Goal: Task Accomplishment & Management: Complete application form

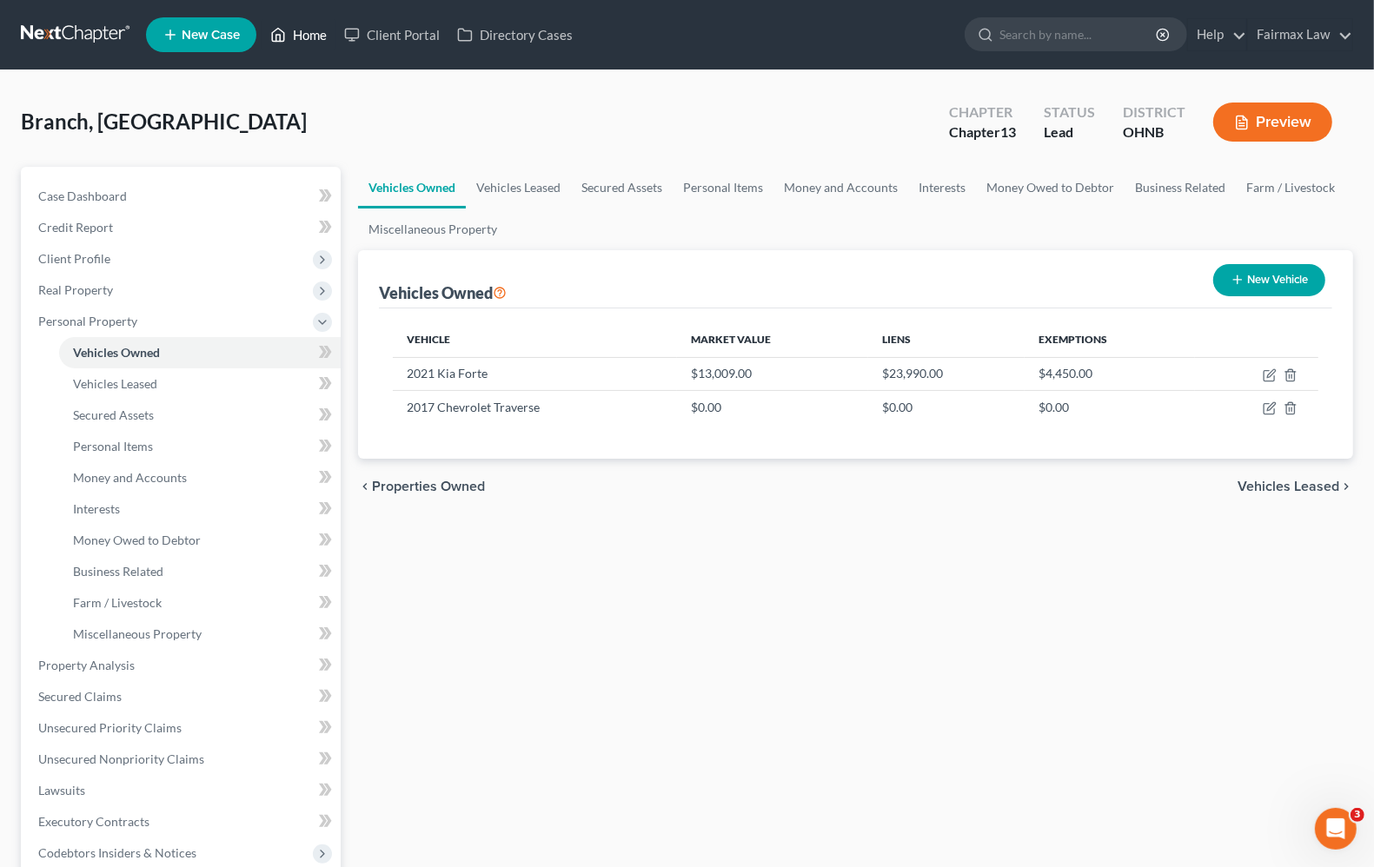
click at [323, 36] on link "Home" at bounding box center [299, 34] width 74 height 31
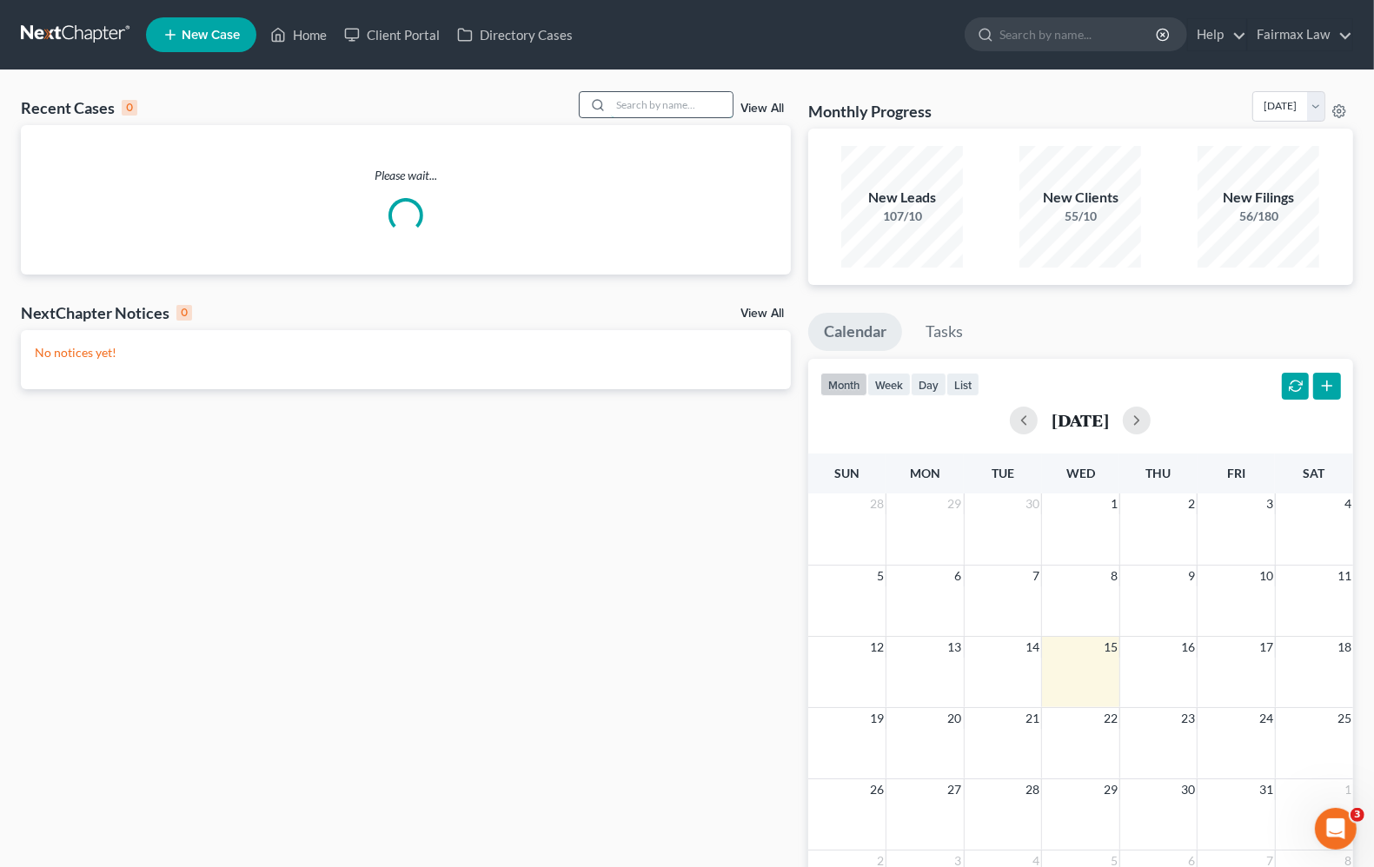
click at [650, 109] on input "search" at bounding box center [672, 104] width 122 height 25
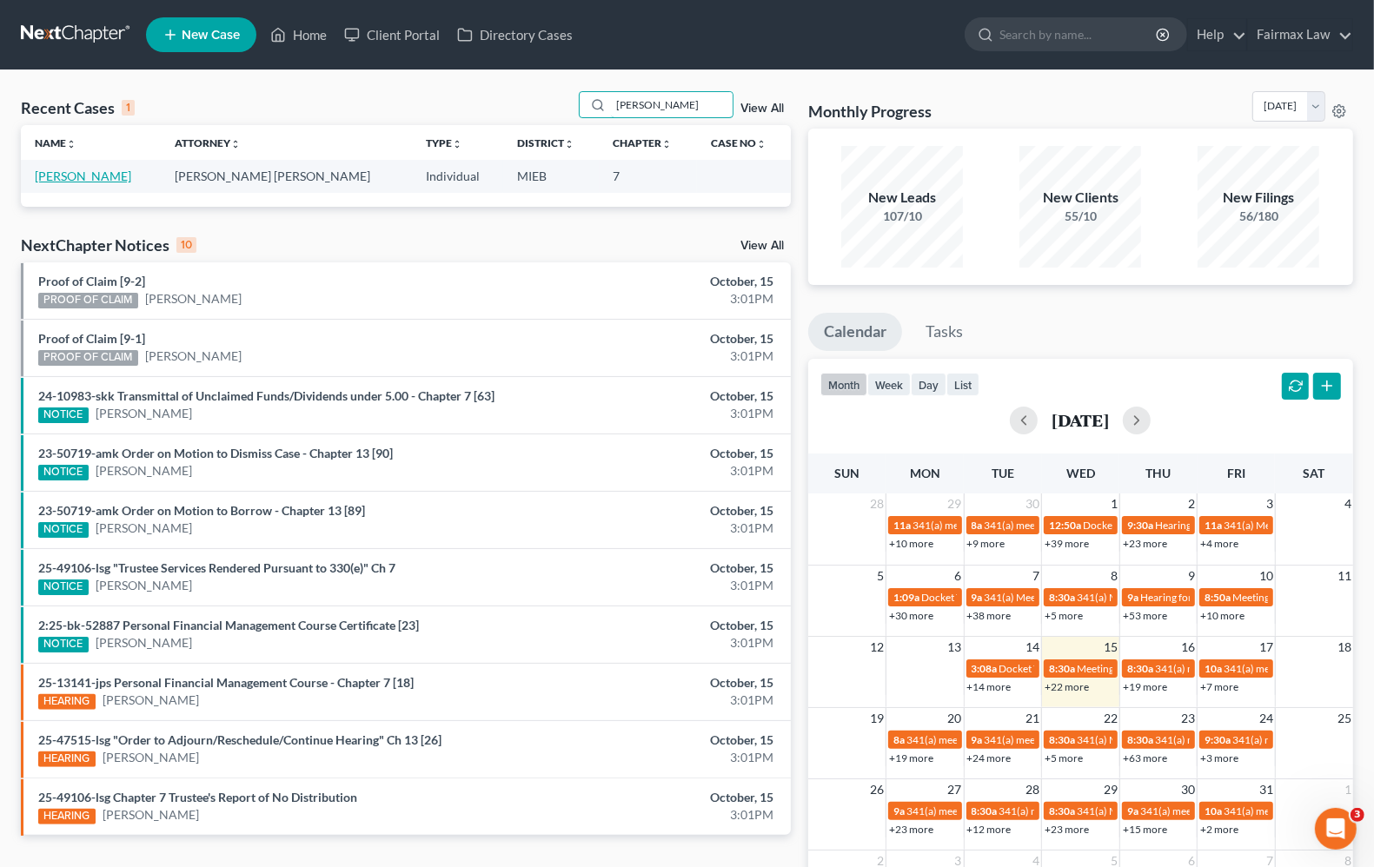
type input "[PERSON_NAME]"
click at [56, 181] on link "[PERSON_NAME]" at bounding box center [83, 176] width 96 height 15
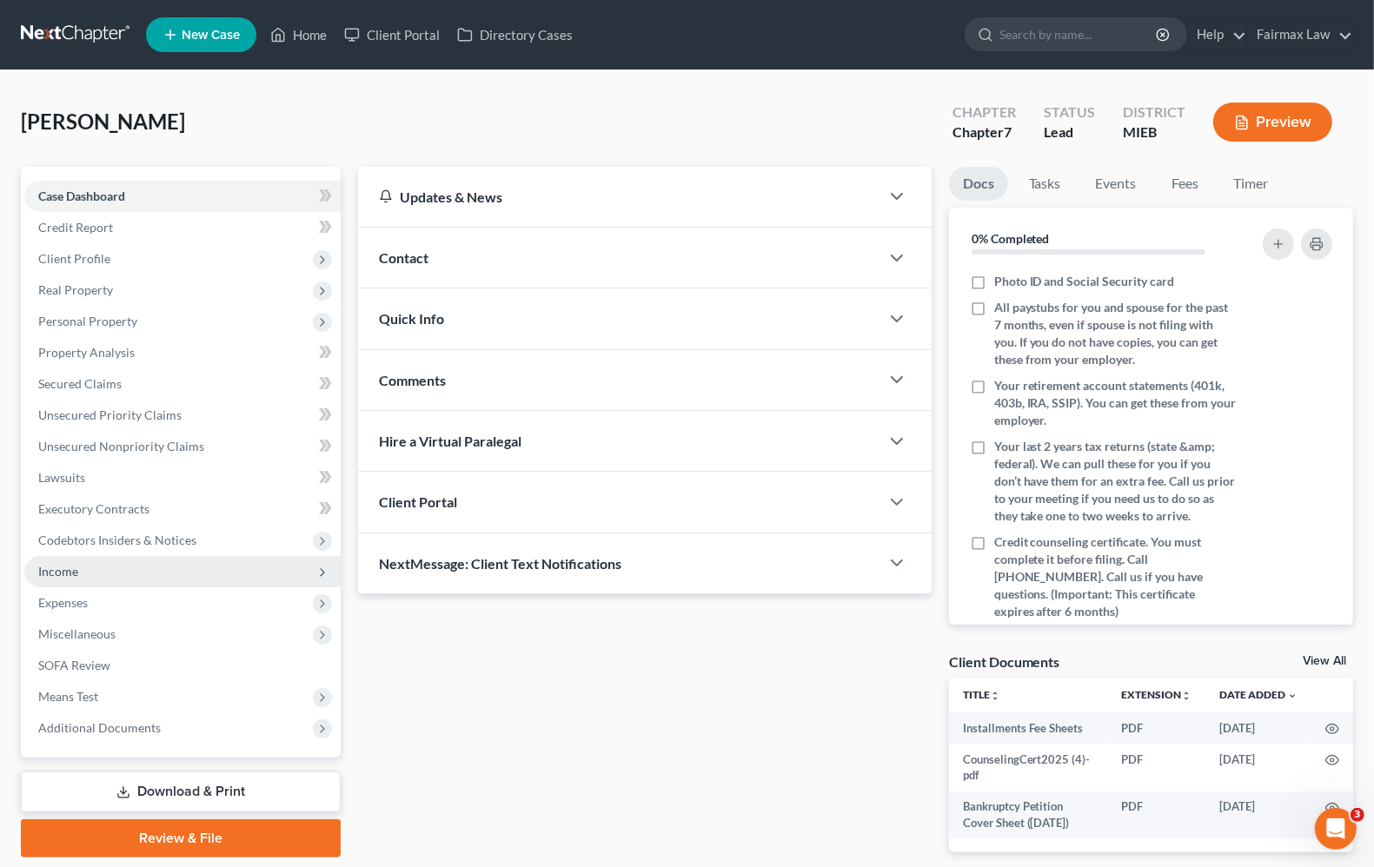
click at [68, 575] on span "Income" at bounding box center [58, 571] width 40 height 15
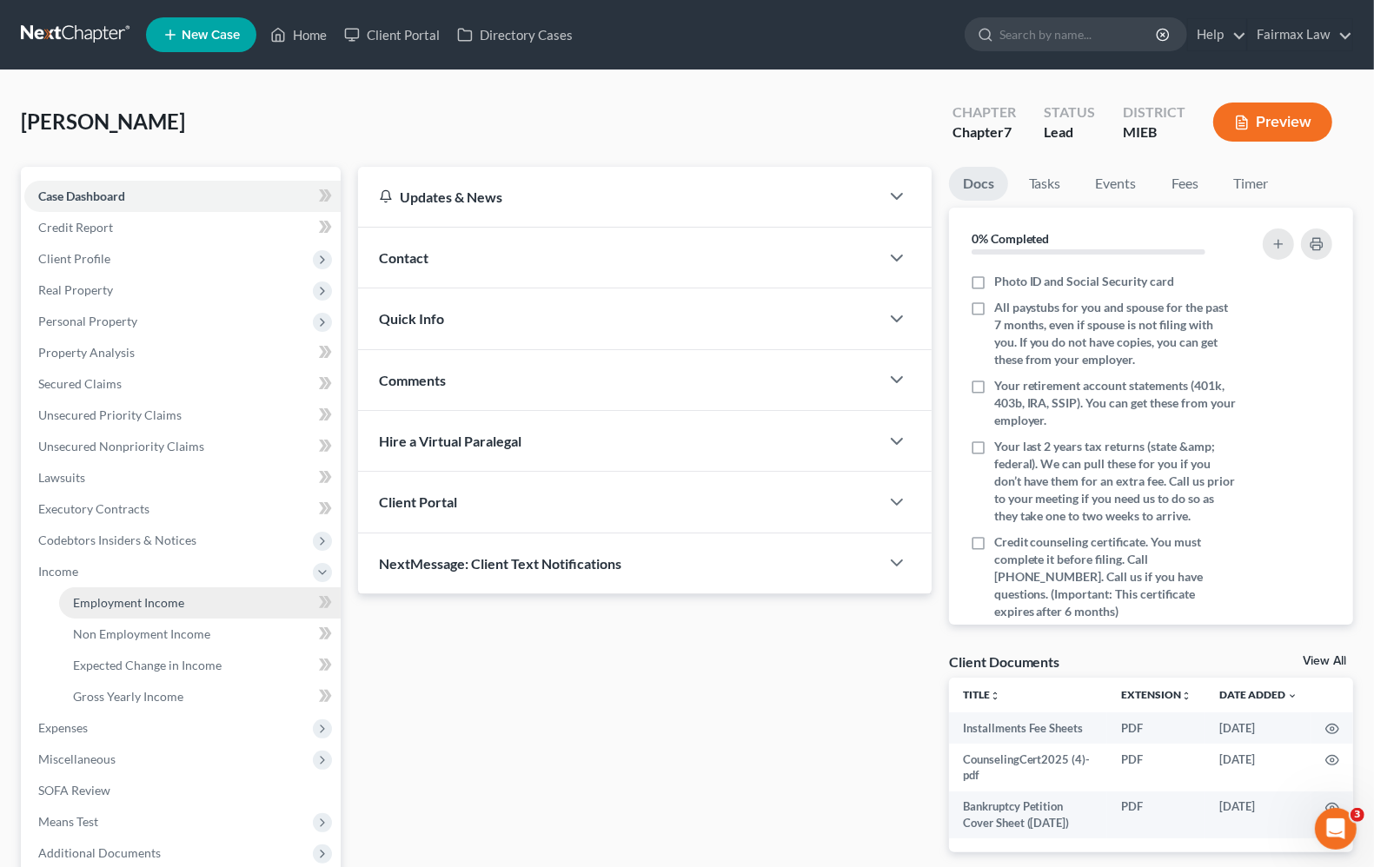
click at [88, 609] on link "Employment Income" at bounding box center [200, 602] width 282 height 31
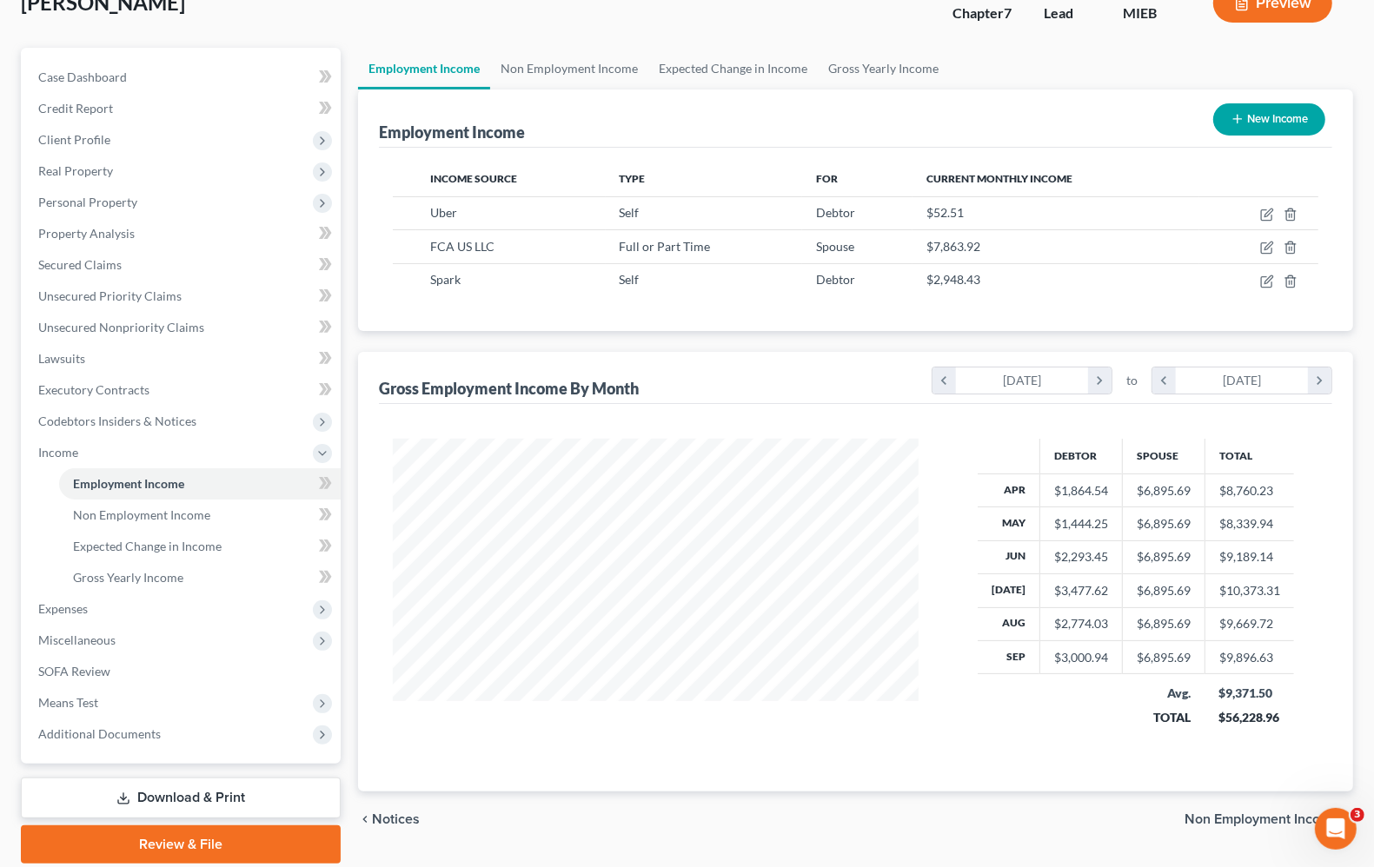
scroll to position [179, 0]
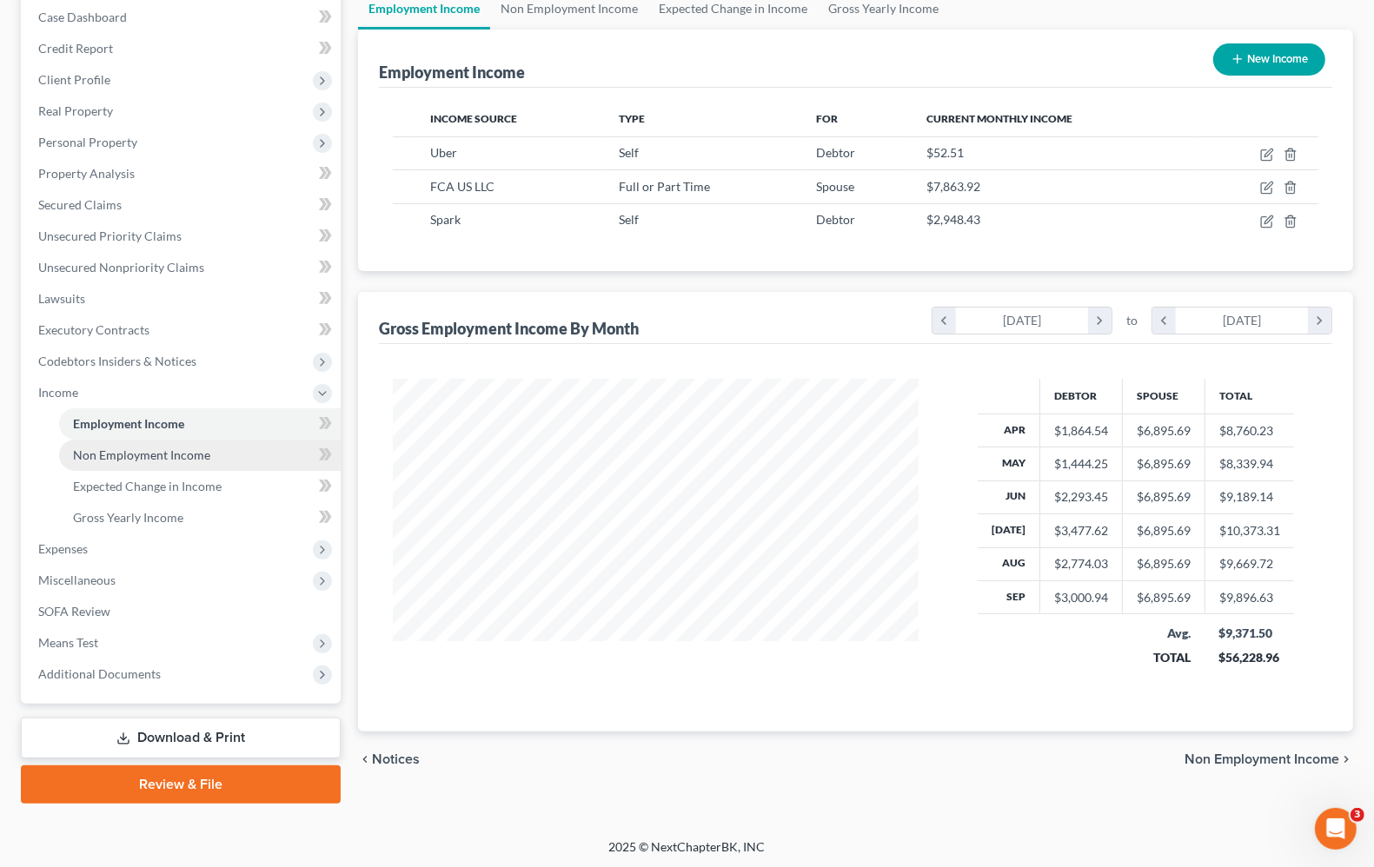
click at [167, 465] on link "Non Employment Income" at bounding box center [200, 455] width 282 height 31
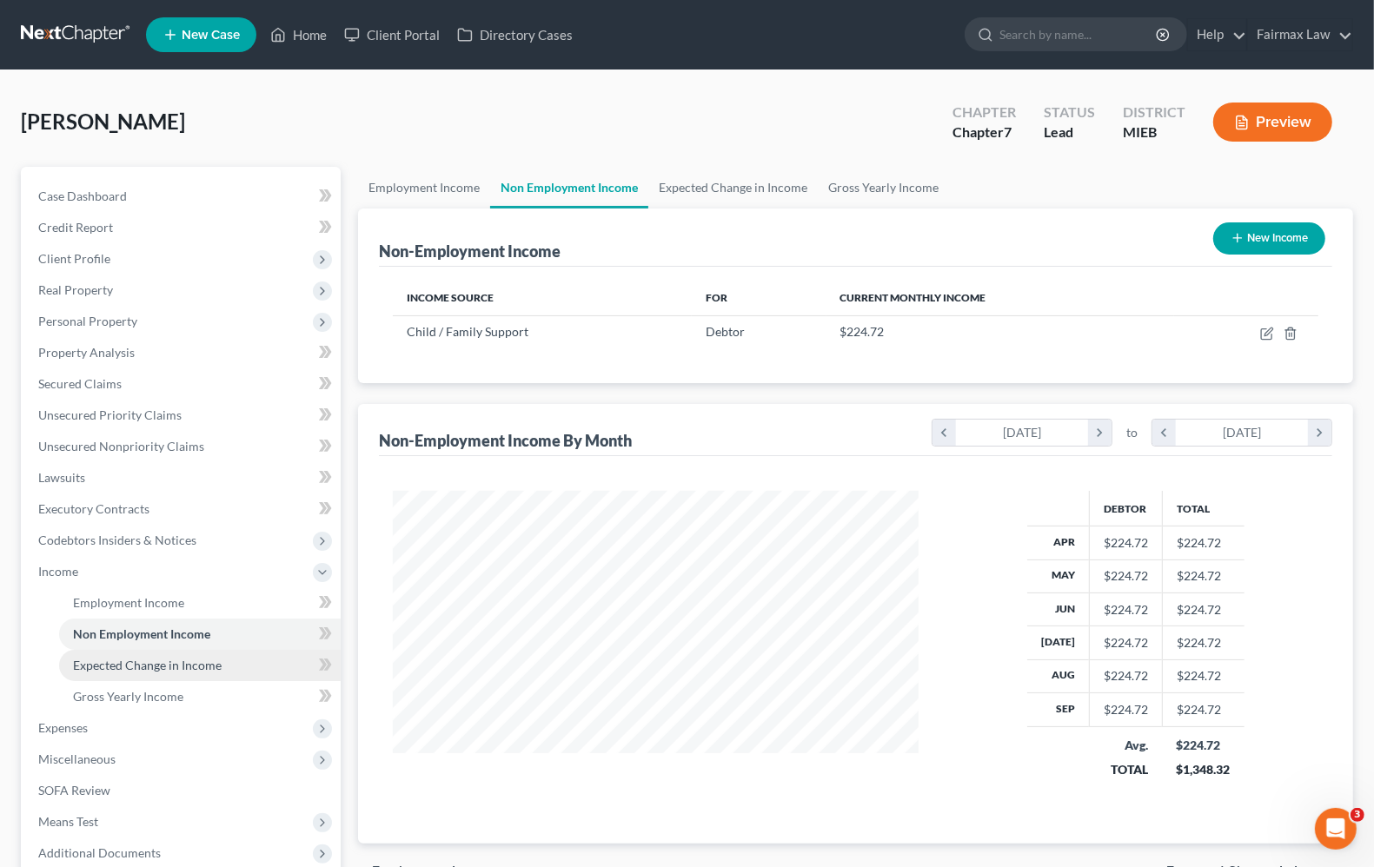
scroll to position [313, 559]
click at [170, 666] on span "Expected Change in Income" at bounding box center [147, 665] width 149 height 15
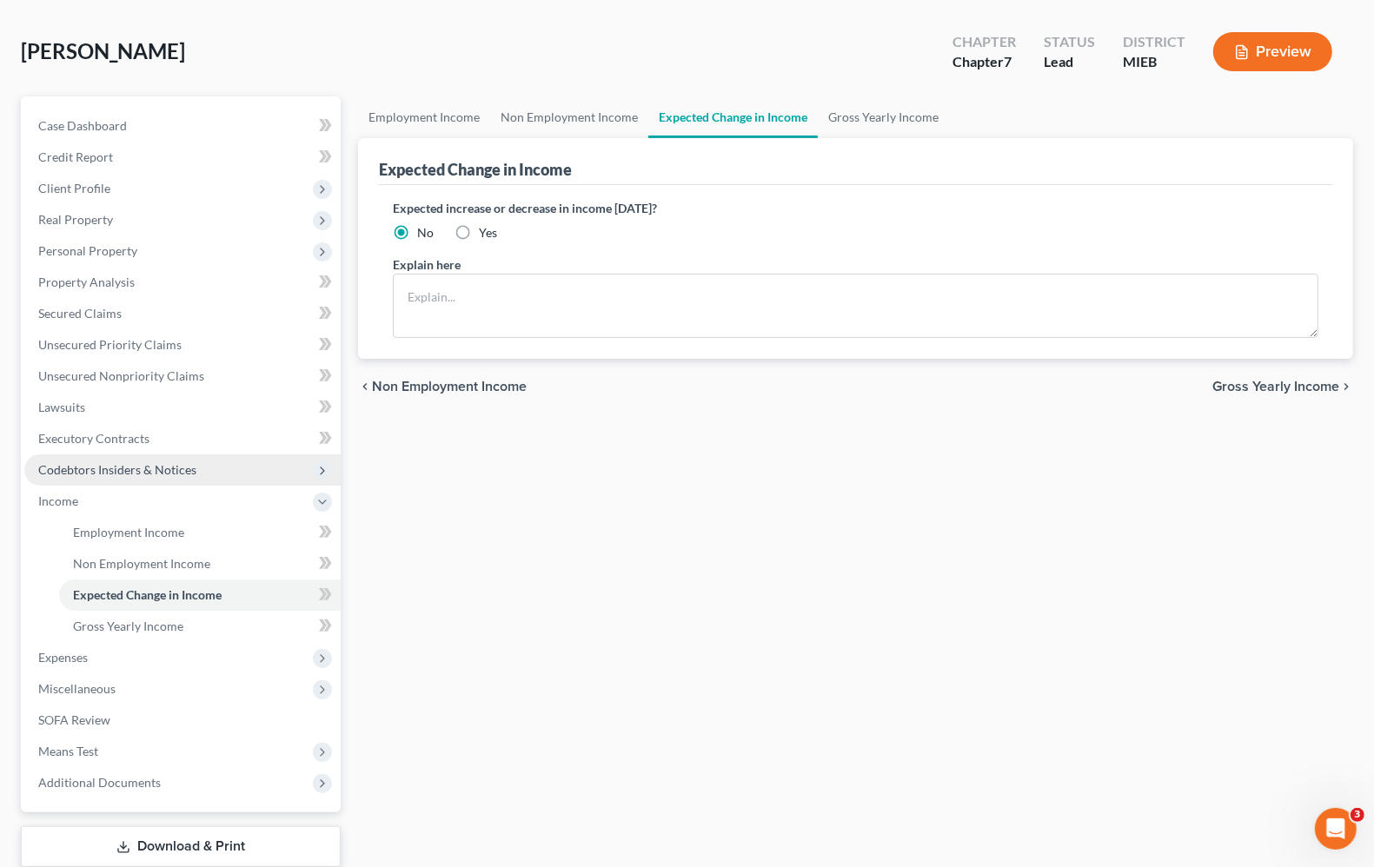
scroll to position [109, 0]
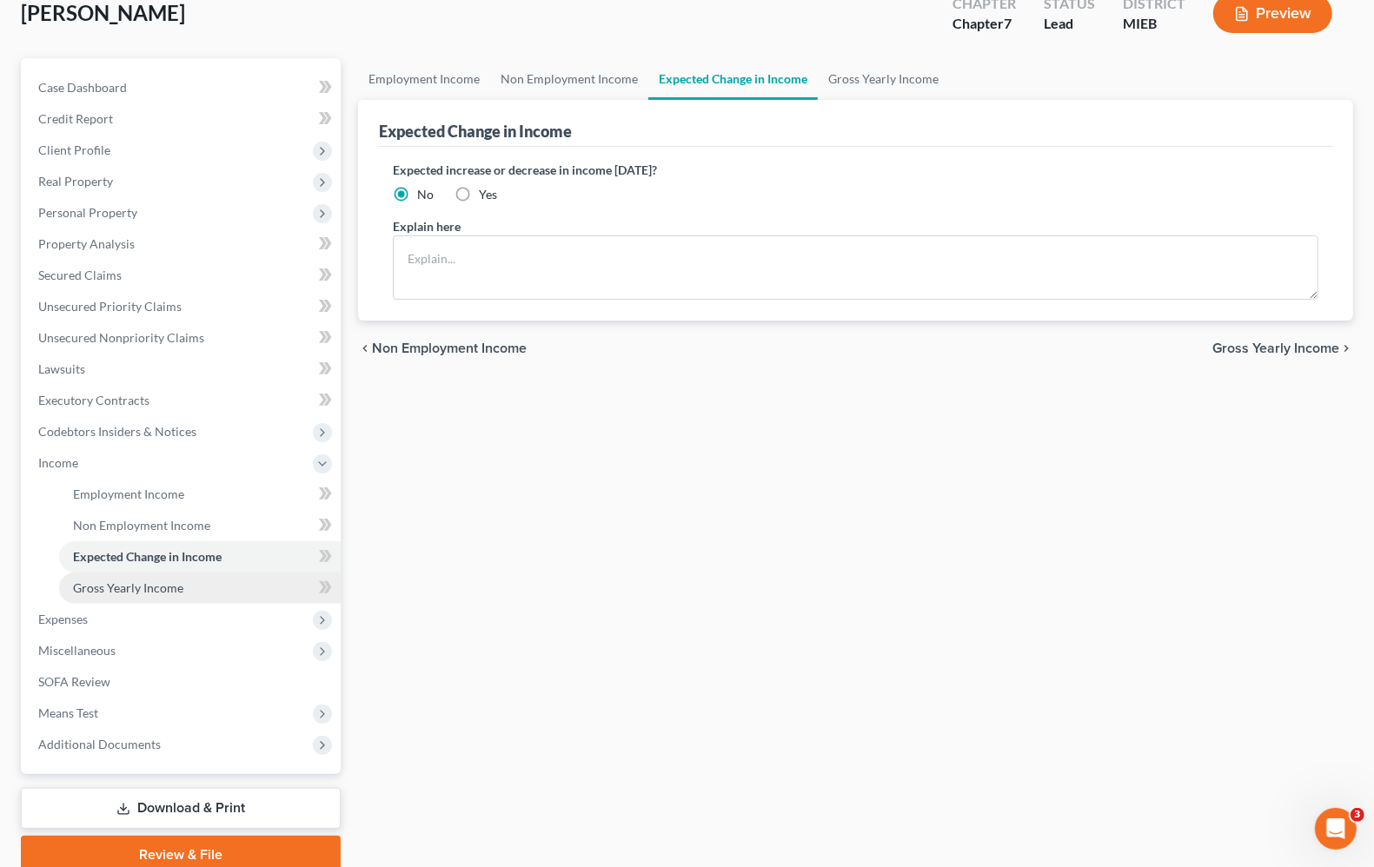
click at [158, 585] on span "Gross Yearly Income" at bounding box center [128, 587] width 110 height 15
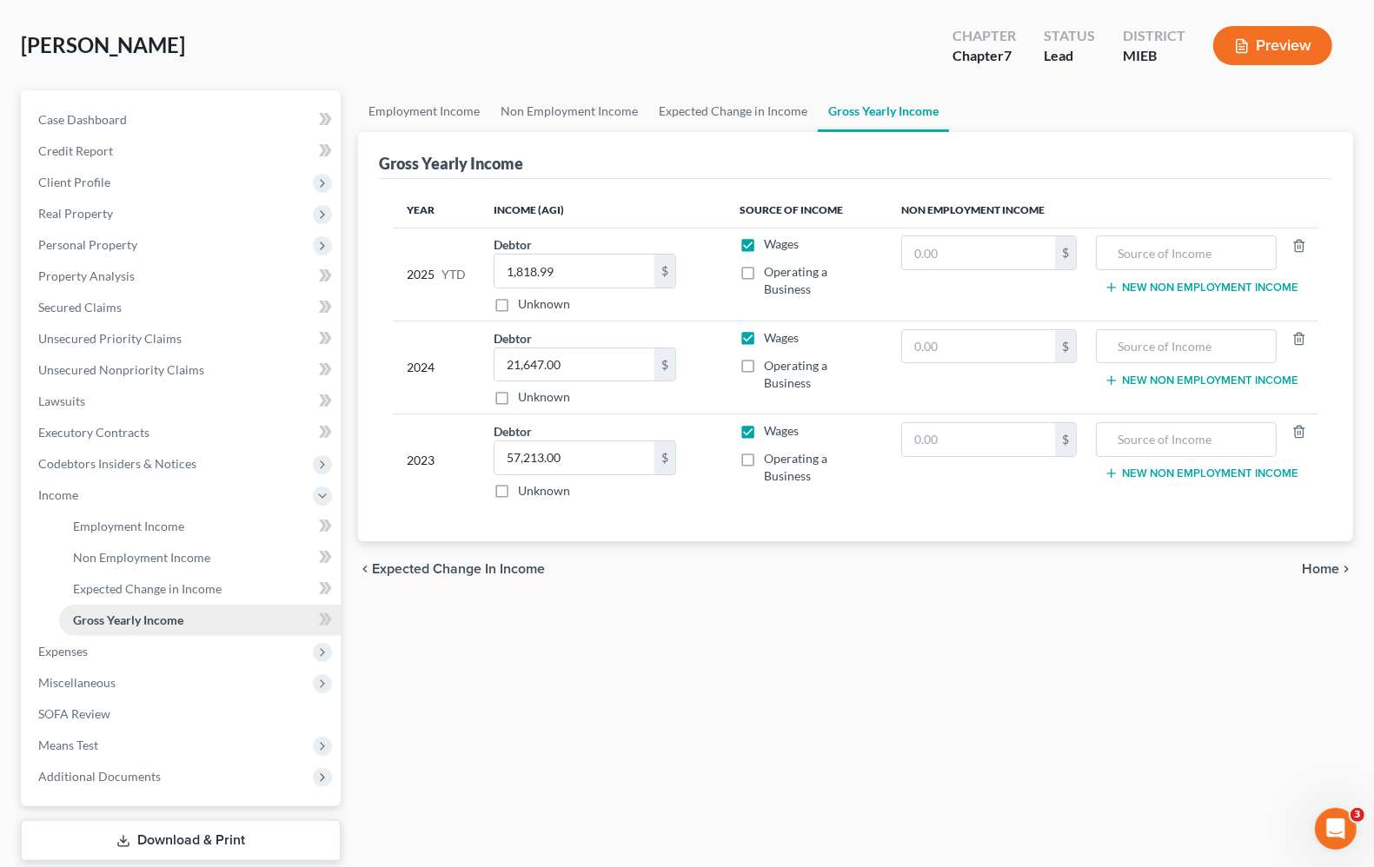
scroll to position [179, 0]
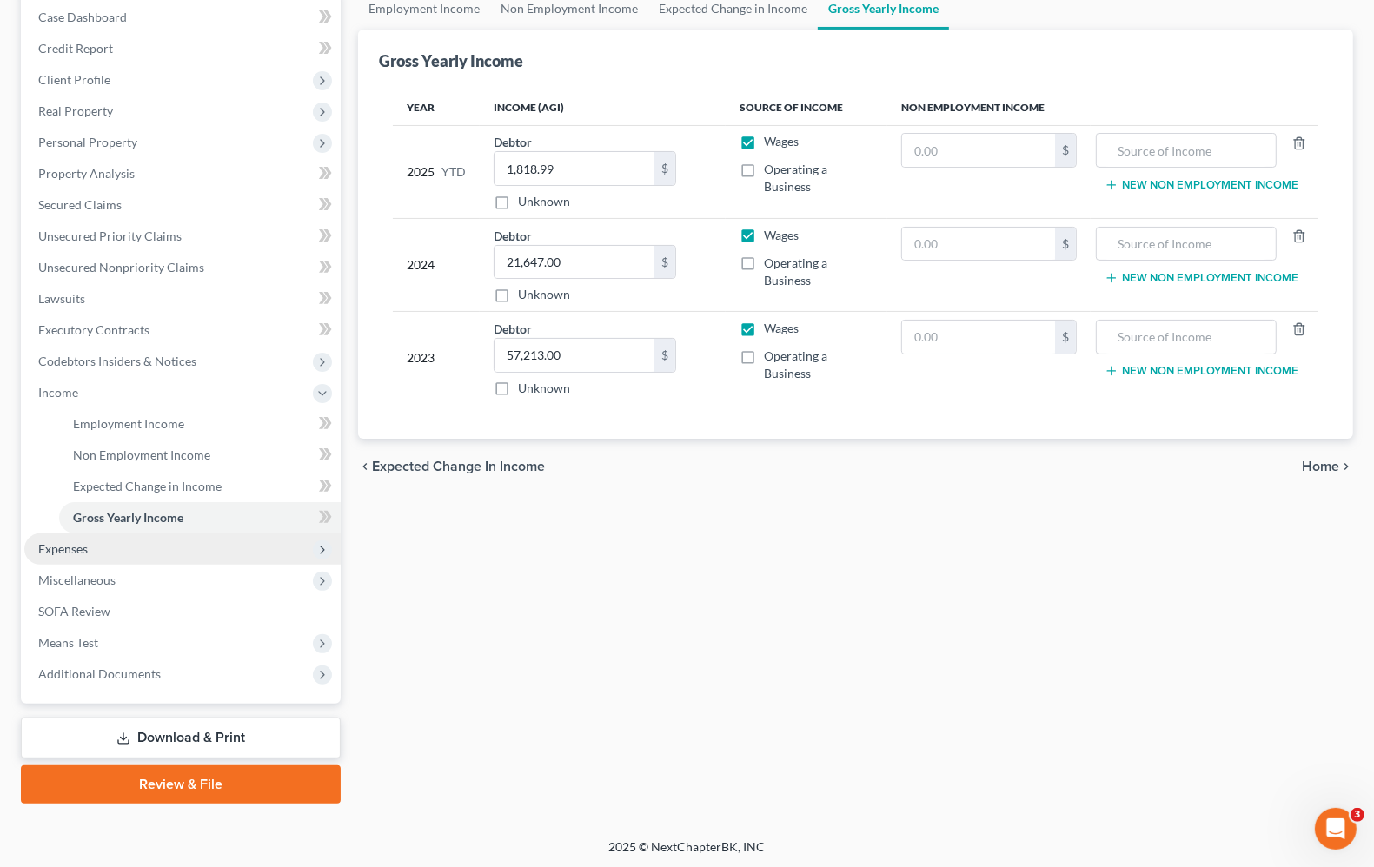
click at [70, 549] on span "Expenses" at bounding box center [63, 548] width 50 height 15
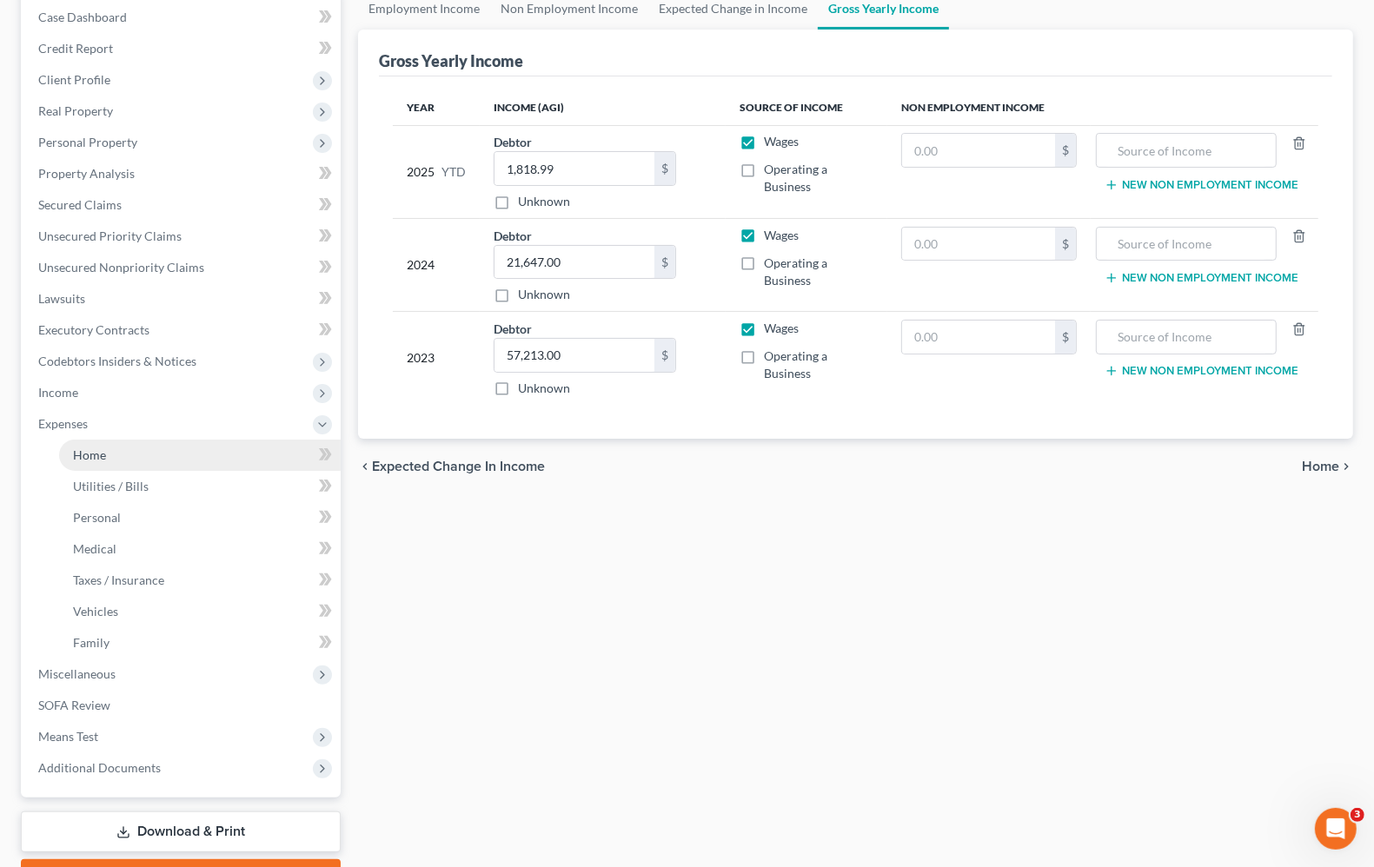
click at [94, 459] on span "Home" at bounding box center [89, 455] width 33 height 15
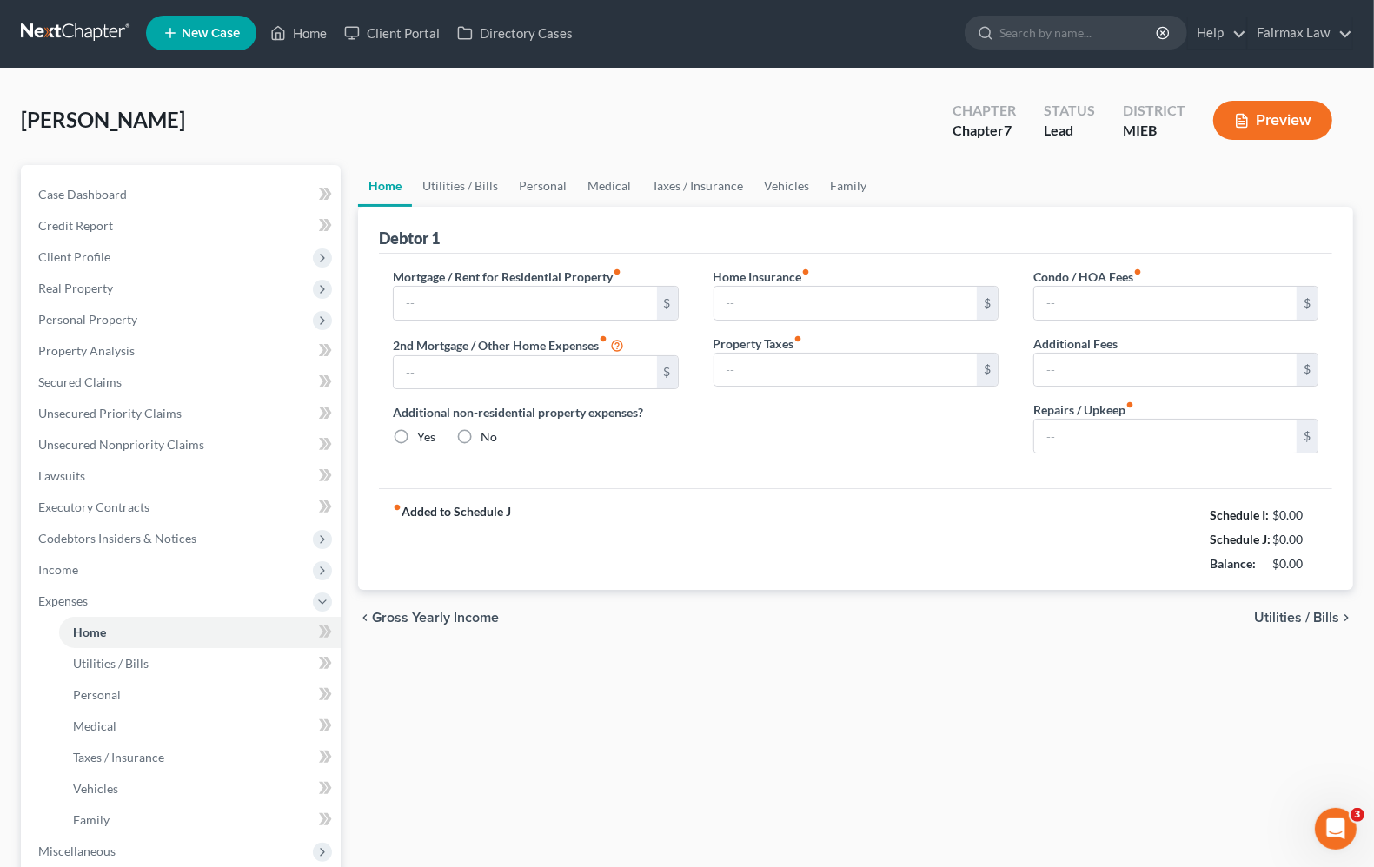
type input "1,522.00"
radio input "true"
type input "0.00"
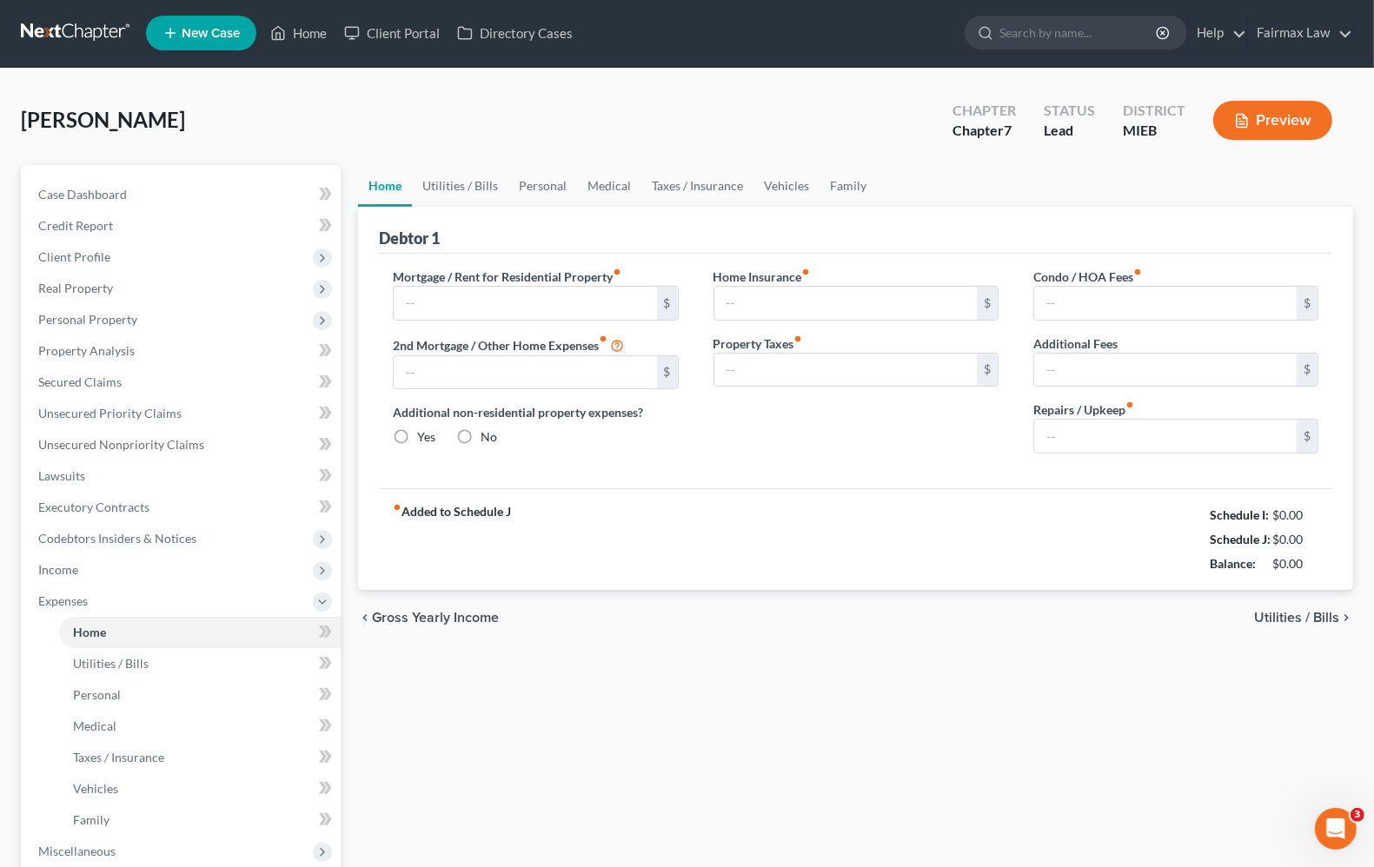
type input "0.00"
type input "50.00"
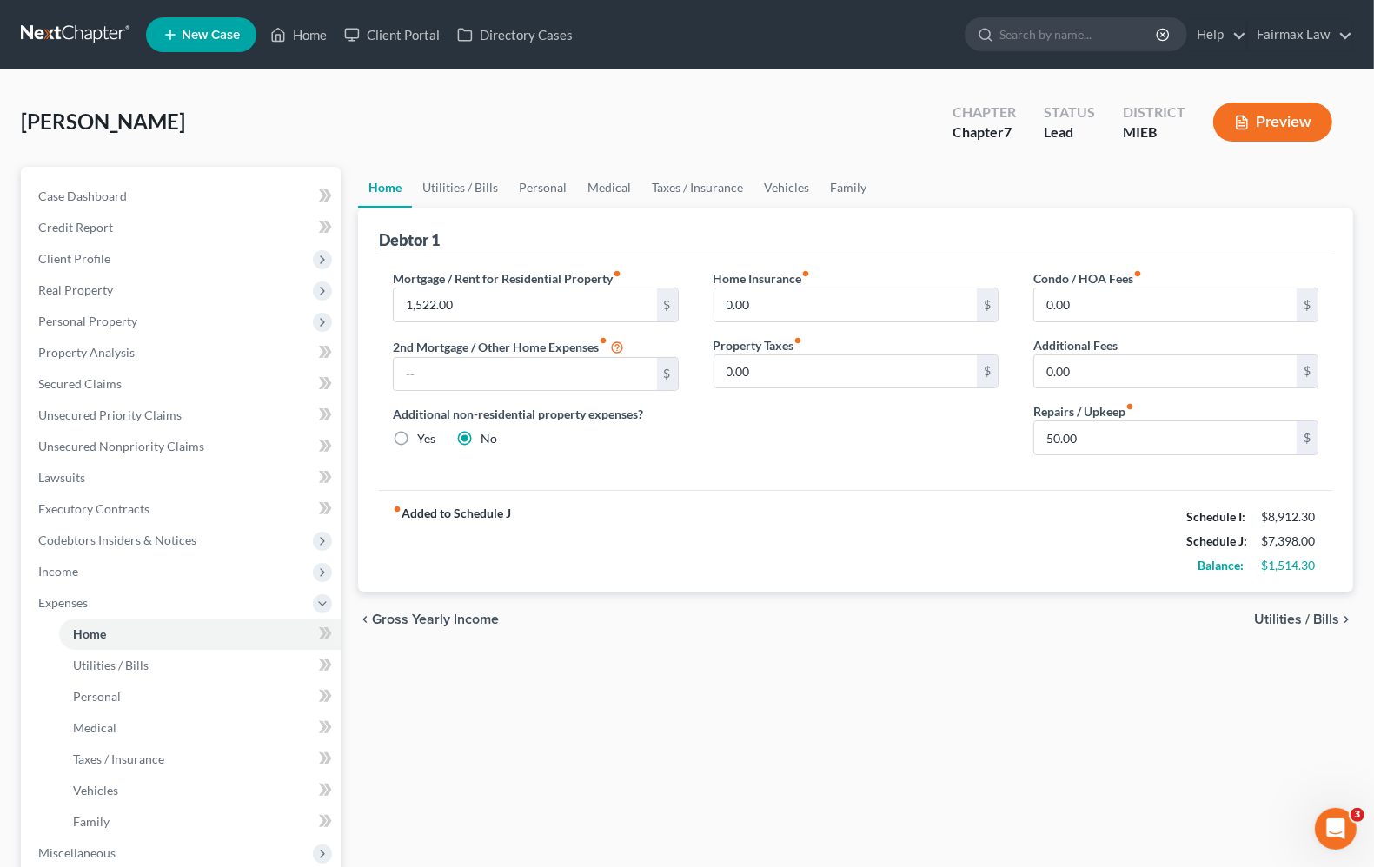
click at [1338, 619] on span "Utilities / Bills" at bounding box center [1296, 620] width 85 height 14
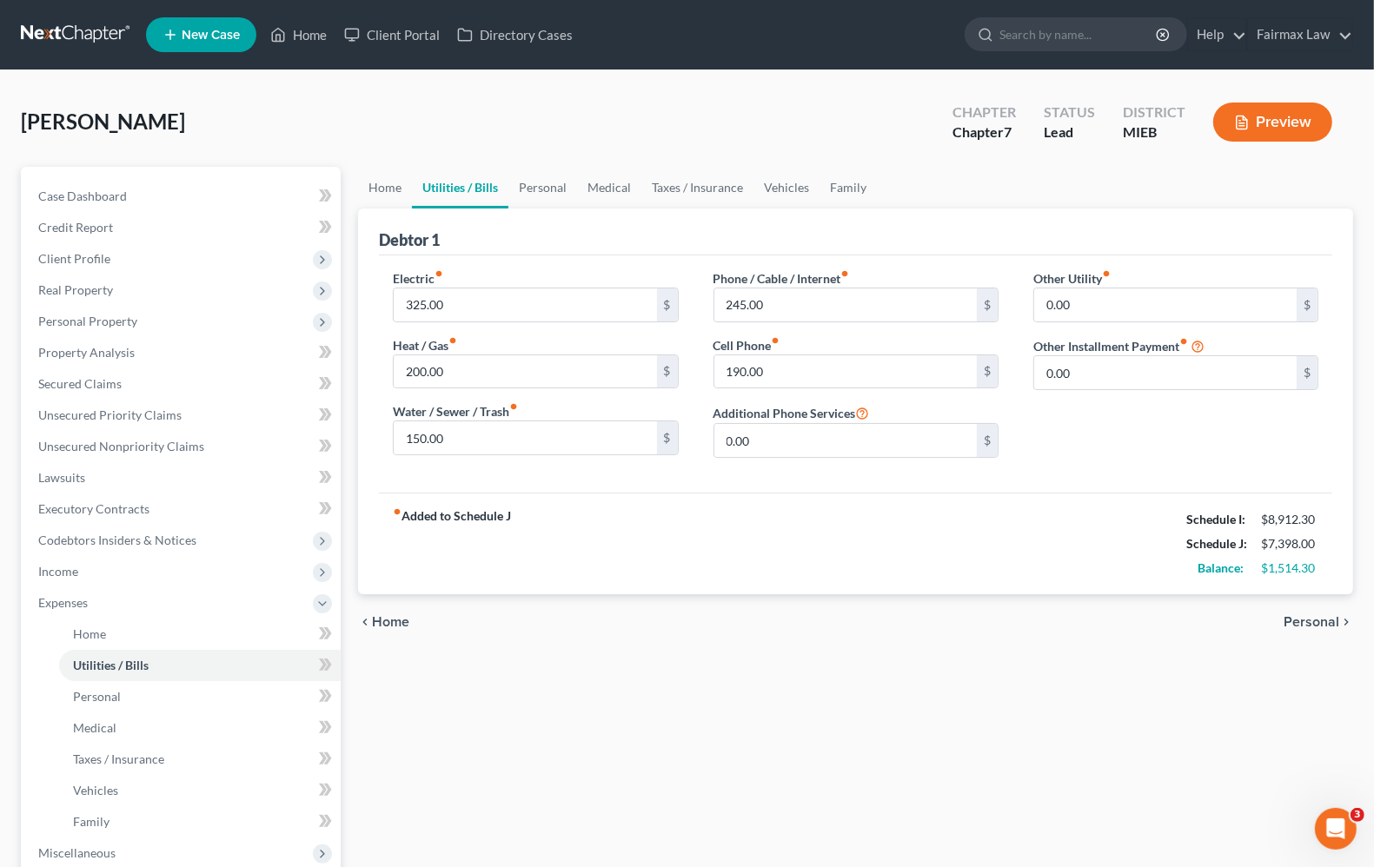
click at [1334, 617] on span "Personal" at bounding box center [1312, 622] width 56 height 14
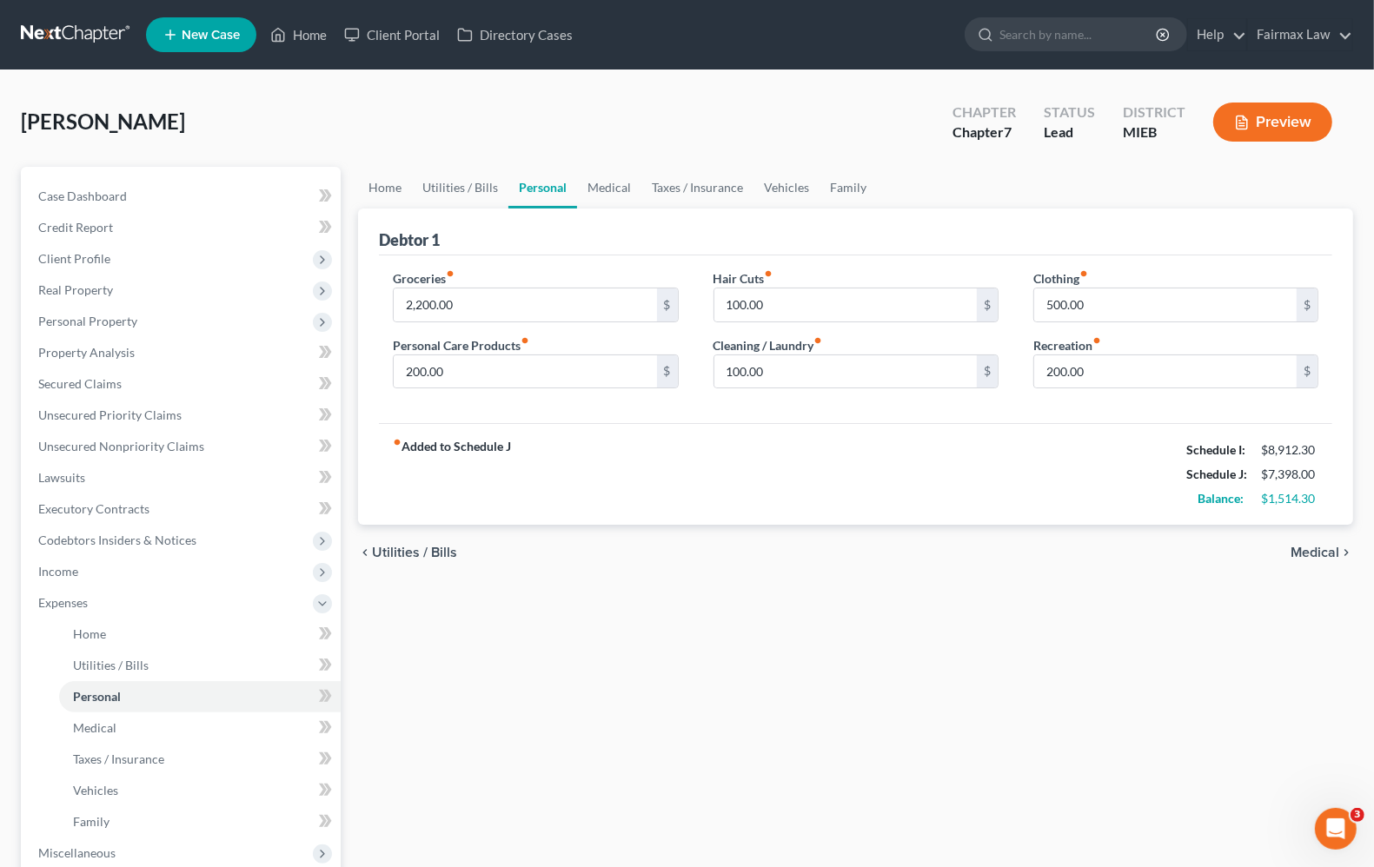
click at [1319, 546] on span "Medical" at bounding box center [1314, 553] width 49 height 14
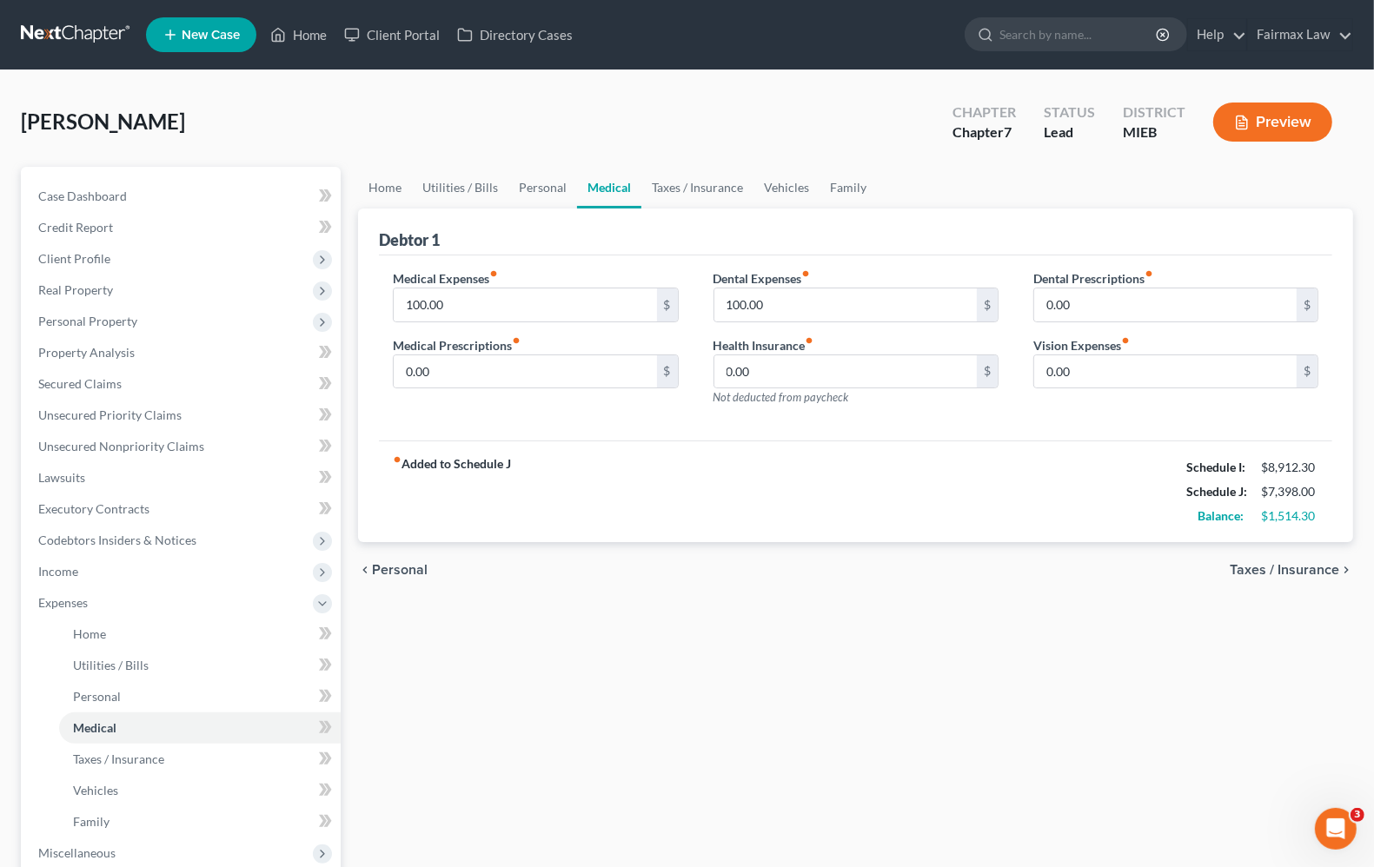
click at [410, 569] on span "Personal" at bounding box center [400, 570] width 56 height 14
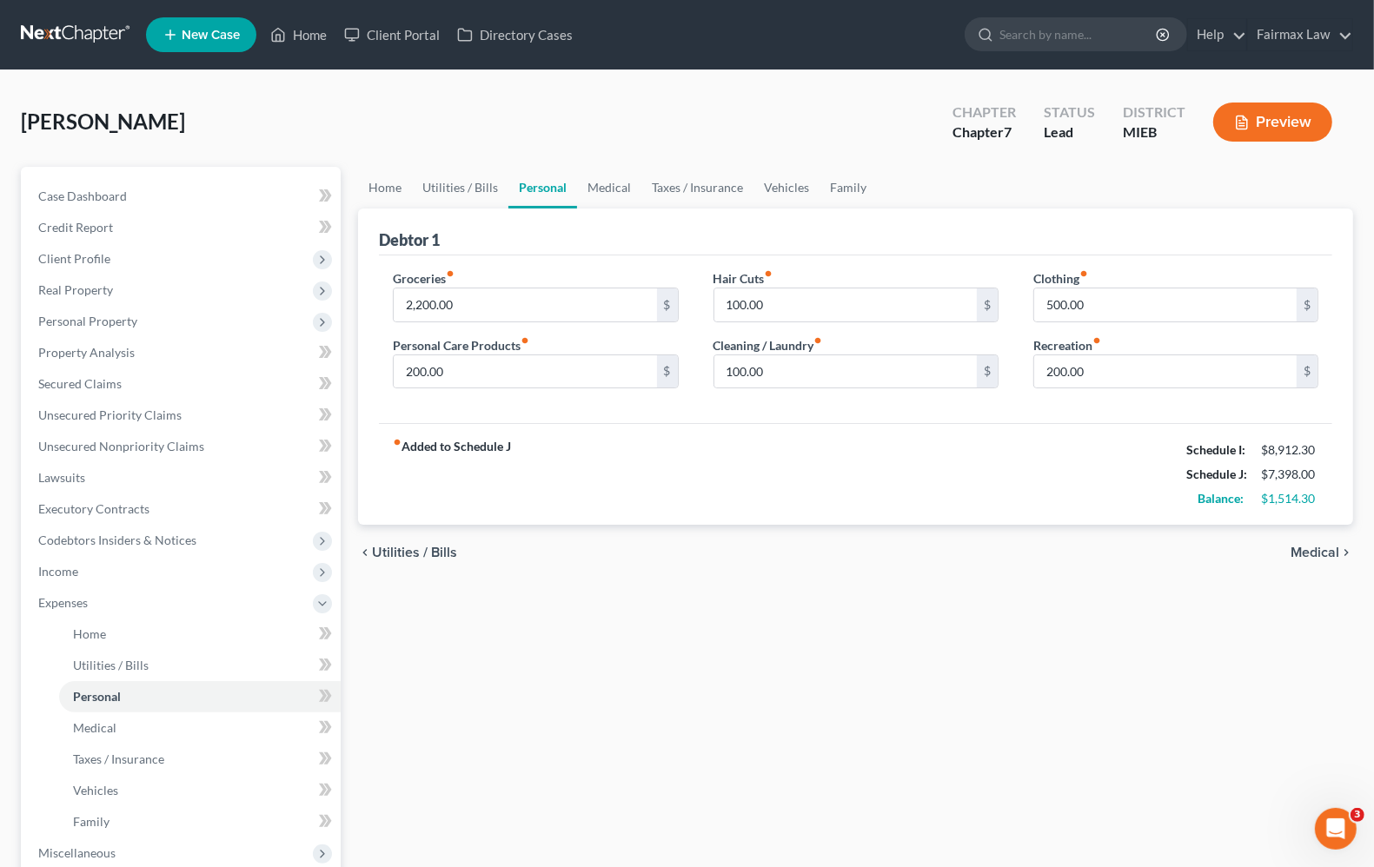
click at [1313, 552] on span "Medical" at bounding box center [1314, 553] width 49 height 14
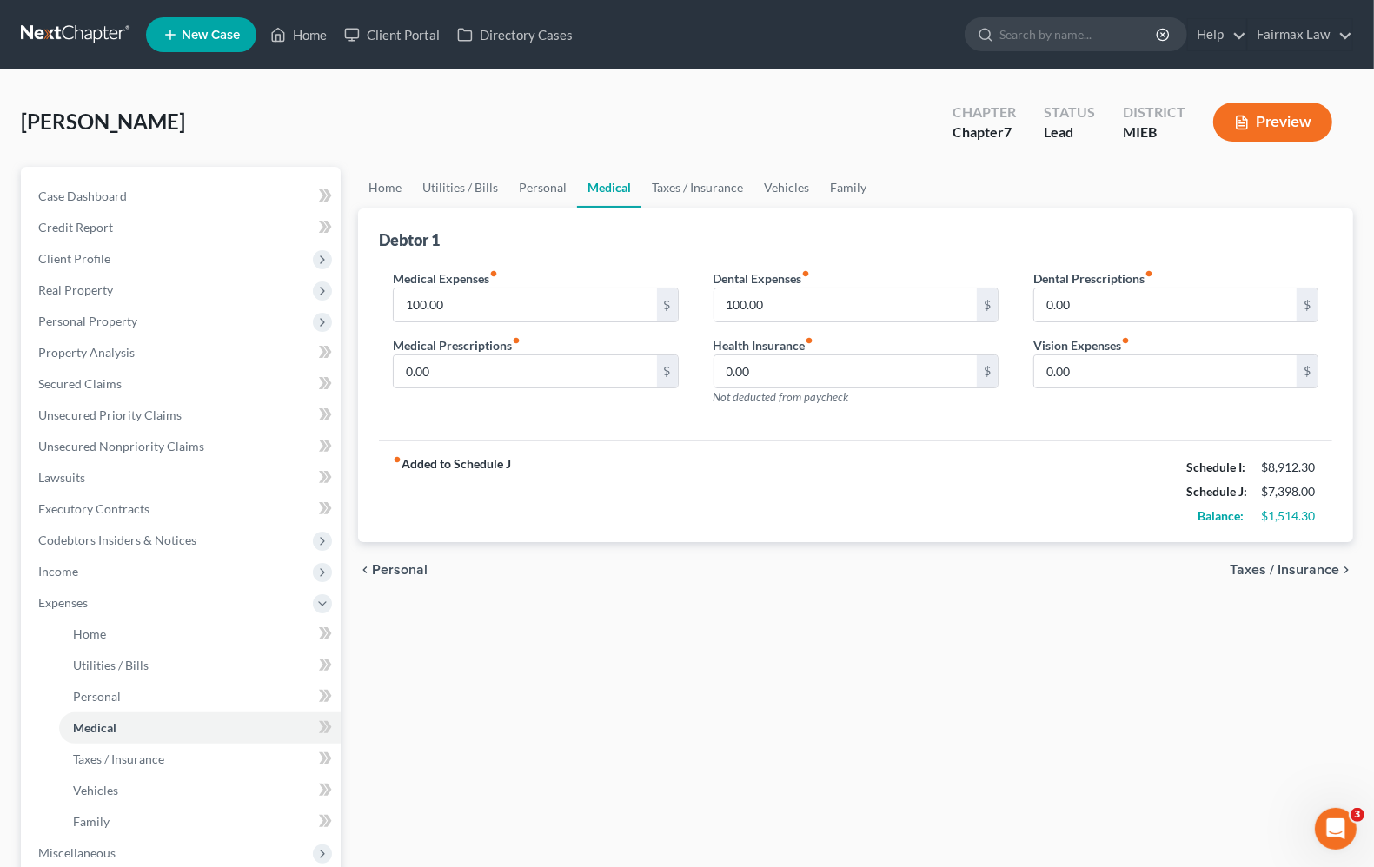
click at [1293, 571] on span "Taxes / Insurance" at bounding box center [1284, 570] width 109 height 14
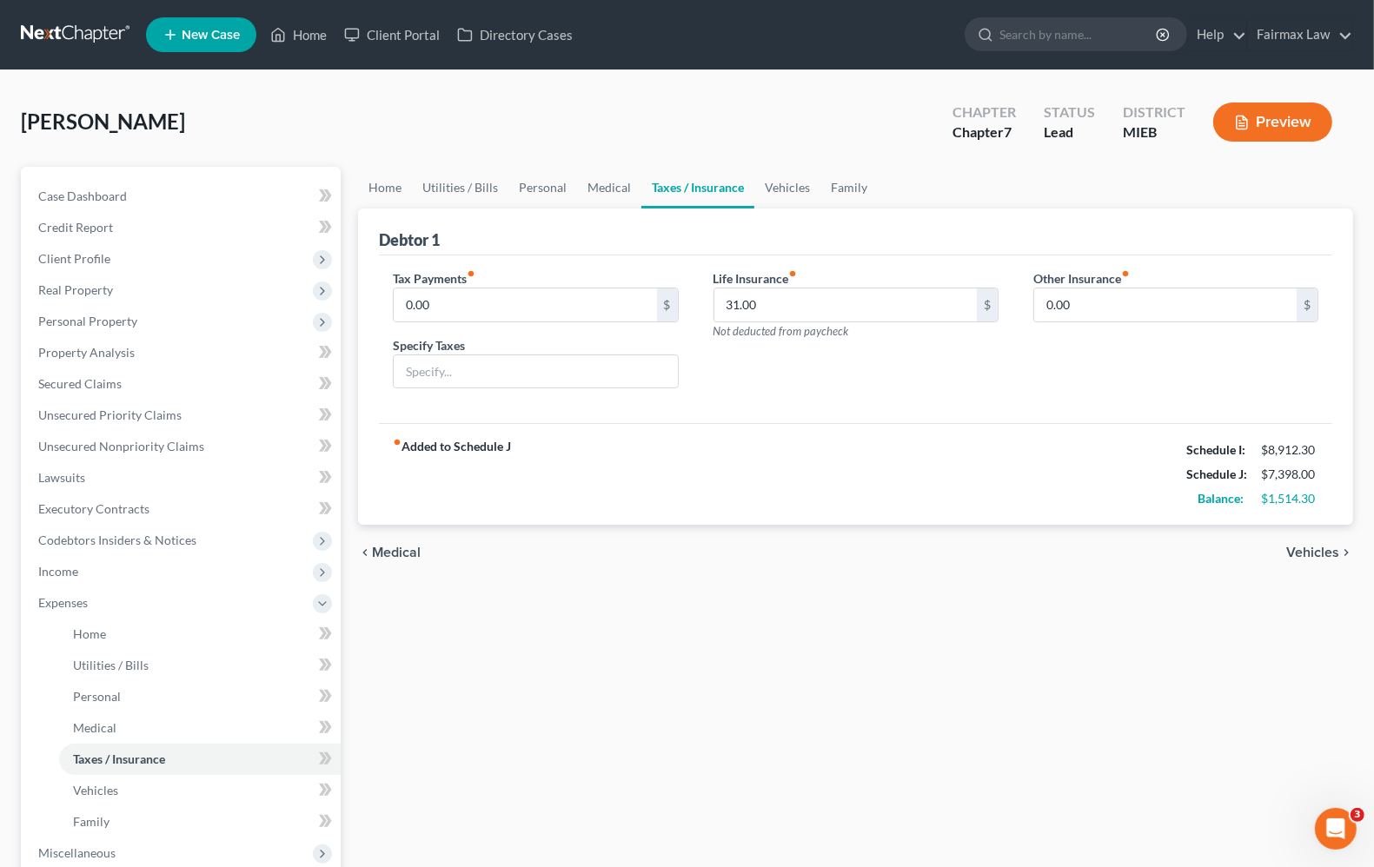
click at [1317, 550] on span "Vehicles" at bounding box center [1312, 553] width 53 height 14
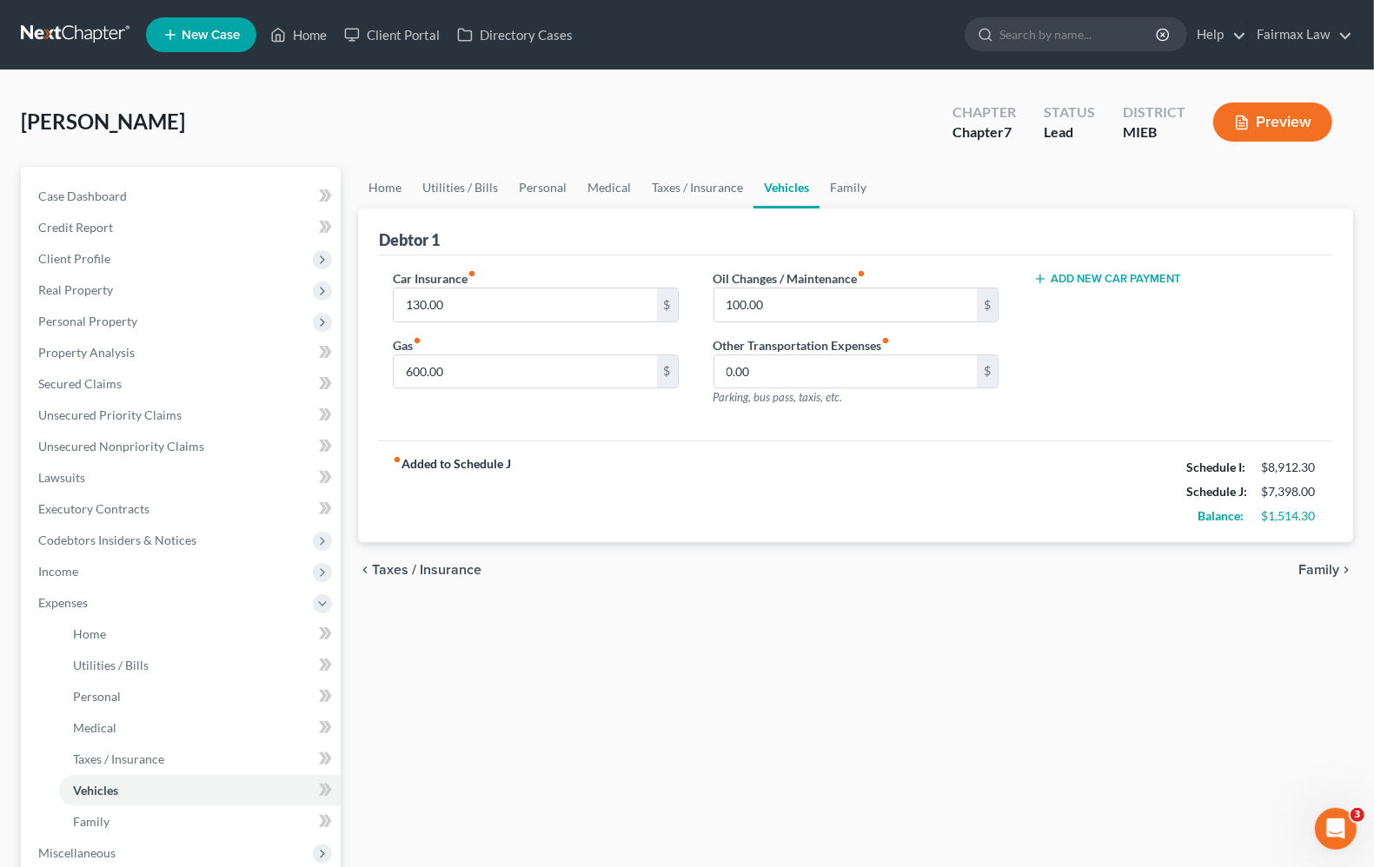
click at [1314, 571] on span "Family" at bounding box center [1318, 570] width 41 height 14
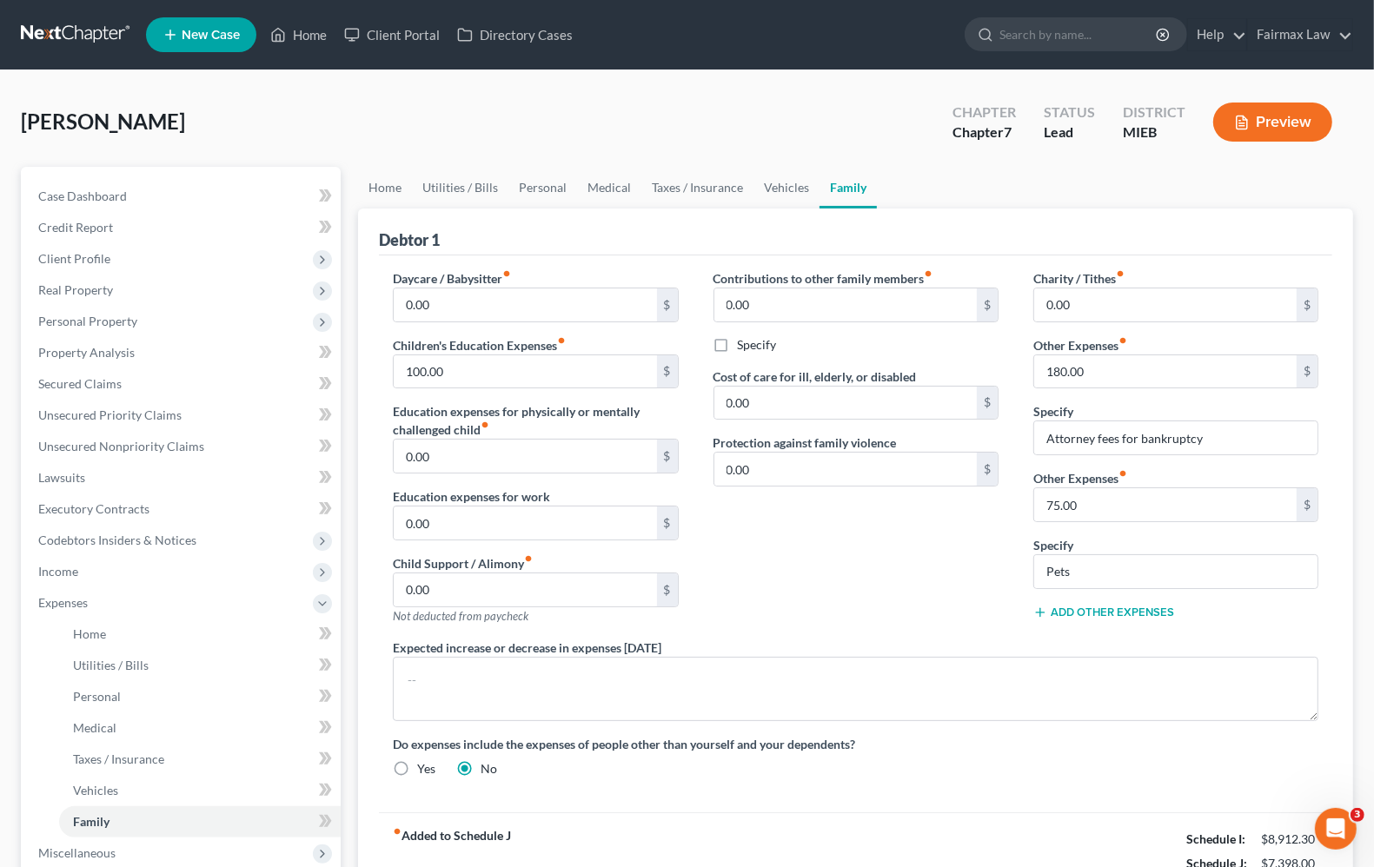
scroll to position [109, 0]
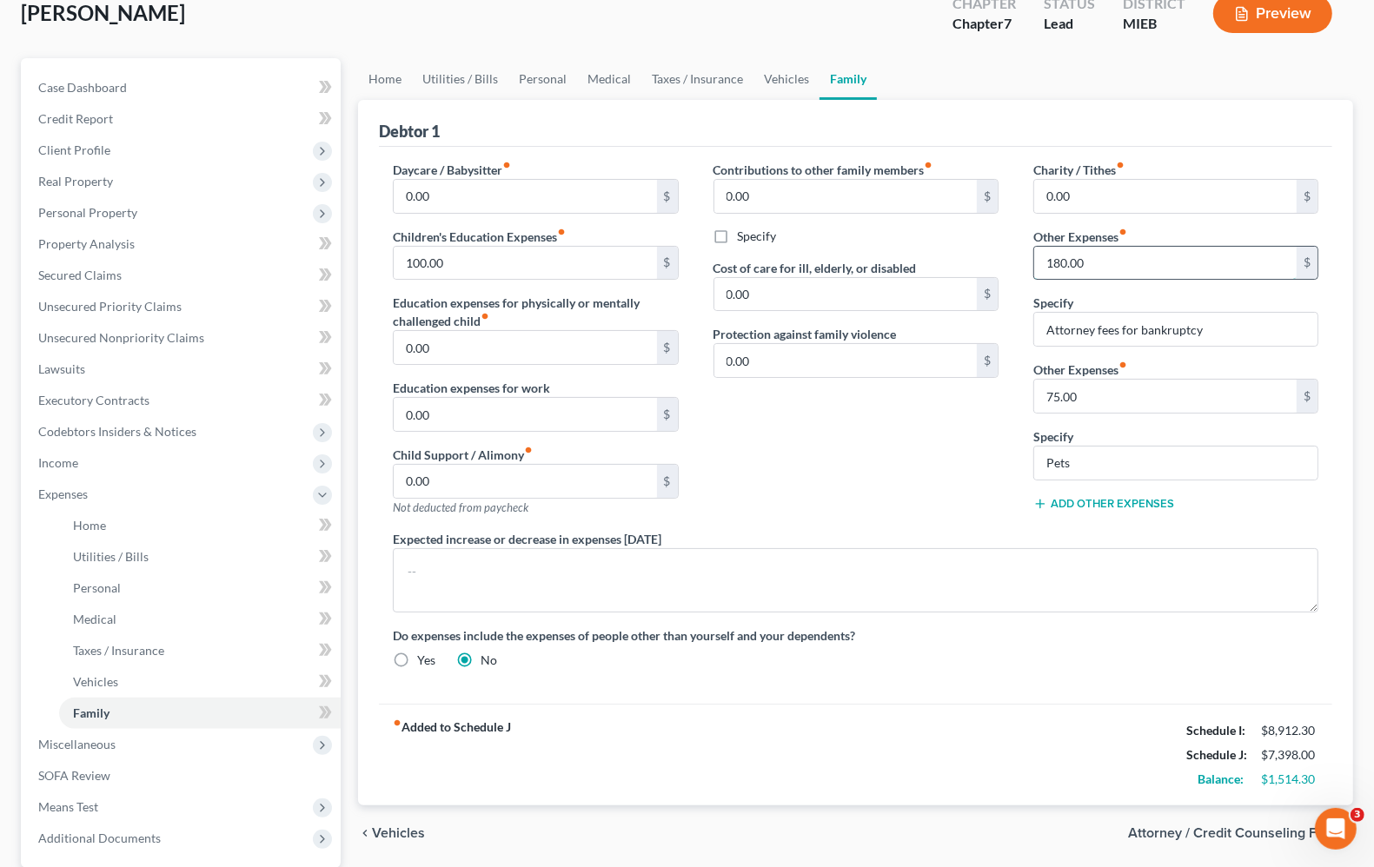
click at [1151, 257] on input "180.00" at bounding box center [1165, 263] width 262 height 33
type input "0"
drag, startPoint x: 1098, startPoint y: 392, endPoint x: 748, endPoint y: 323, distance: 356.0
click at [627, 369] on div "Daycare / Babysitter fiber_manual_record 0.00 $ Children's Education Expenses f…" at bounding box center [855, 422] width 960 height 522
type input "75"
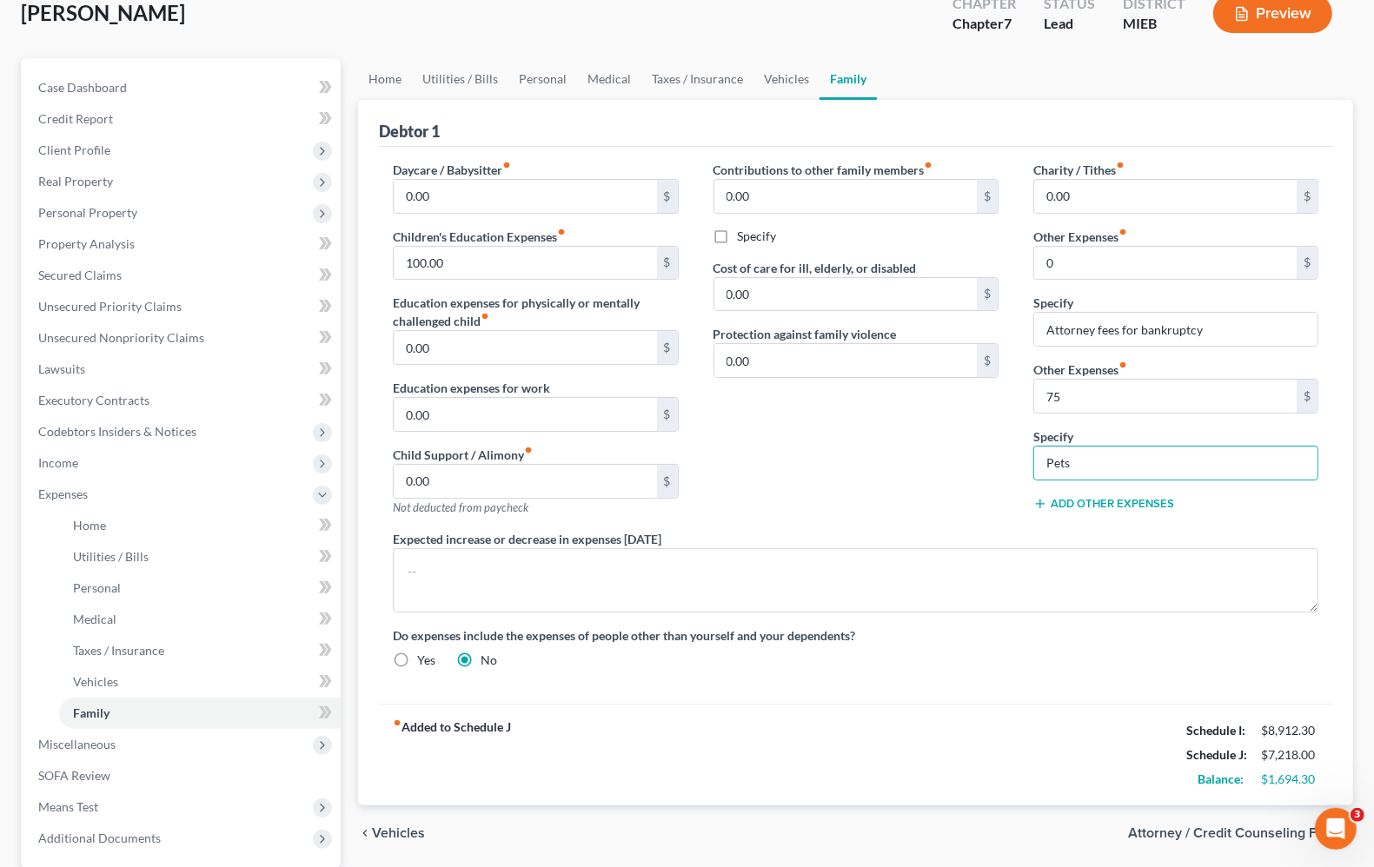
click at [932, 459] on div "Contributions to other family members fiber_manual_record 0.00 $ Specify Cost o…" at bounding box center [856, 345] width 320 height 369
click at [70, 466] on span "Income" at bounding box center [58, 462] width 40 height 15
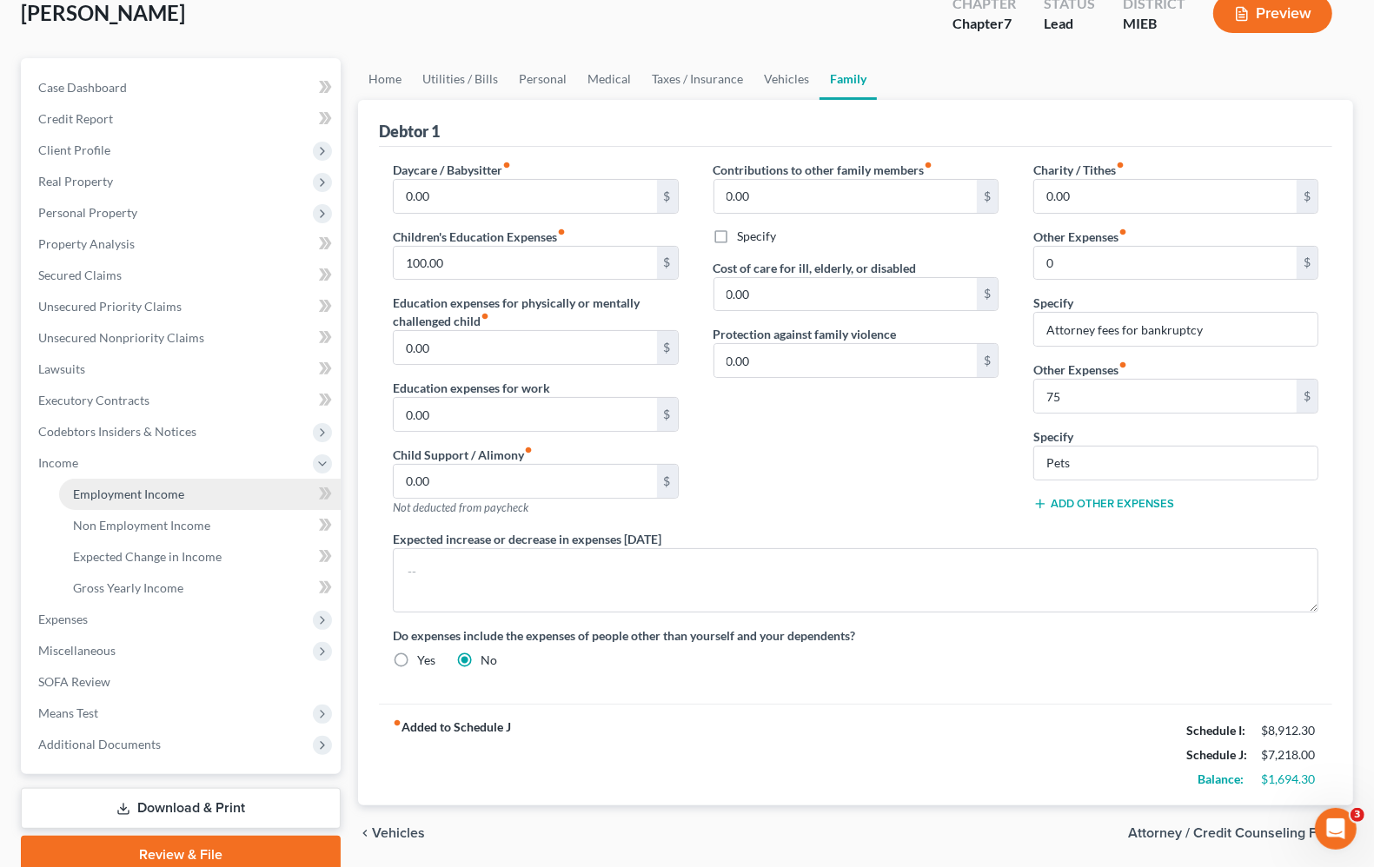
click at [111, 497] on span "Employment Income" at bounding box center [128, 494] width 111 height 15
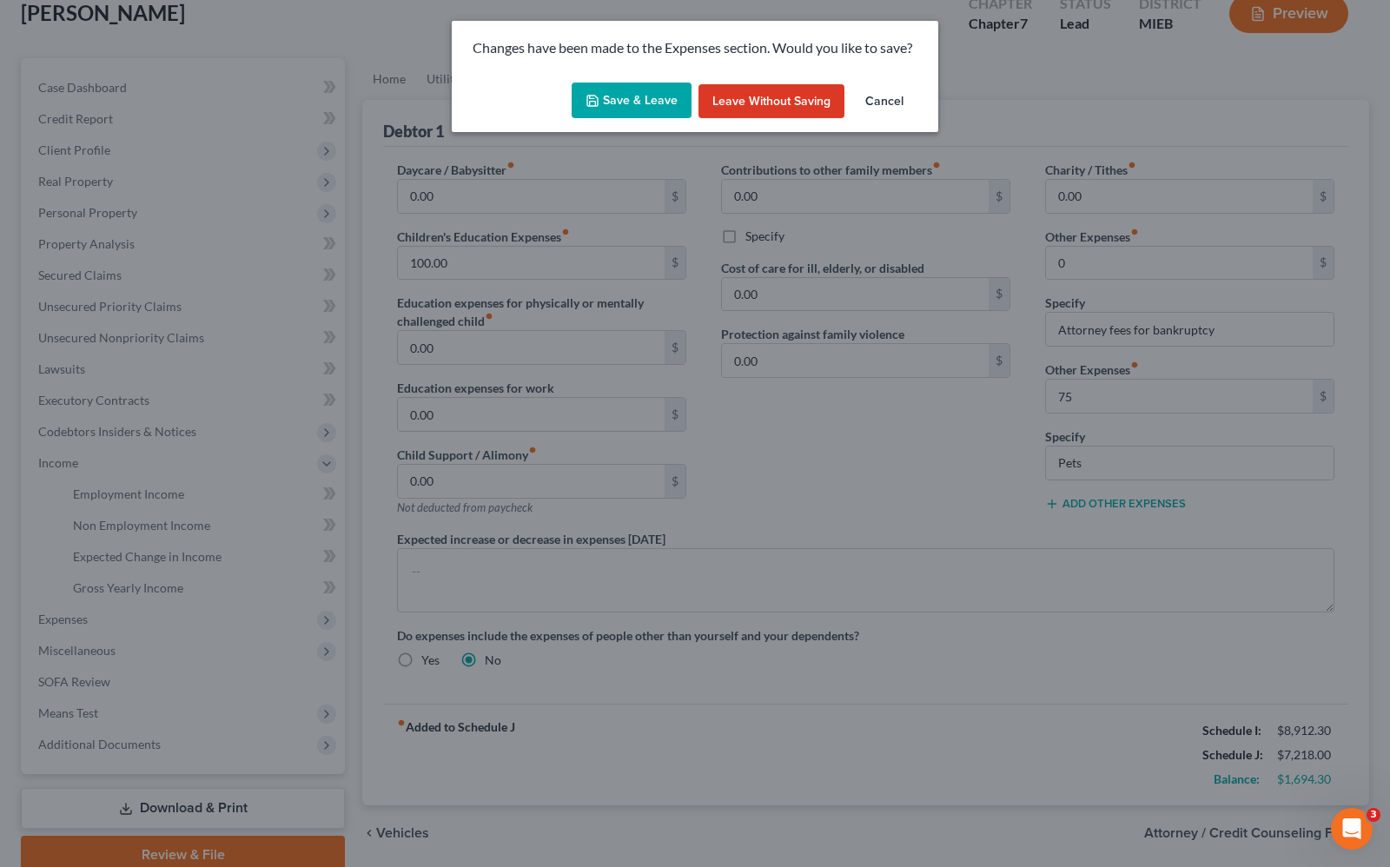
click at [640, 93] on button "Save & Leave" at bounding box center [632, 101] width 120 height 36
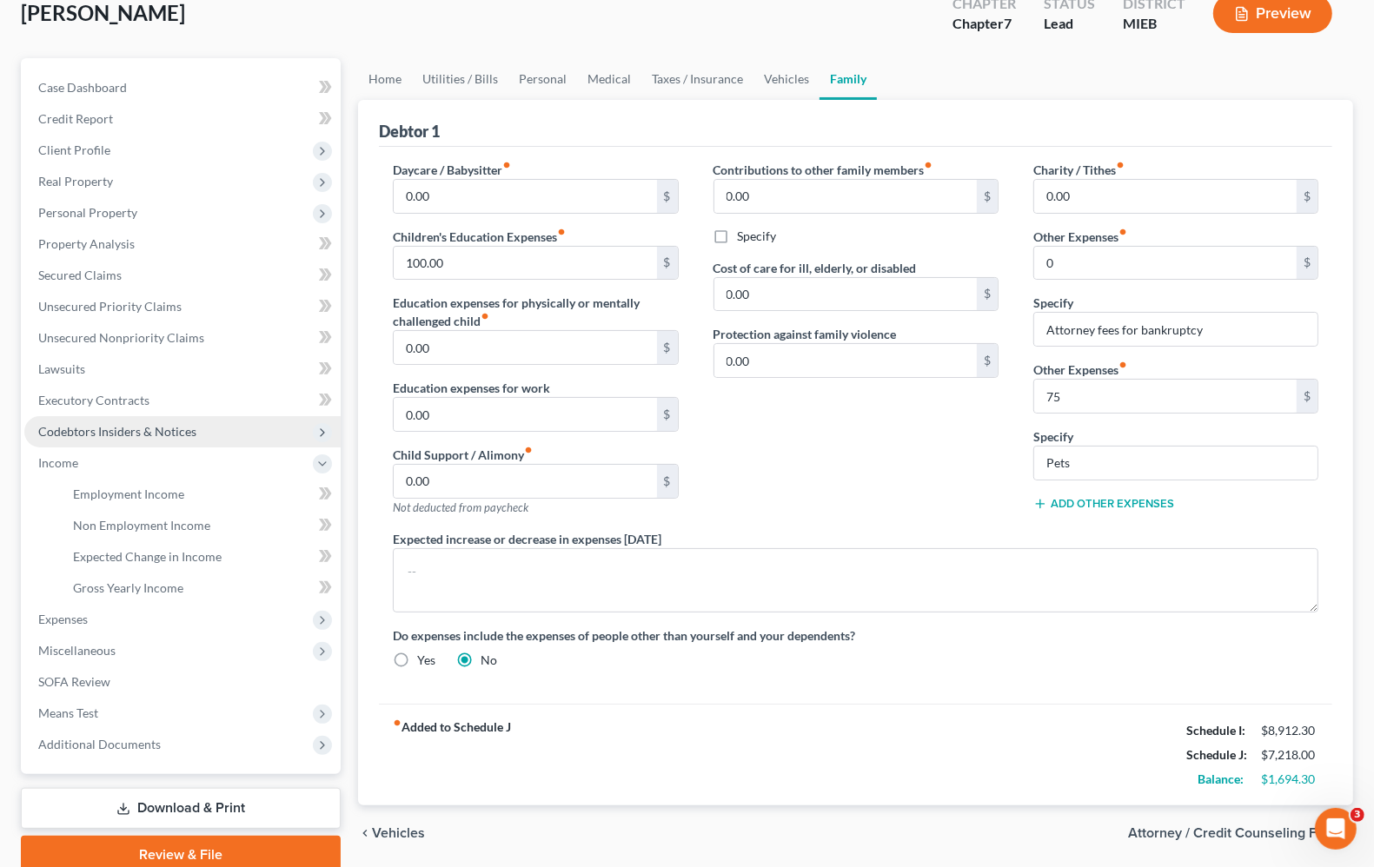
type input "0.00"
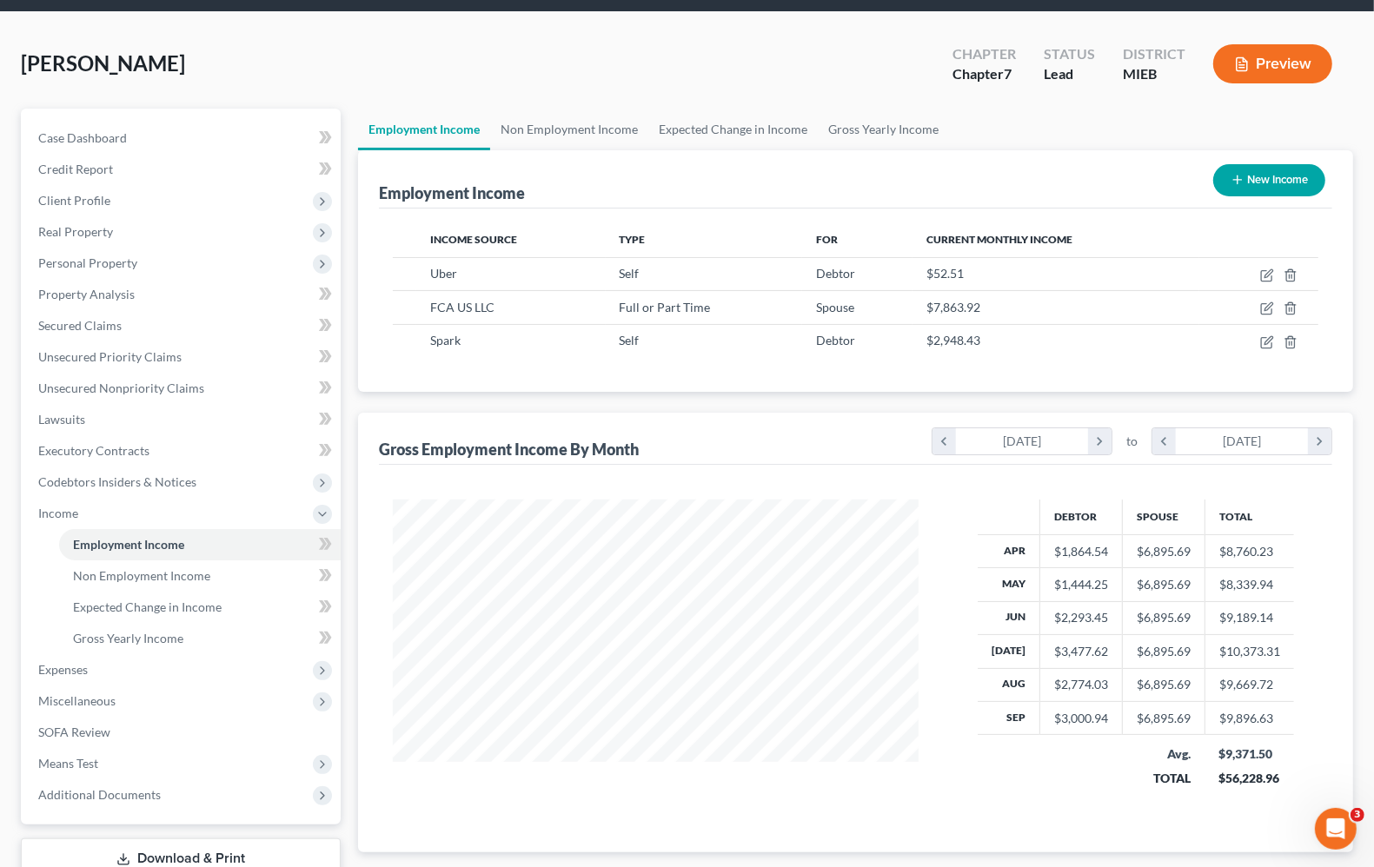
scroll to position [109, 0]
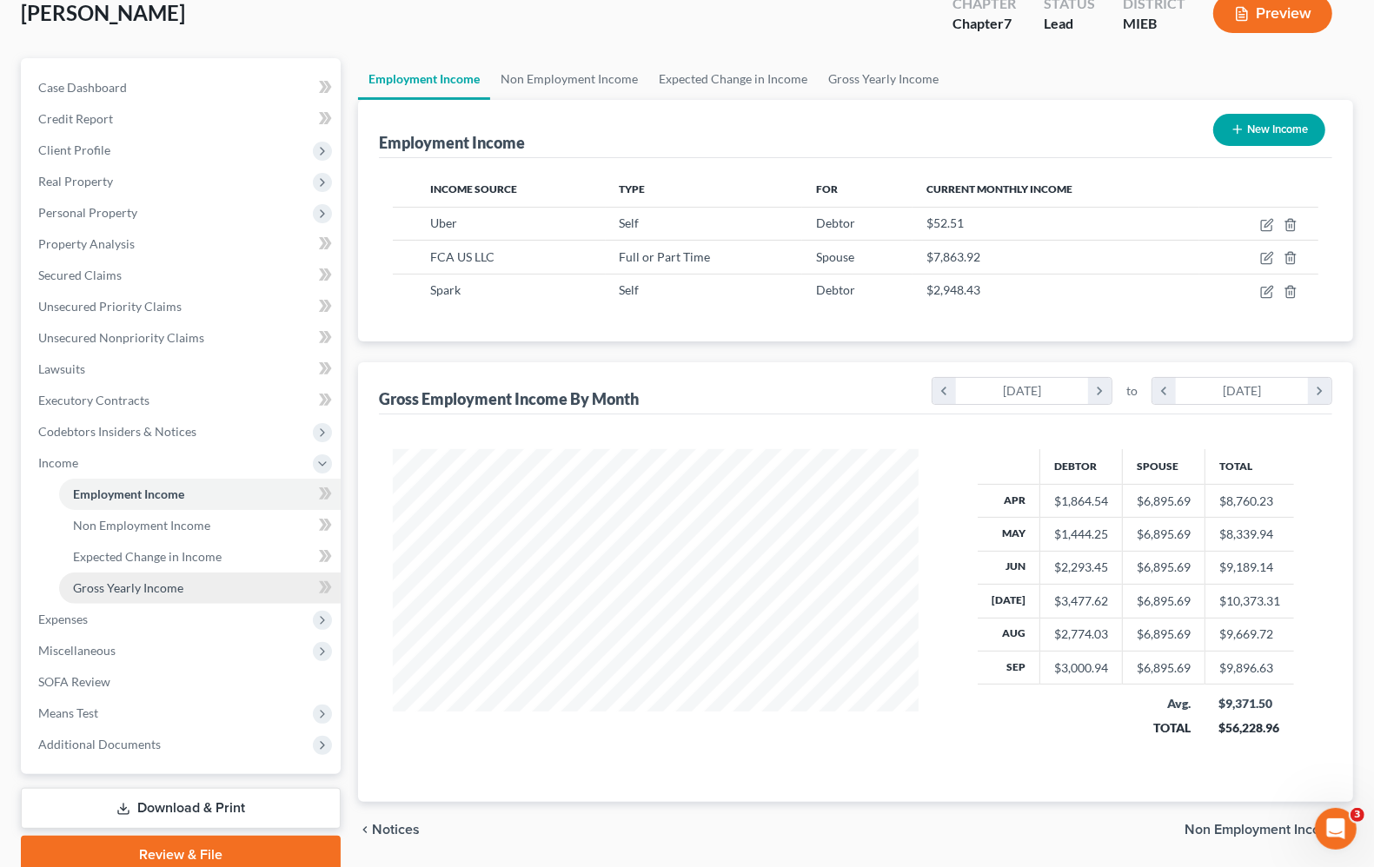
click at [97, 587] on span "Gross Yearly Income" at bounding box center [128, 587] width 110 height 15
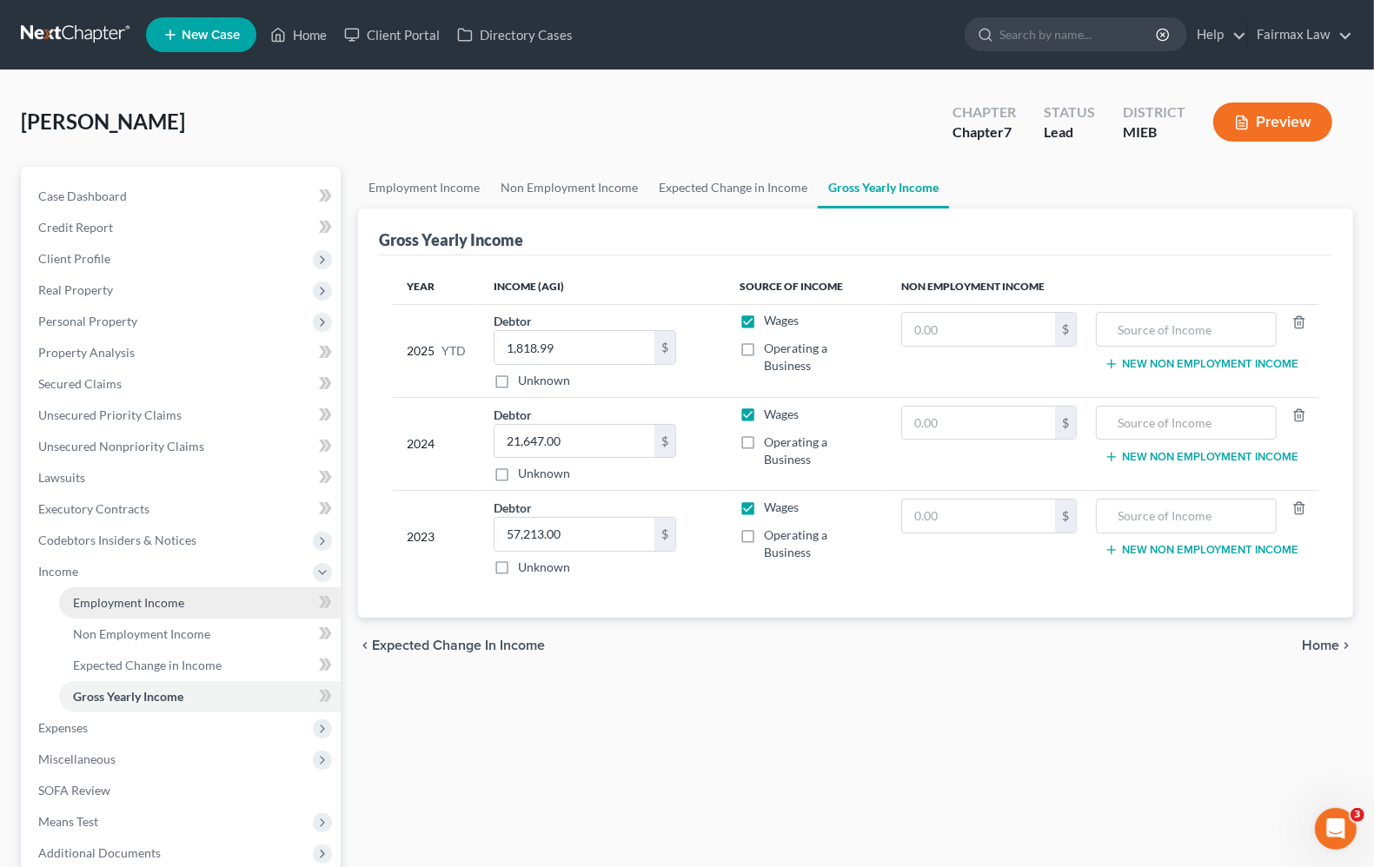
click at [110, 614] on link "Employment Income" at bounding box center [200, 602] width 282 height 31
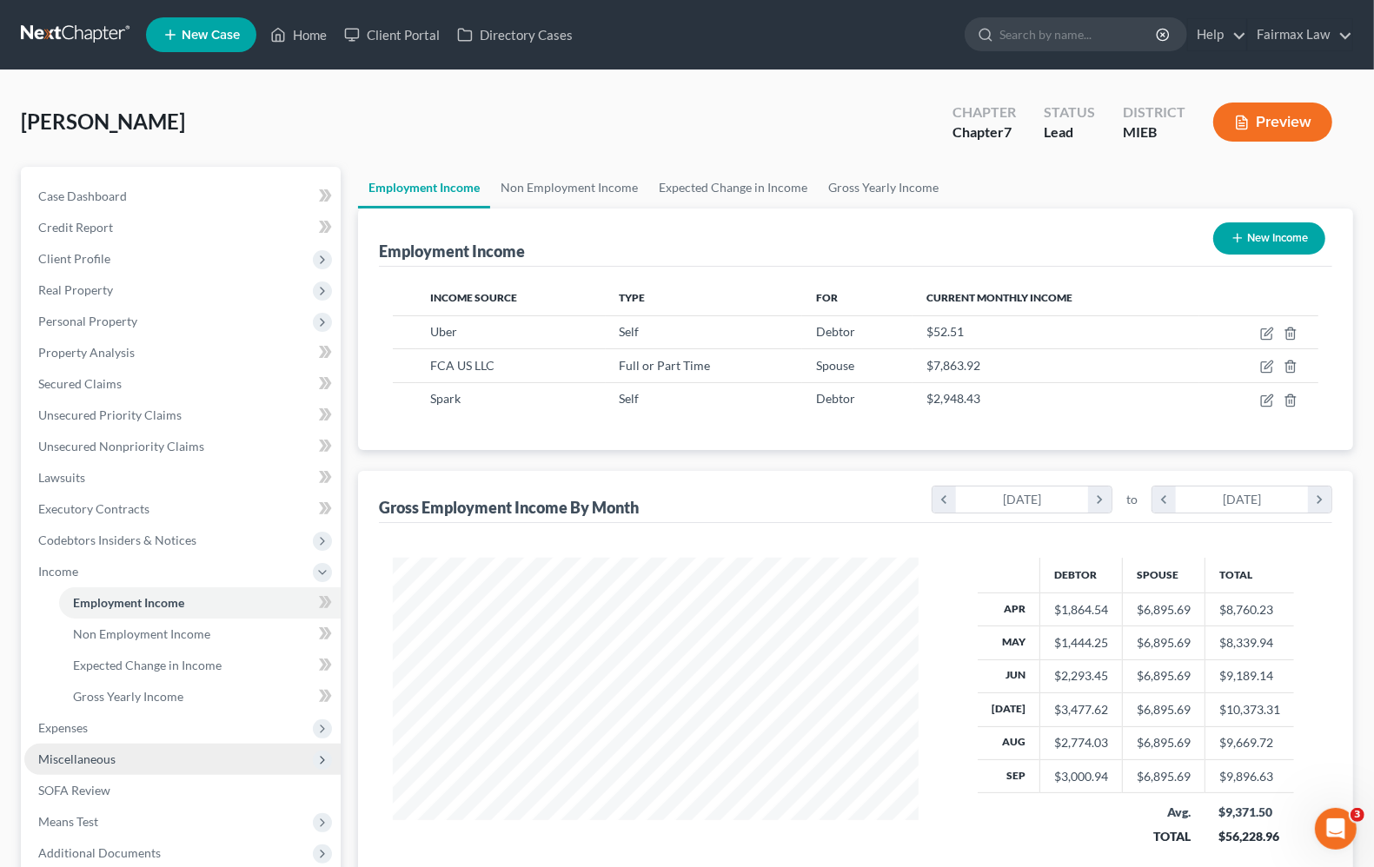
scroll to position [313, 559]
click at [65, 722] on span "Expenses" at bounding box center [63, 727] width 50 height 15
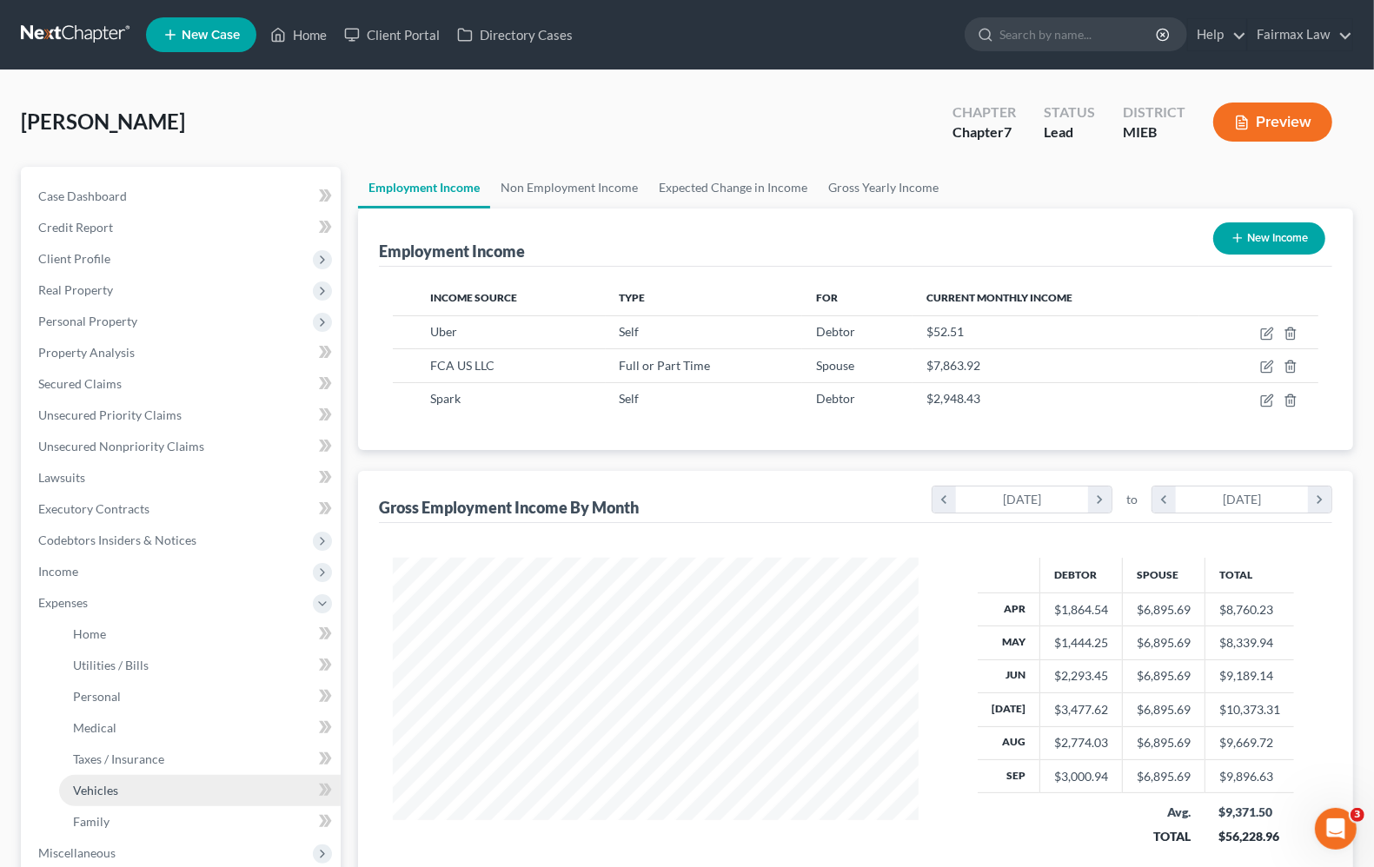
click at [94, 798] on link "Vehicles" at bounding box center [200, 790] width 282 height 31
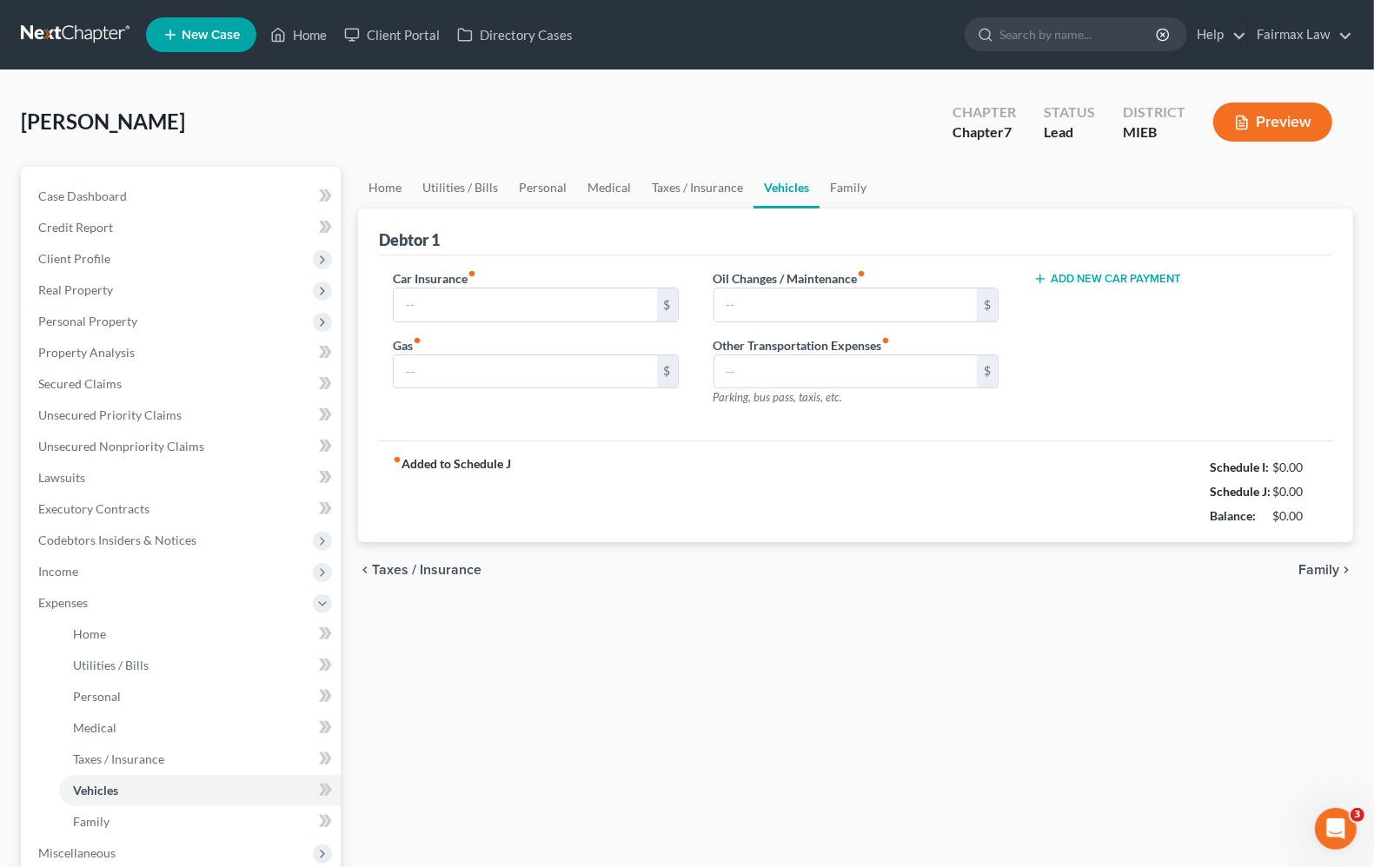
type input "130.00"
type input "600.00"
type input "100.00"
type input "0.00"
click at [117, 814] on link "Family" at bounding box center [200, 821] width 282 height 31
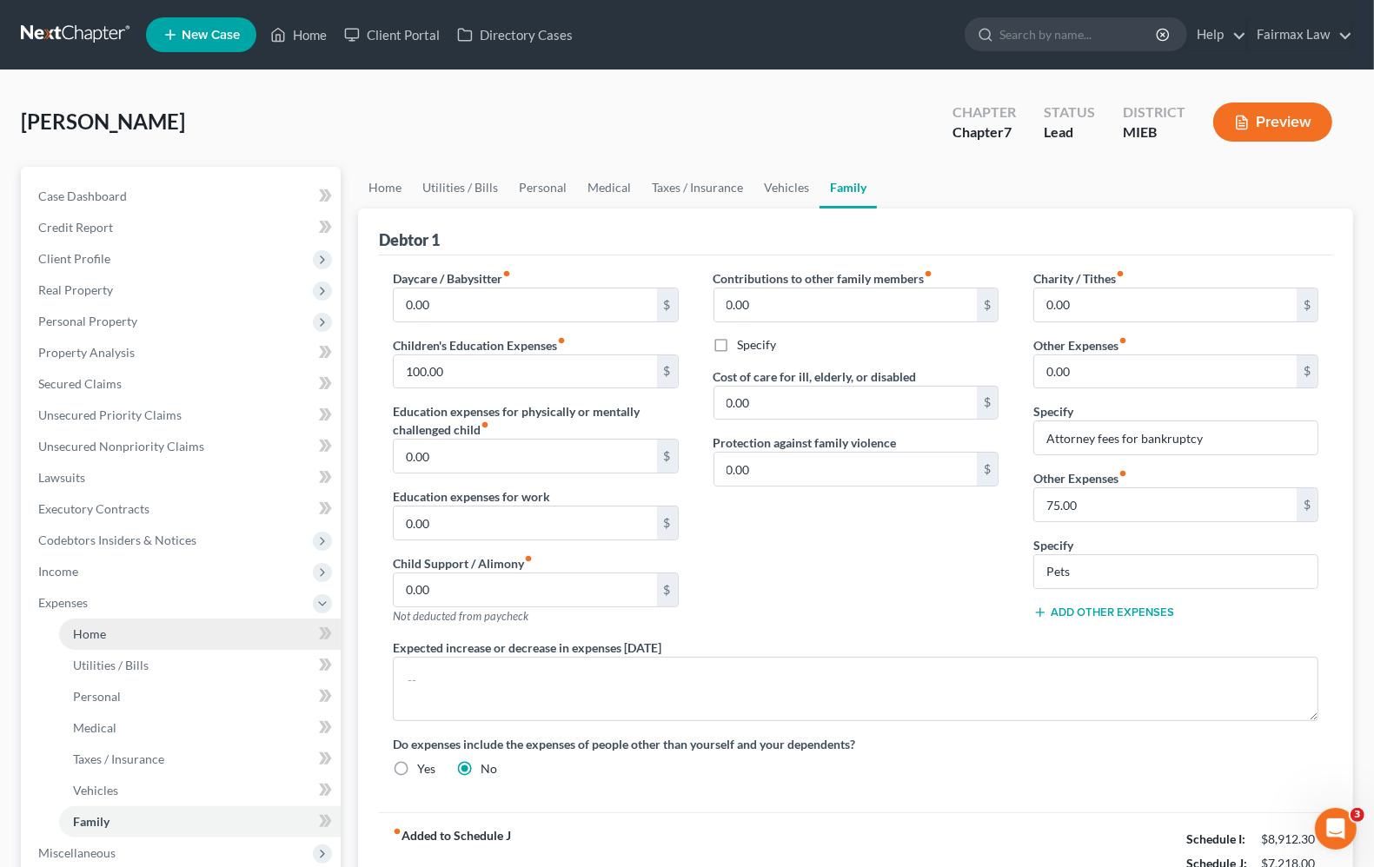
click at [100, 634] on span "Home" at bounding box center [89, 634] width 33 height 15
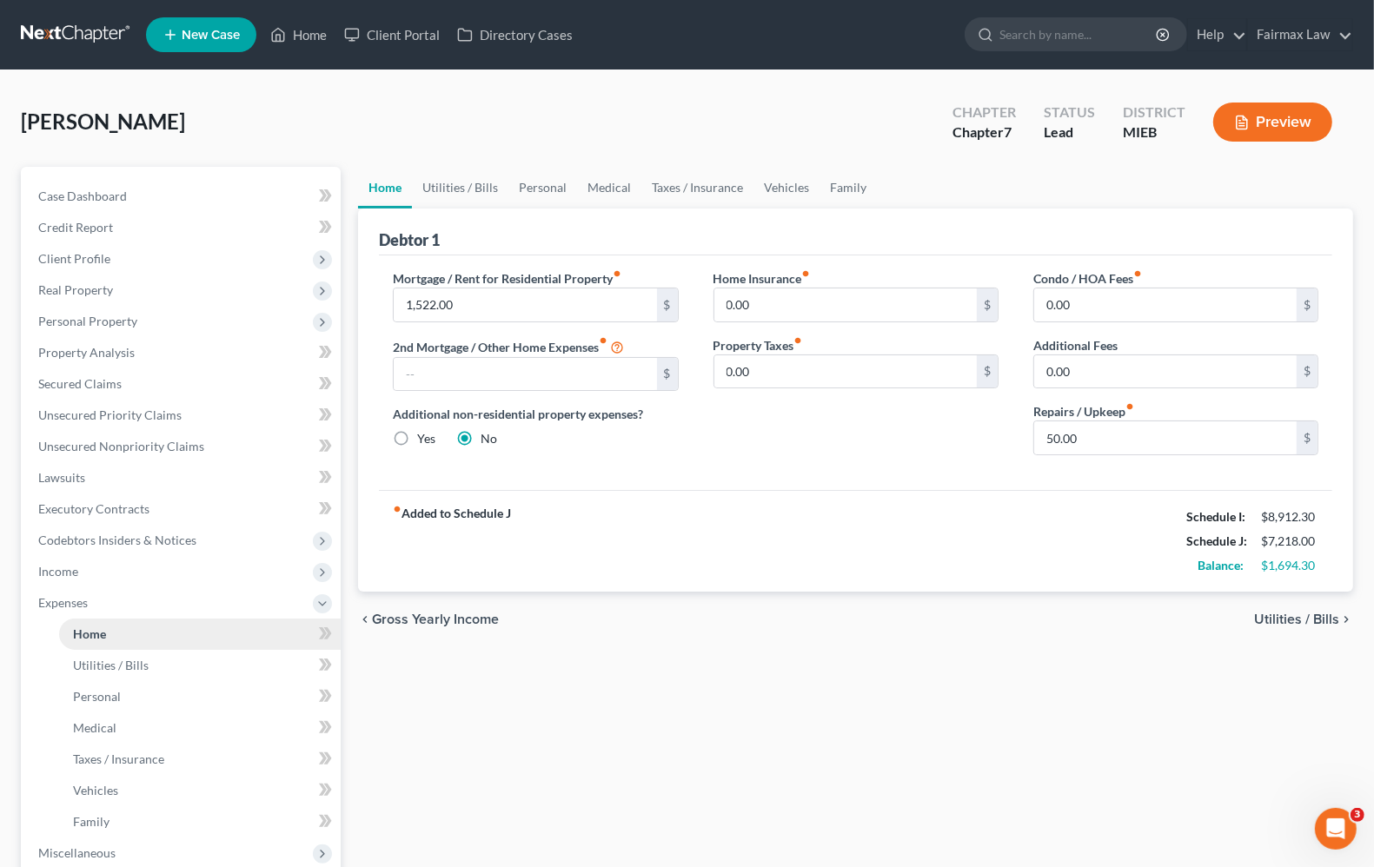
click at [107, 646] on link "Home" at bounding box center [200, 634] width 282 height 31
click at [104, 789] on span "Vehicles" at bounding box center [95, 790] width 45 height 15
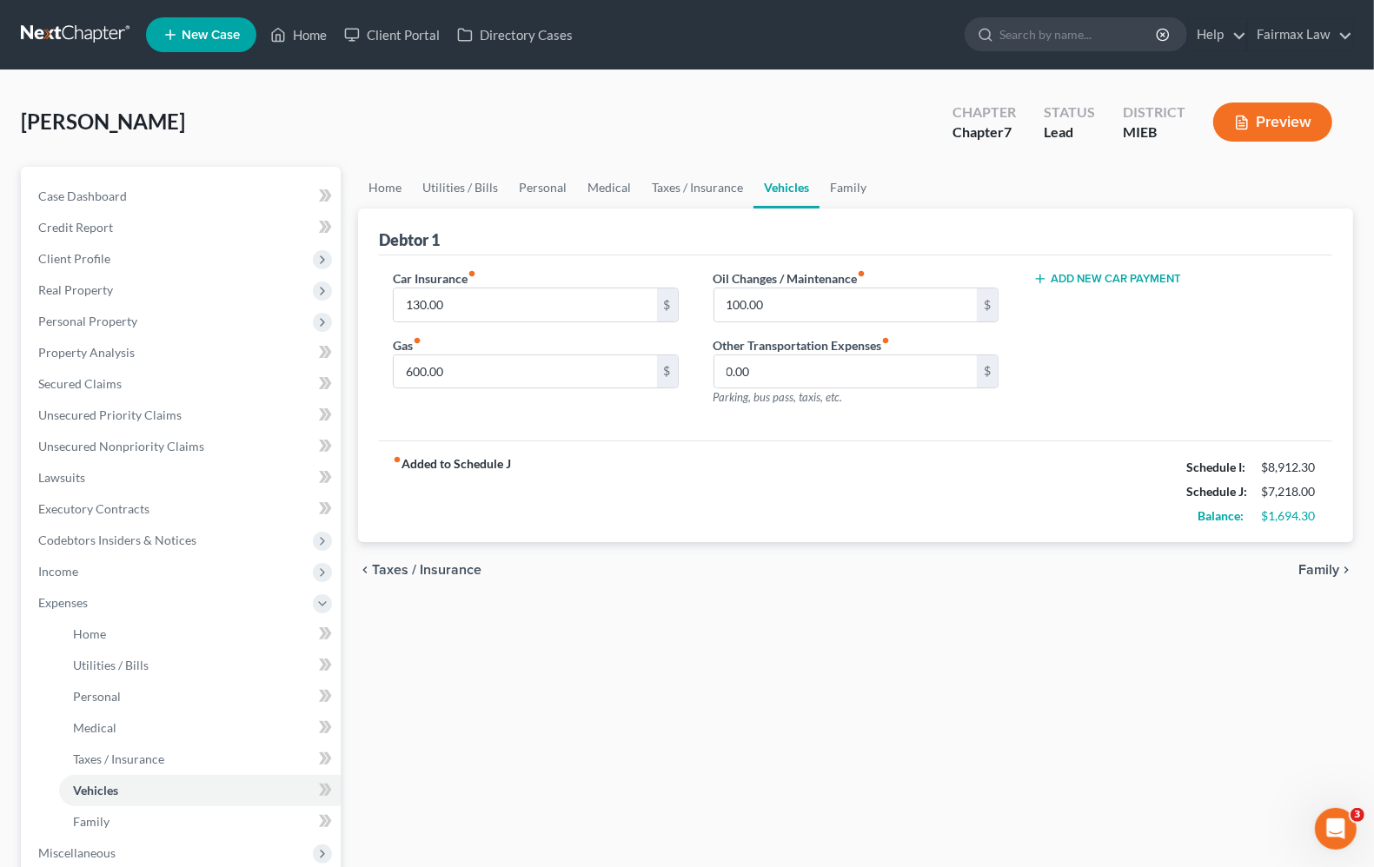
click at [1123, 280] on button "Add New Car Payment" at bounding box center [1107, 279] width 148 height 14
click at [1099, 313] on input "text" at bounding box center [1152, 305] width 237 height 33
type input "534.00"
click at [1004, 428] on div "Car Insurance fiber_manual_record 130.00 $ Gas fiber_manual_record 600.00 $ Oil…" at bounding box center [855, 348] width 953 height 186
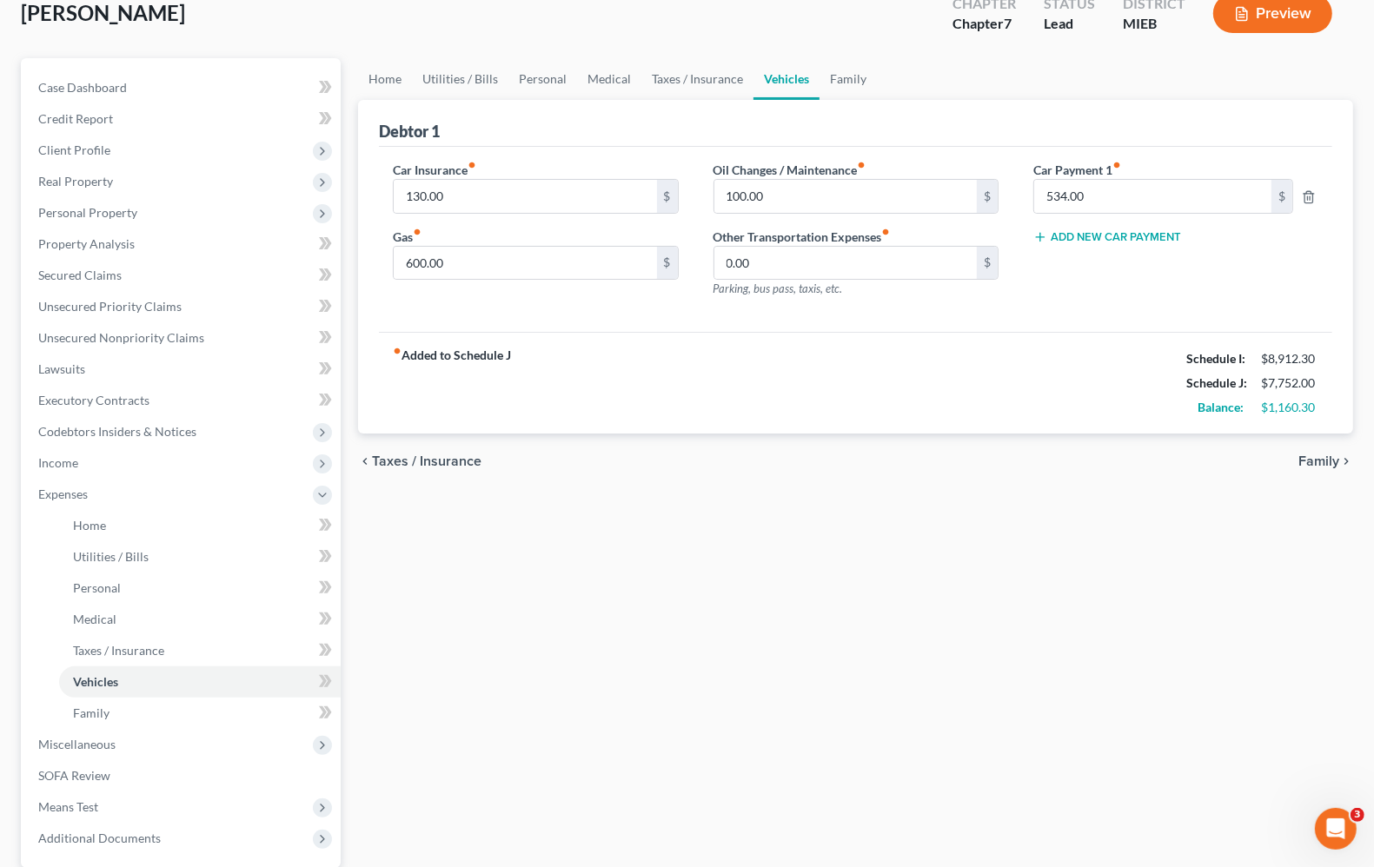
scroll to position [274, 0]
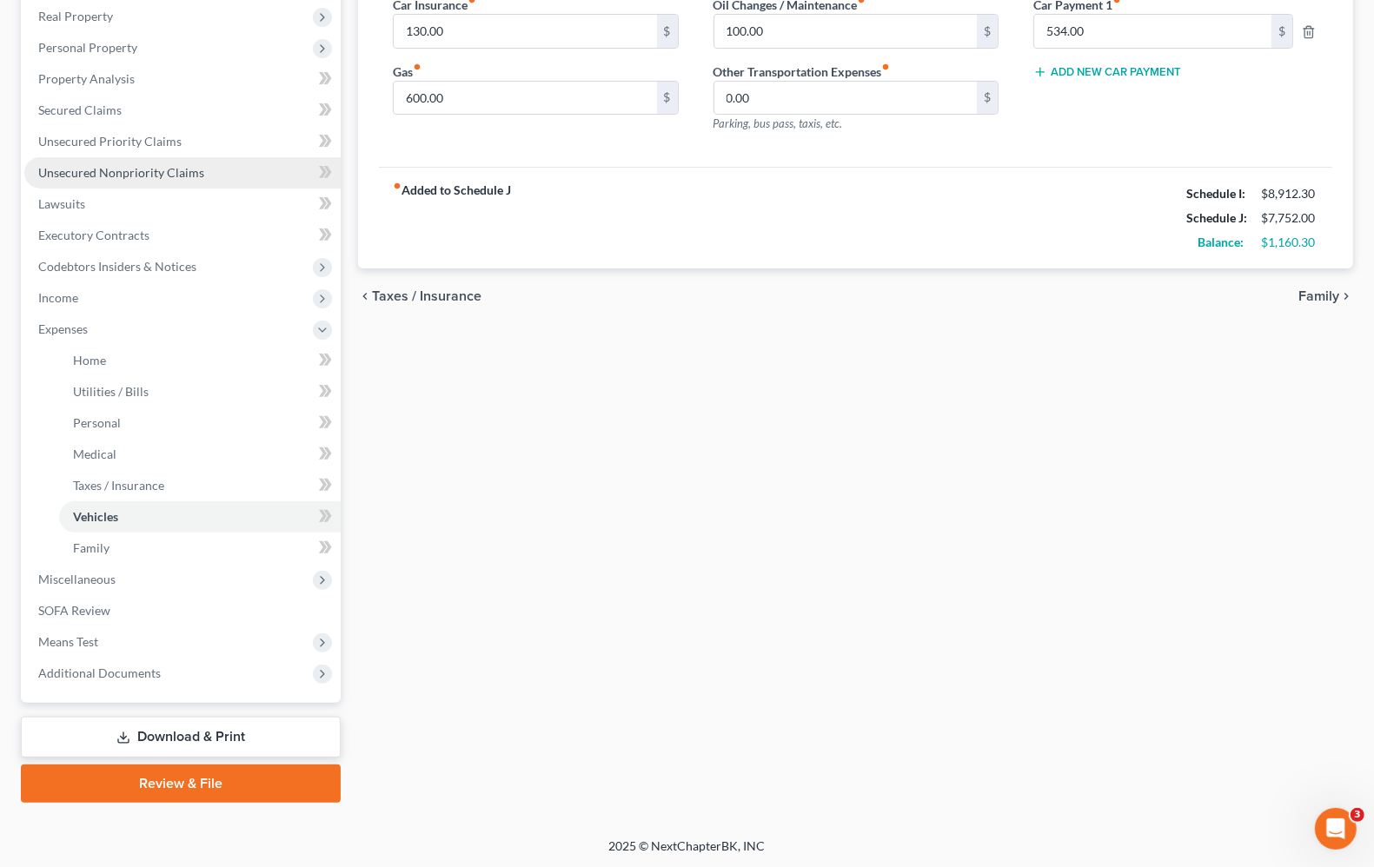
click at [122, 181] on link "Unsecured Nonpriority Claims" at bounding box center [182, 172] width 316 height 31
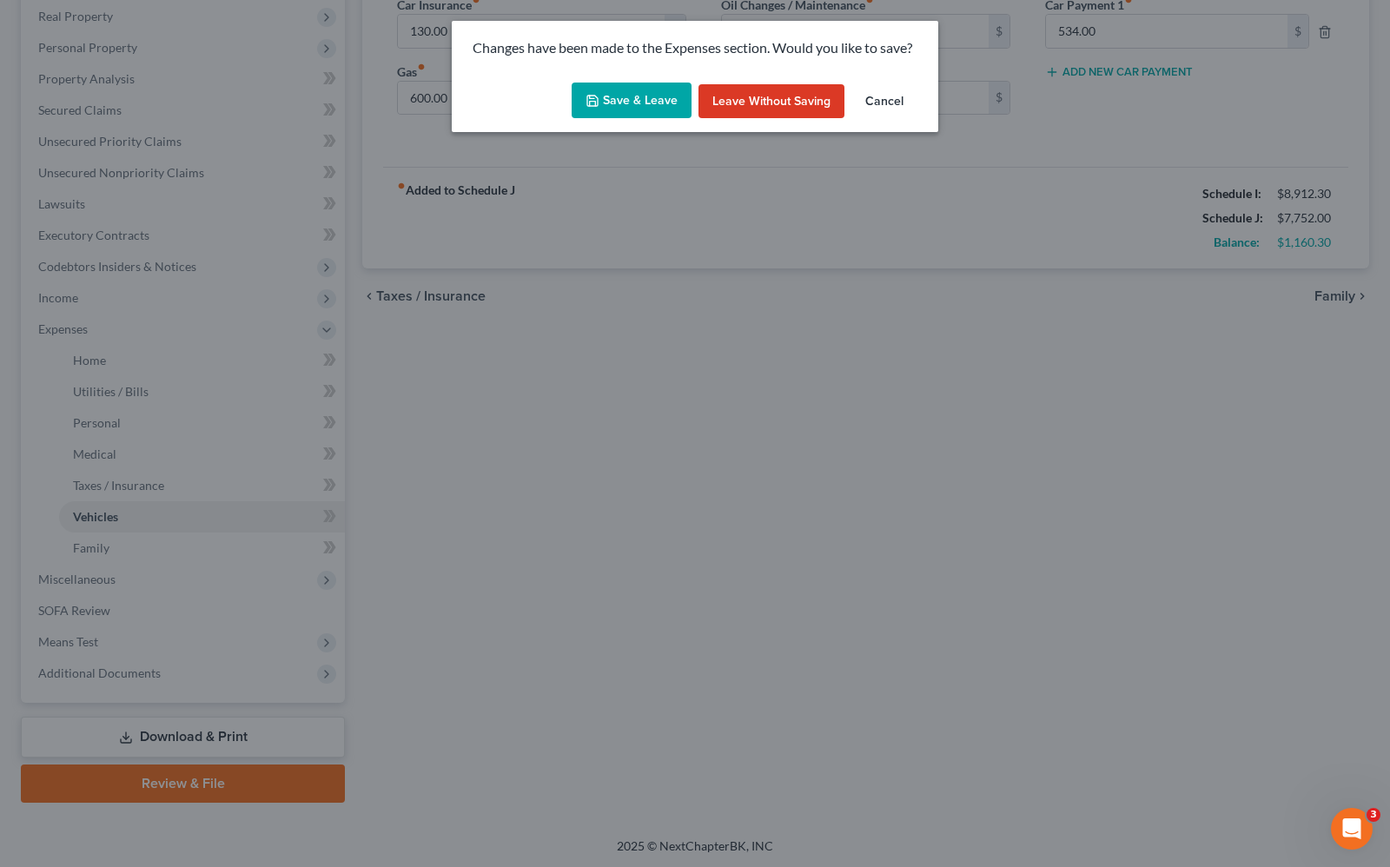
click at [628, 109] on button "Save & Leave" at bounding box center [632, 101] width 120 height 36
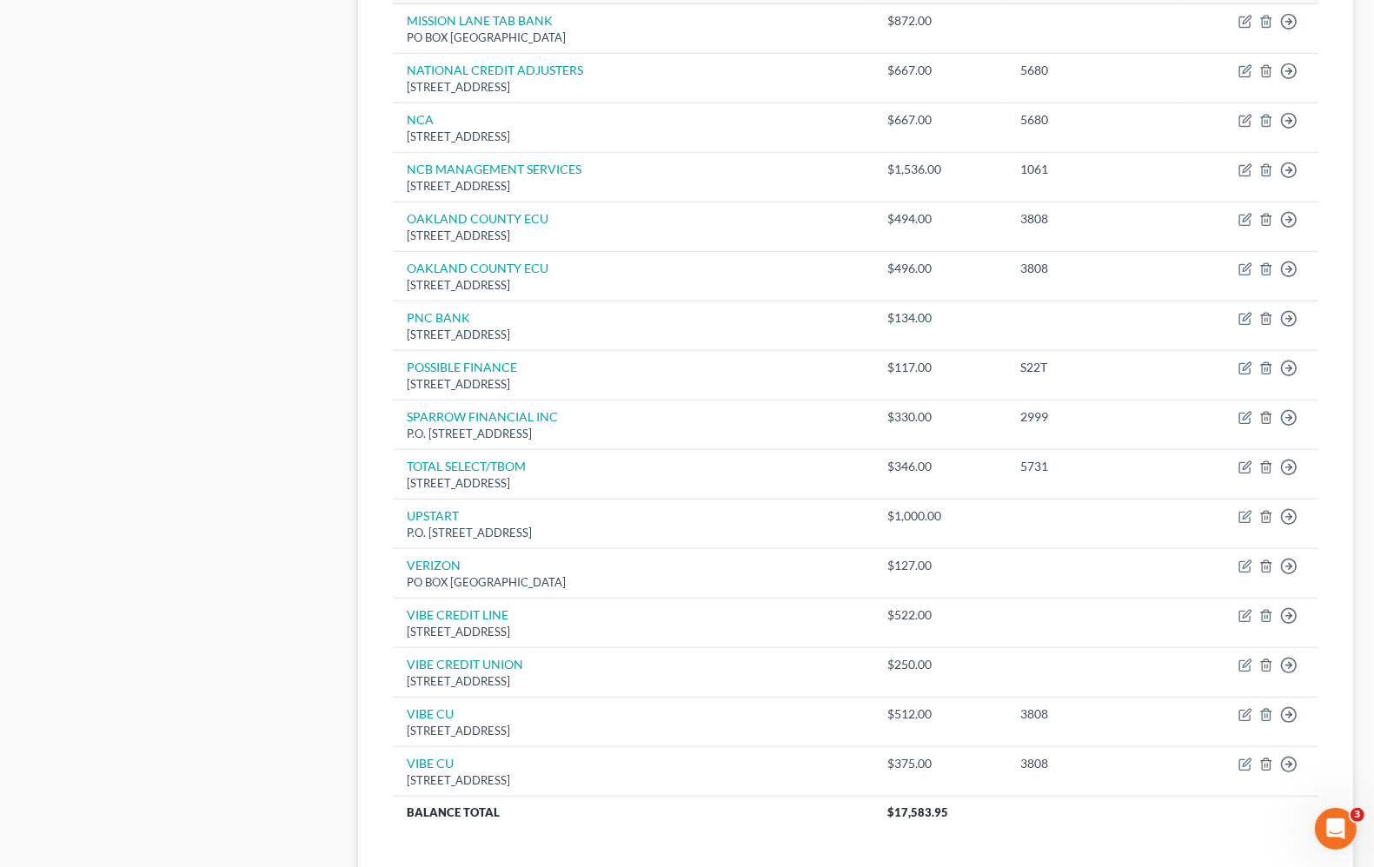
scroll to position [1145, 0]
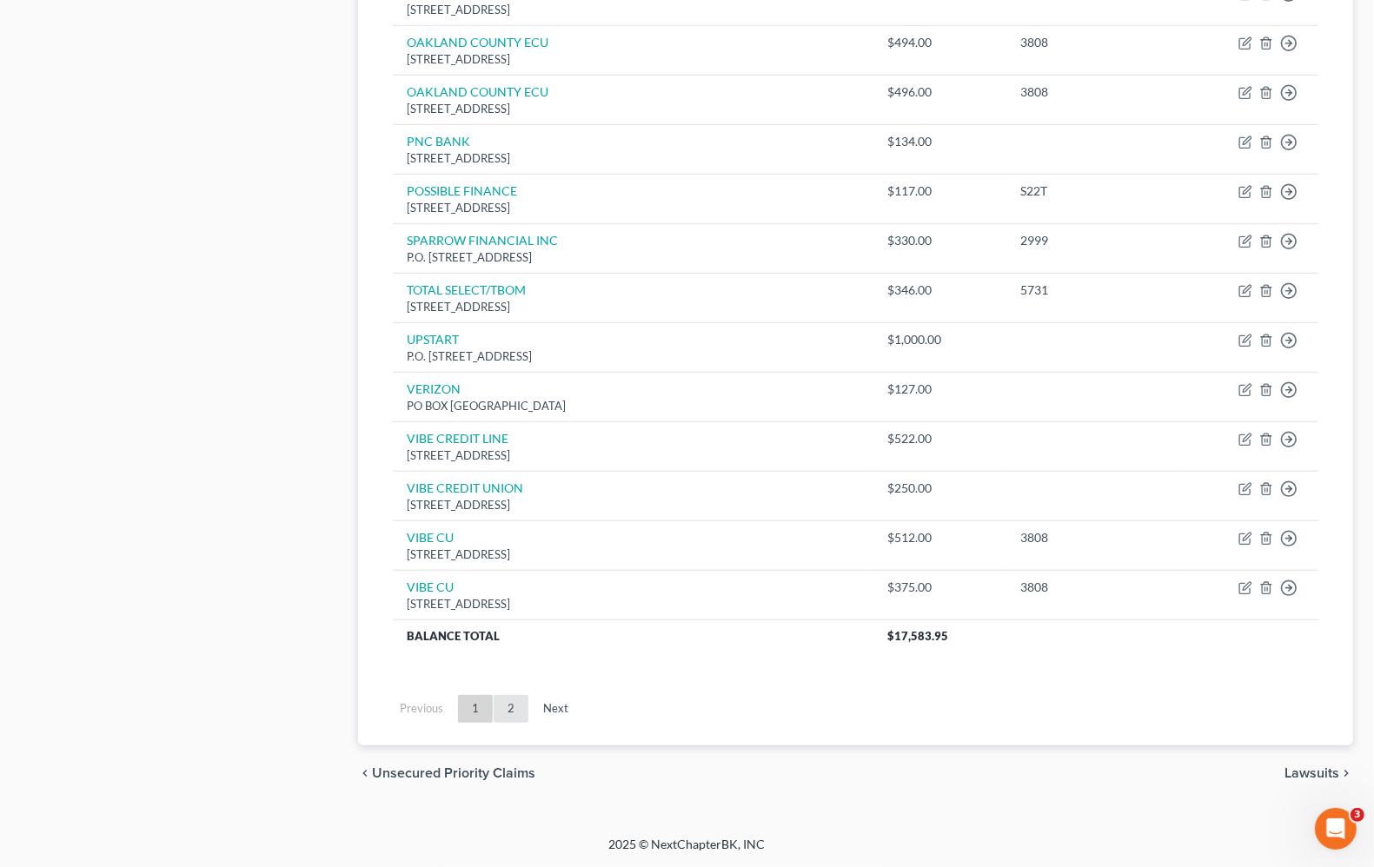
click at [509, 713] on link "2" at bounding box center [511, 709] width 35 height 28
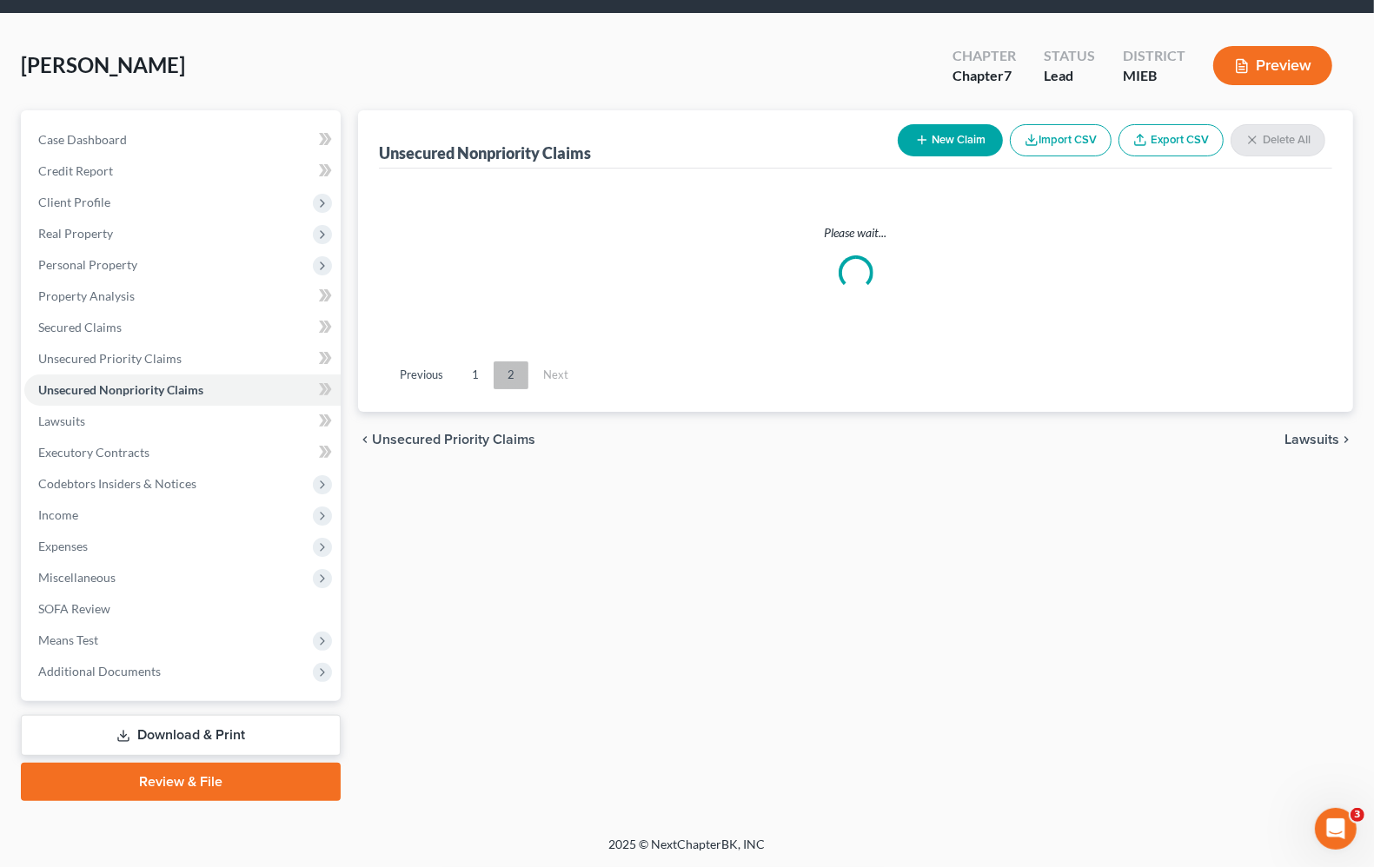
scroll to position [54, 0]
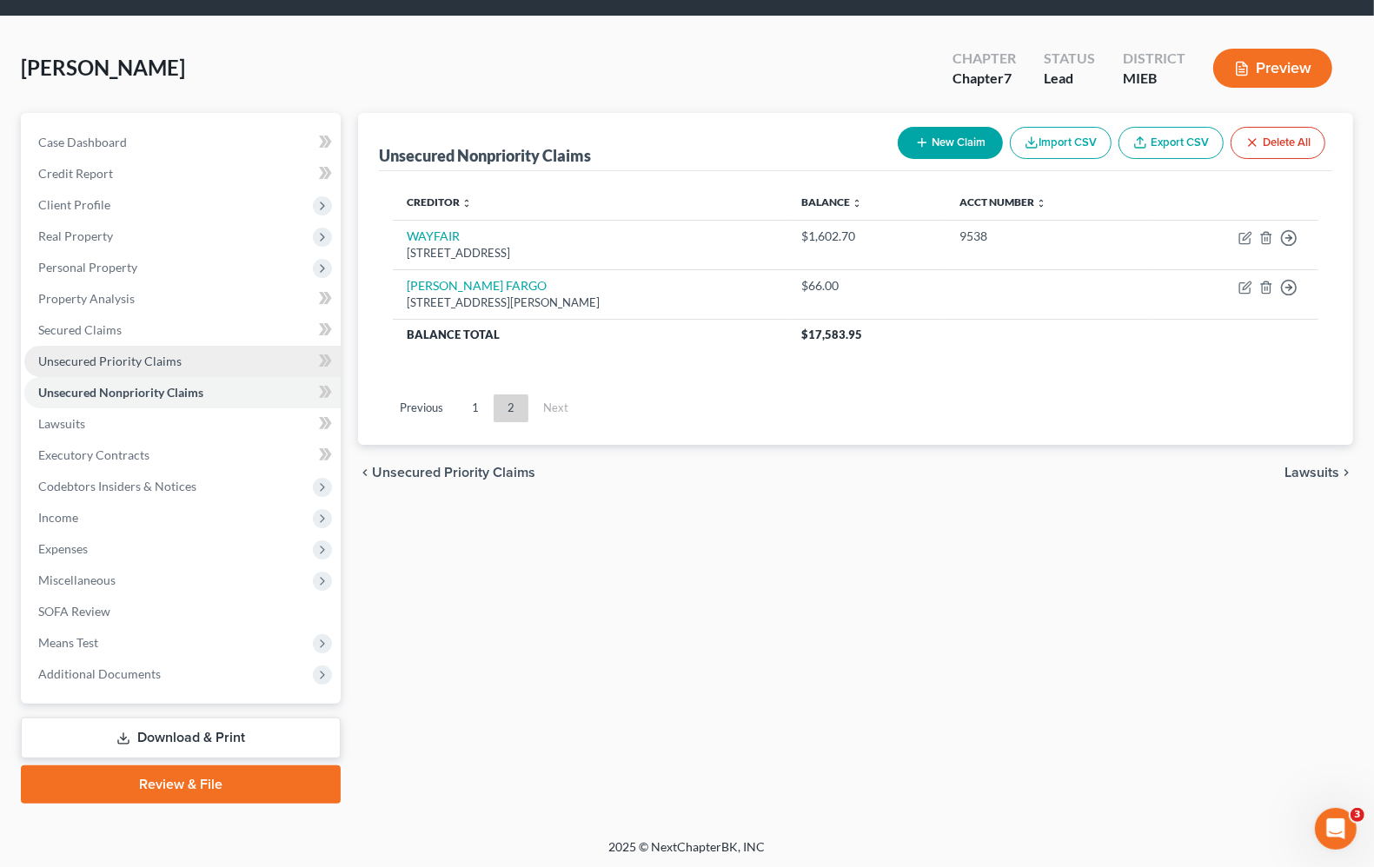
click at [106, 370] on link "Unsecured Priority Claims" at bounding box center [182, 361] width 316 height 31
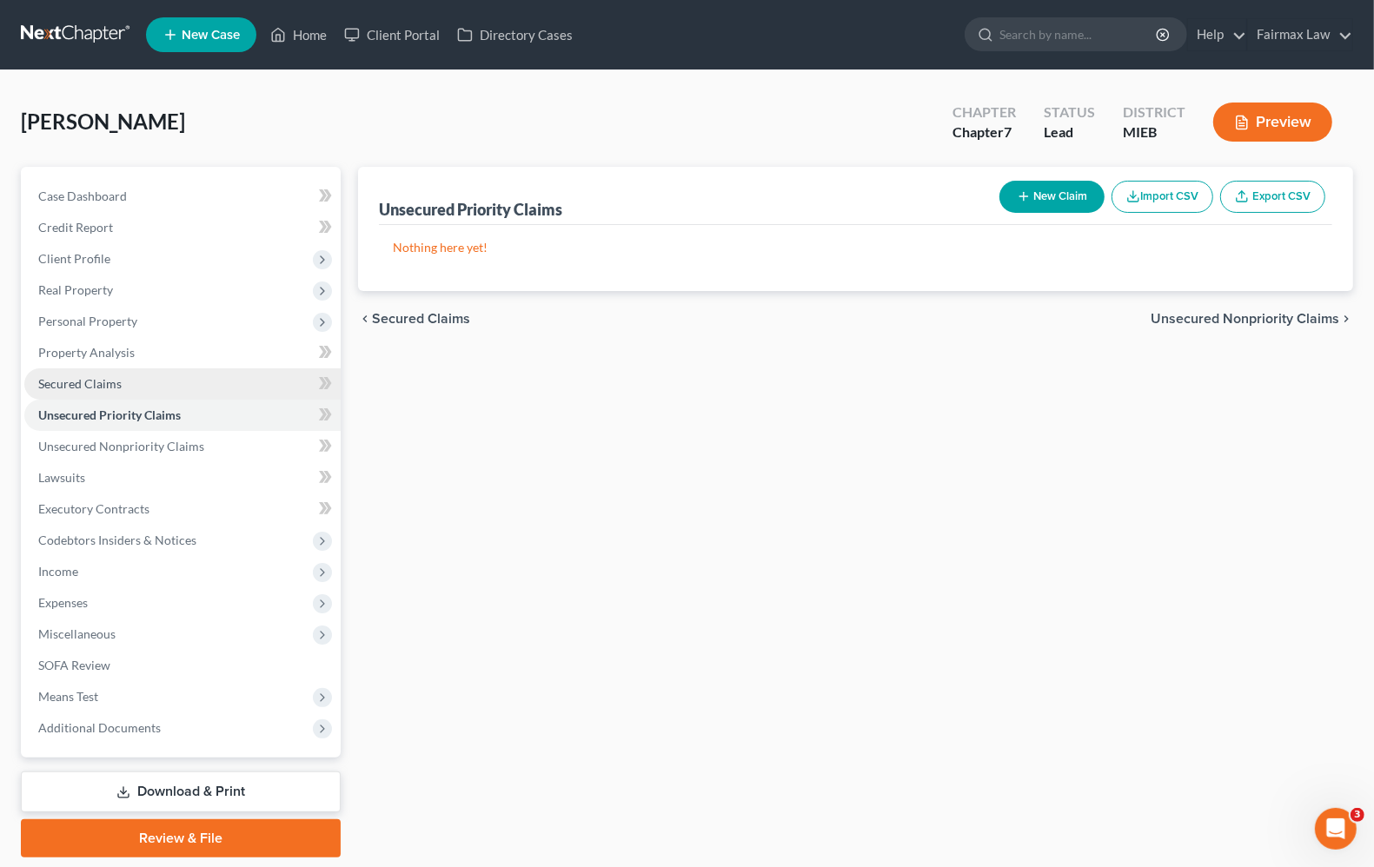
click at [94, 381] on span "Secured Claims" at bounding box center [79, 383] width 83 height 15
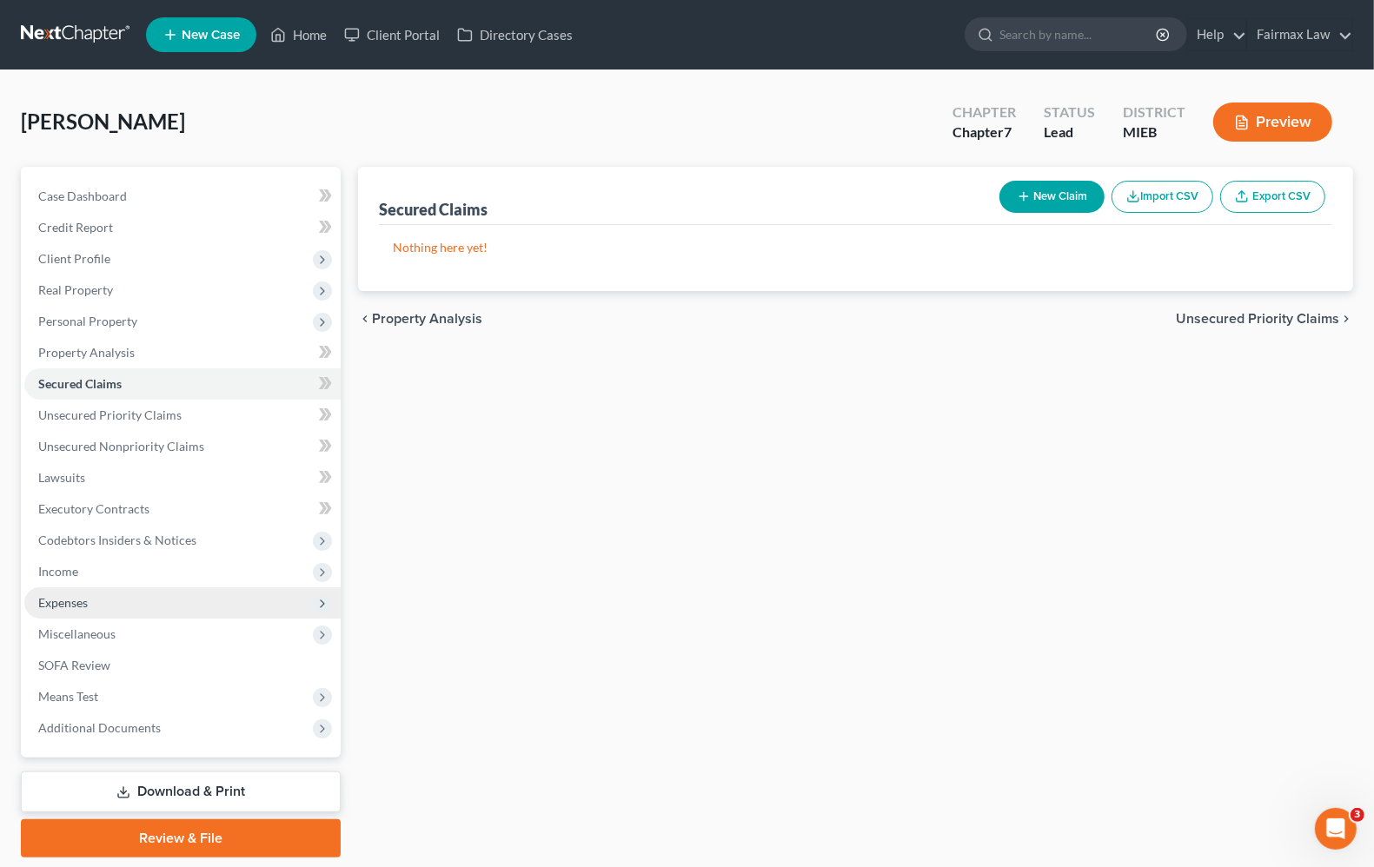
click at [96, 593] on span "Expenses" at bounding box center [182, 602] width 316 height 31
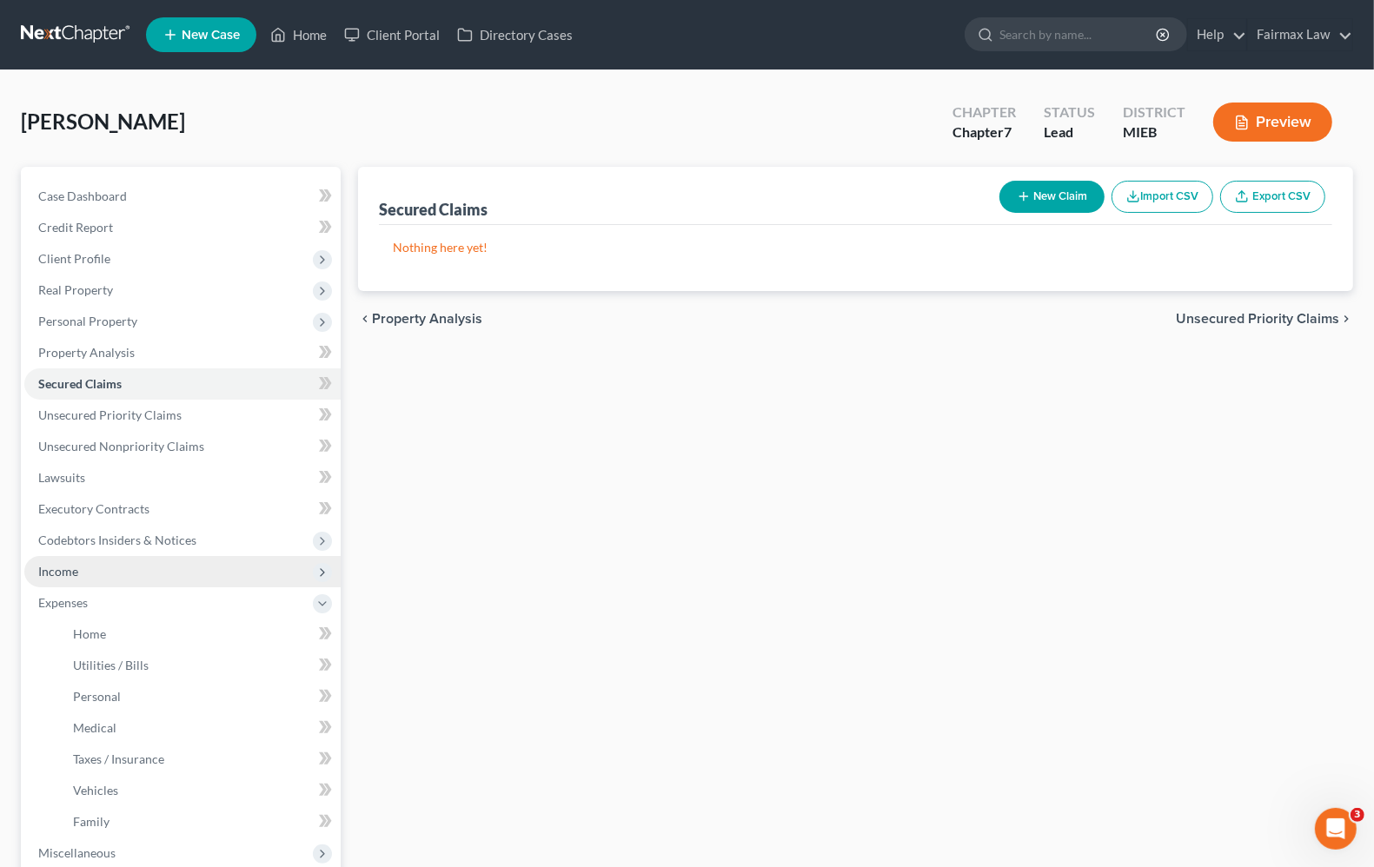
click at [84, 572] on span "Income" at bounding box center [182, 571] width 316 height 31
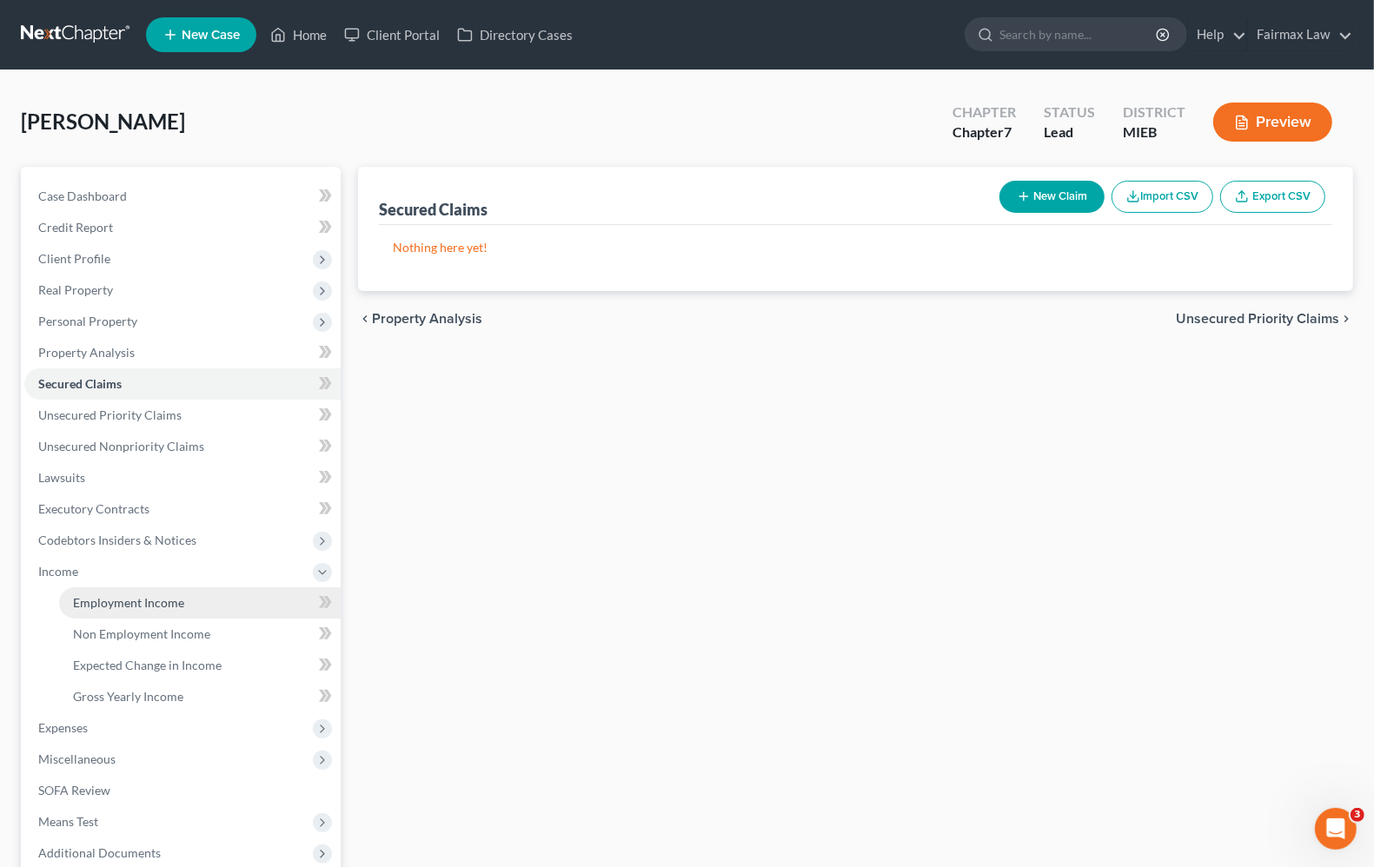
click at [93, 602] on span "Employment Income" at bounding box center [128, 602] width 111 height 15
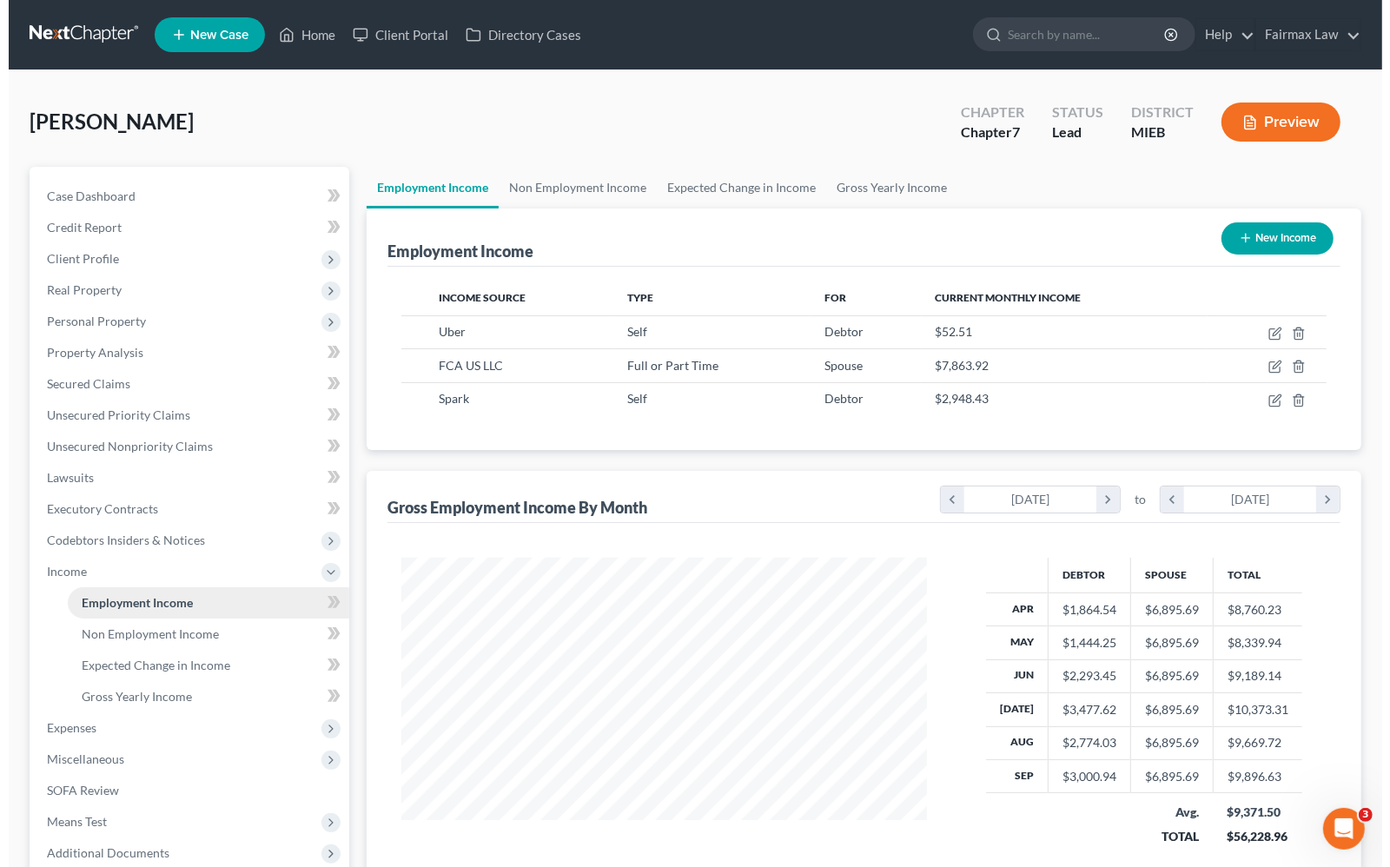
scroll to position [313, 559]
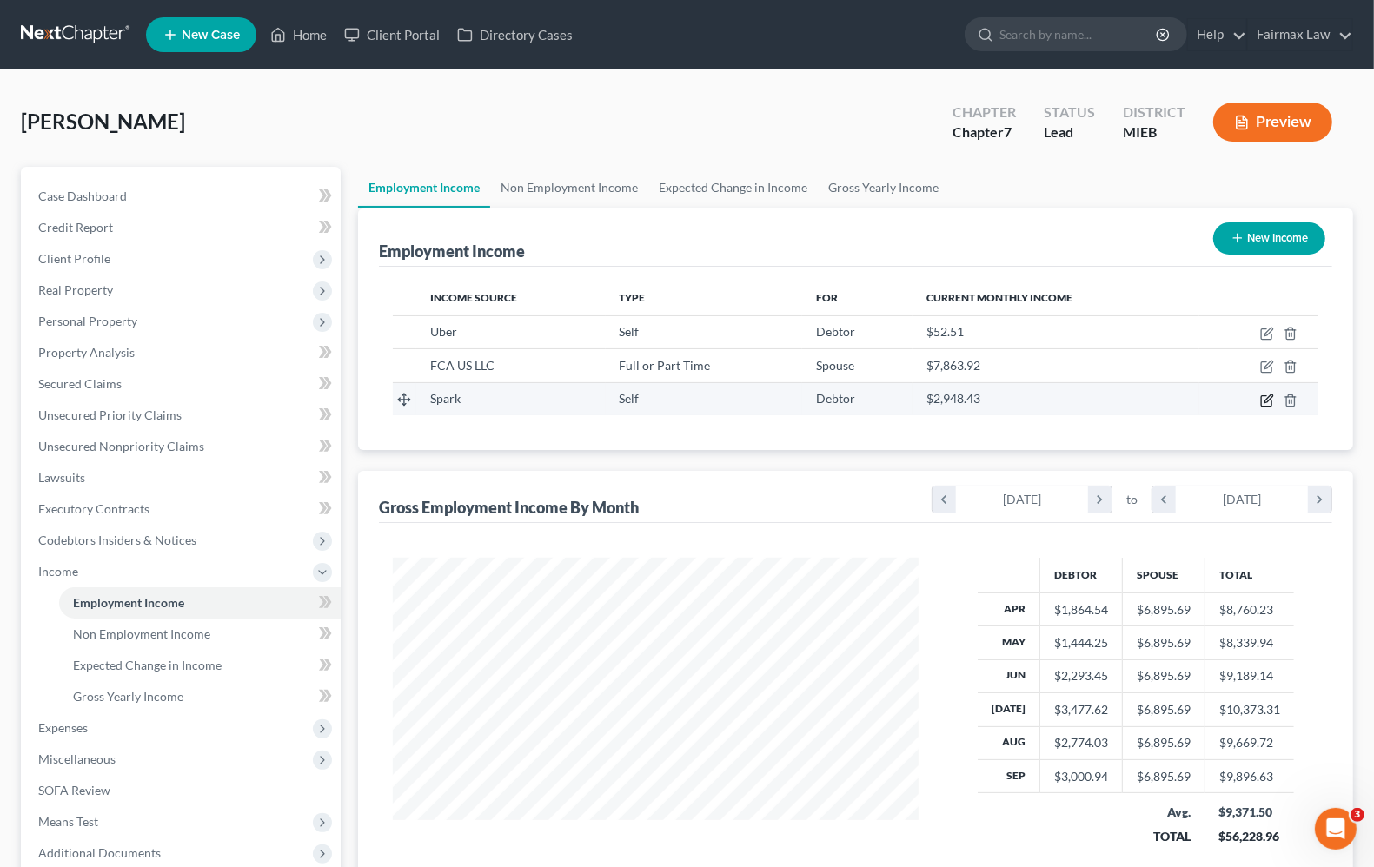
click at [1264, 401] on icon "button" at bounding box center [1267, 401] width 14 height 14
select select "1"
select select "2"
select select "0"
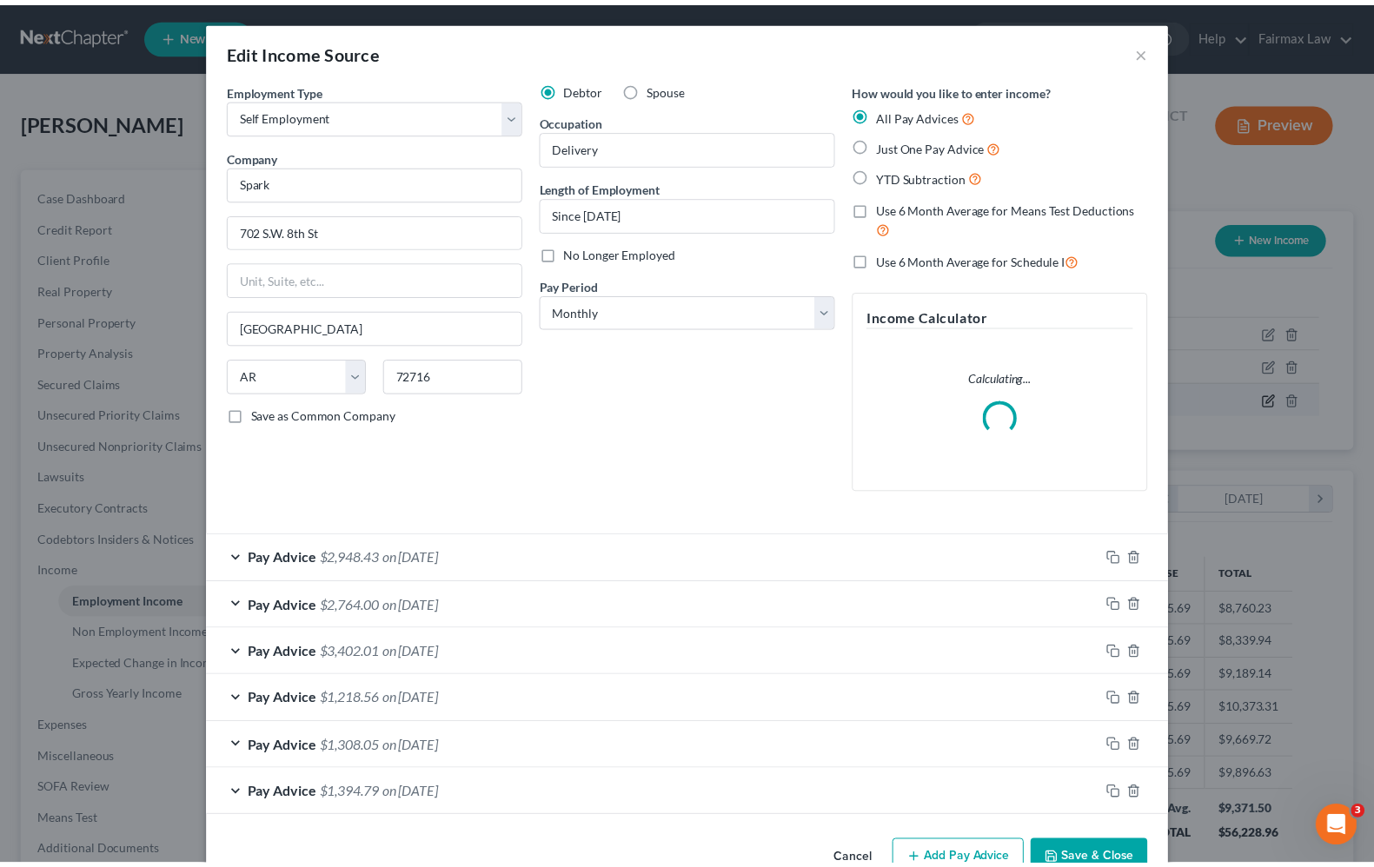
scroll to position [313, 567]
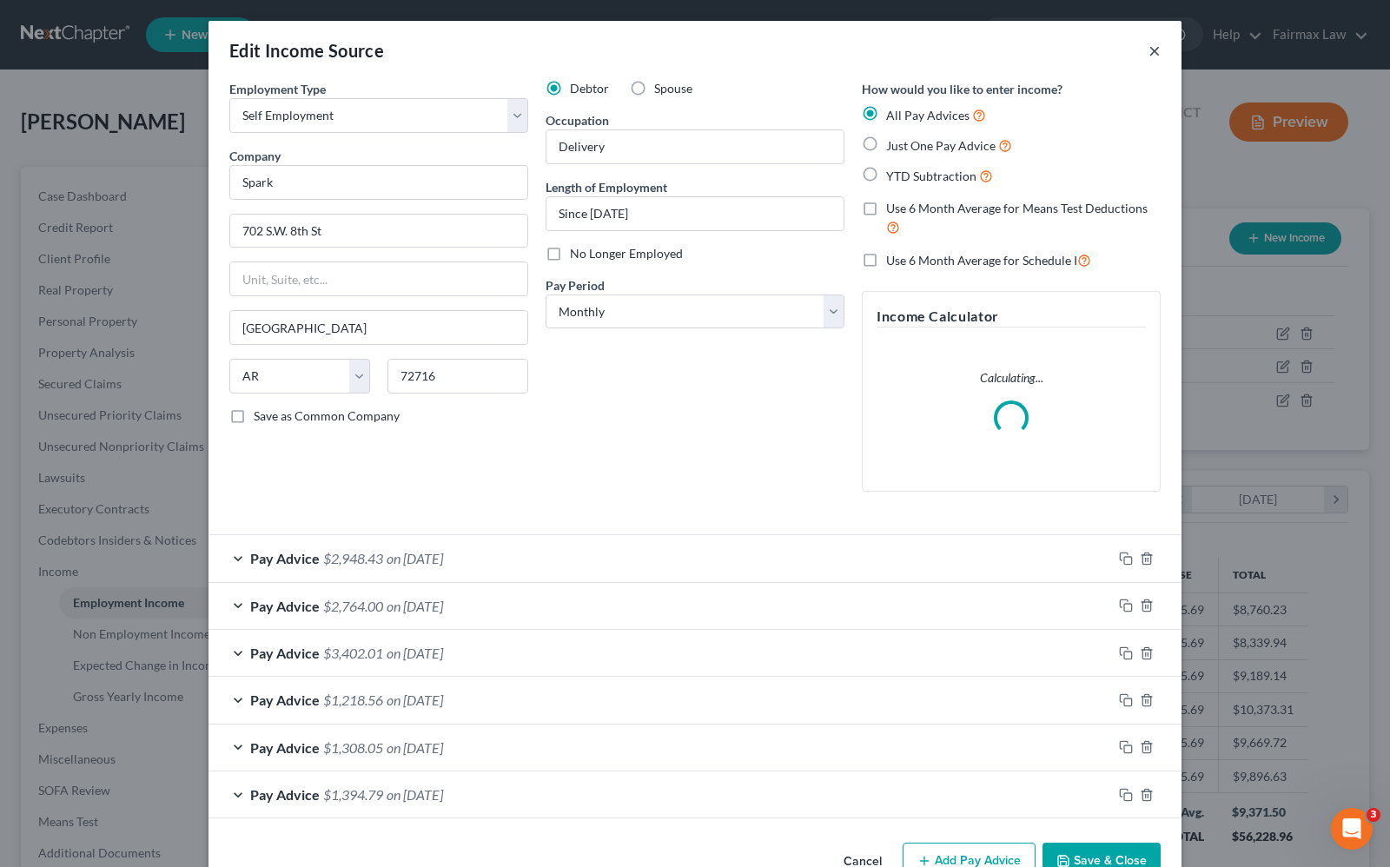
click at [1149, 56] on button "×" at bounding box center [1155, 50] width 12 height 21
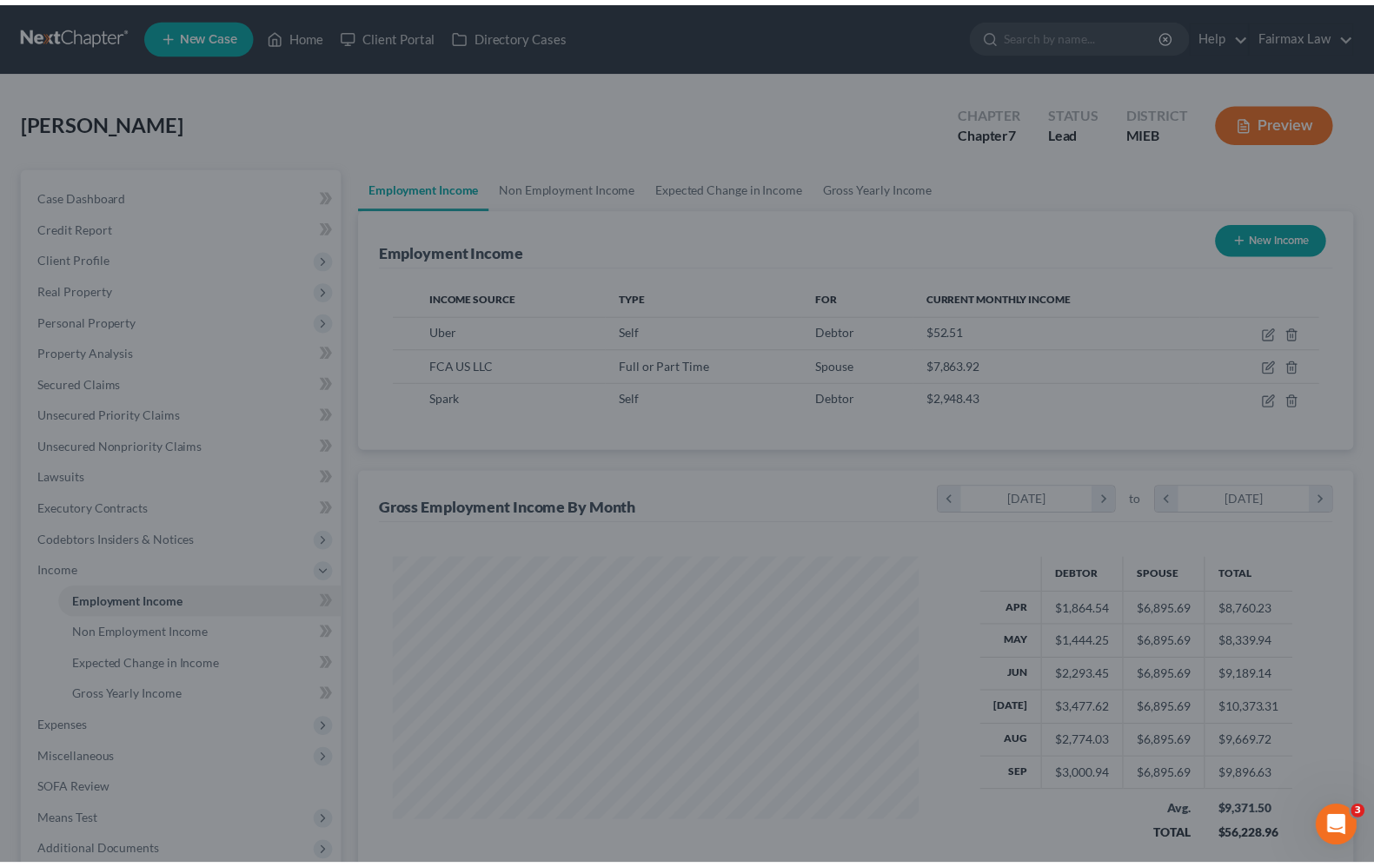
scroll to position [868684, 868437]
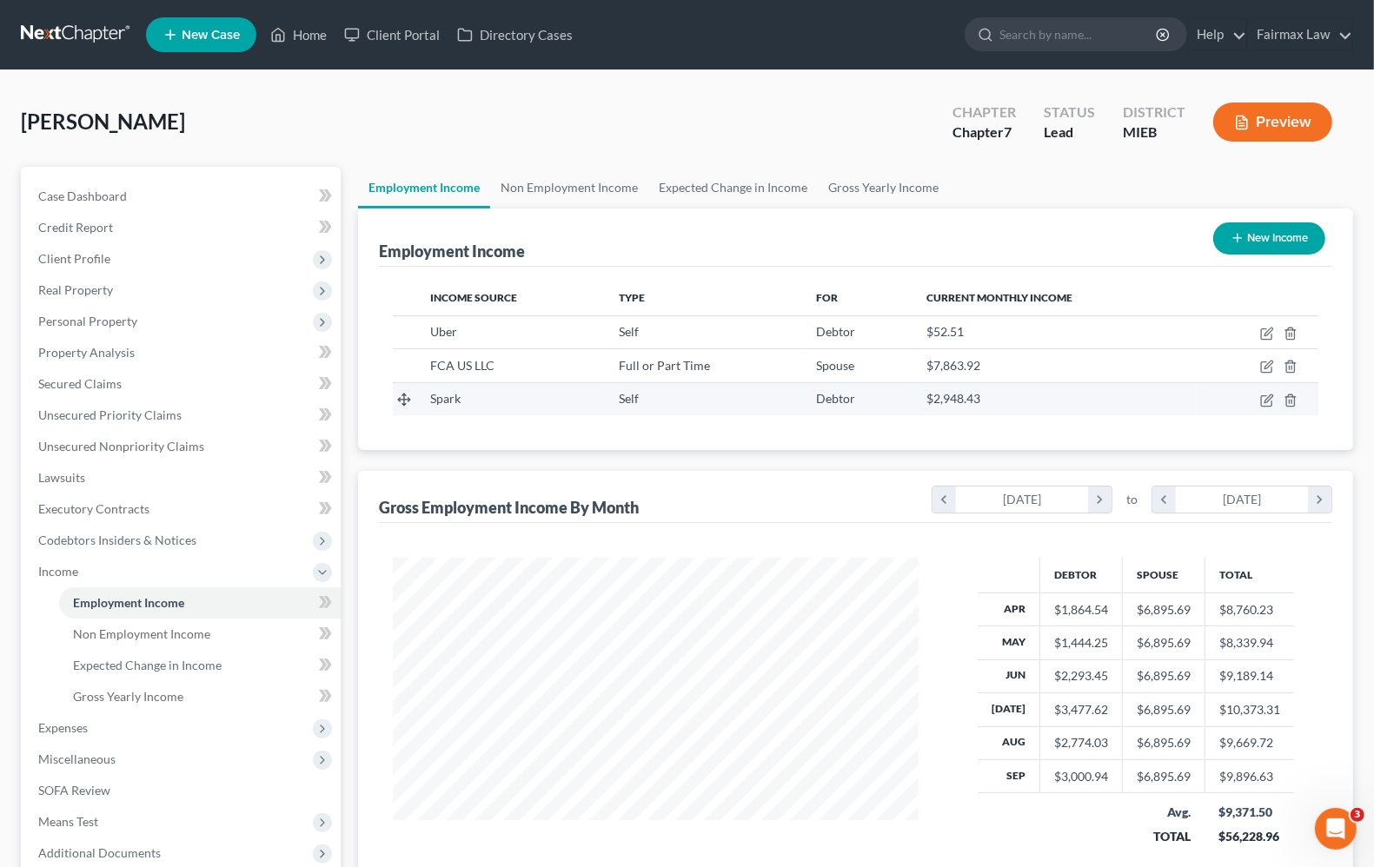
click at [1269, 407] on td at bounding box center [1258, 398] width 119 height 33
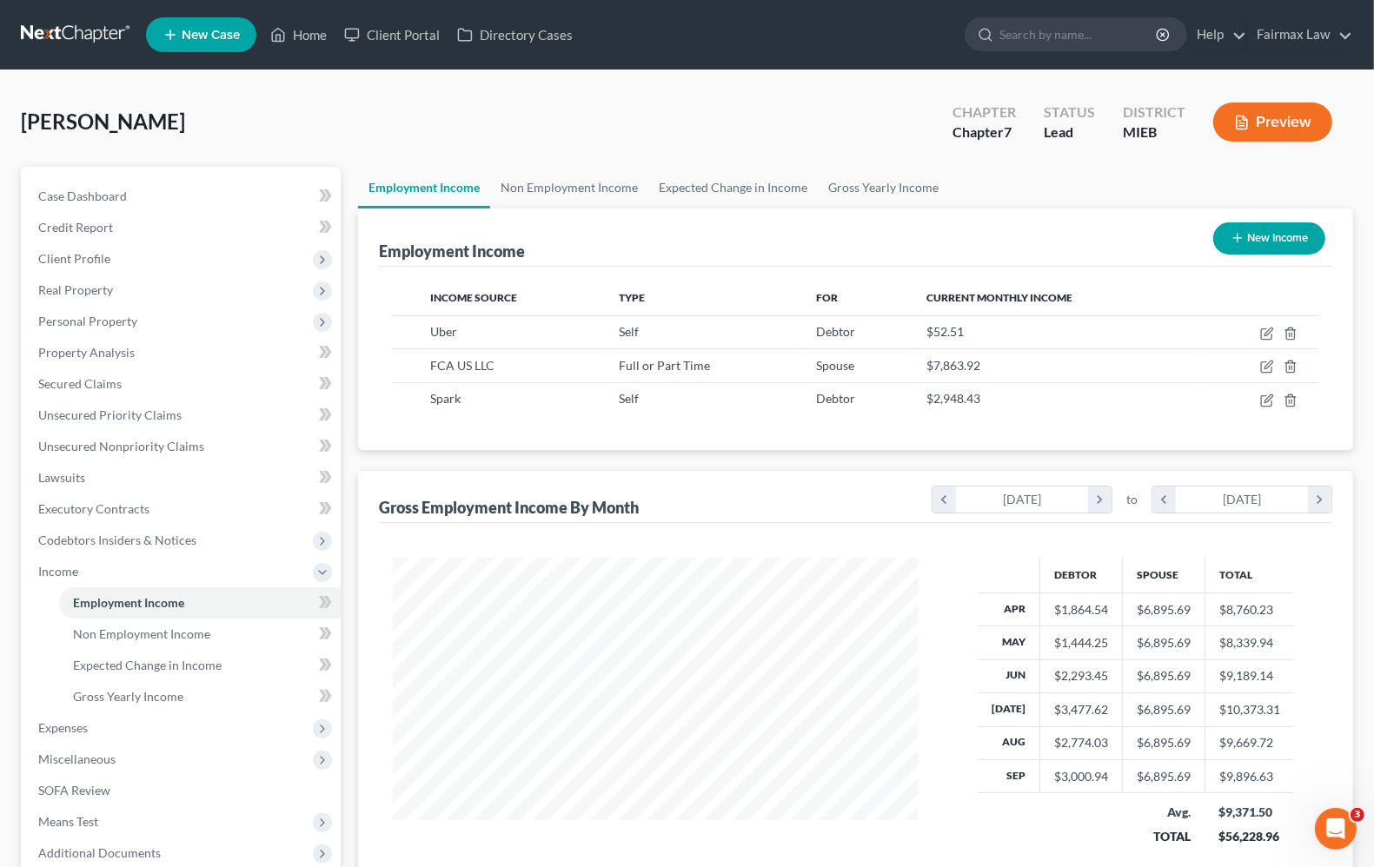
click at [724, 433] on div "Income Source Type For Current Monthly Income Uber Self Debtor $52.51 FCA US LL…" at bounding box center [855, 358] width 953 height 183
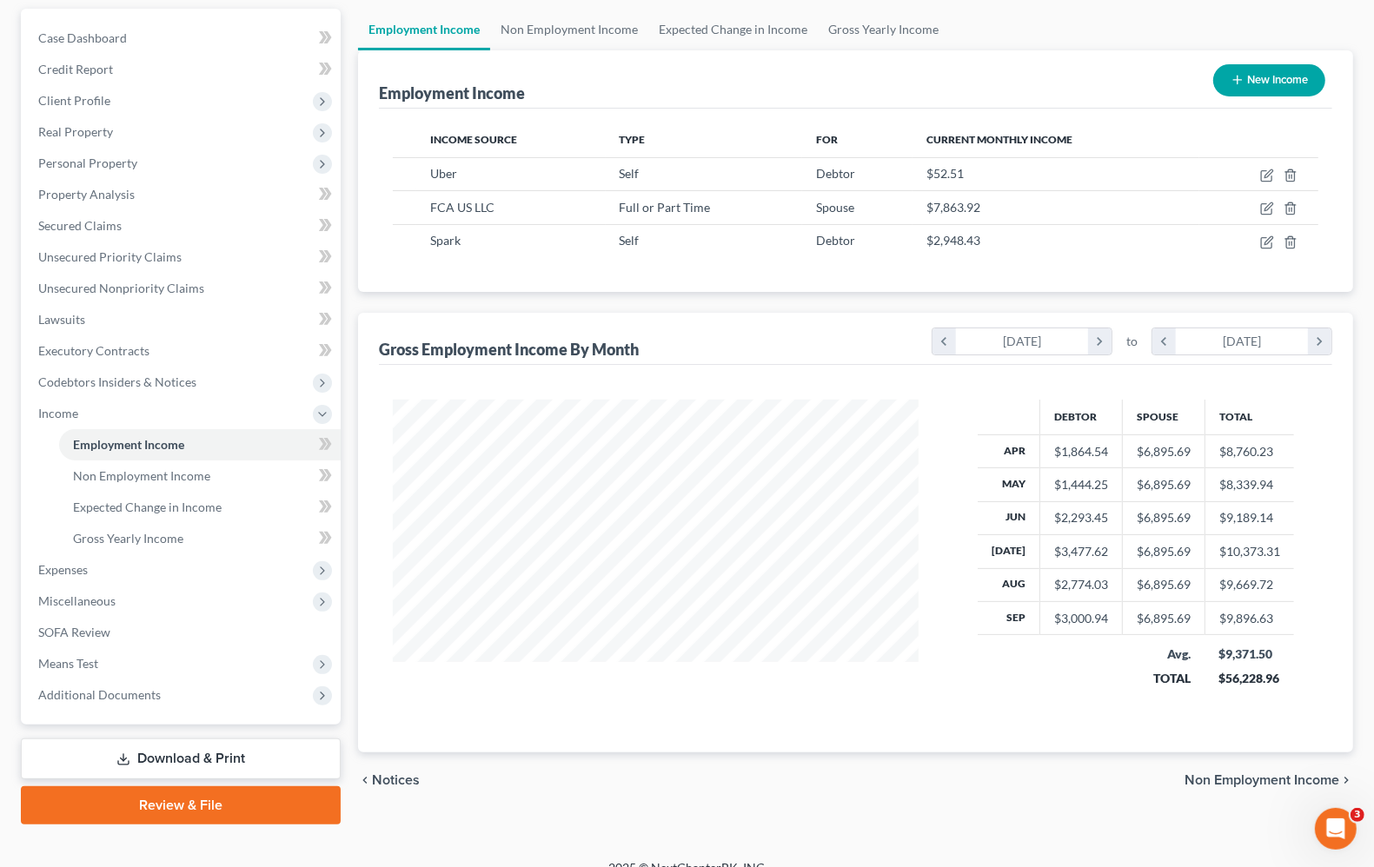
scroll to position [179, 0]
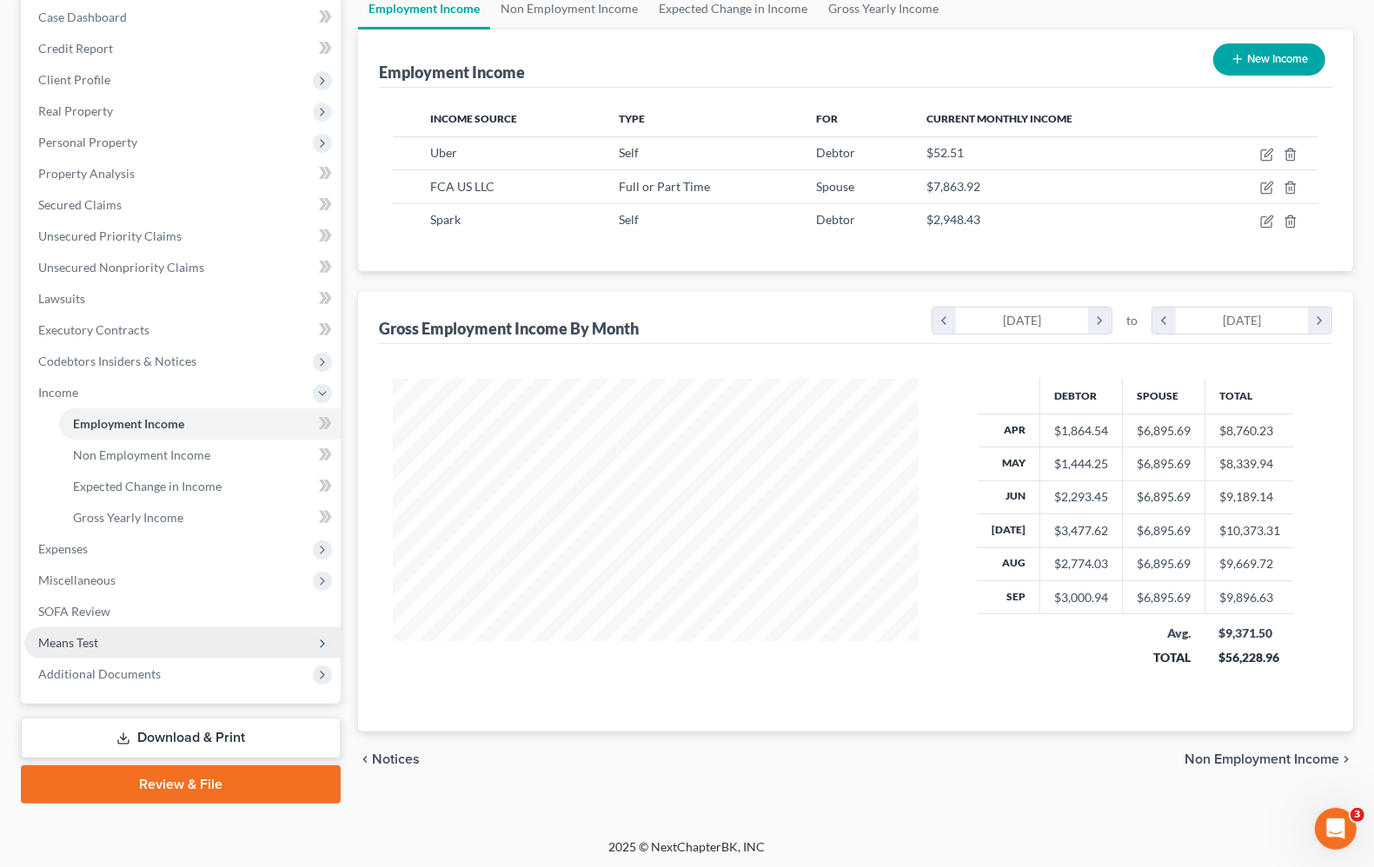
click at [79, 627] on span "Means Test" at bounding box center [182, 642] width 316 height 31
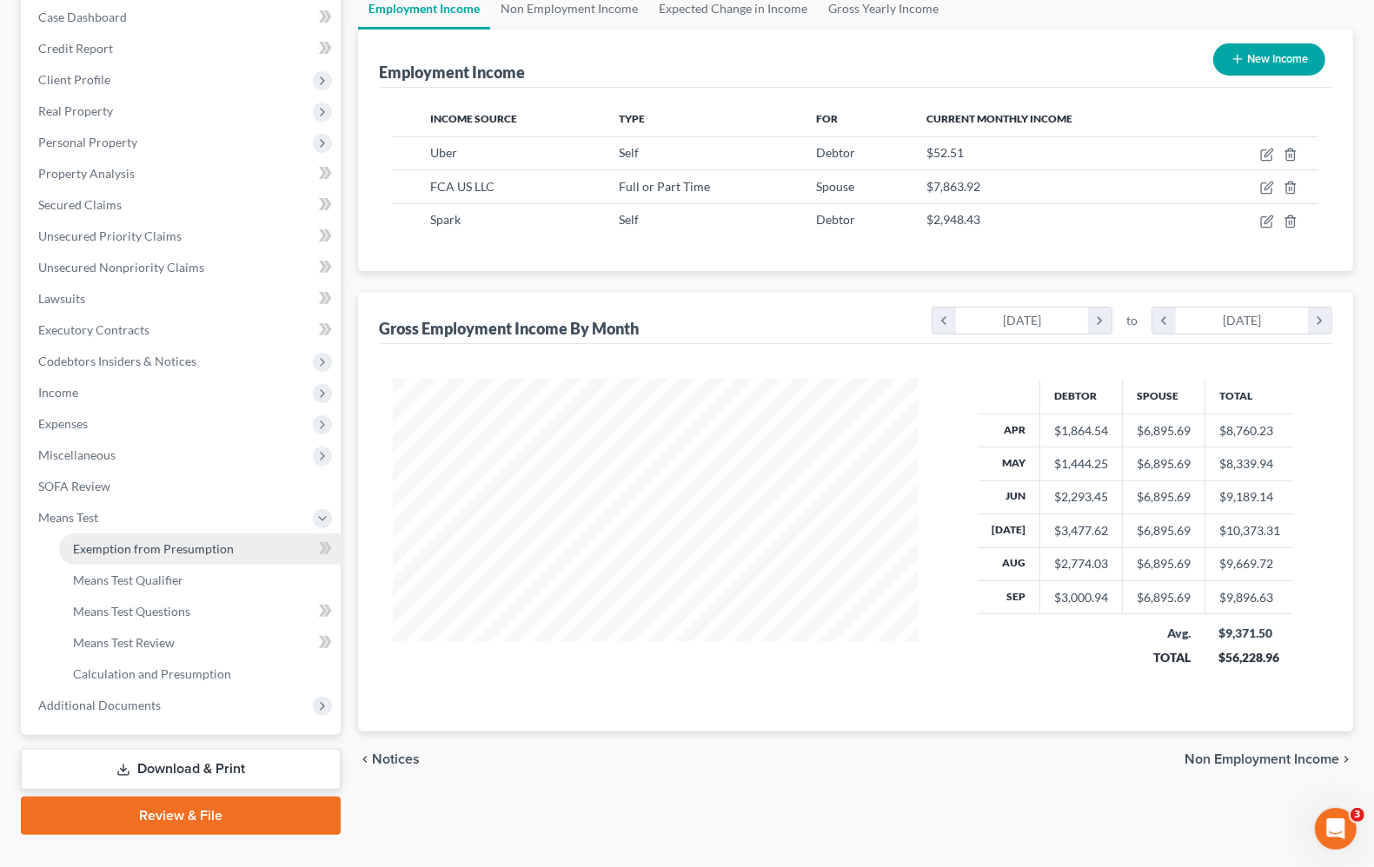
click at [88, 550] on span "Exemption from Presumption" at bounding box center [153, 548] width 161 height 15
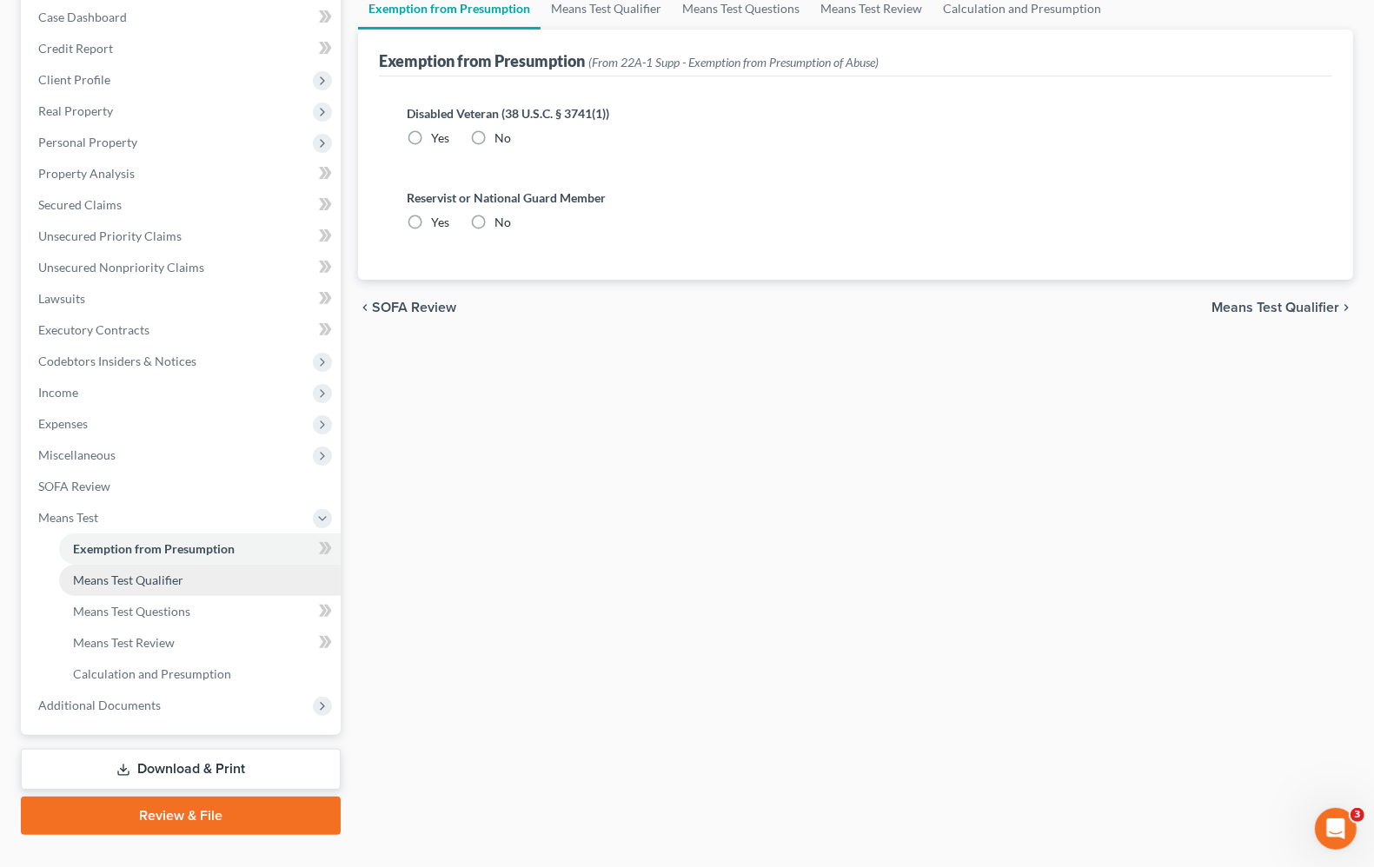
scroll to position [19, 0]
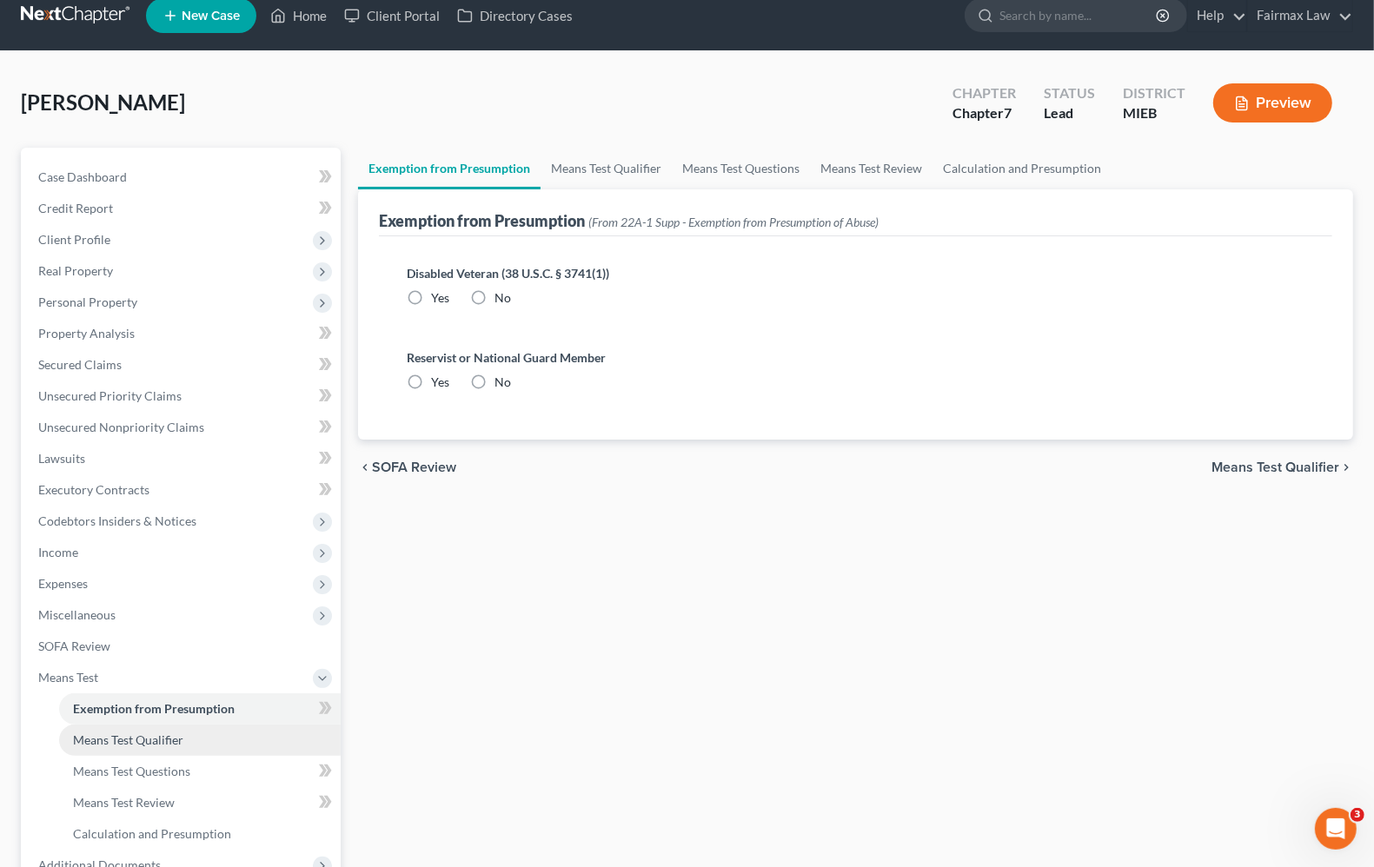
radio input "true"
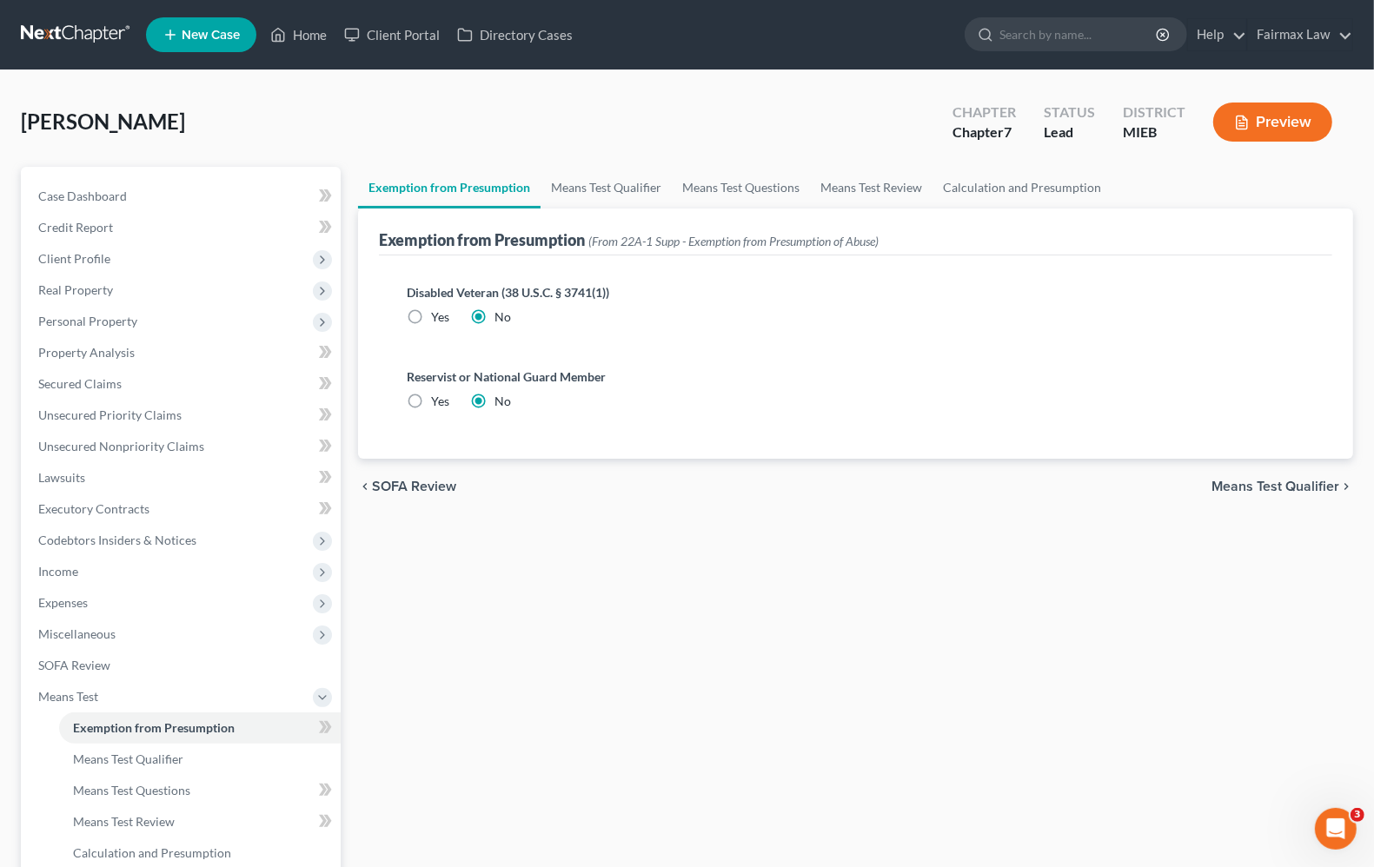
click at [1289, 471] on div "chevron_left SOFA Review Means Test Qualifier chevron_right" at bounding box center [855, 487] width 995 height 56
click at [1290, 483] on span "Means Test Qualifier" at bounding box center [1275, 487] width 128 height 14
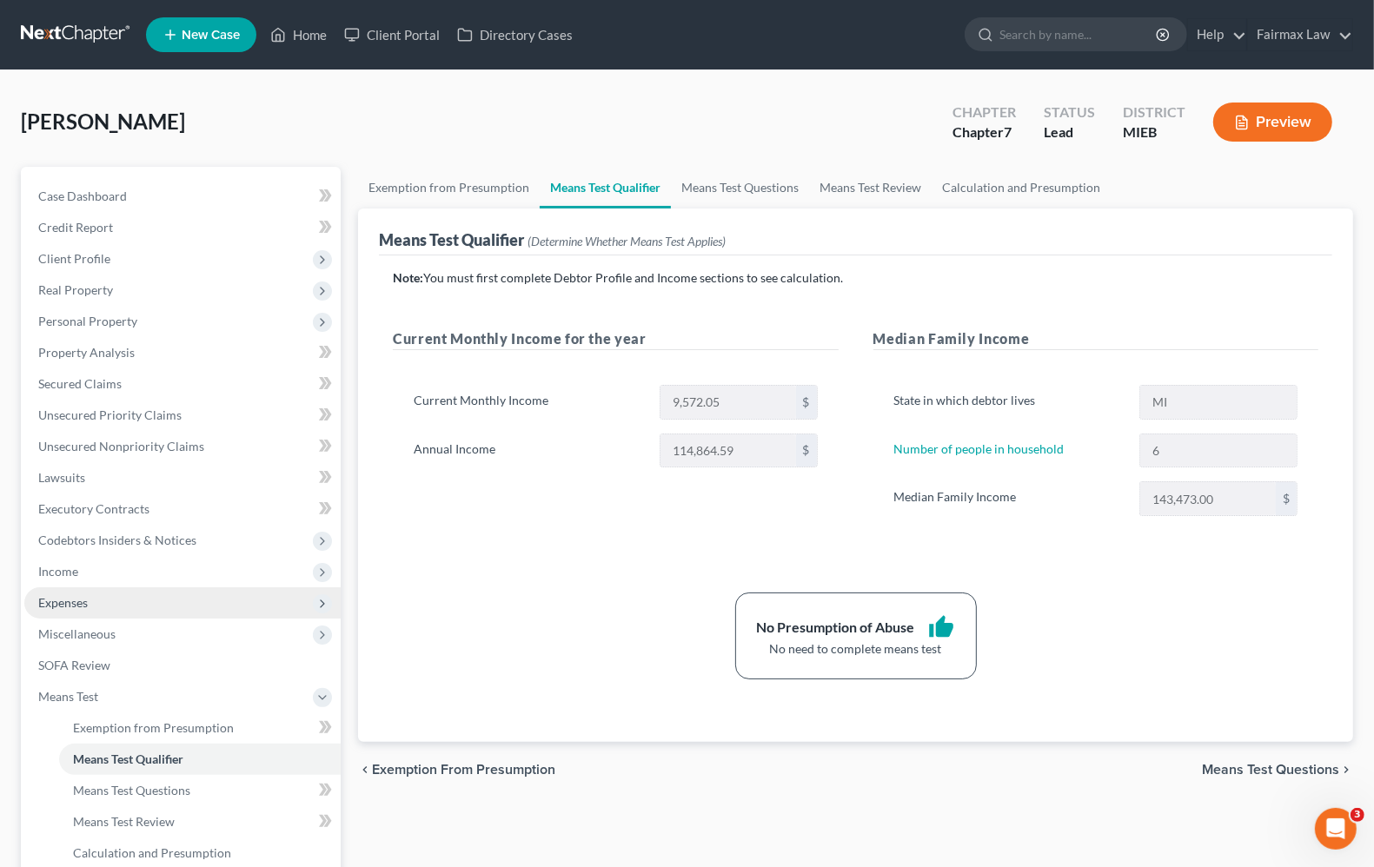
click at [63, 607] on span "Expenses" at bounding box center [63, 602] width 50 height 15
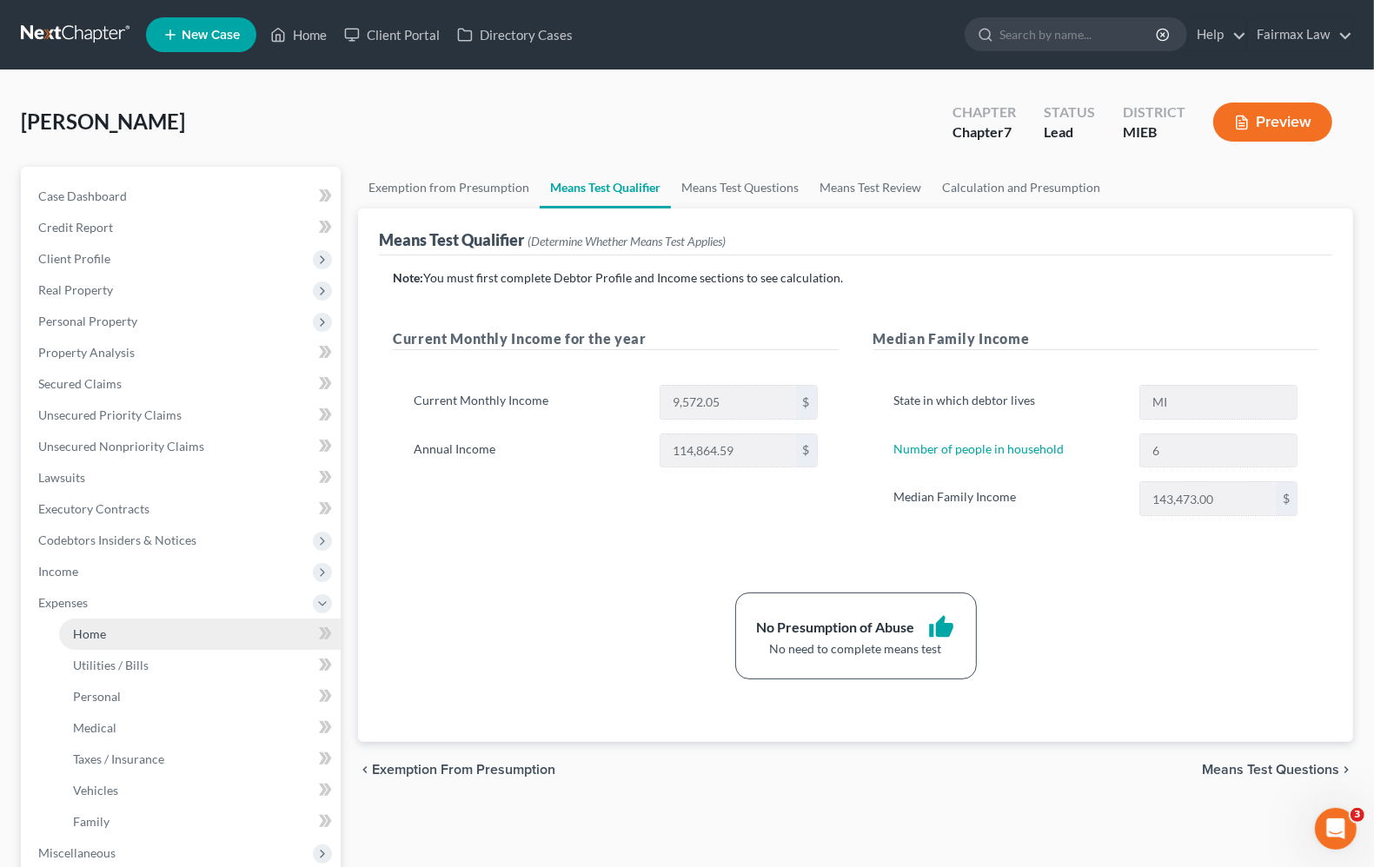
click at [76, 634] on span "Home" at bounding box center [89, 634] width 33 height 15
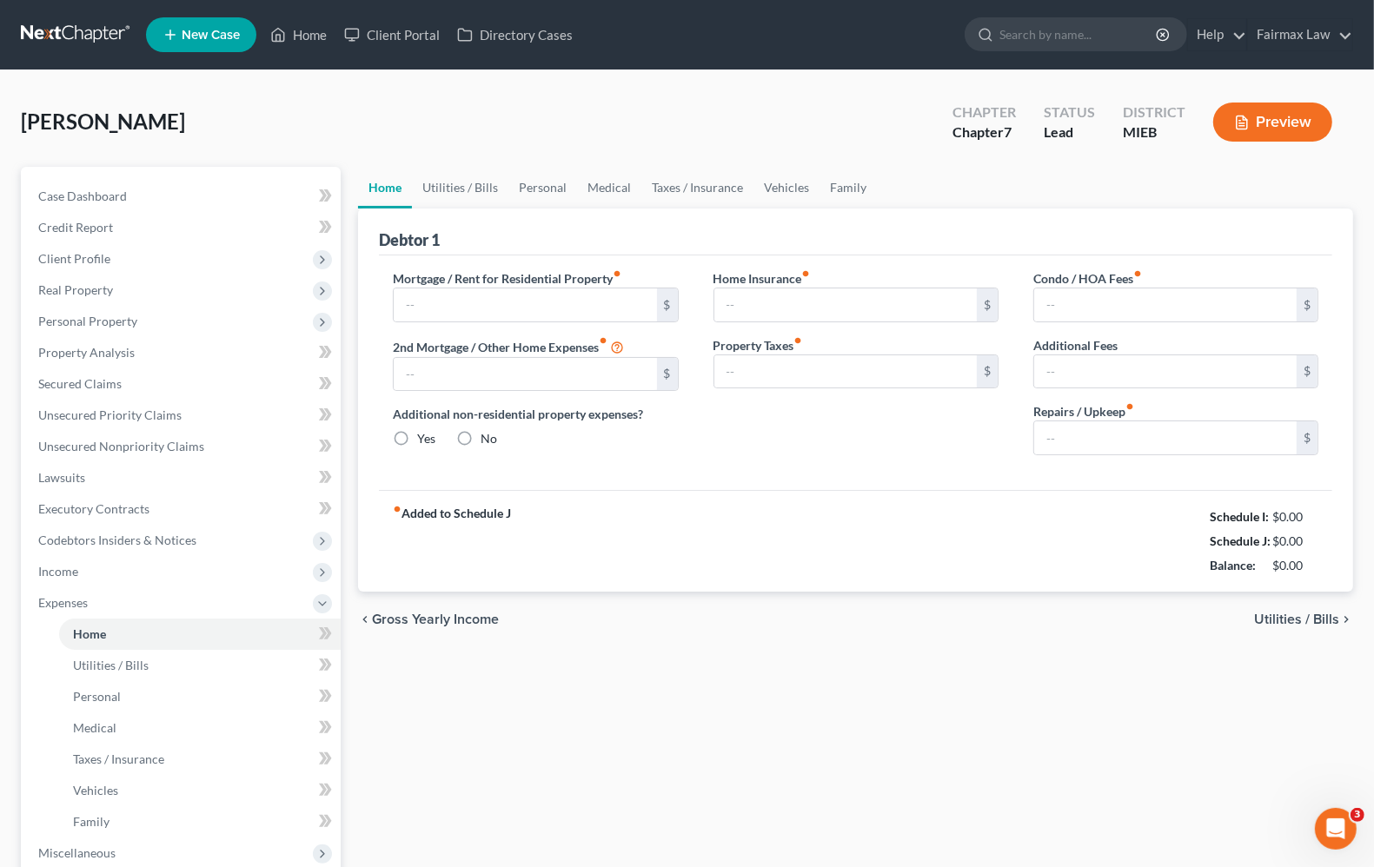
type input "1,522.00"
radio input "true"
type input "0.00"
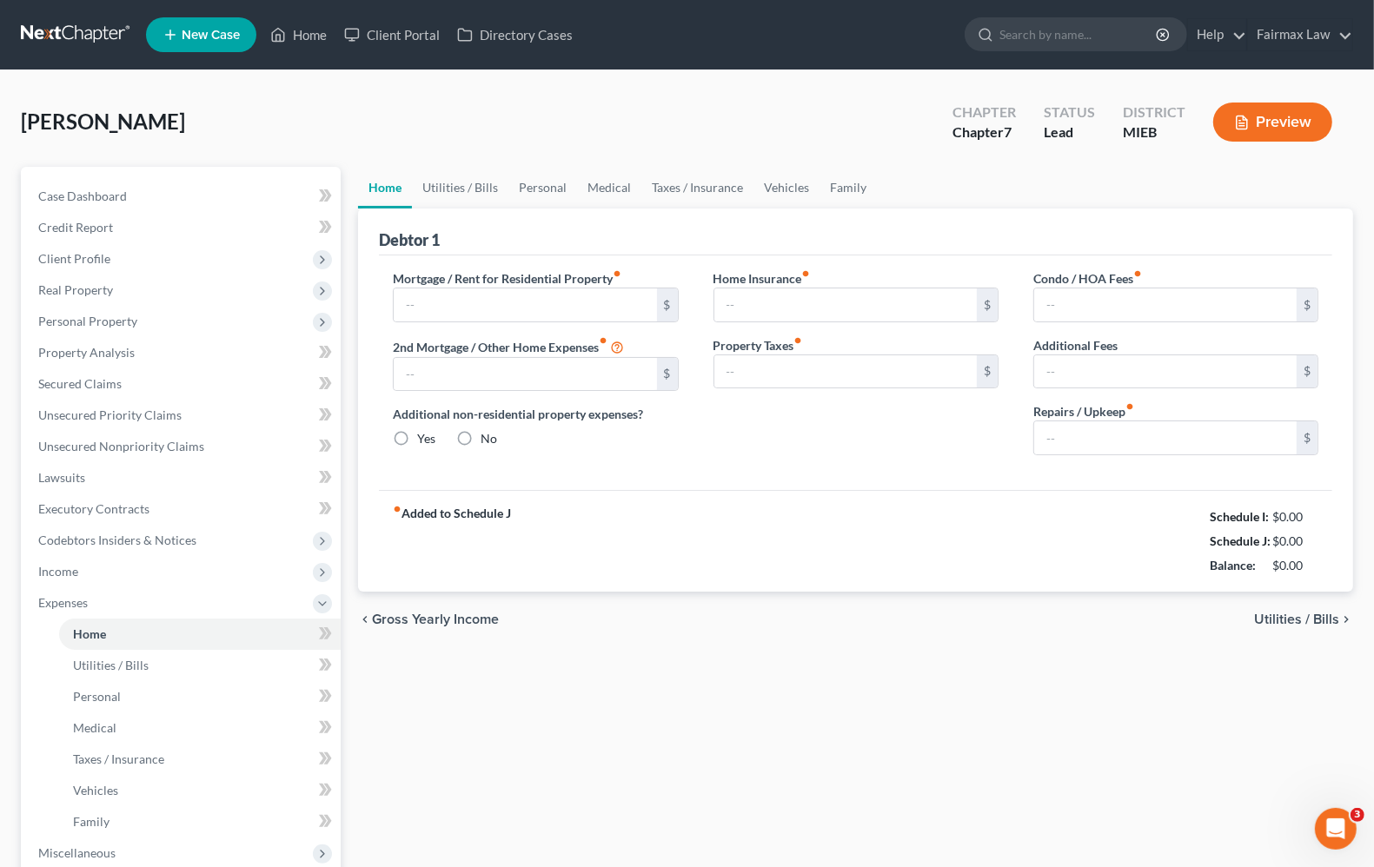
type input "0.00"
type input "50.00"
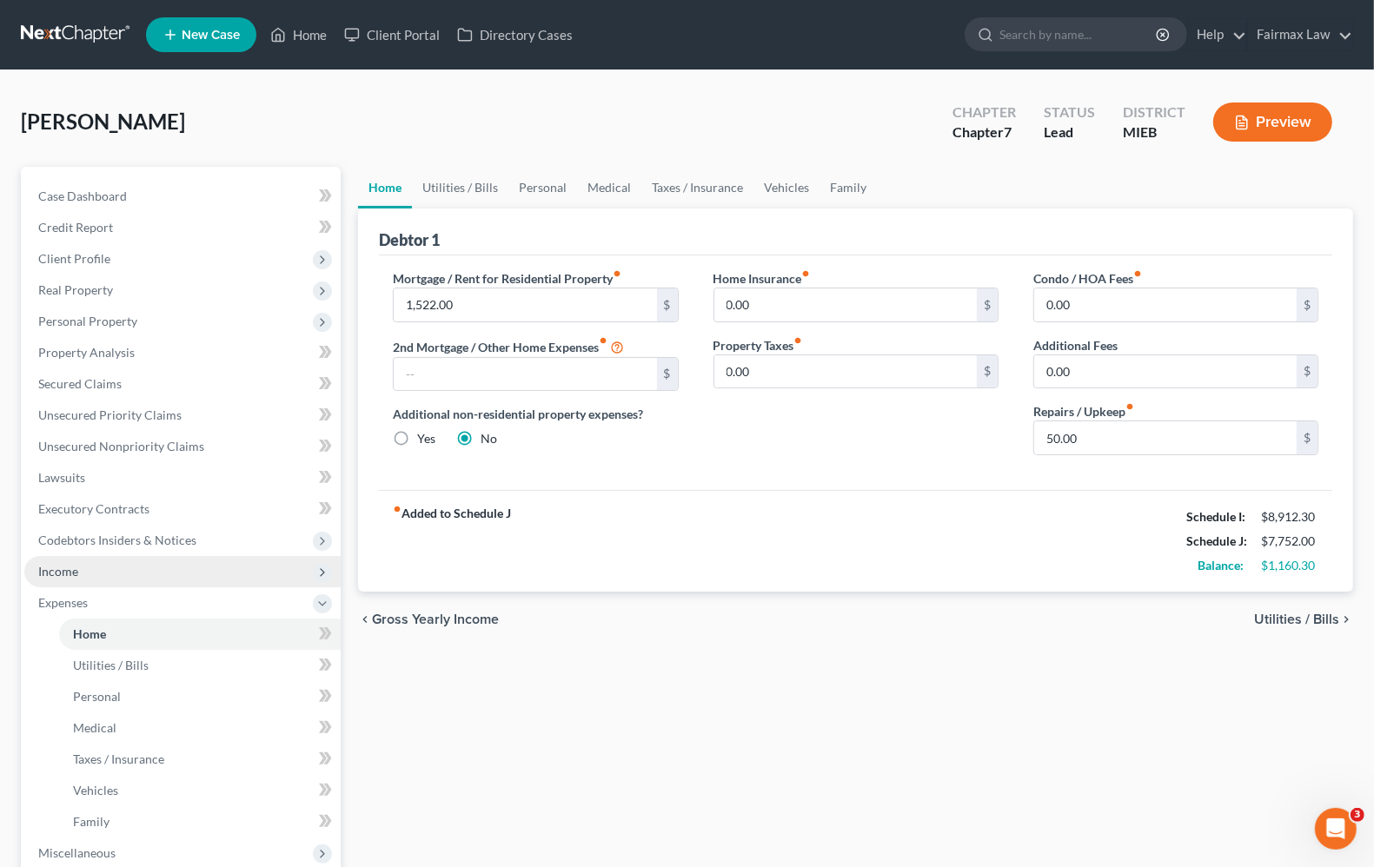
click at [70, 579] on span "Income" at bounding box center [182, 571] width 316 height 31
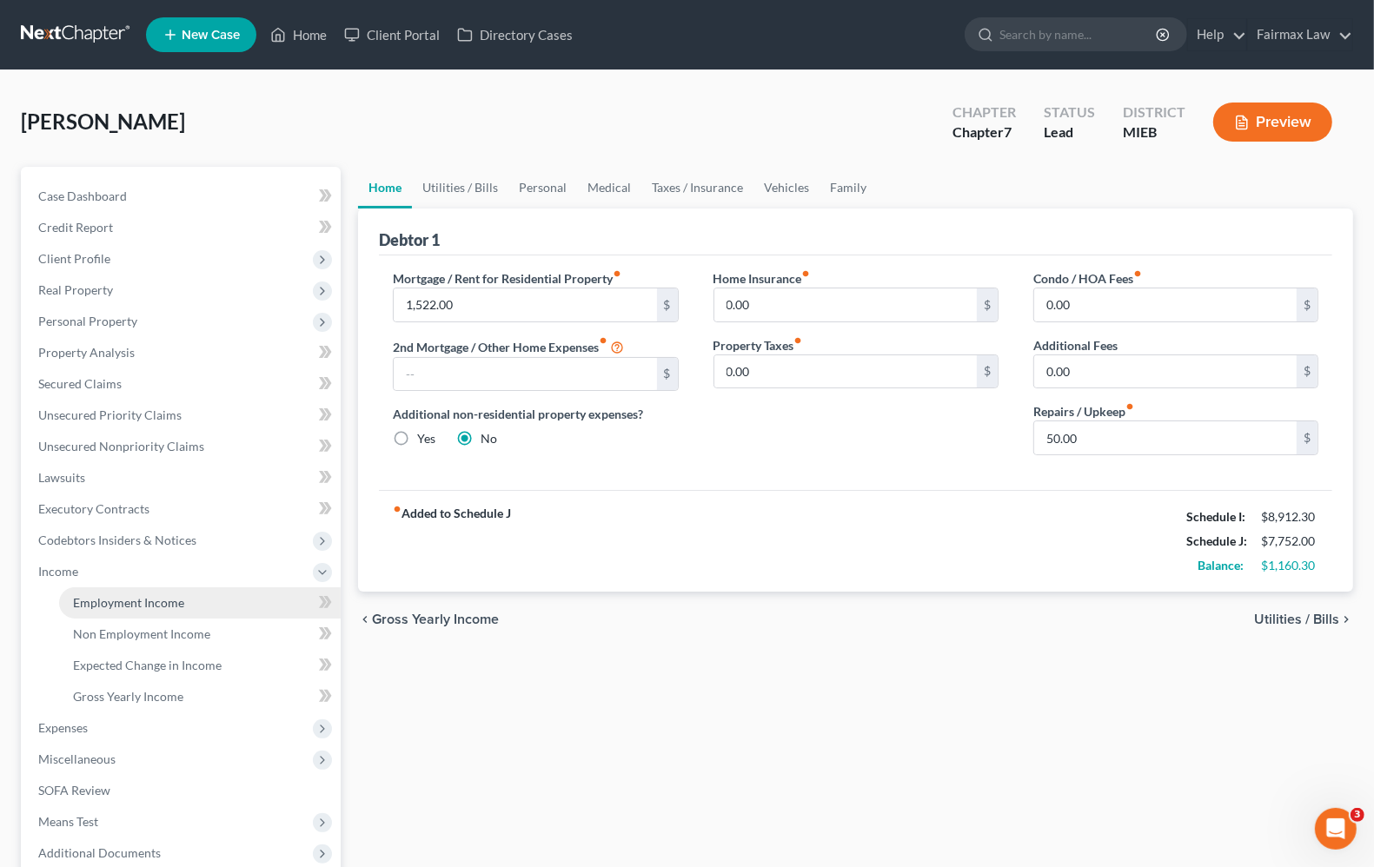
click at [131, 614] on link "Employment Income" at bounding box center [200, 602] width 282 height 31
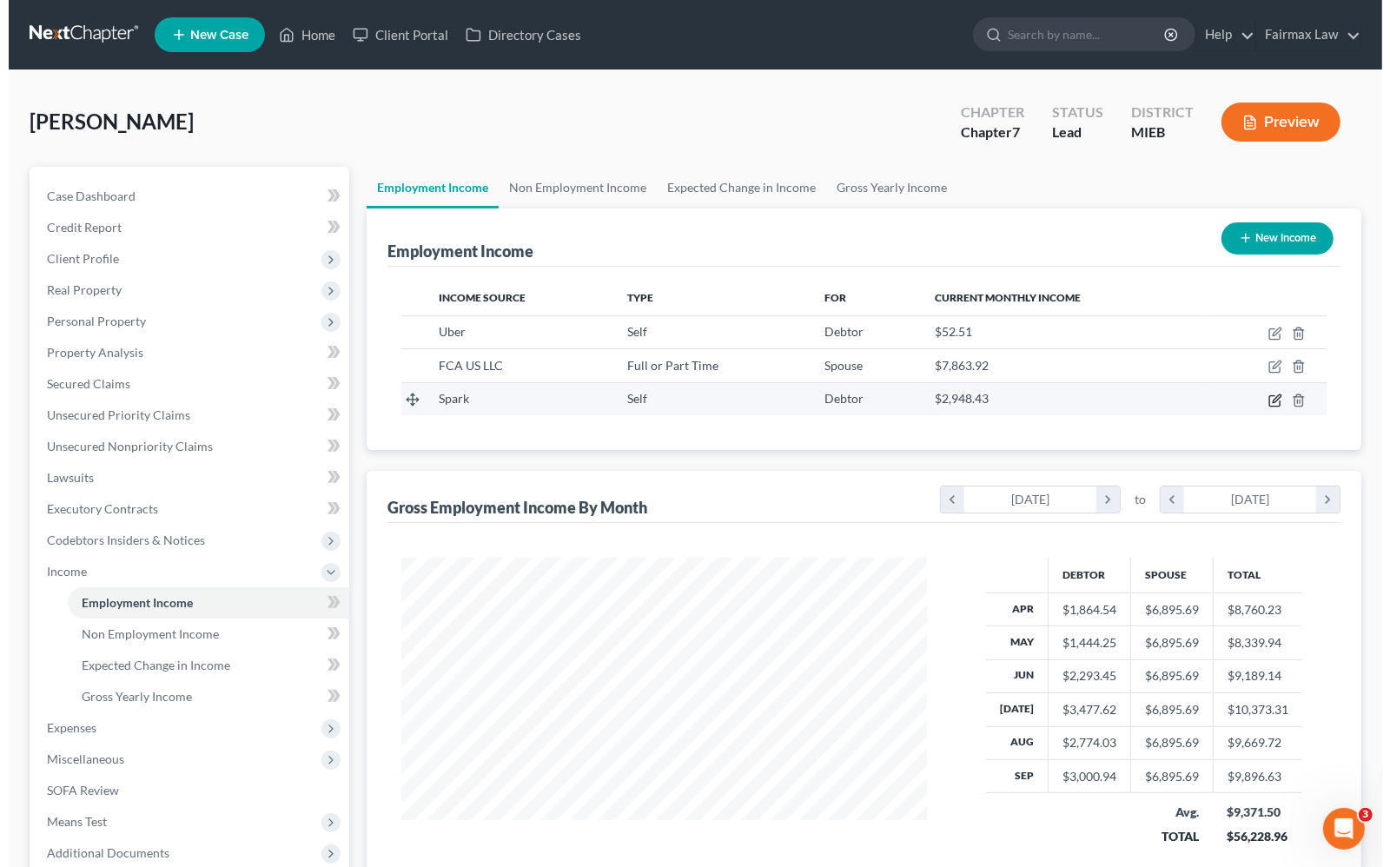
scroll to position [313, 559]
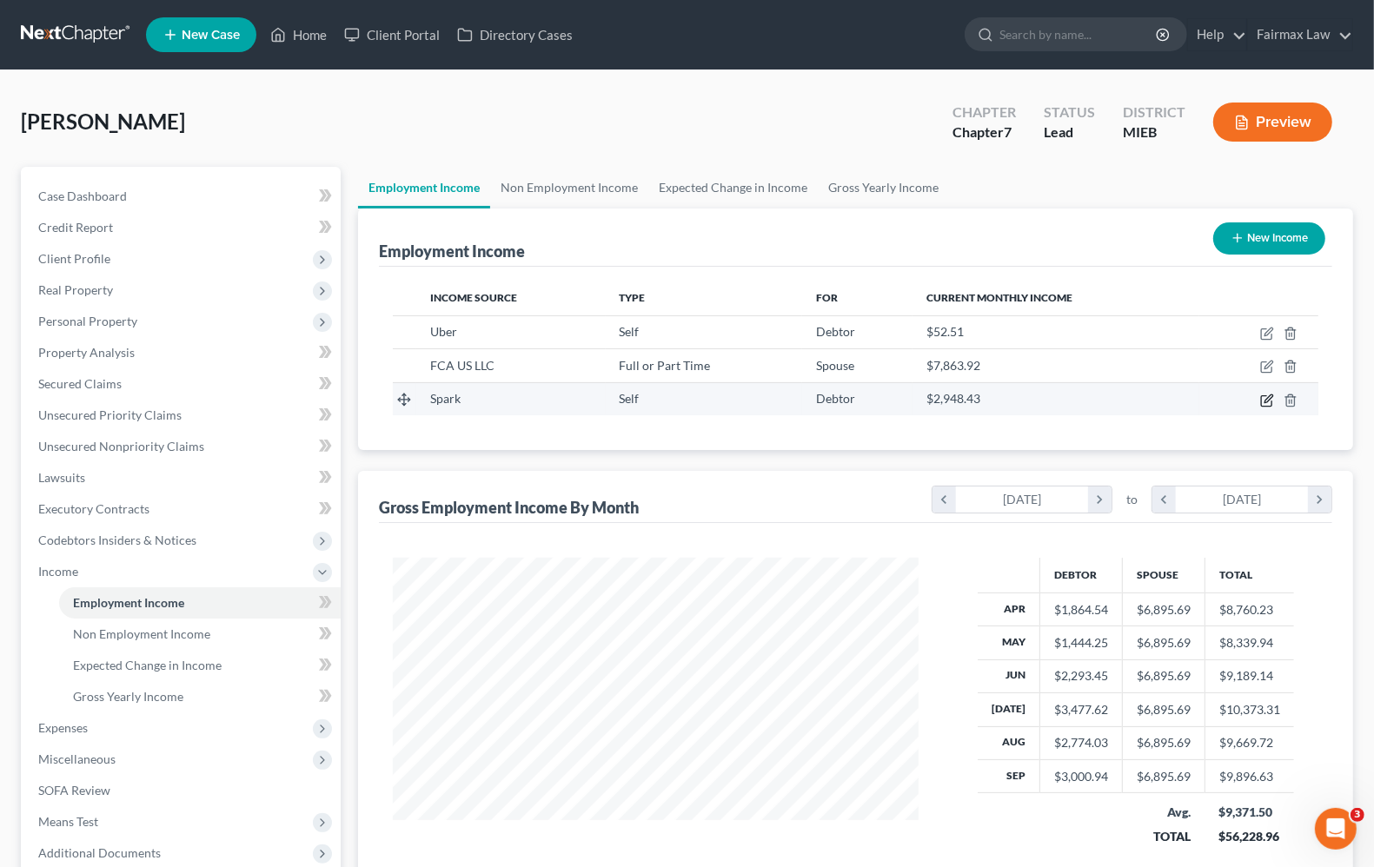
click at [1262, 401] on icon "button" at bounding box center [1267, 401] width 14 height 14
select select "1"
select select "2"
select select "0"
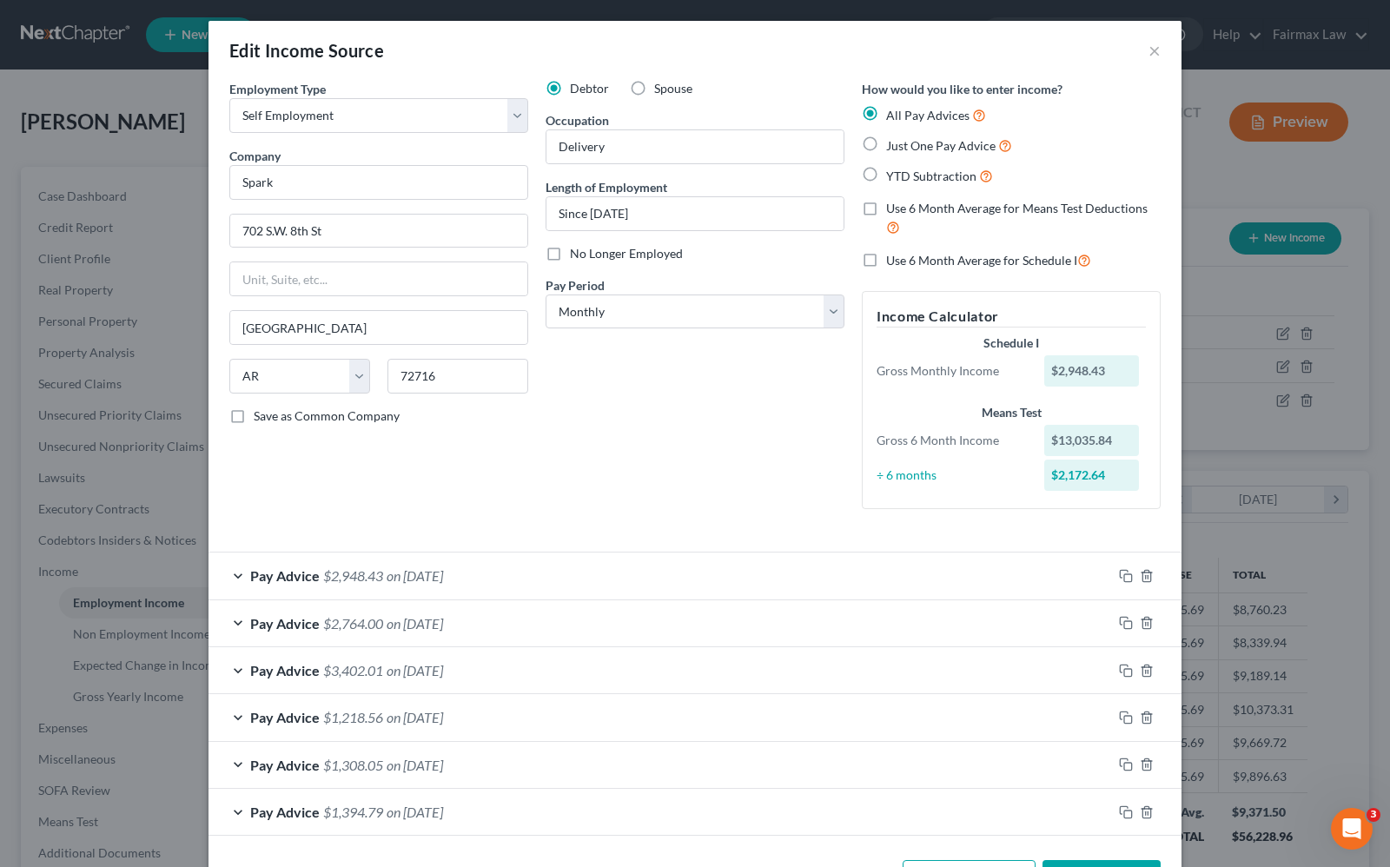
scroll to position [66, 0]
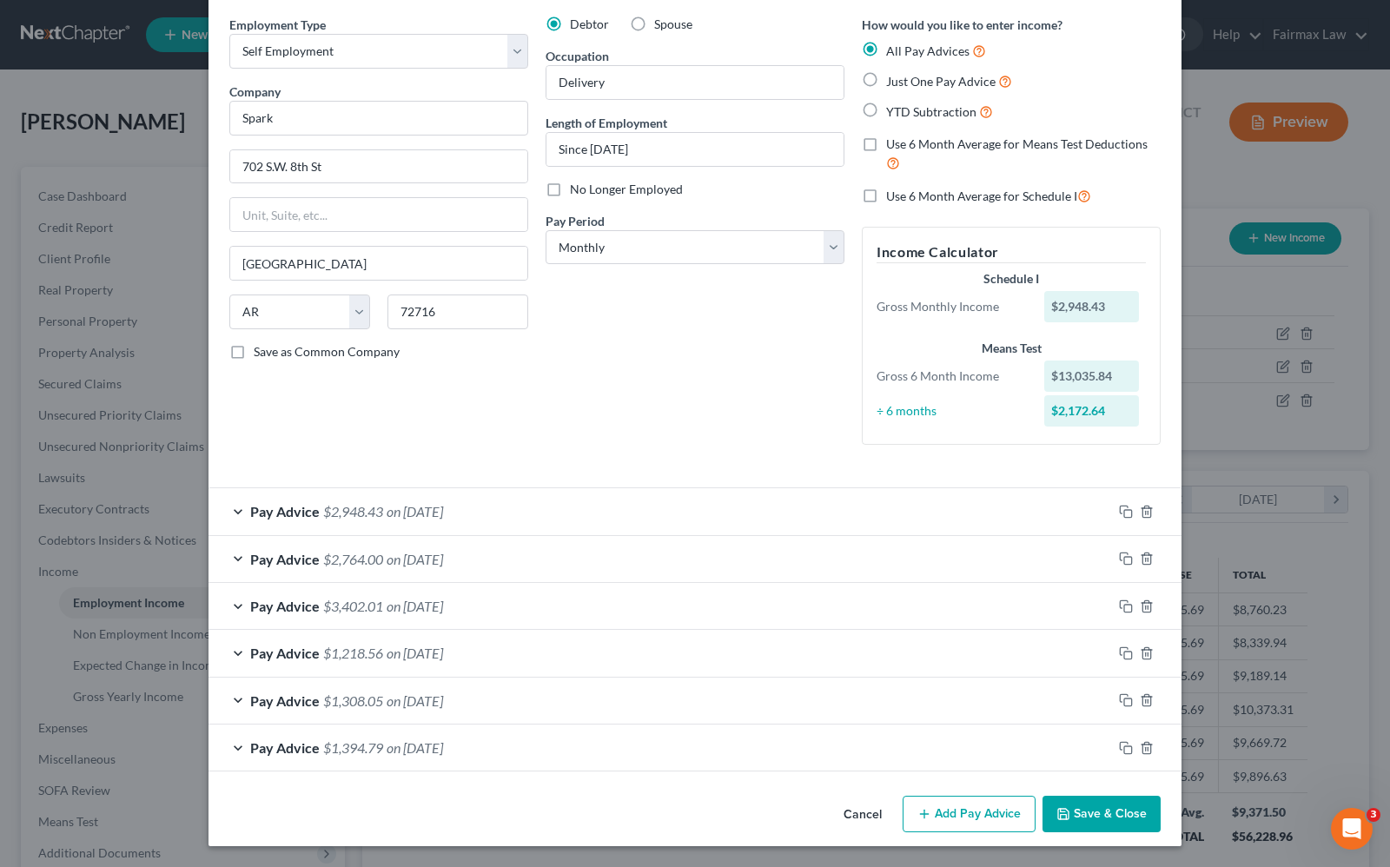
click at [250, 506] on span "Pay Advice" at bounding box center [285, 511] width 70 height 17
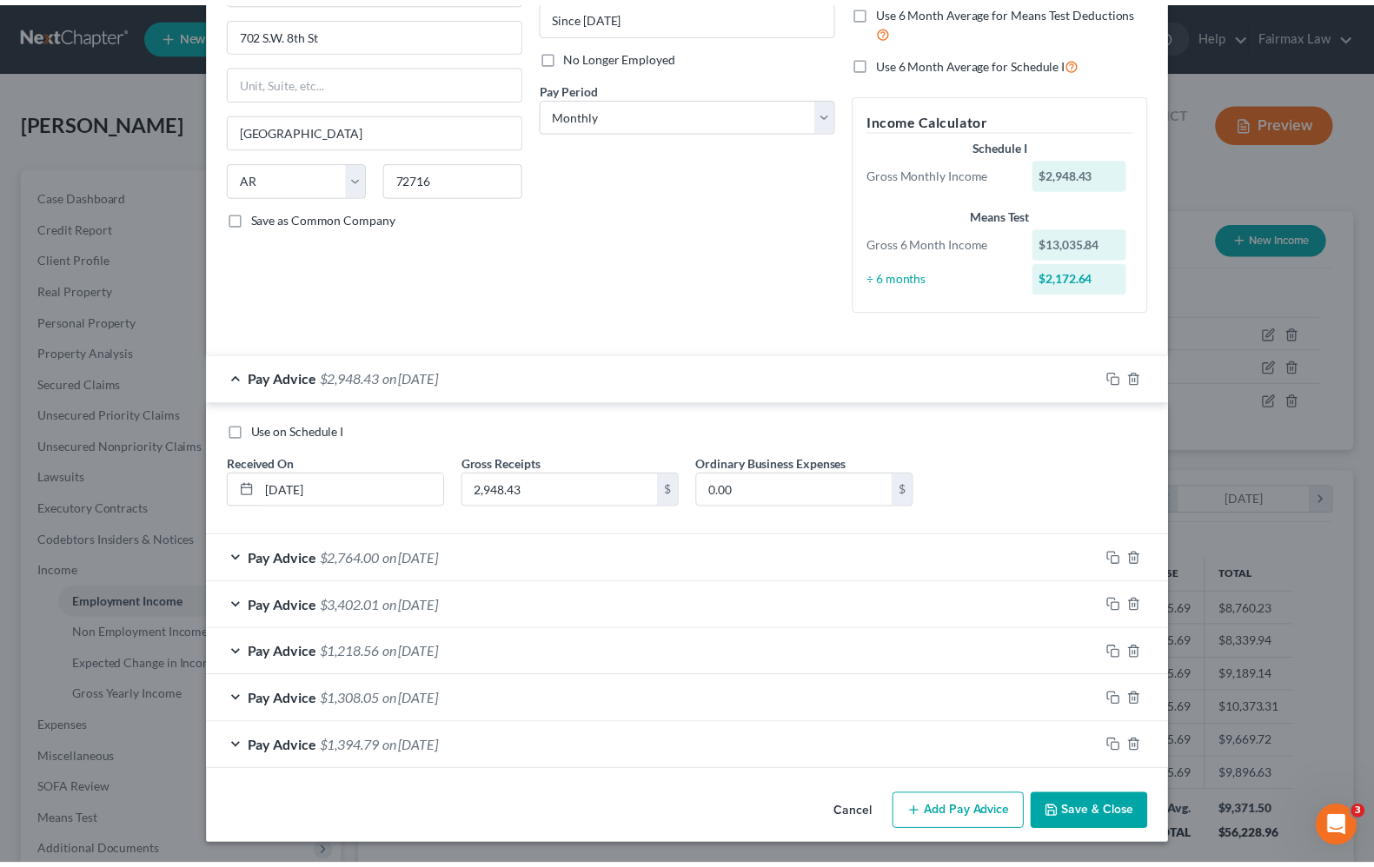
scroll to position [200, 0]
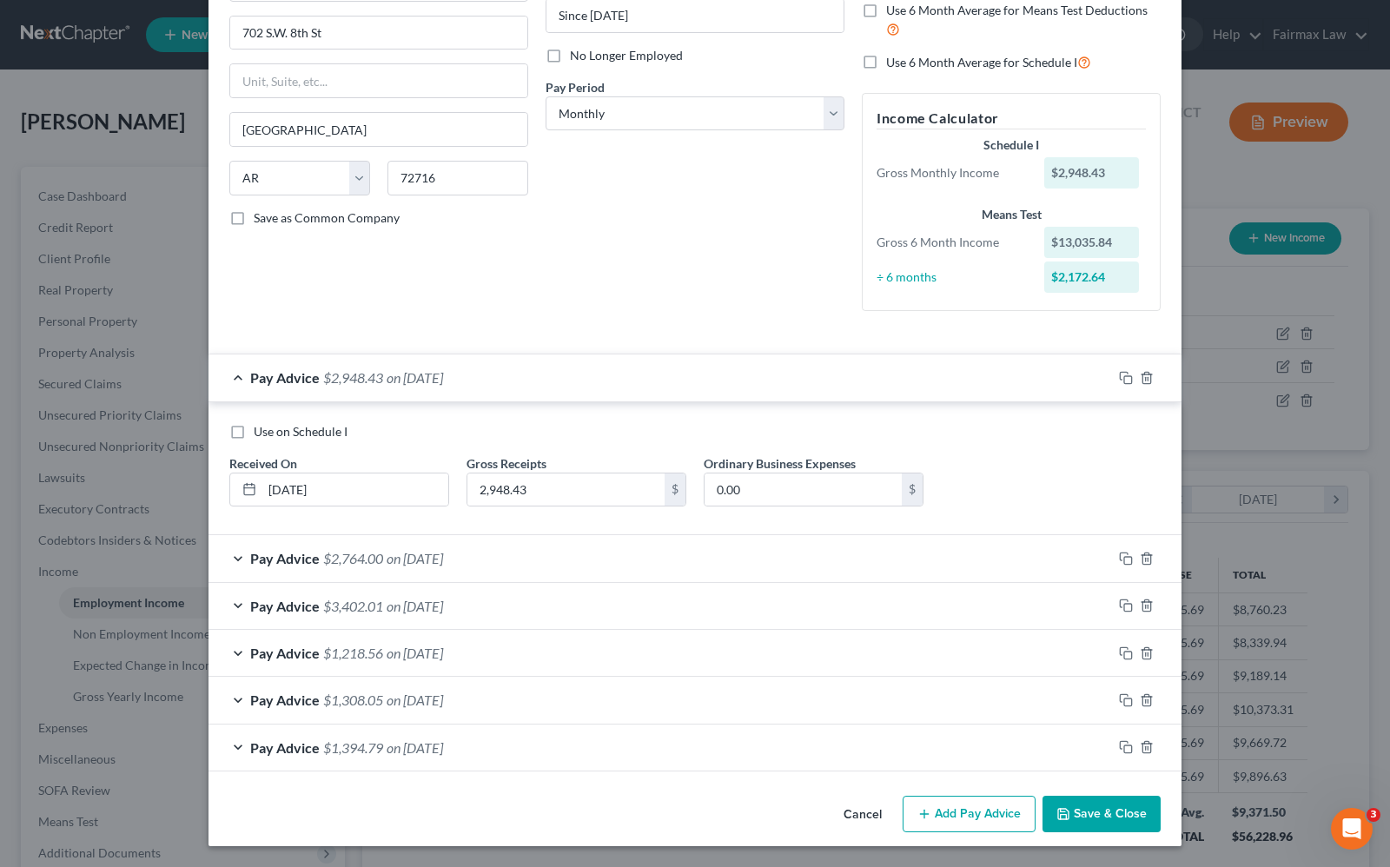
click at [1073, 809] on button "Save & Close" at bounding box center [1102, 814] width 118 height 36
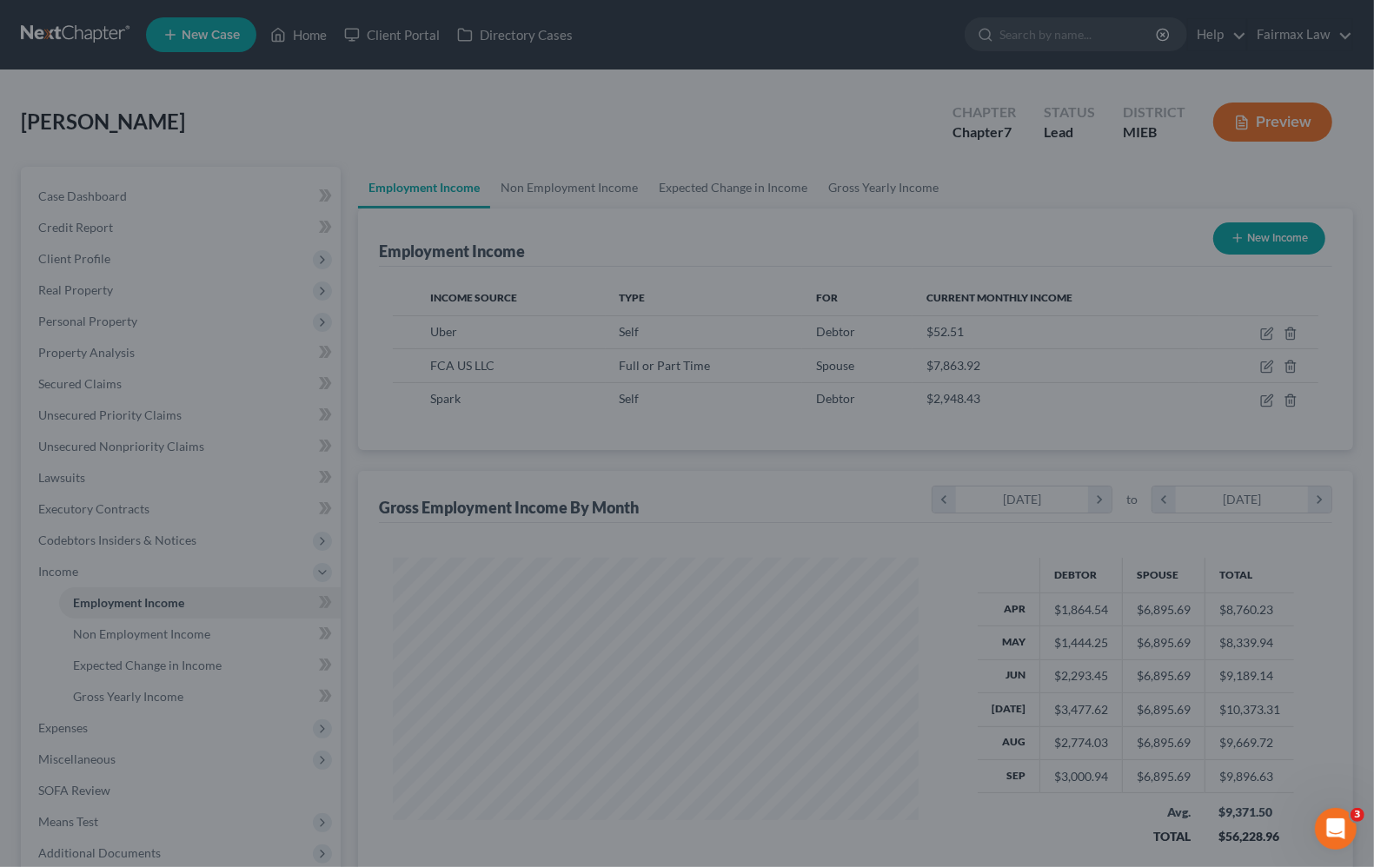
scroll to position [868684, 868437]
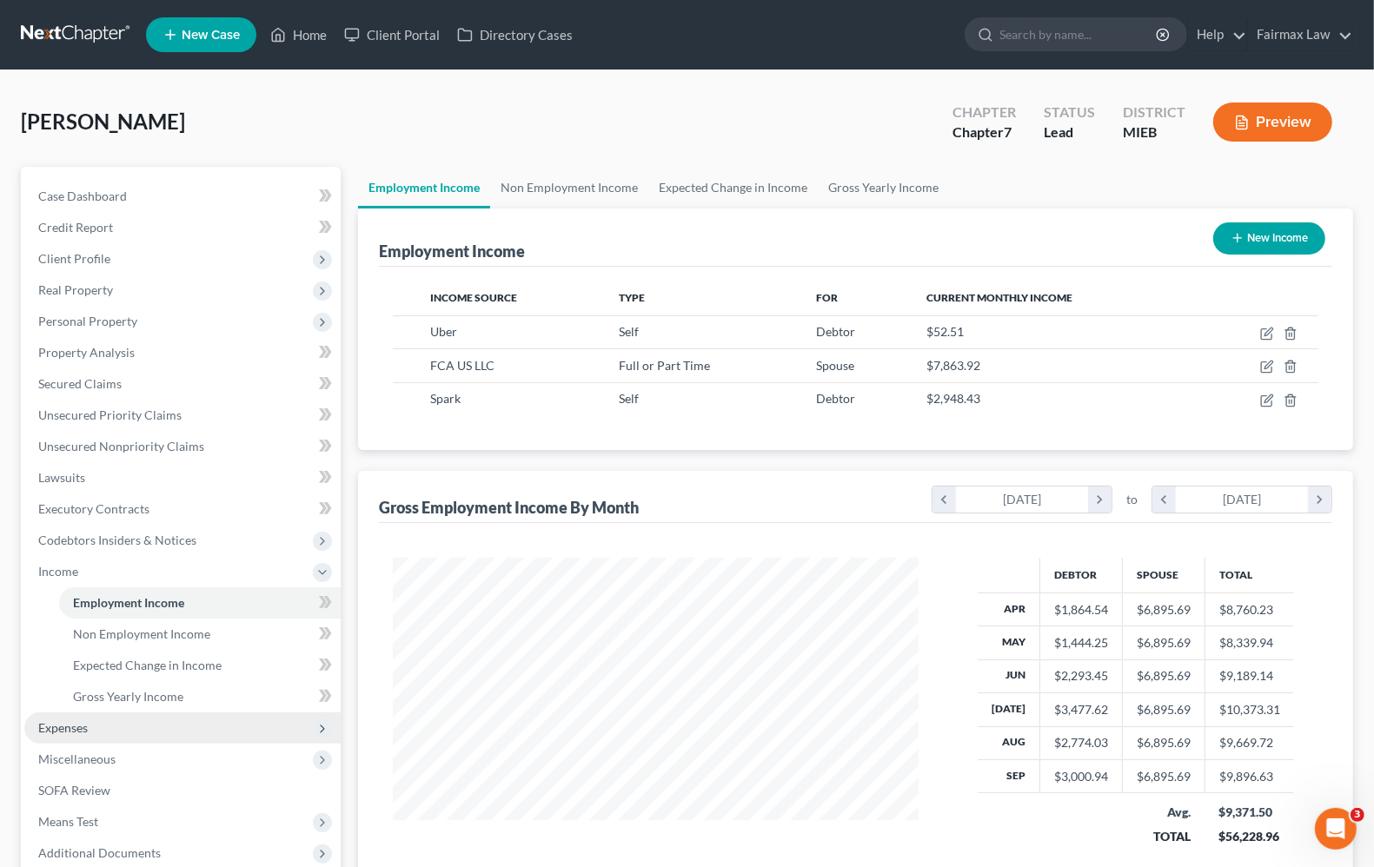
click at [68, 735] on span "Expenses" at bounding box center [182, 728] width 316 height 31
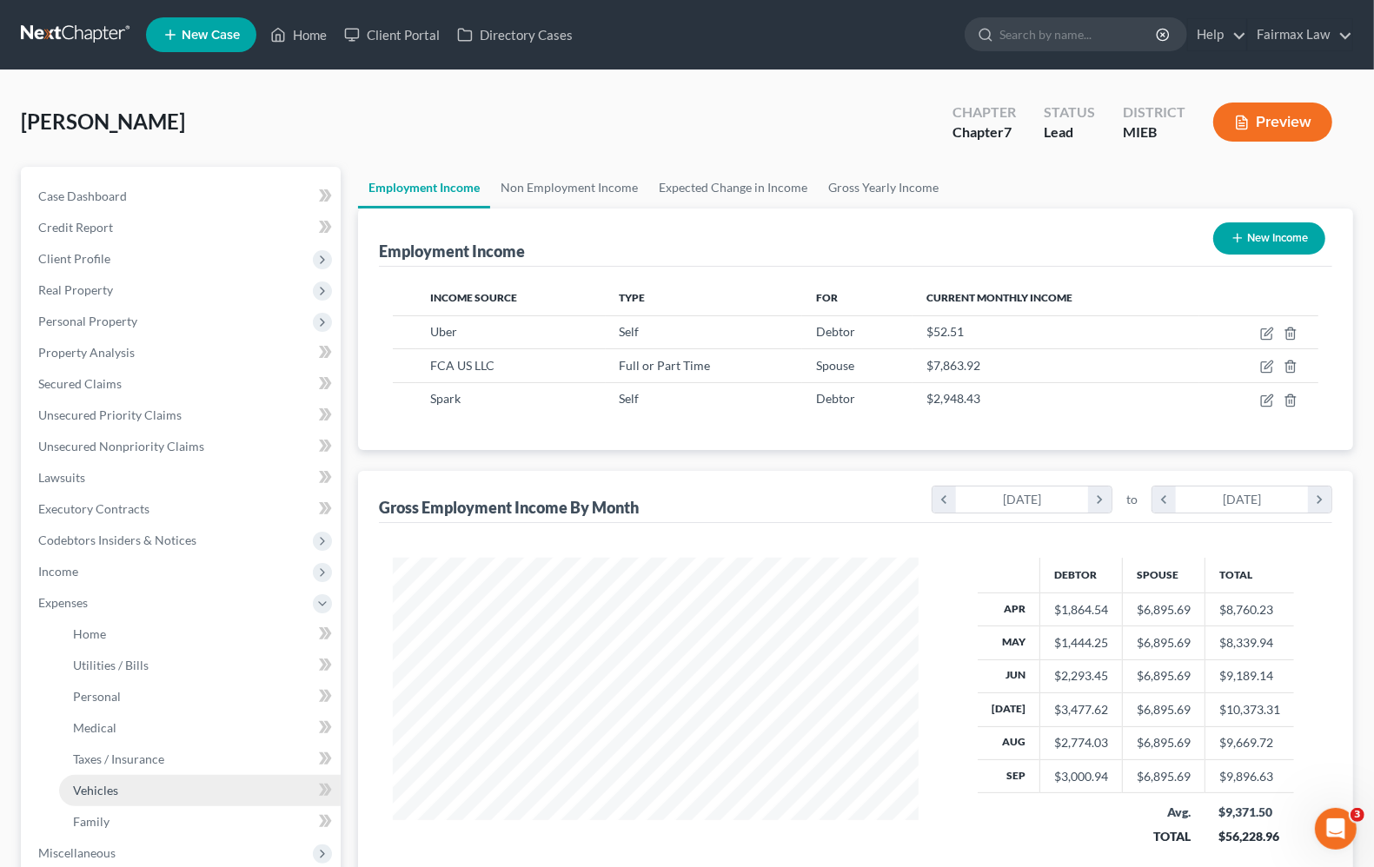
click at [101, 793] on span "Vehicles" at bounding box center [95, 790] width 45 height 15
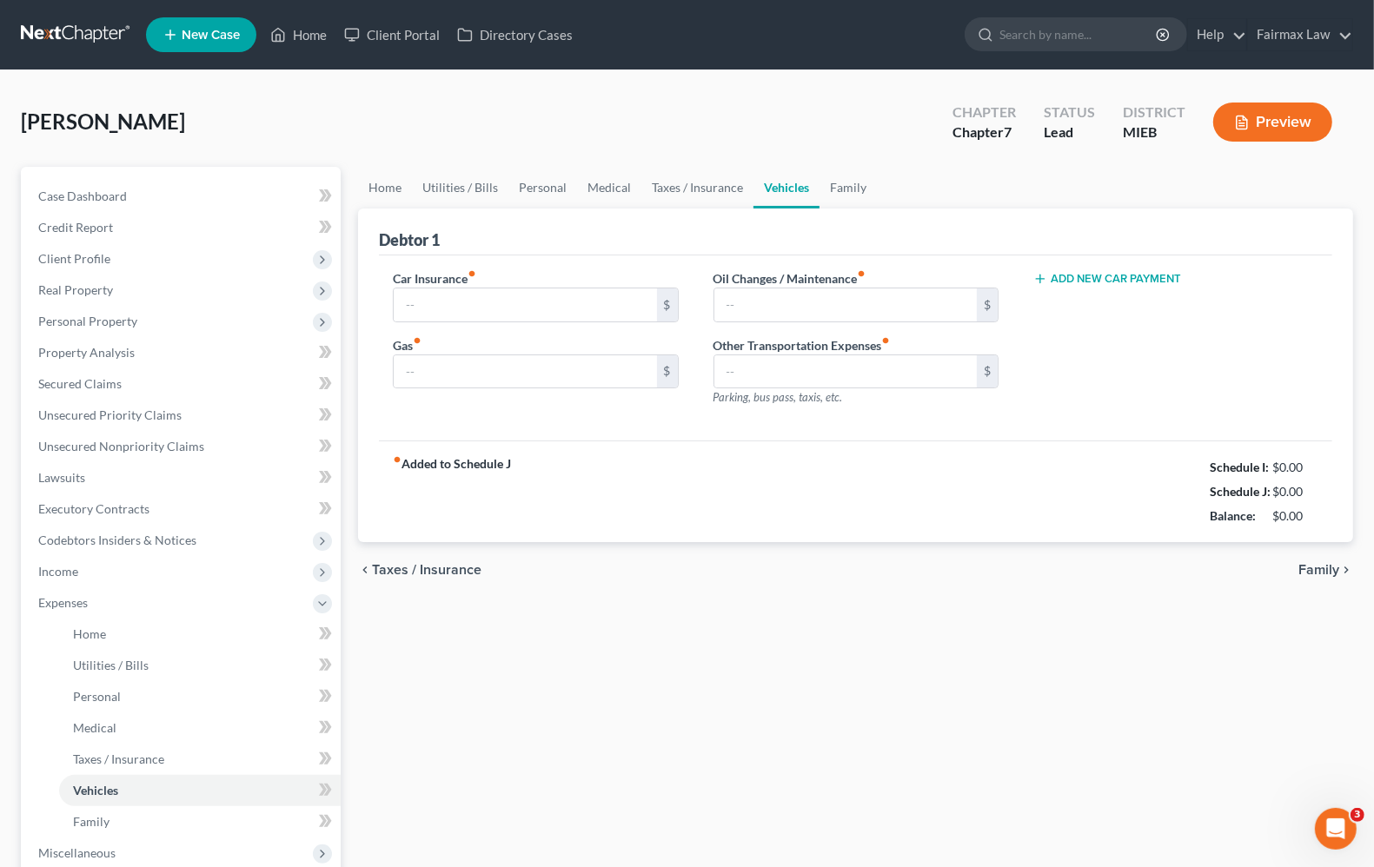
type input "130.00"
type input "600.00"
type input "100.00"
type input "0.00"
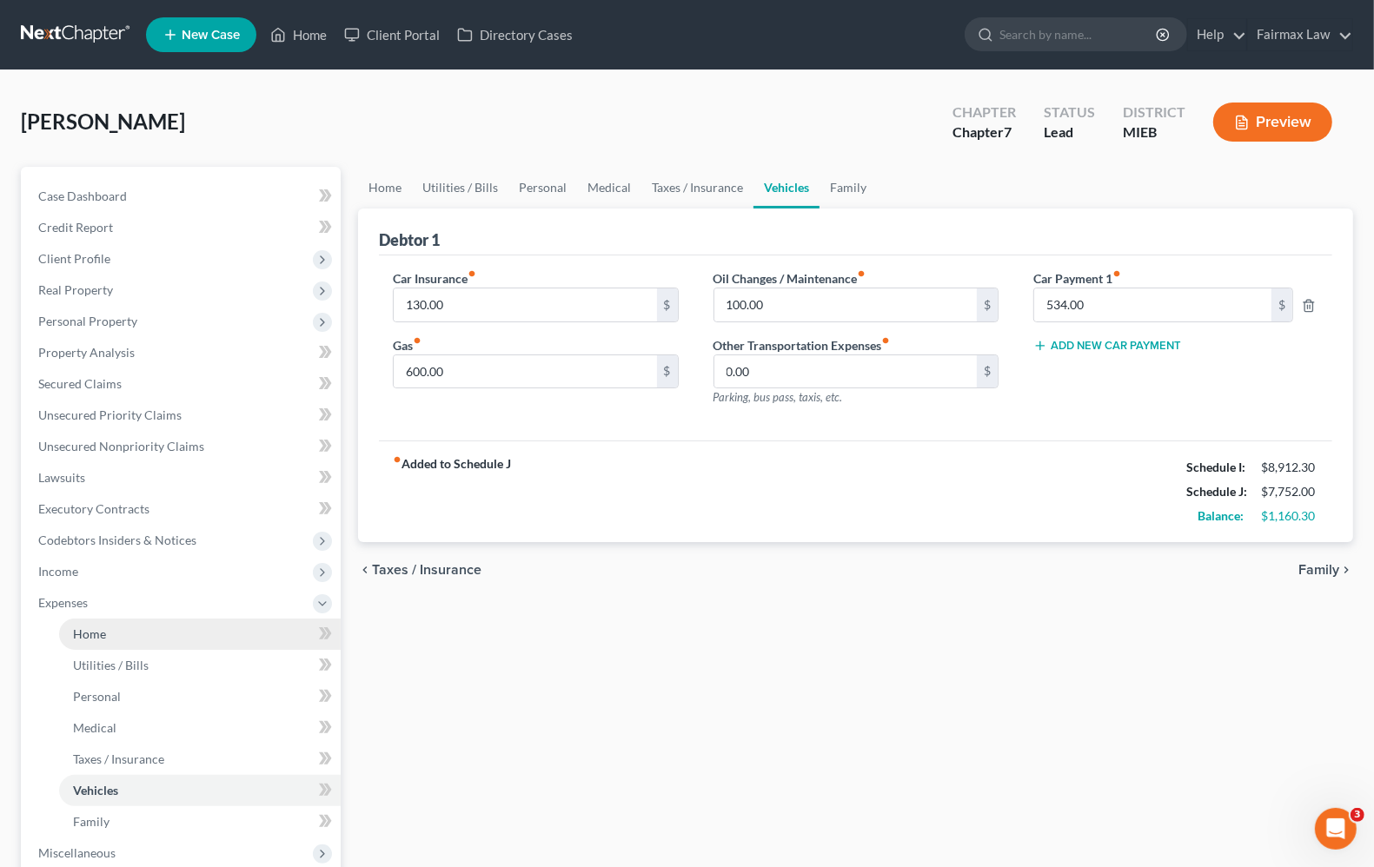
drag, startPoint x: 106, startPoint y: 621, endPoint x: 128, endPoint y: 619, distance: 21.9
click at [106, 623] on link "Home" at bounding box center [200, 634] width 282 height 31
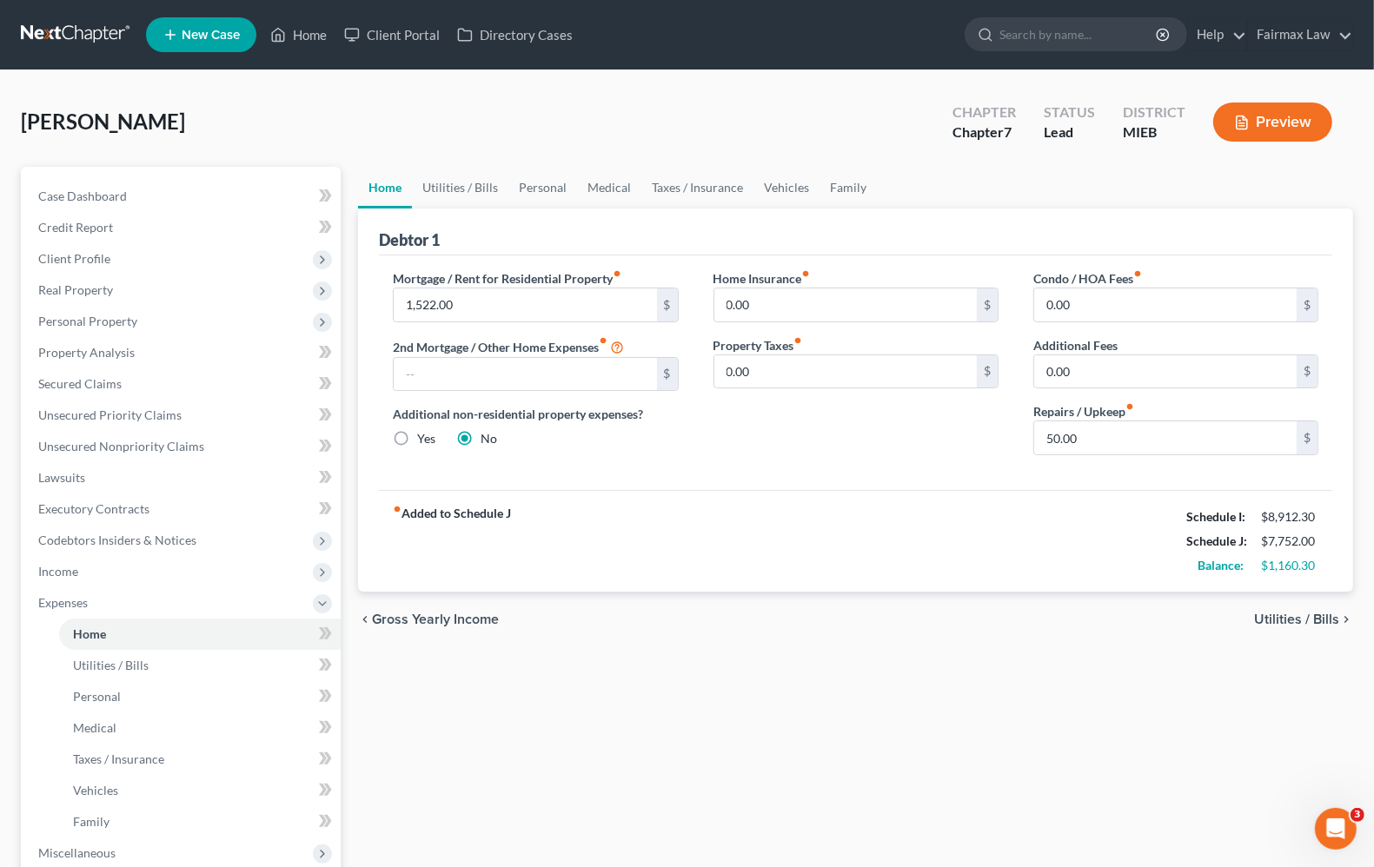
click at [1302, 607] on div "chevron_left Gross Yearly Income Utilities / Bills chevron_right" at bounding box center [855, 620] width 995 height 56
click at [1302, 618] on span "Utilities / Bills" at bounding box center [1296, 620] width 85 height 14
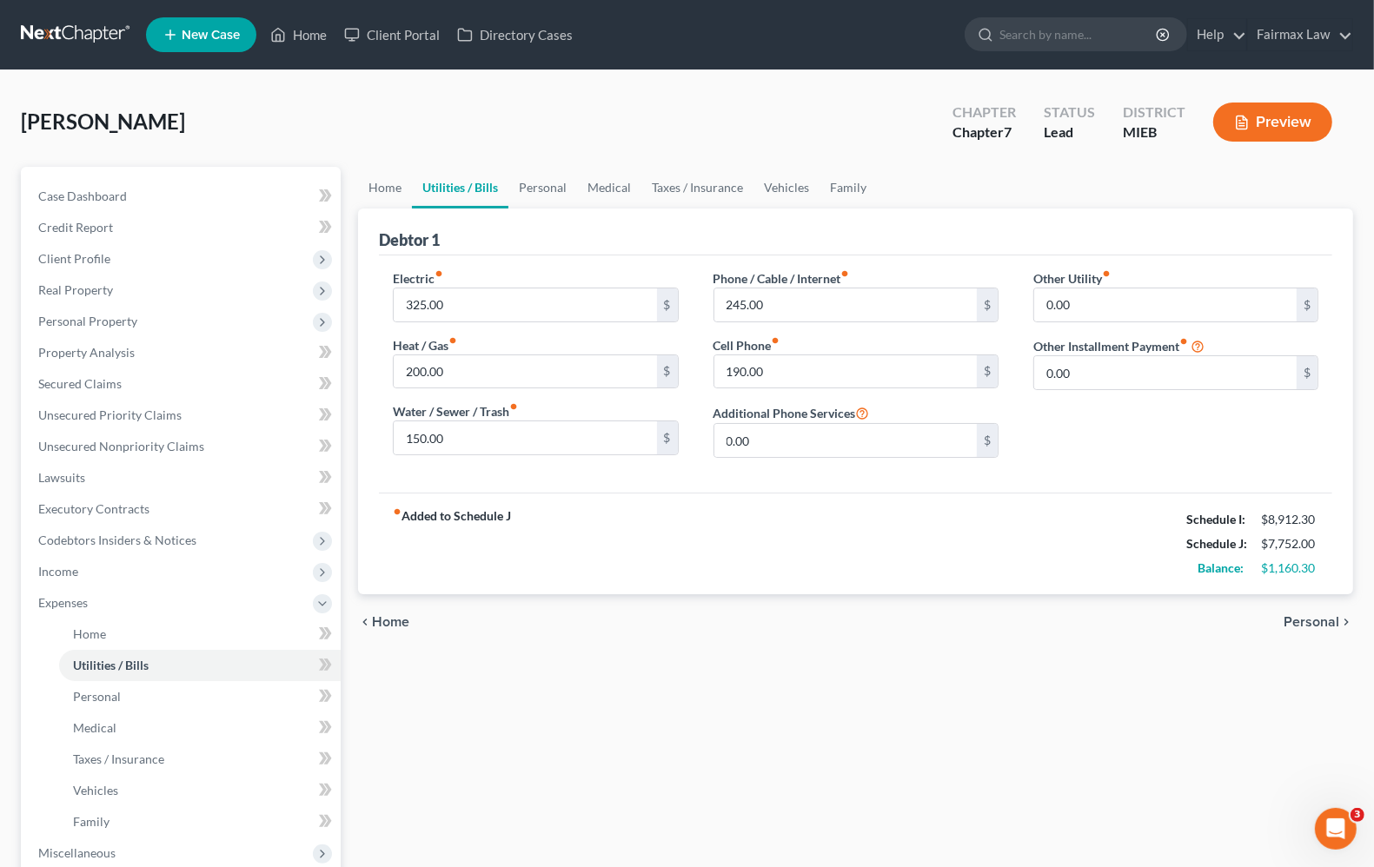
click at [1302, 618] on span "Personal" at bounding box center [1312, 622] width 56 height 14
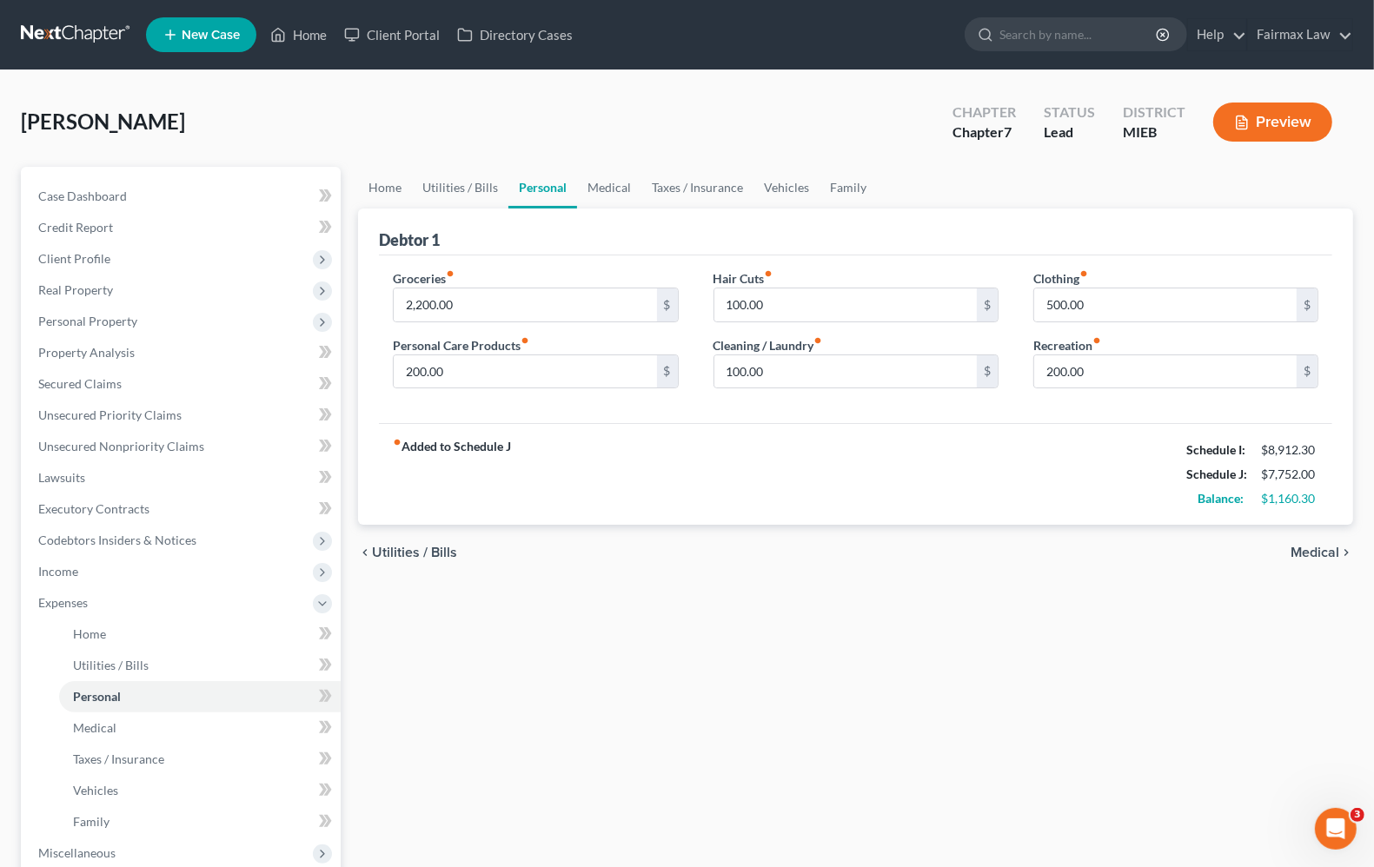
click at [1318, 549] on span "Medical" at bounding box center [1314, 553] width 49 height 14
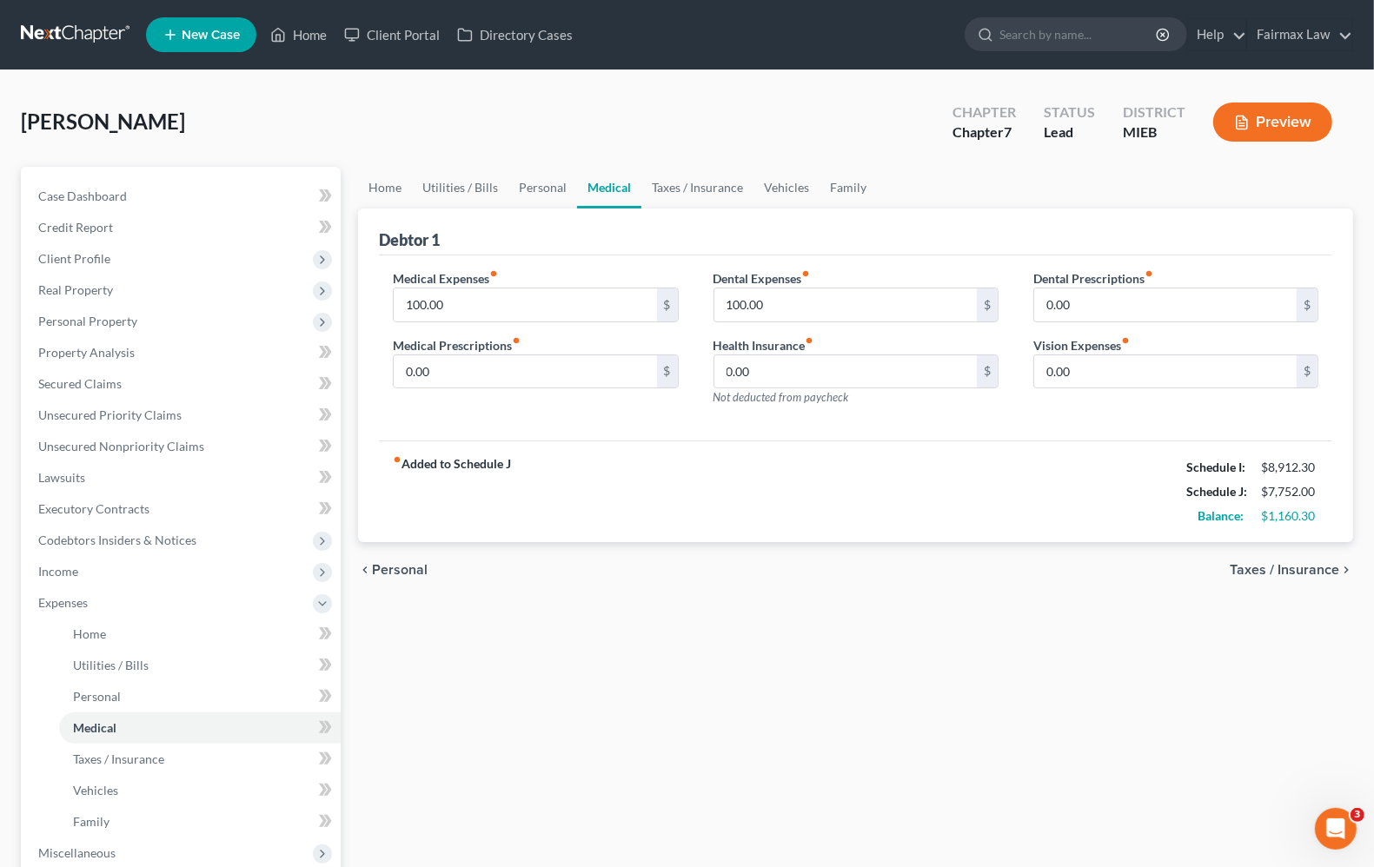
click at [375, 570] on span "Personal" at bounding box center [400, 570] width 56 height 14
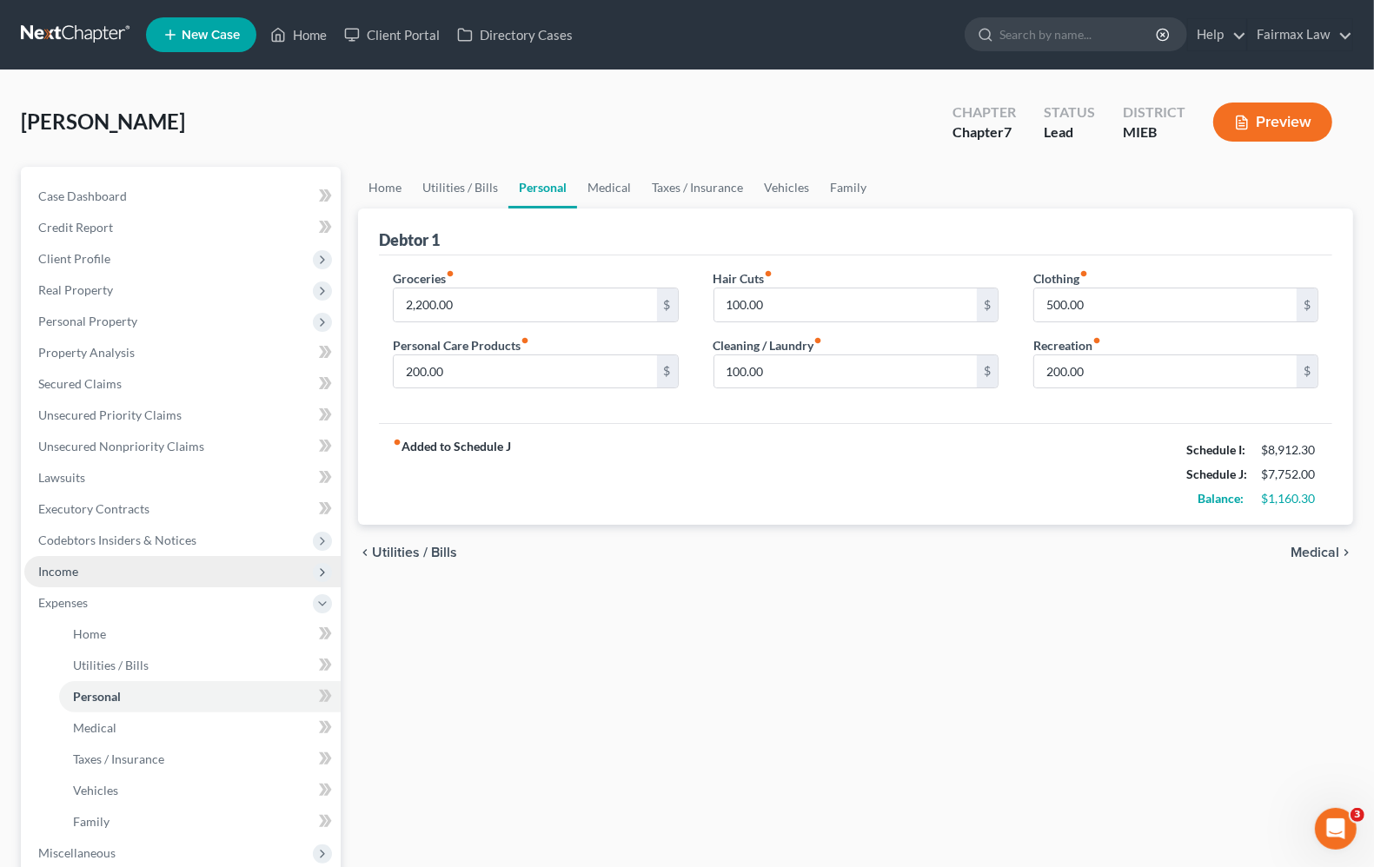
click at [50, 574] on span "Income" at bounding box center [58, 571] width 40 height 15
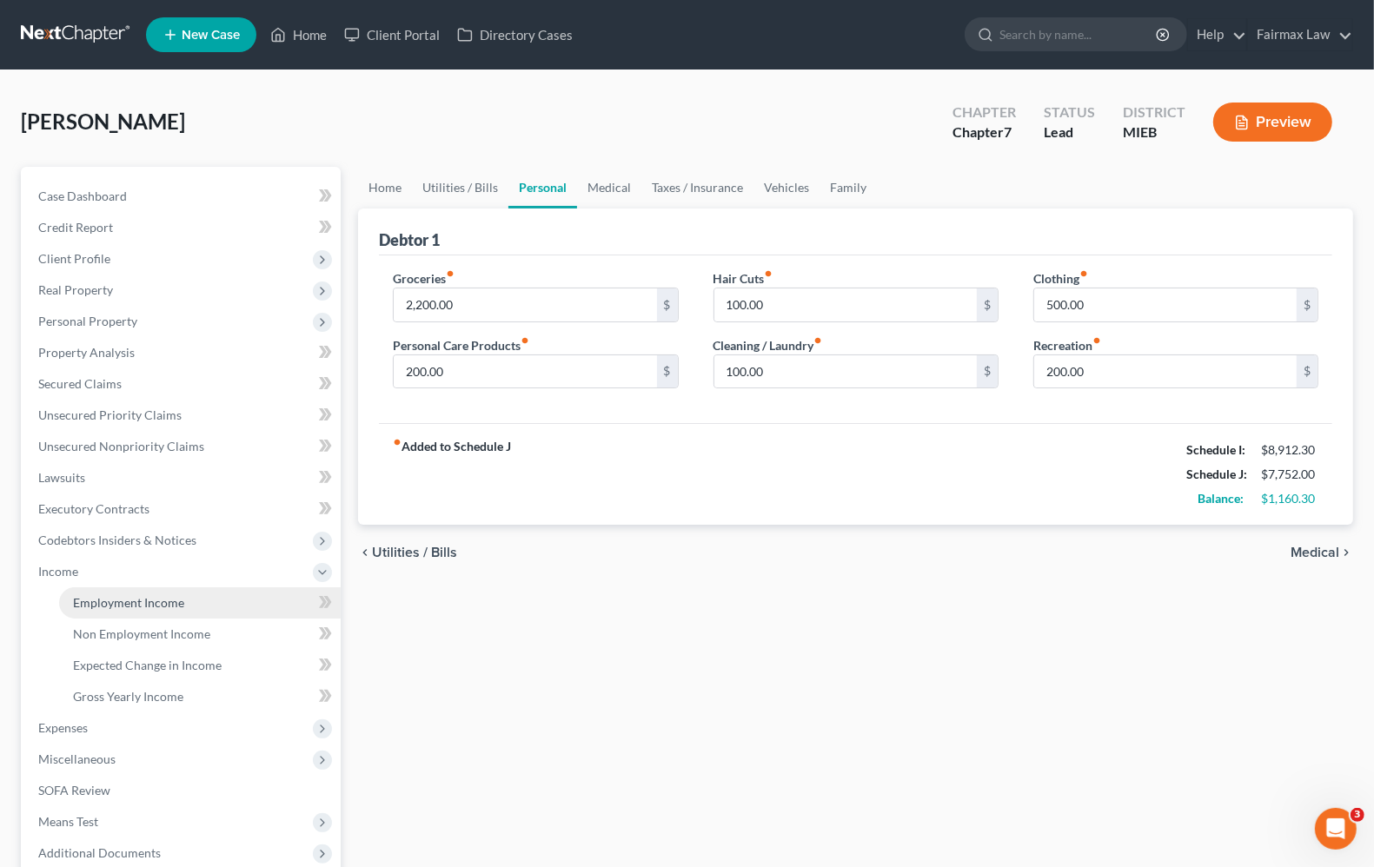
click at [143, 600] on span "Employment Income" at bounding box center [128, 602] width 111 height 15
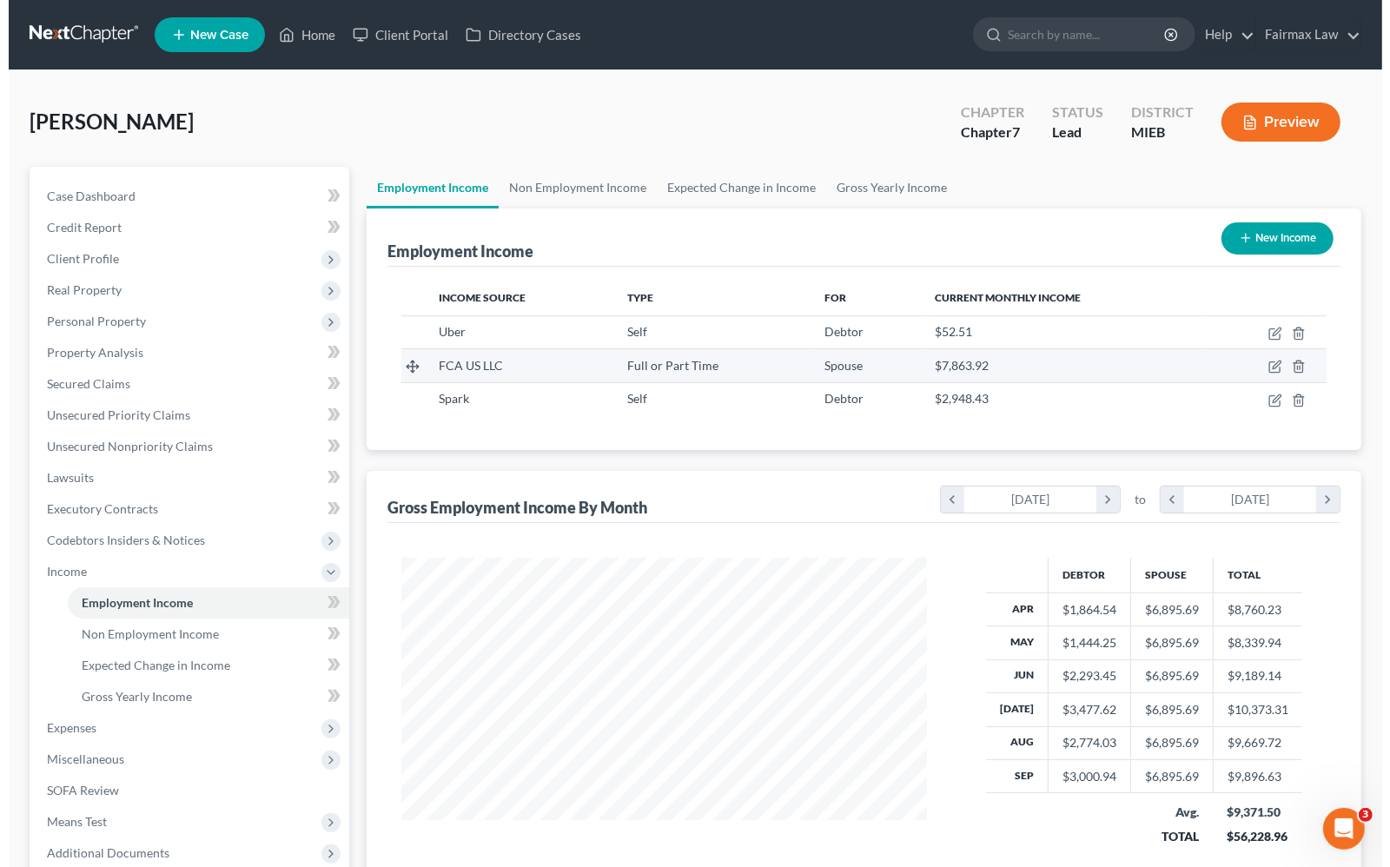
scroll to position [313, 559]
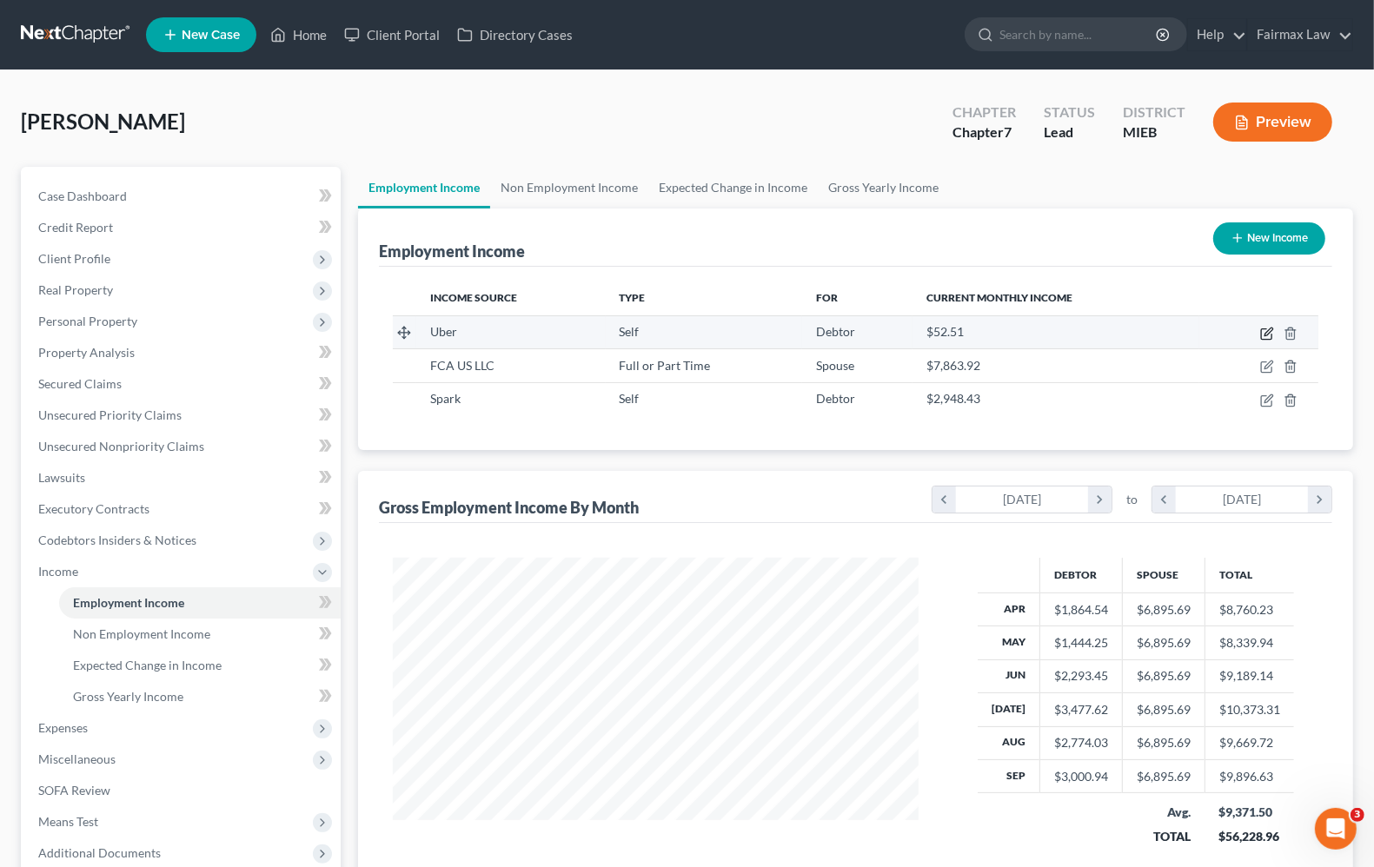
click at [1263, 333] on icon "button" at bounding box center [1267, 334] width 14 height 14
select select "1"
select select "4"
select select "0"
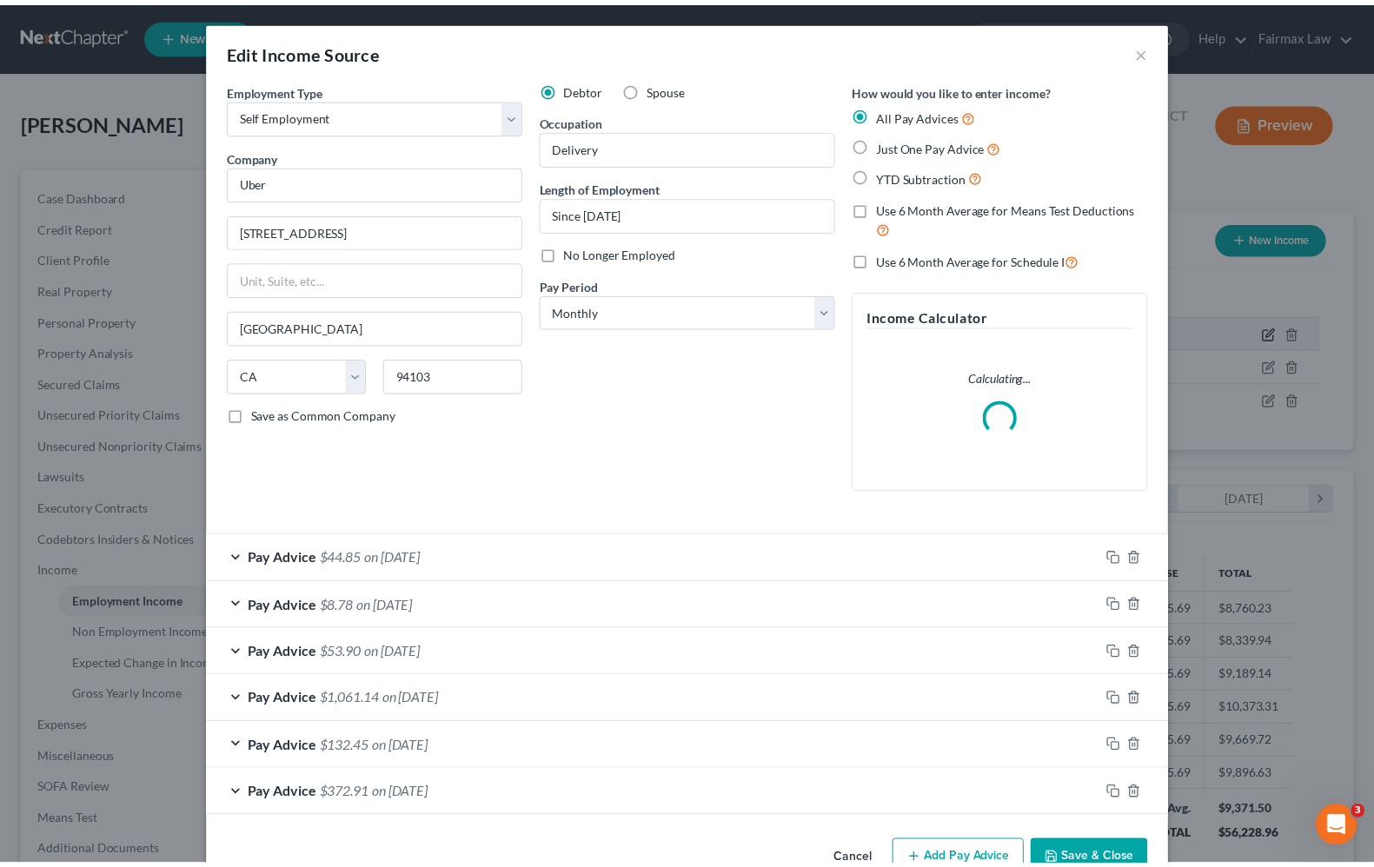
scroll to position [313, 567]
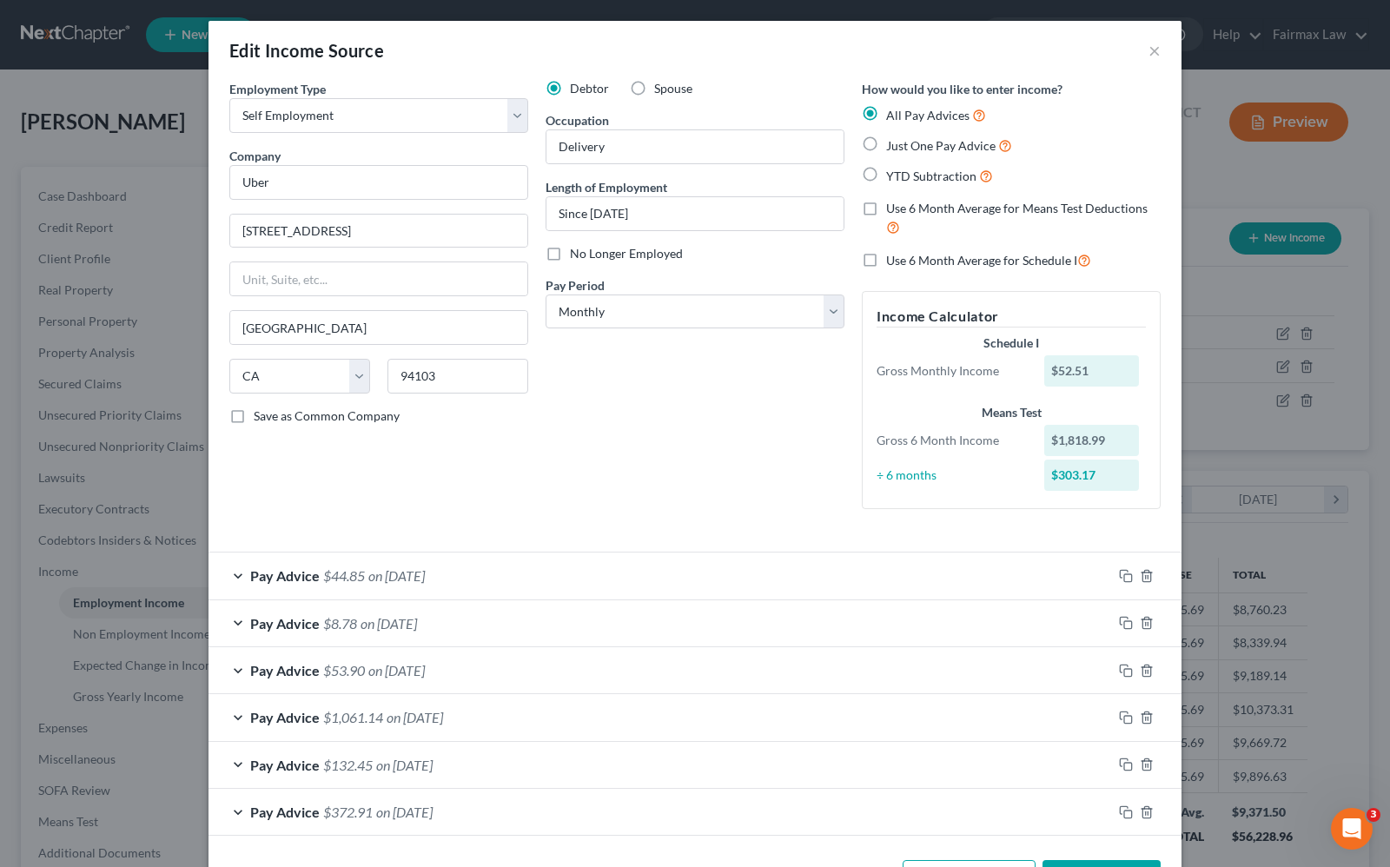
click at [1139, 50] on div "Edit Income Source ×" at bounding box center [695, 50] width 973 height 59
click at [1149, 55] on button "×" at bounding box center [1155, 50] width 12 height 21
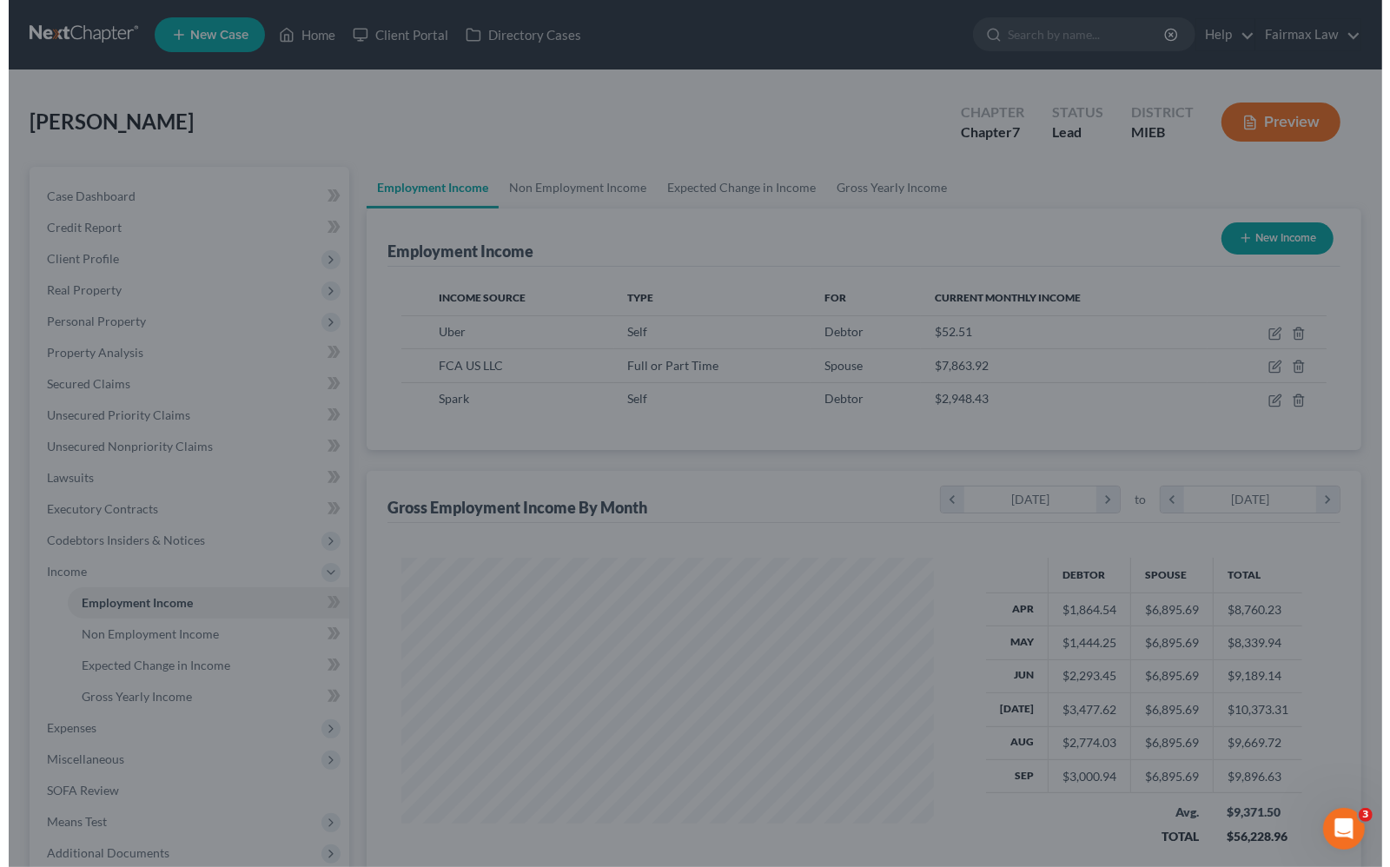
scroll to position [868684, 868437]
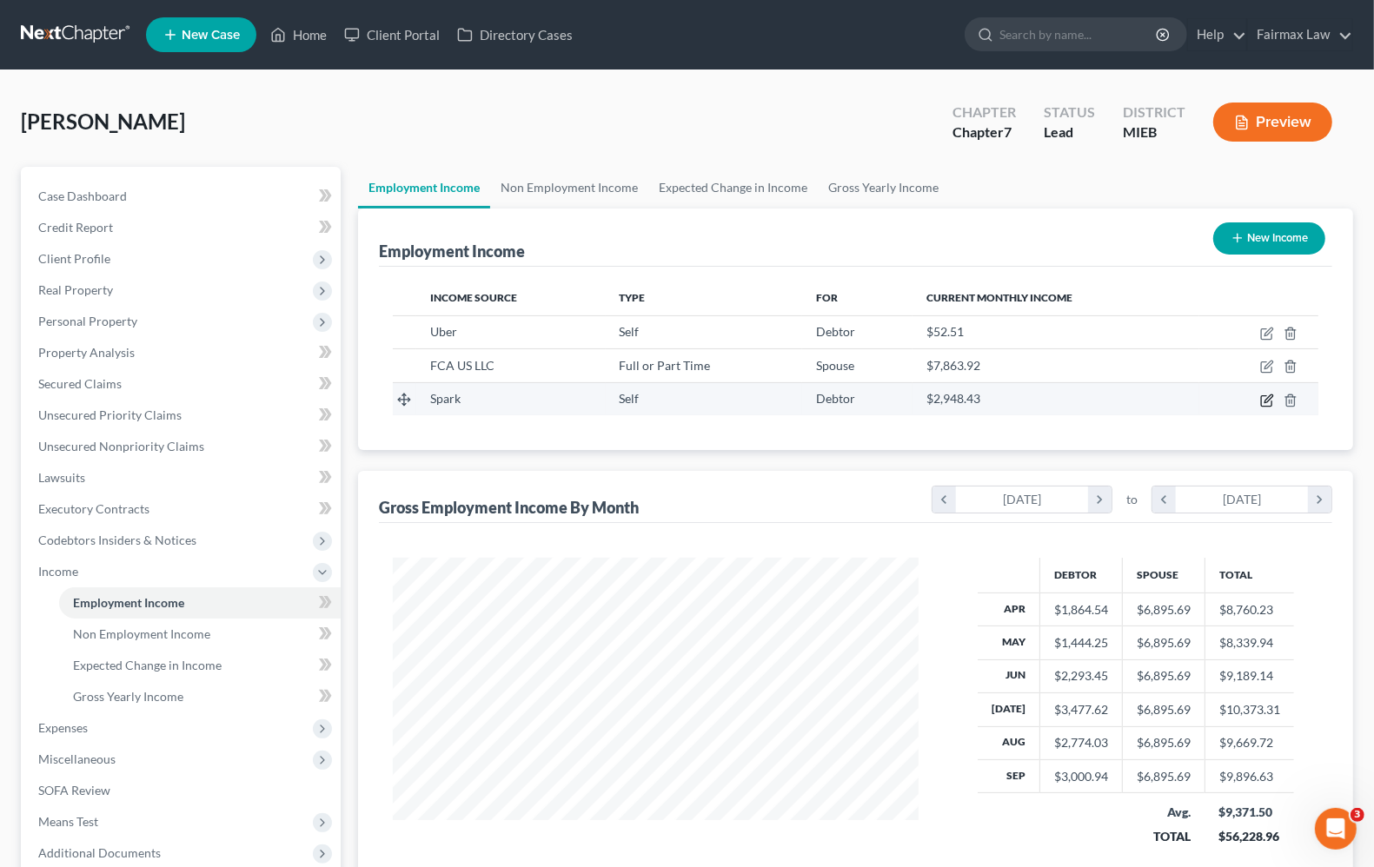
click at [1267, 405] on icon "button" at bounding box center [1267, 401] width 14 height 14
select select "1"
select select "2"
select select "0"
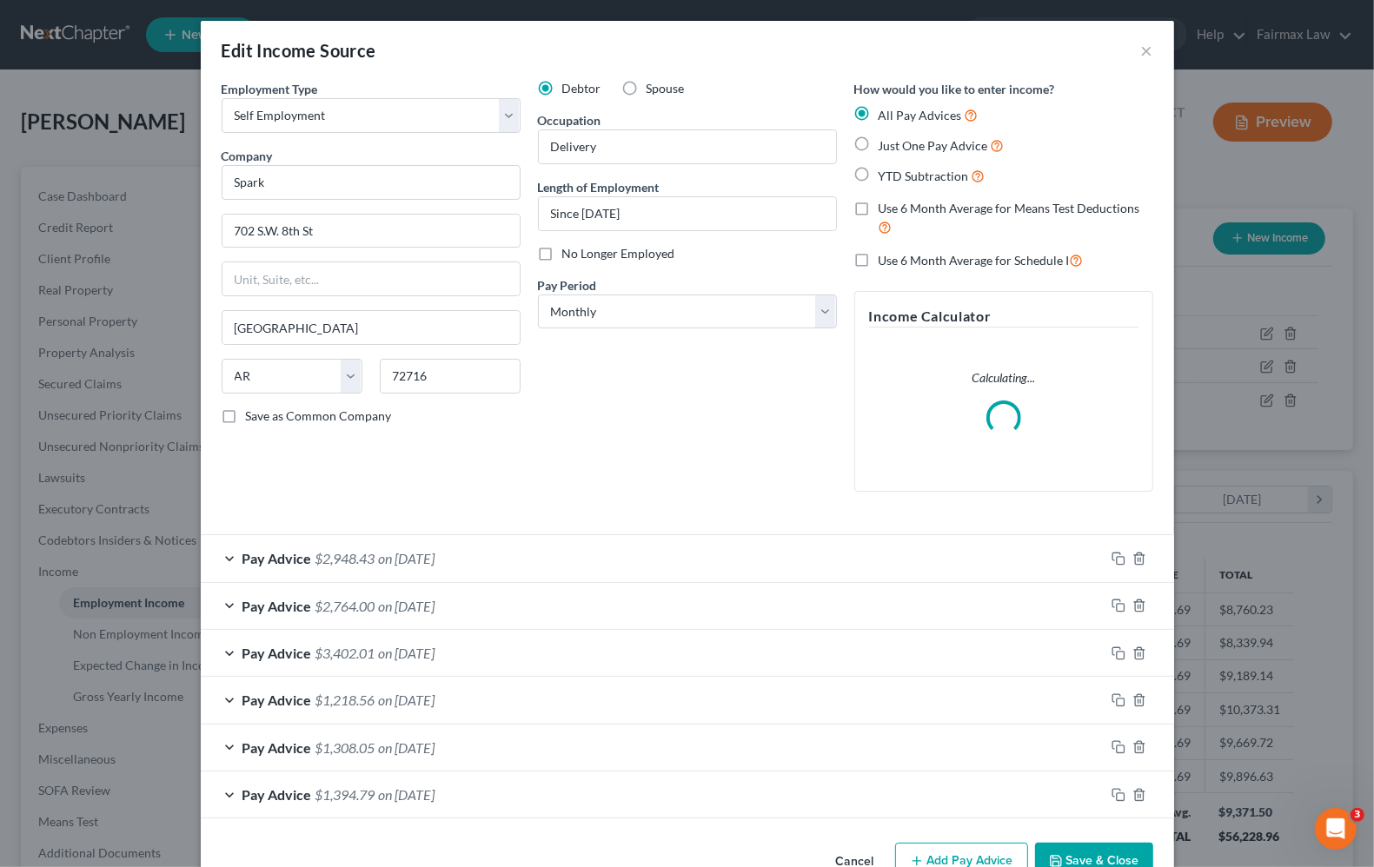
scroll to position [313, 567]
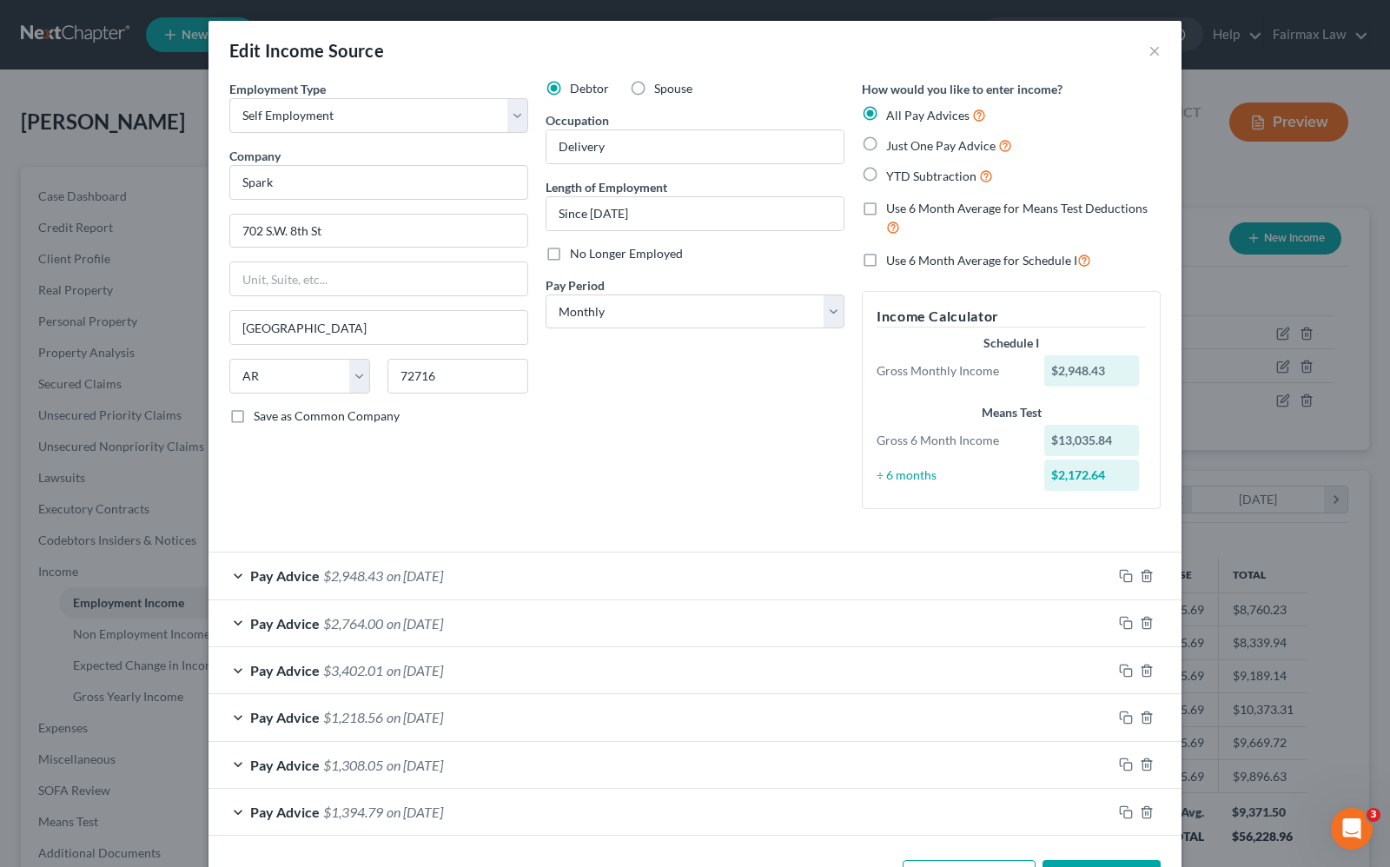
click at [624, 481] on div "Debtor Spouse Occupation Delivery Length of Employment Since [DATE] No Longer E…" at bounding box center [695, 301] width 316 height 443
click at [1151, 61] on button "×" at bounding box center [1155, 50] width 12 height 21
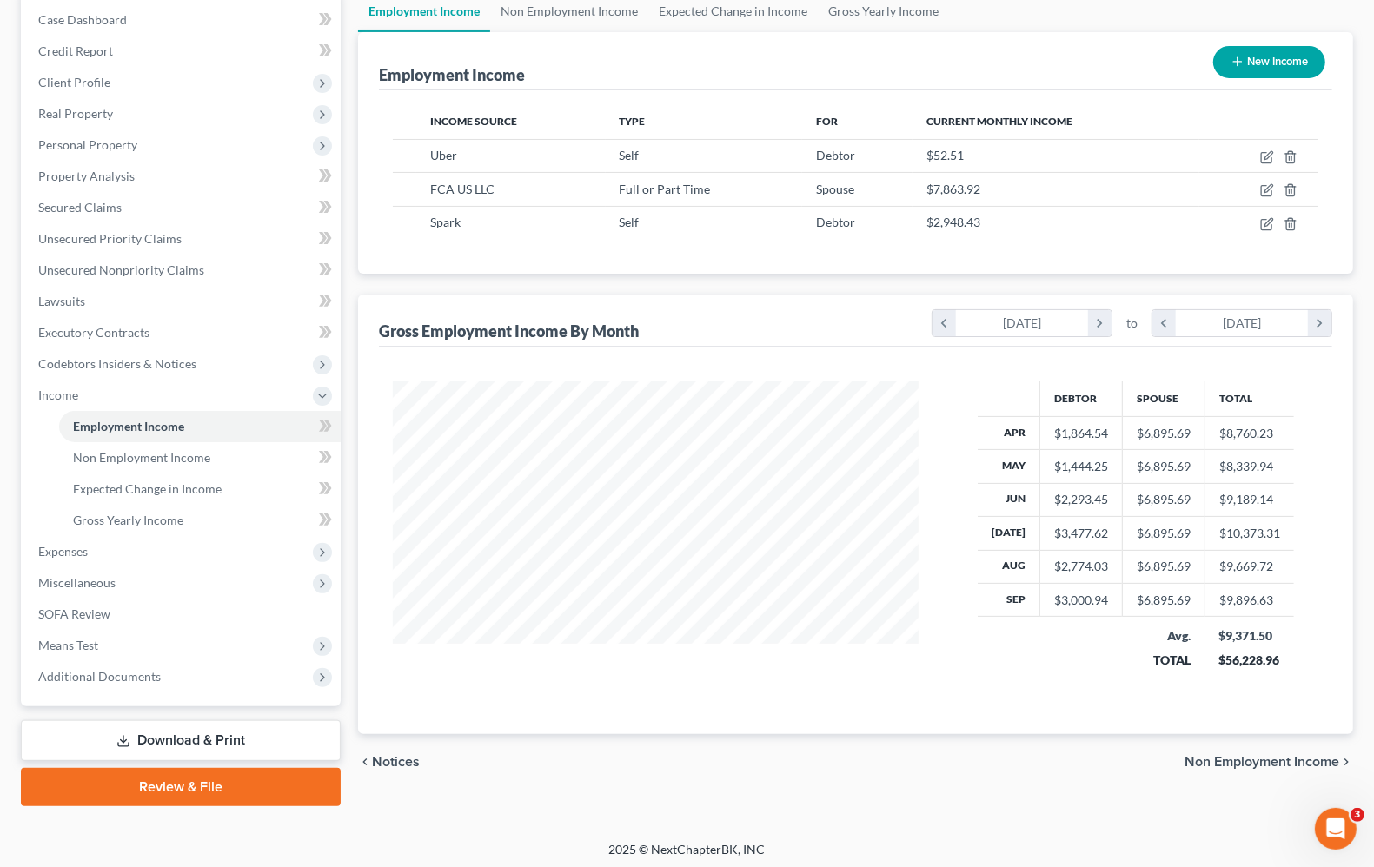
scroll to position [179, 0]
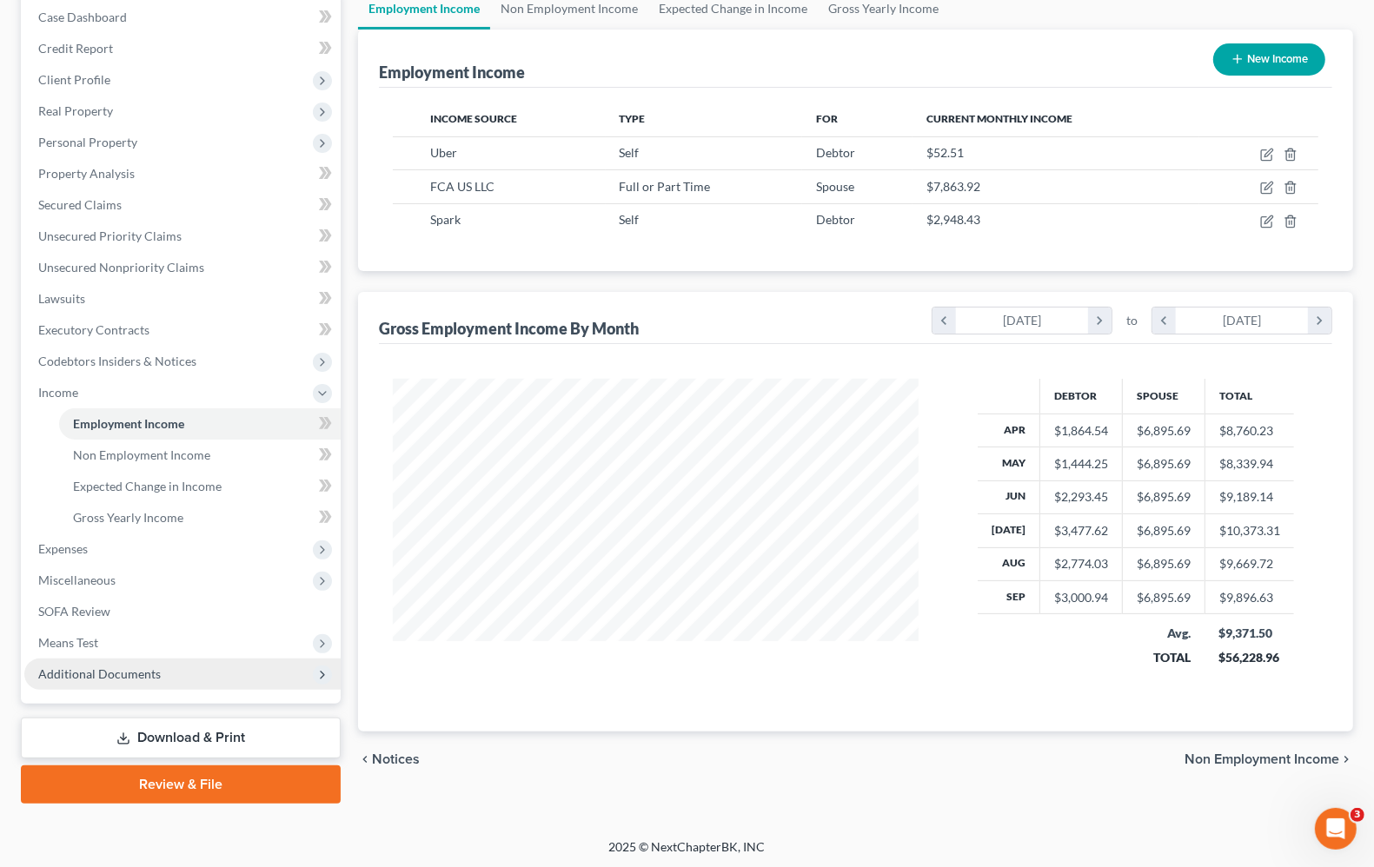
click at [81, 680] on span "Additional Documents" at bounding box center [182, 674] width 316 height 31
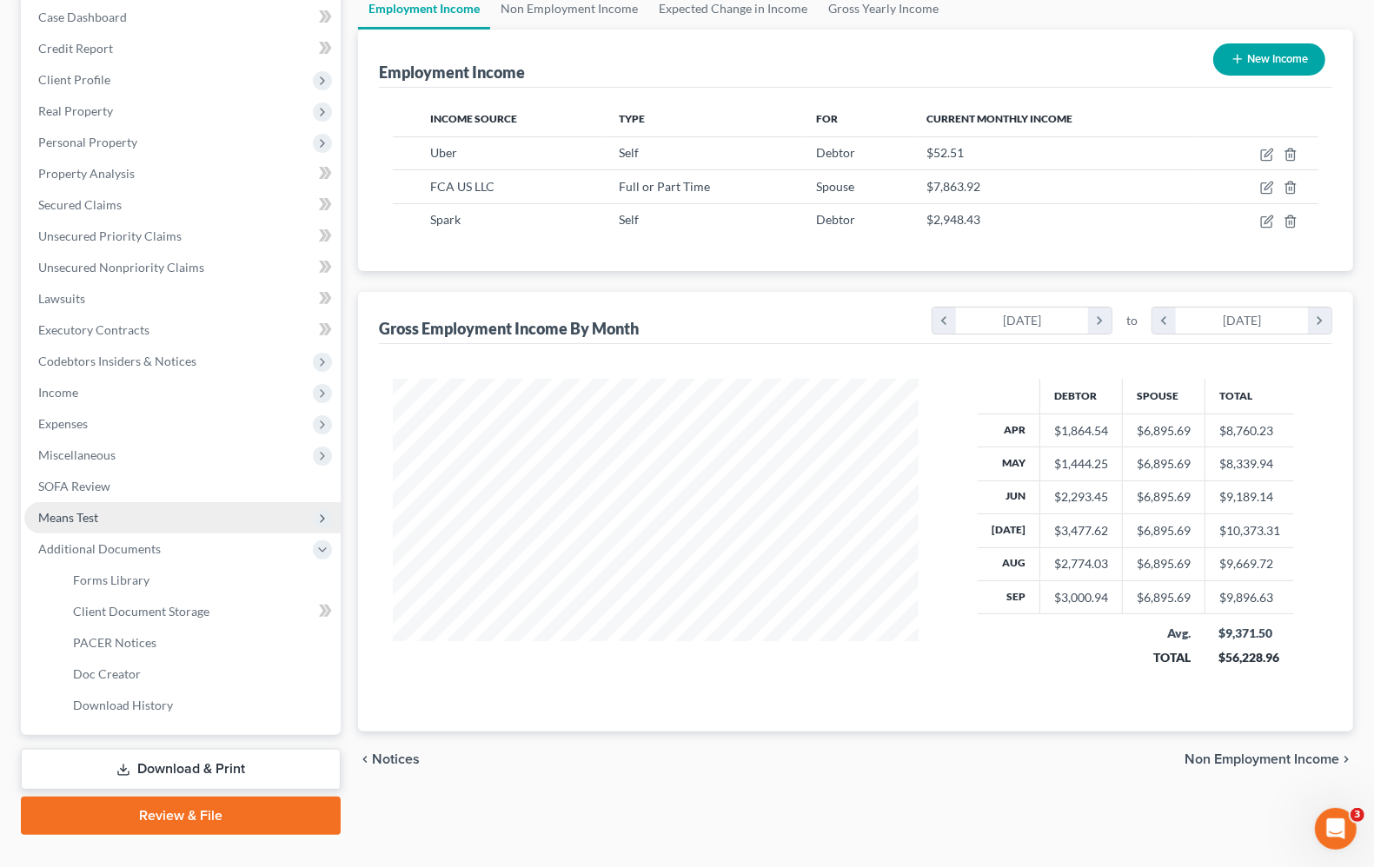
click at [62, 519] on span "Means Test" at bounding box center [68, 517] width 60 height 15
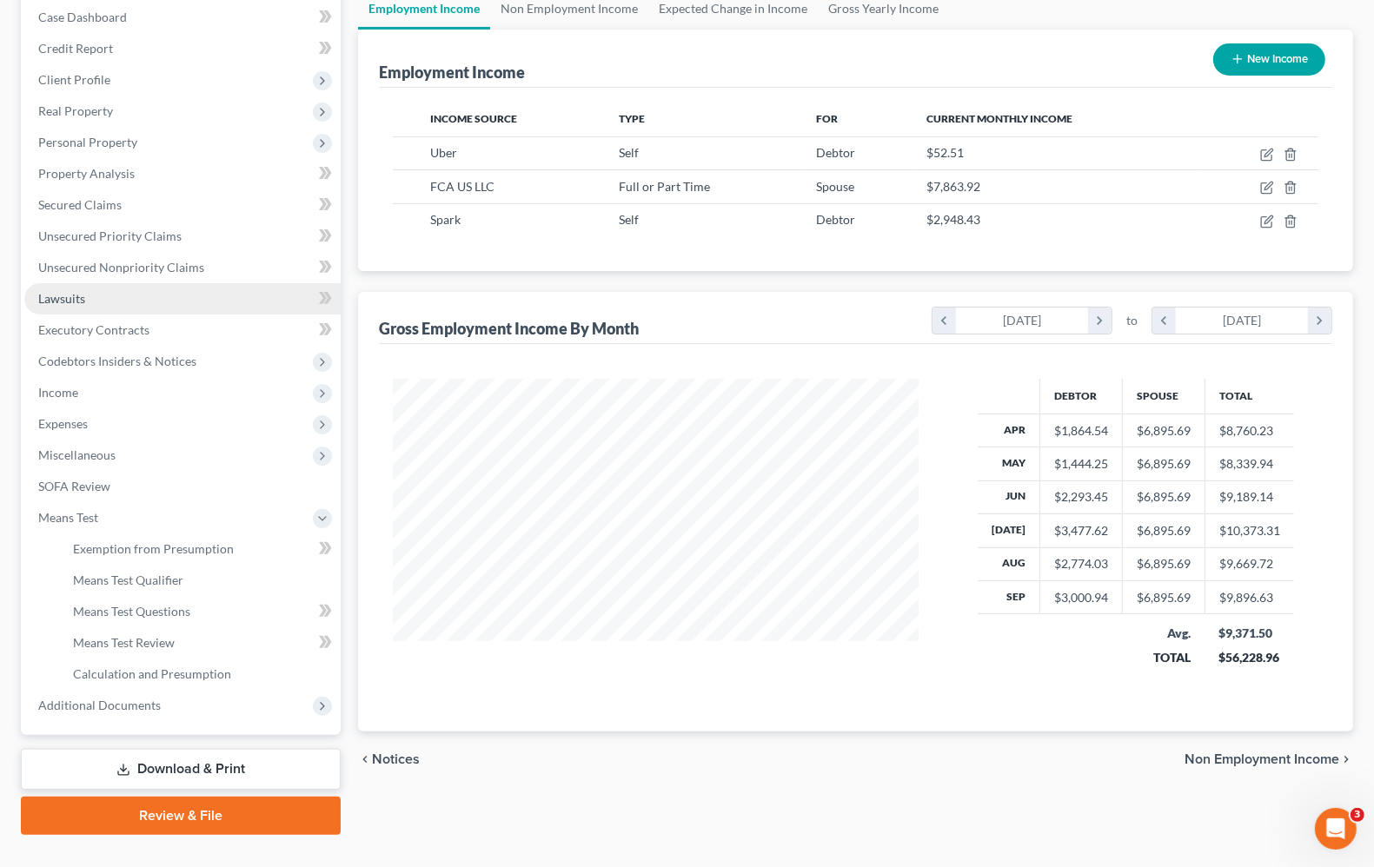
click at [96, 302] on link "Lawsuits" at bounding box center [182, 298] width 316 height 31
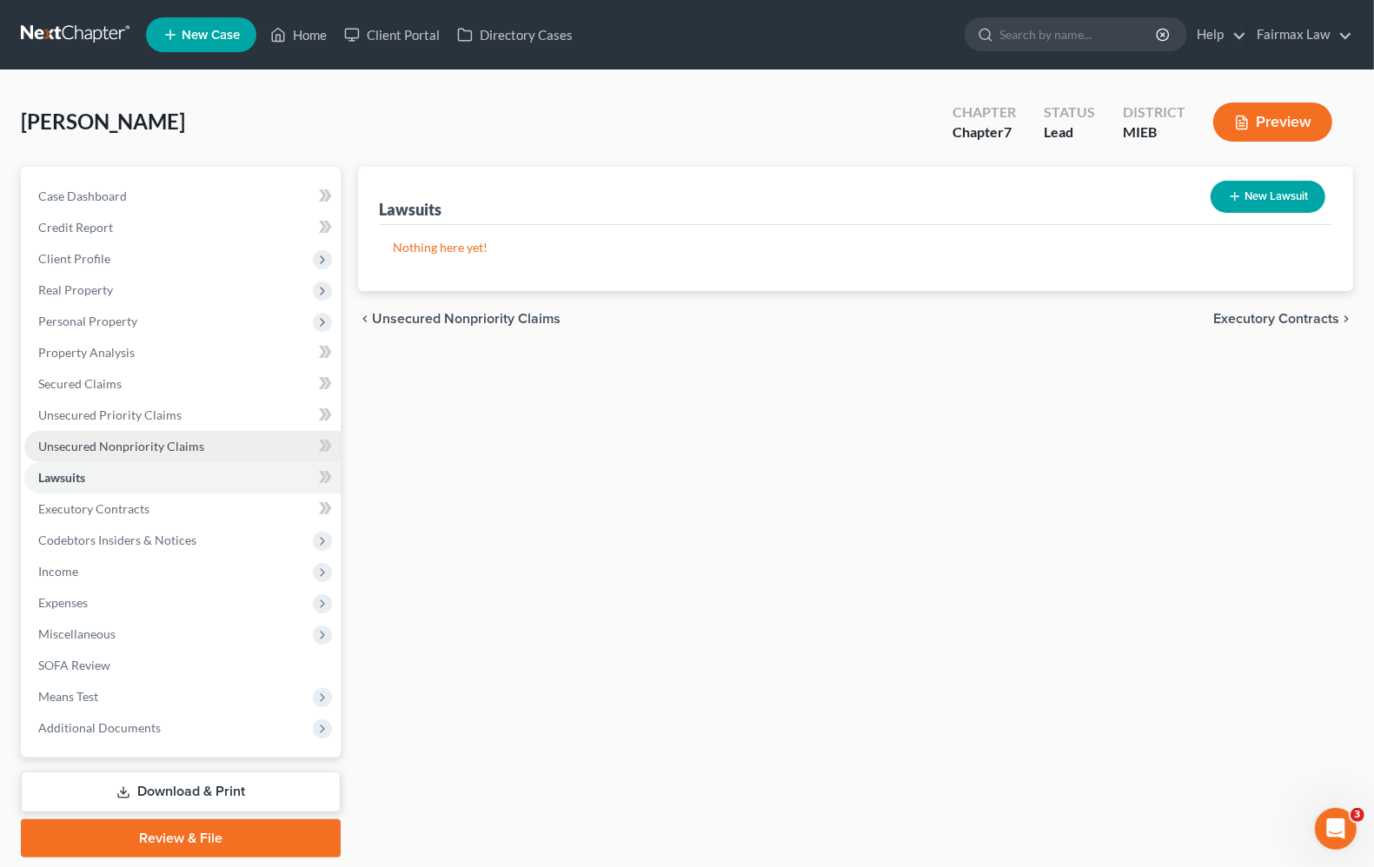
click at [139, 439] on span "Unsecured Nonpriority Claims" at bounding box center [121, 446] width 166 height 15
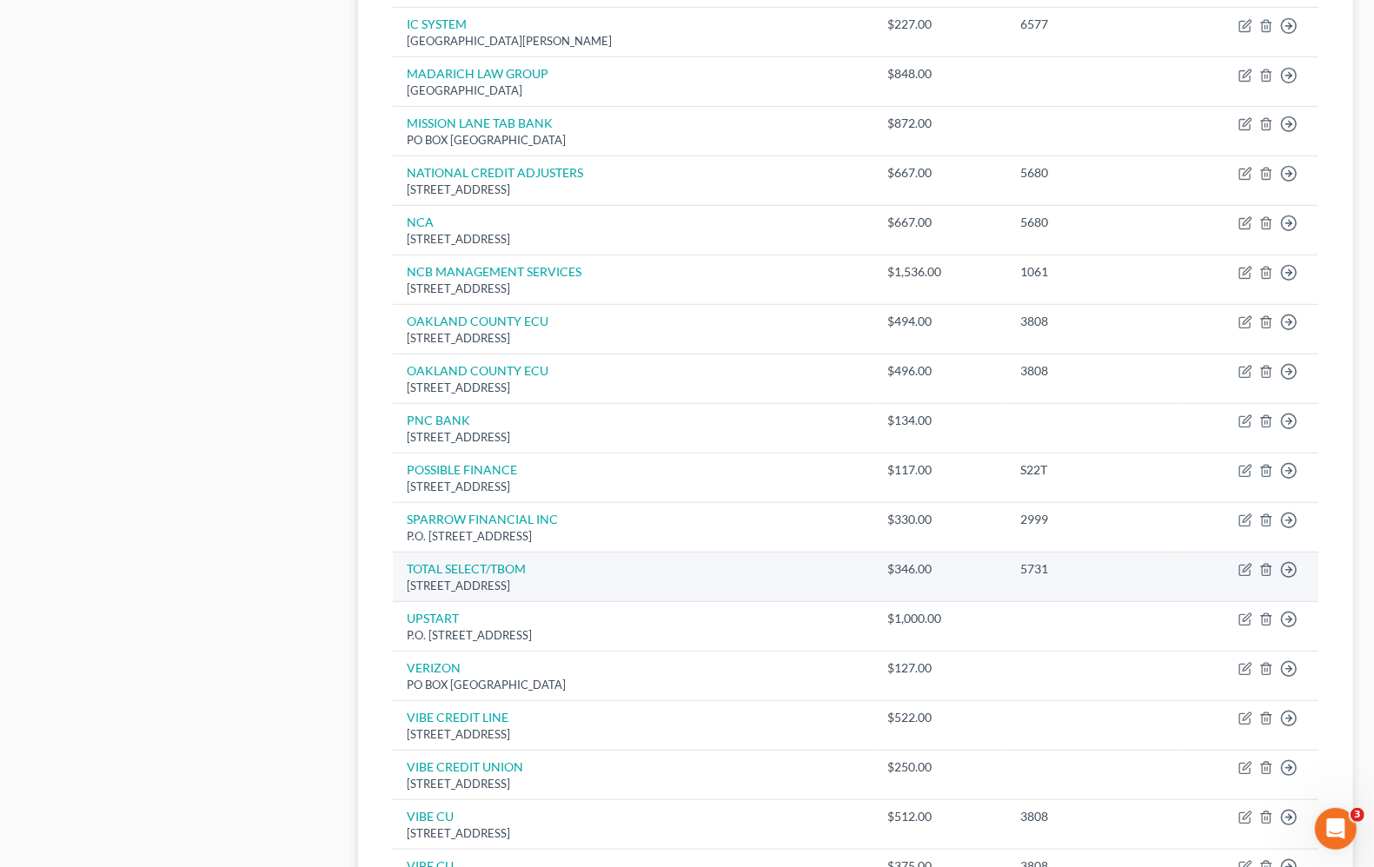
scroll to position [1145, 0]
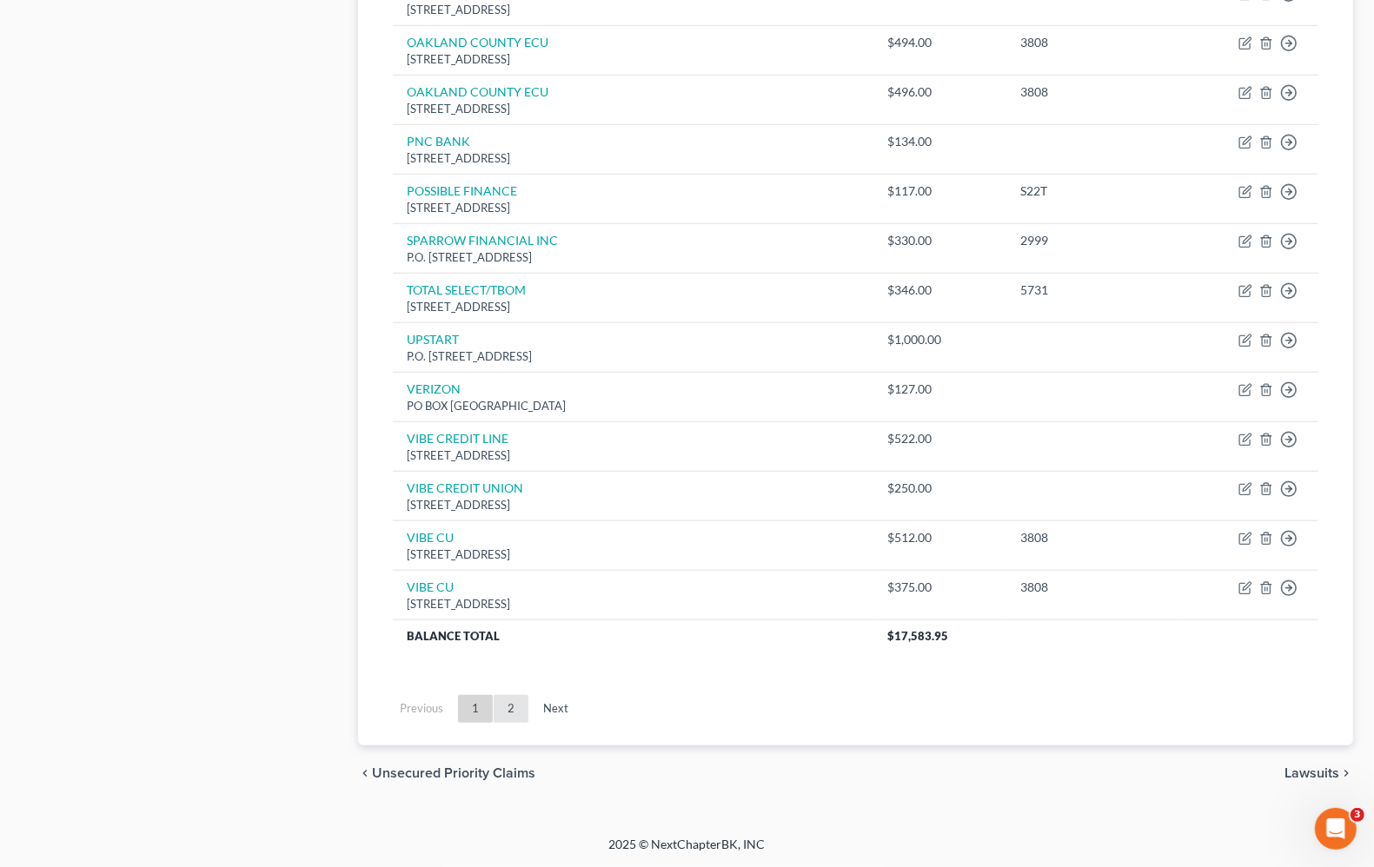
click at [513, 713] on link "2" at bounding box center [511, 709] width 35 height 28
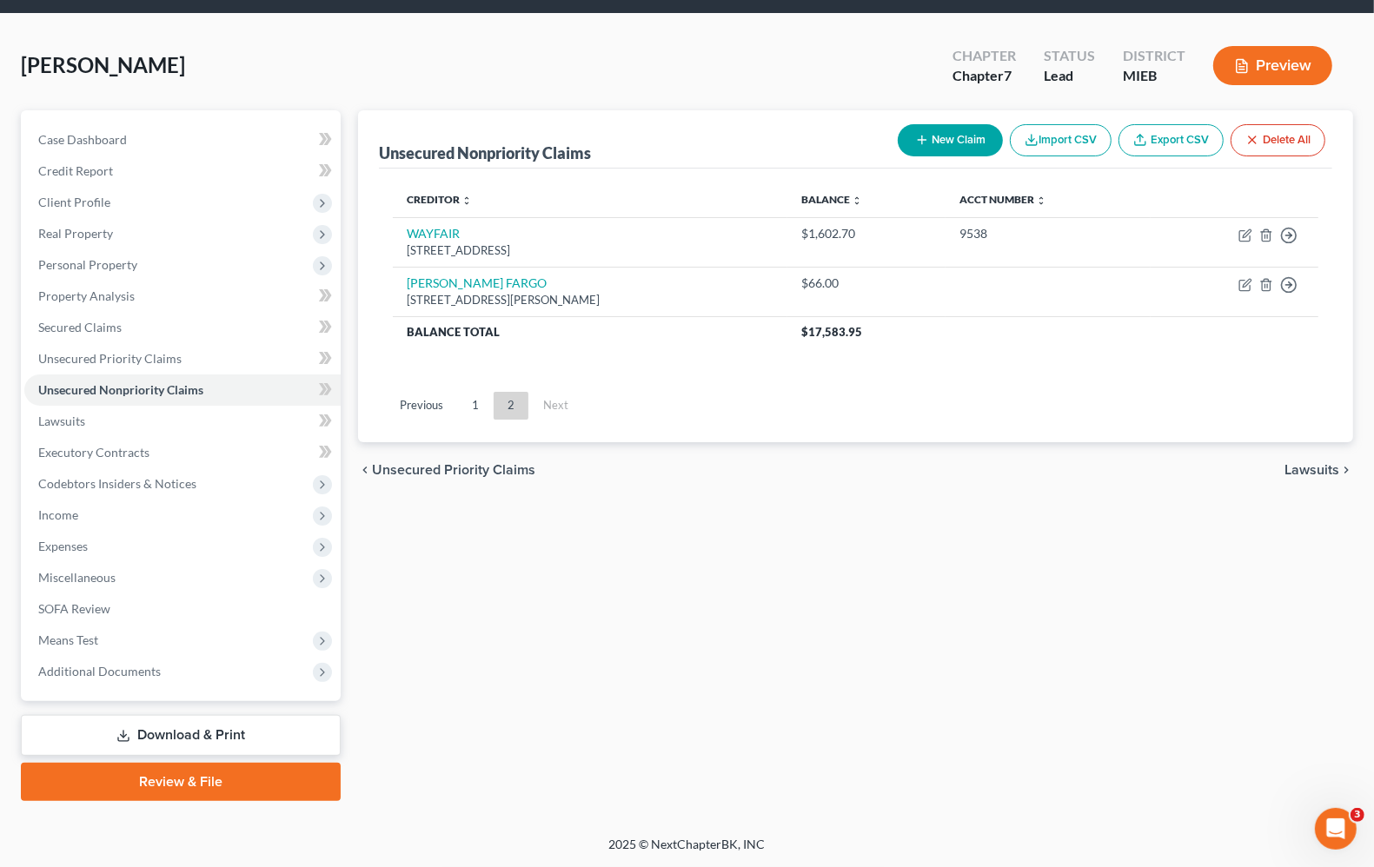
scroll to position [54, 0]
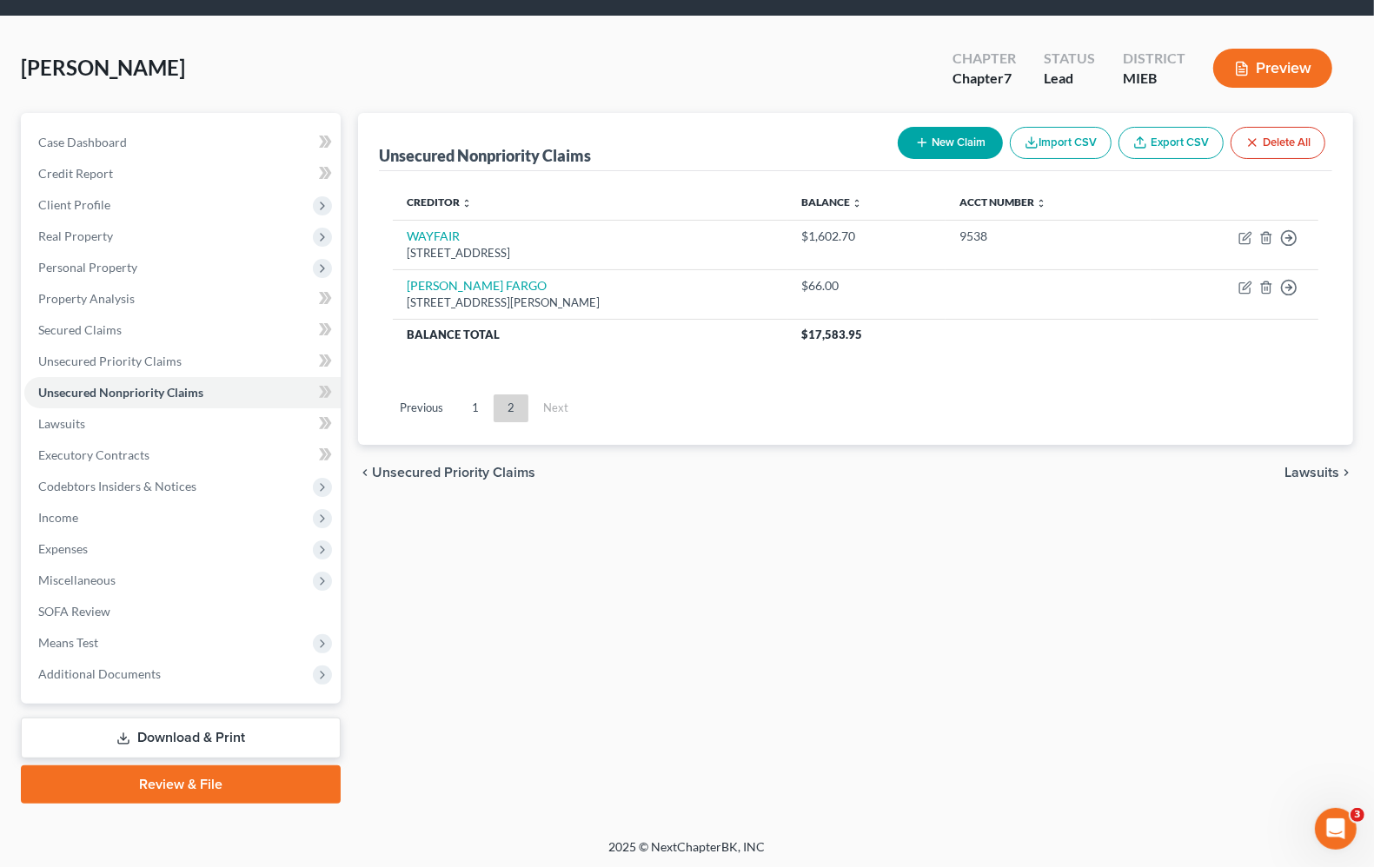
click at [1076, 640] on div "Unsecured Nonpriority Claims New Claim Import CSV Export CSV Delete All Credito…" at bounding box center [855, 458] width 1012 height 691
click at [806, 615] on div "Unsecured Nonpriority Claims New Claim Import CSV Export CSV Delete All Credito…" at bounding box center [855, 458] width 1012 height 691
click at [665, 587] on div "Unsecured Nonpriority Claims New Claim Import CSV Export CSV Delete All Credito…" at bounding box center [855, 458] width 1012 height 691
click at [983, 666] on div "Unsecured Nonpriority Claims New Claim Import CSV Export CSV Delete All Credito…" at bounding box center [855, 458] width 1012 height 691
click at [117, 358] on span "Unsecured Priority Claims" at bounding box center [109, 361] width 143 height 15
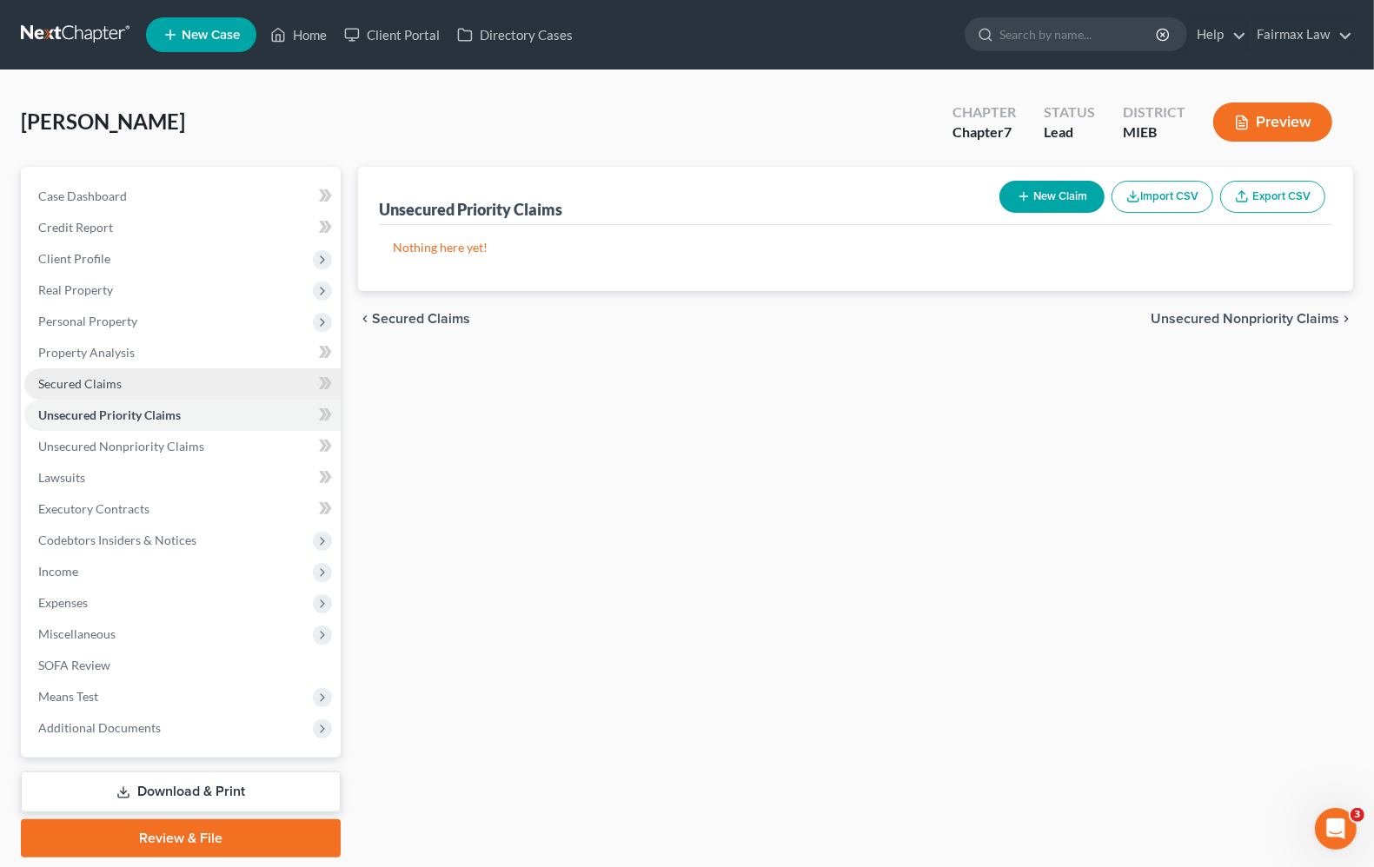
click at [97, 383] on span "Secured Claims" at bounding box center [79, 383] width 83 height 15
click at [720, 532] on div "Secured Claims New Claim Import CSV Export CSV Nothing here yet! Previous 1 Nex…" at bounding box center [855, 512] width 1012 height 691
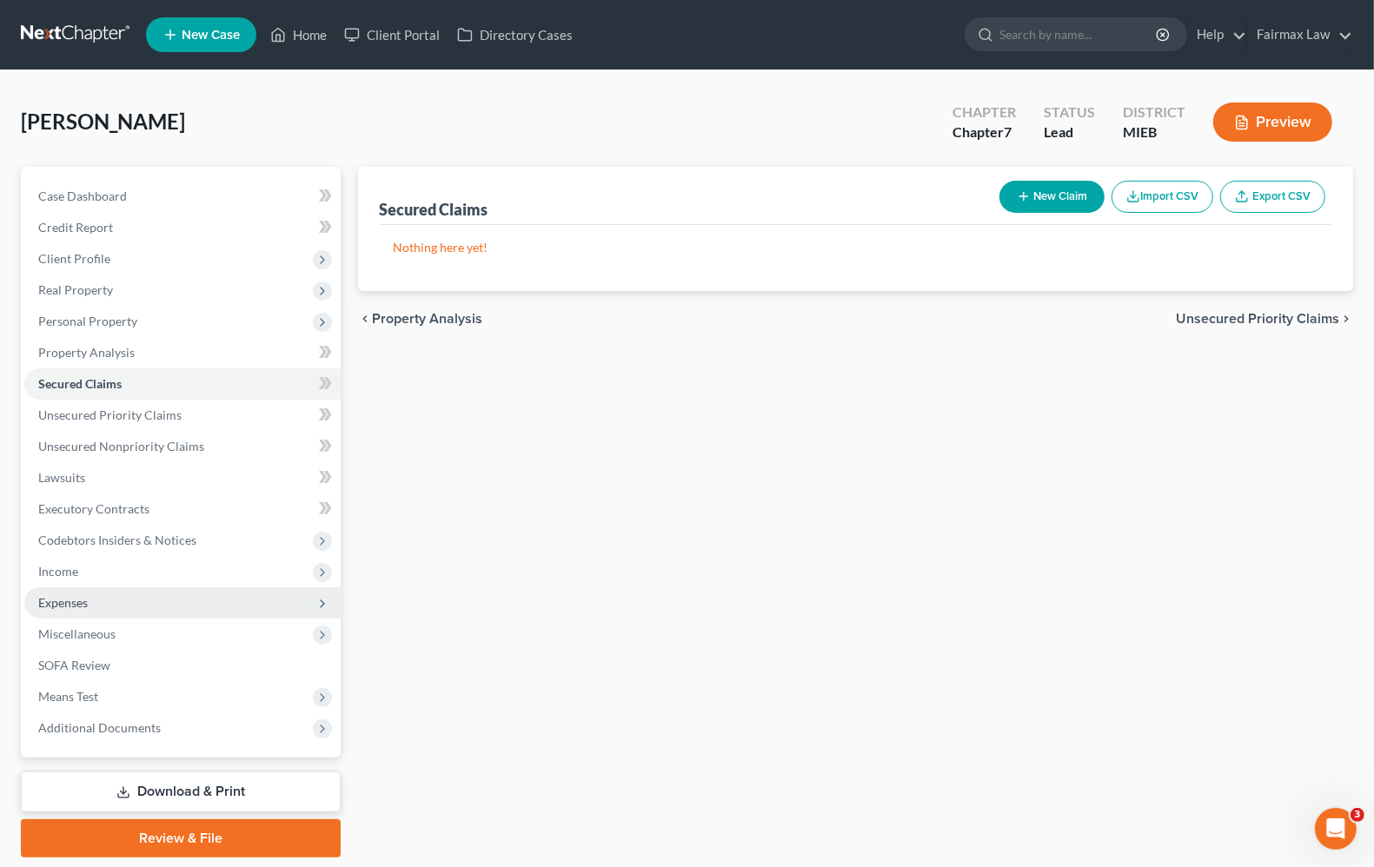
click at [110, 611] on span "Expenses" at bounding box center [182, 602] width 316 height 31
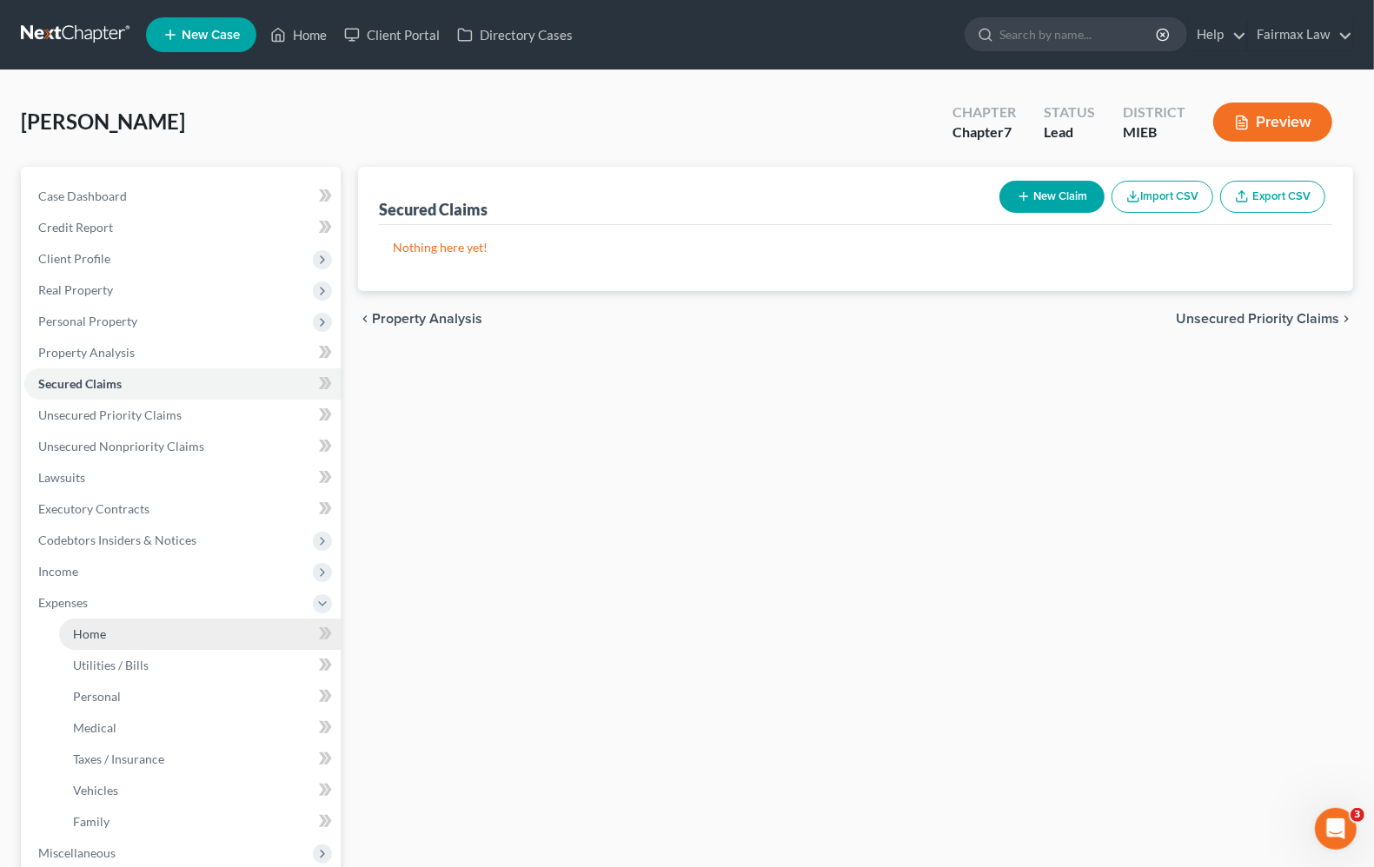
click at [94, 646] on link "Home" at bounding box center [200, 634] width 282 height 31
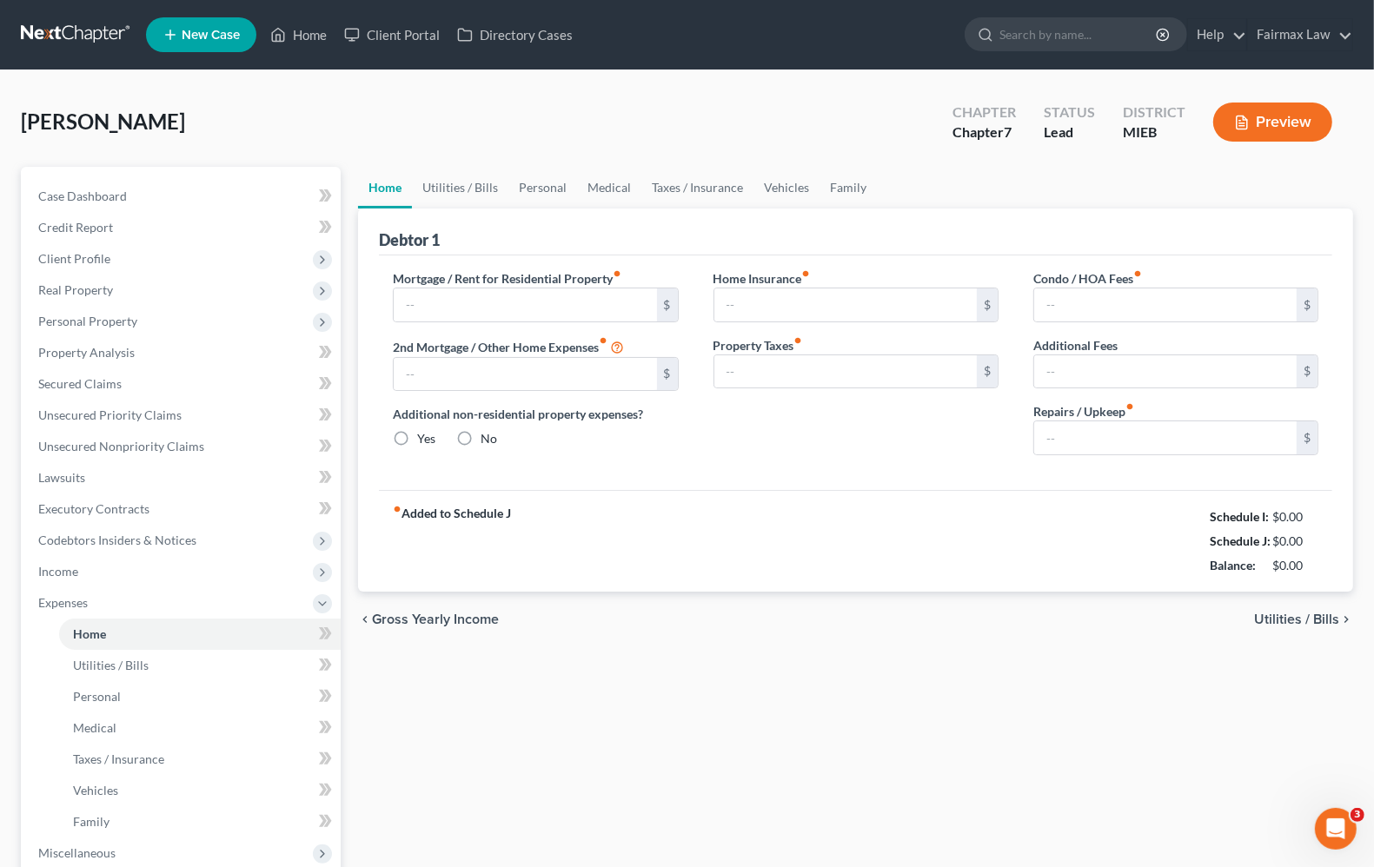
type input "1,522.00"
radio input "true"
type input "0.00"
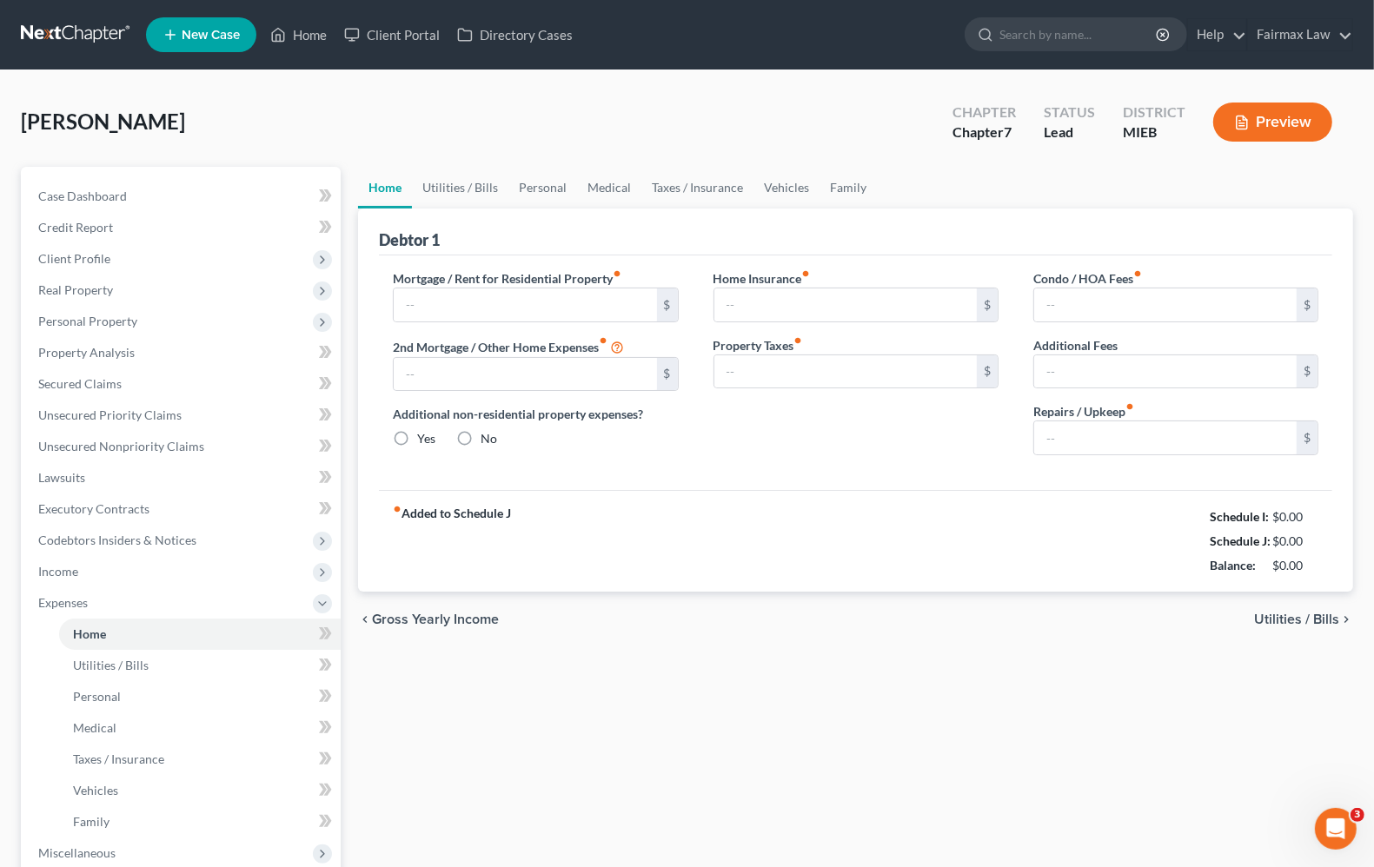
type input "0.00"
type input "50.00"
click at [1287, 624] on span "Utilities / Bills" at bounding box center [1296, 620] width 85 height 14
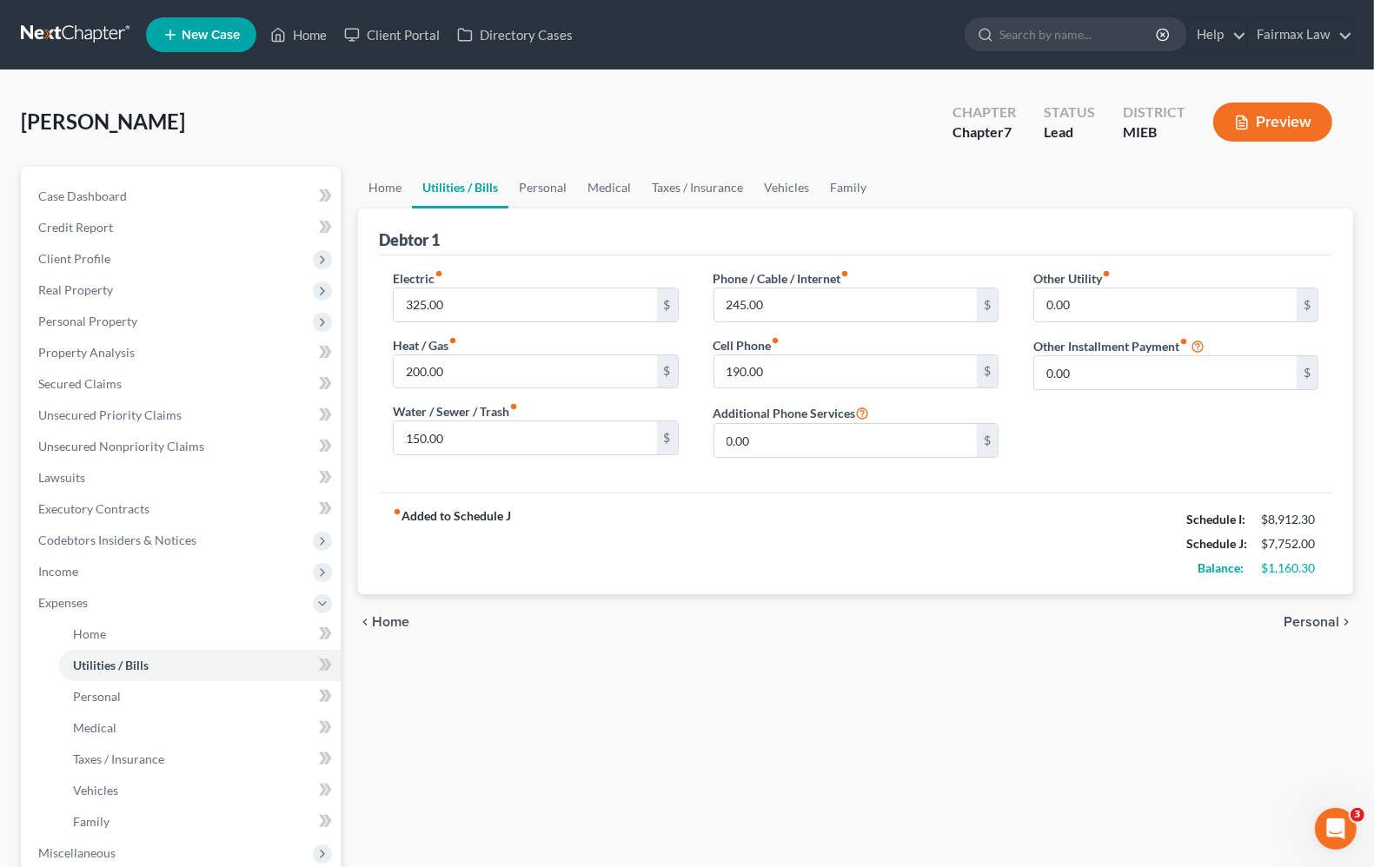
click at [1318, 615] on span "Personal" at bounding box center [1312, 622] width 56 height 14
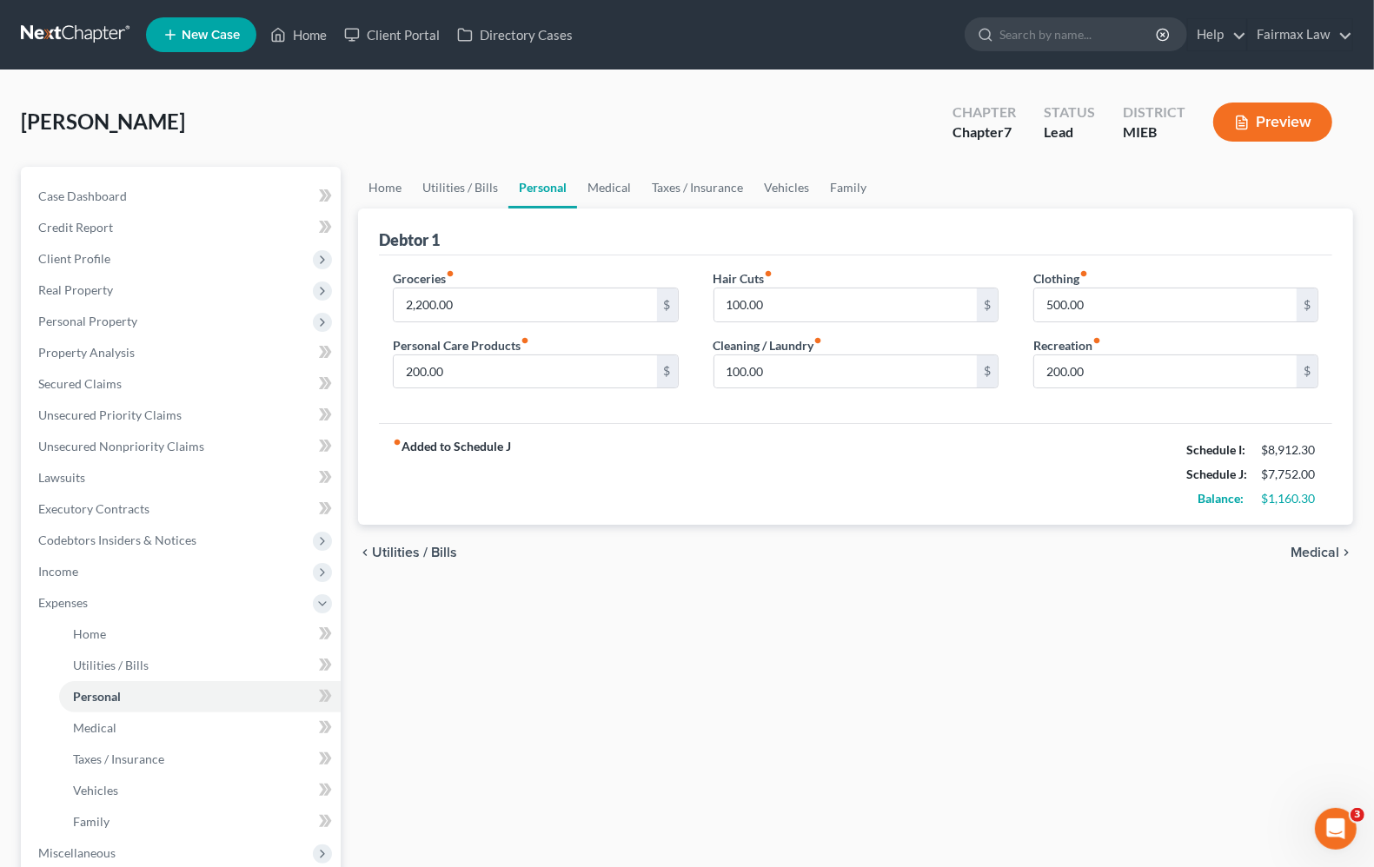
click at [1310, 552] on span "Medical" at bounding box center [1314, 553] width 49 height 14
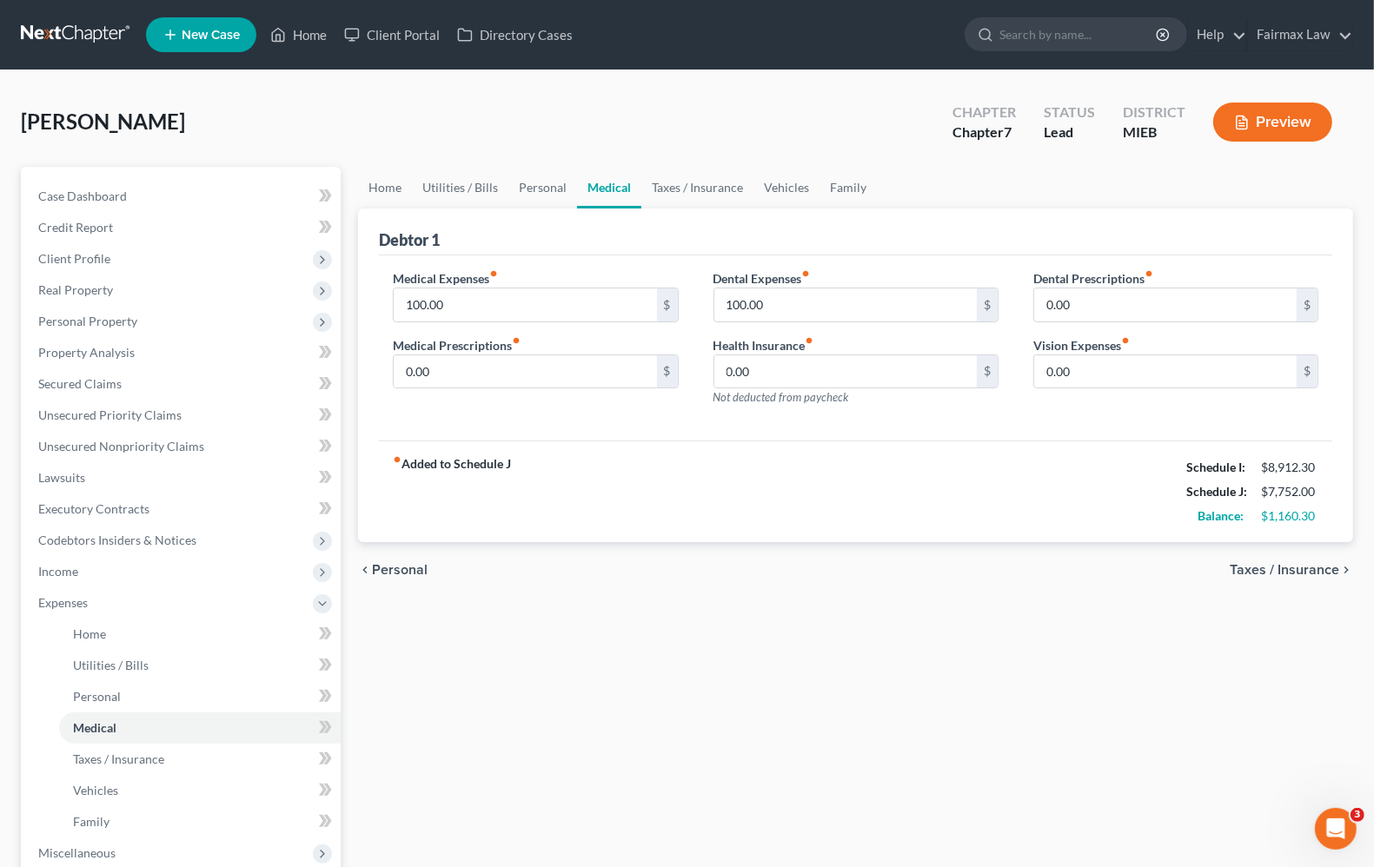
click at [1301, 574] on span "Taxes / Insurance" at bounding box center [1284, 570] width 109 height 14
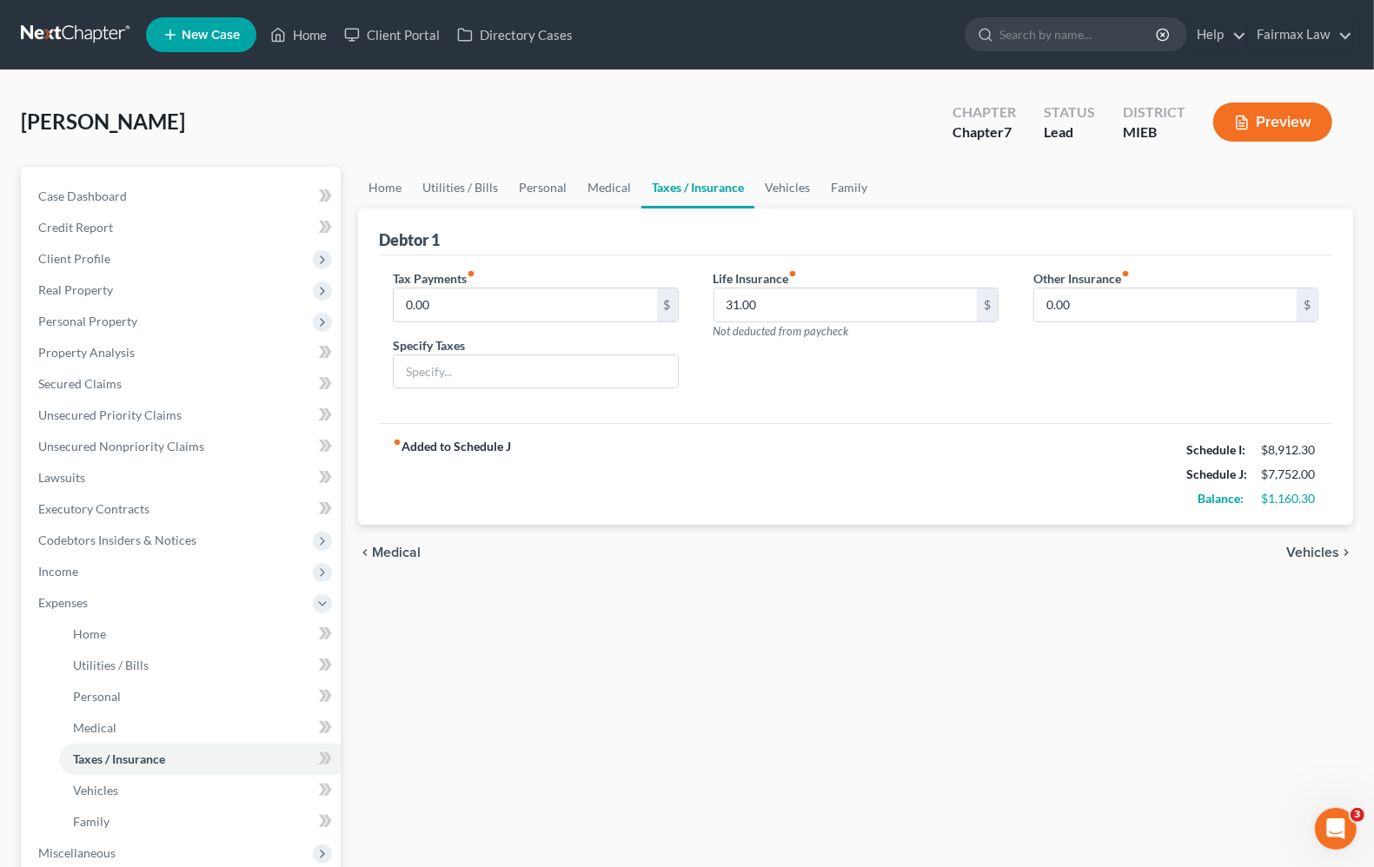
click at [1305, 554] on span "Vehicles" at bounding box center [1312, 553] width 53 height 14
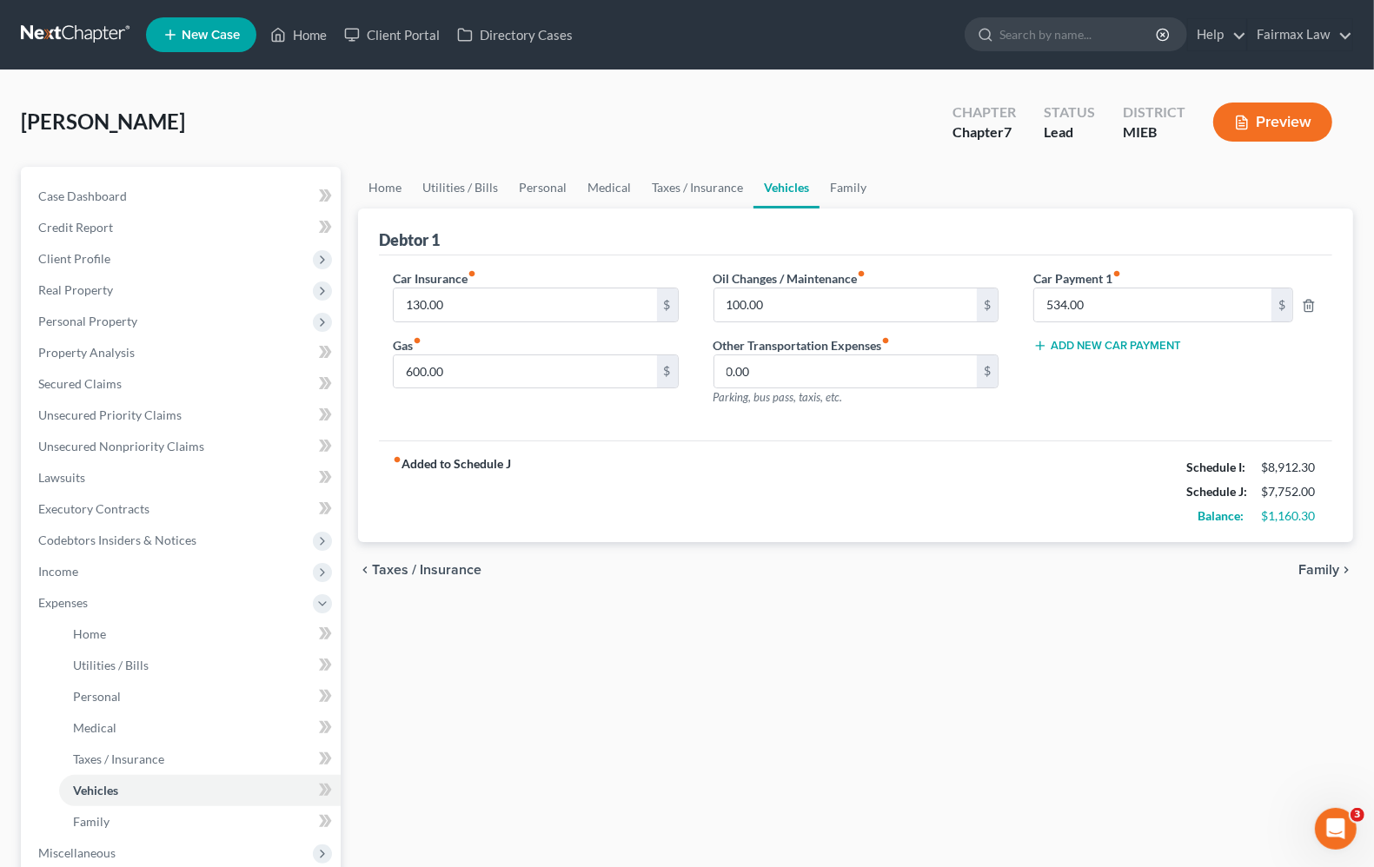
click at [1330, 569] on span "Family" at bounding box center [1318, 570] width 41 height 14
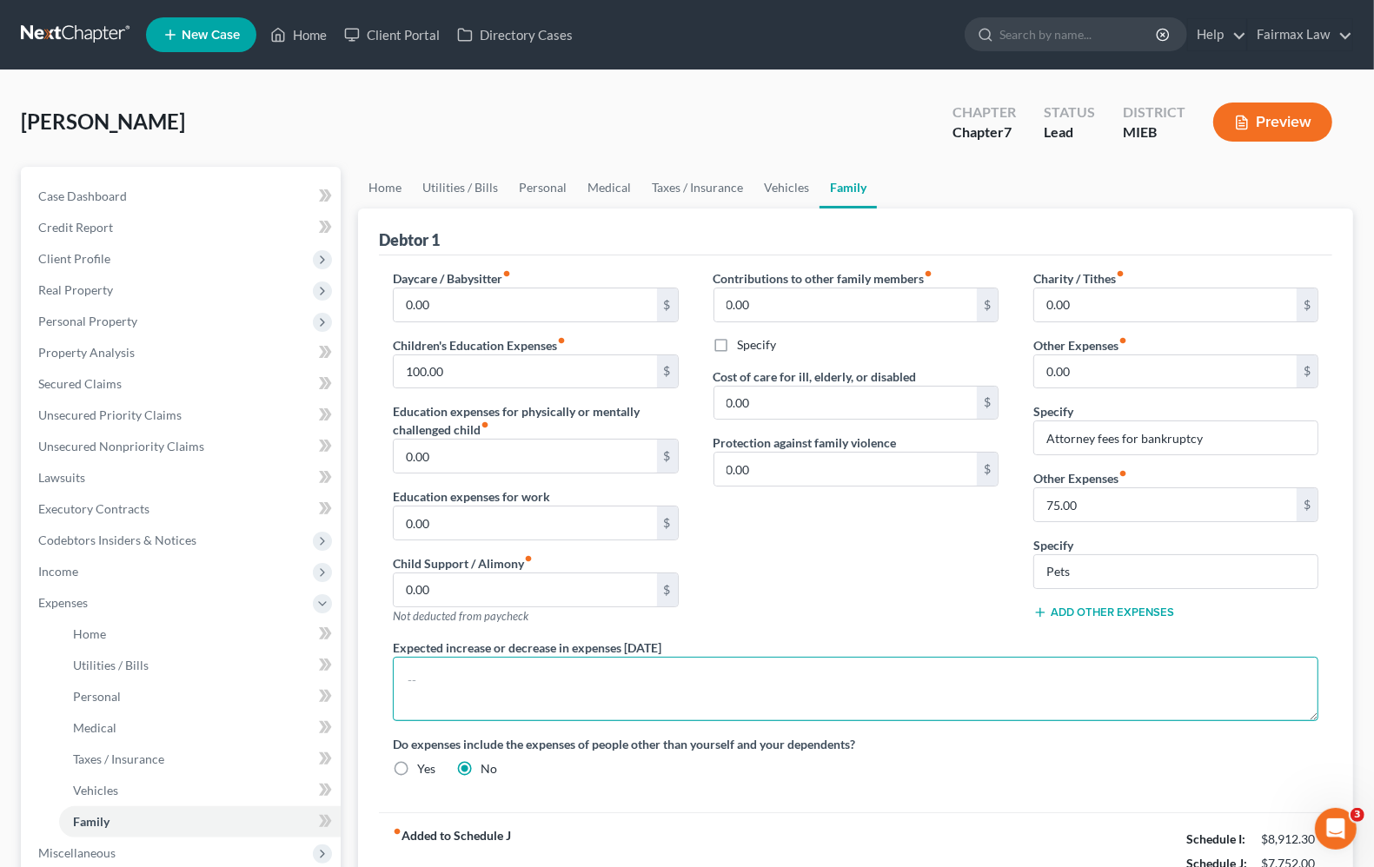
click at [471, 669] on textarea at bounding box center [855, 689] width 925 height 64
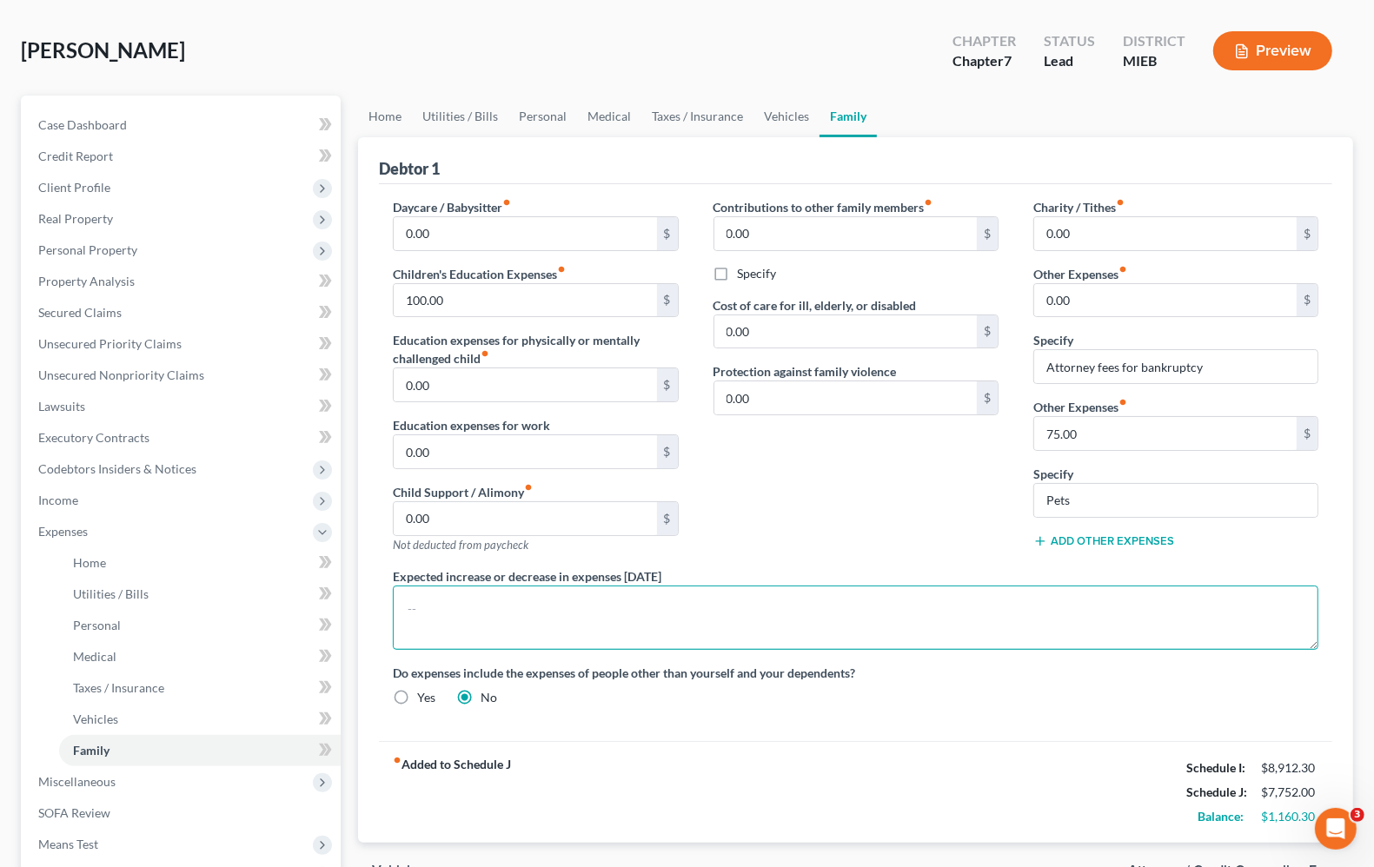
scroll to position [217, 0]
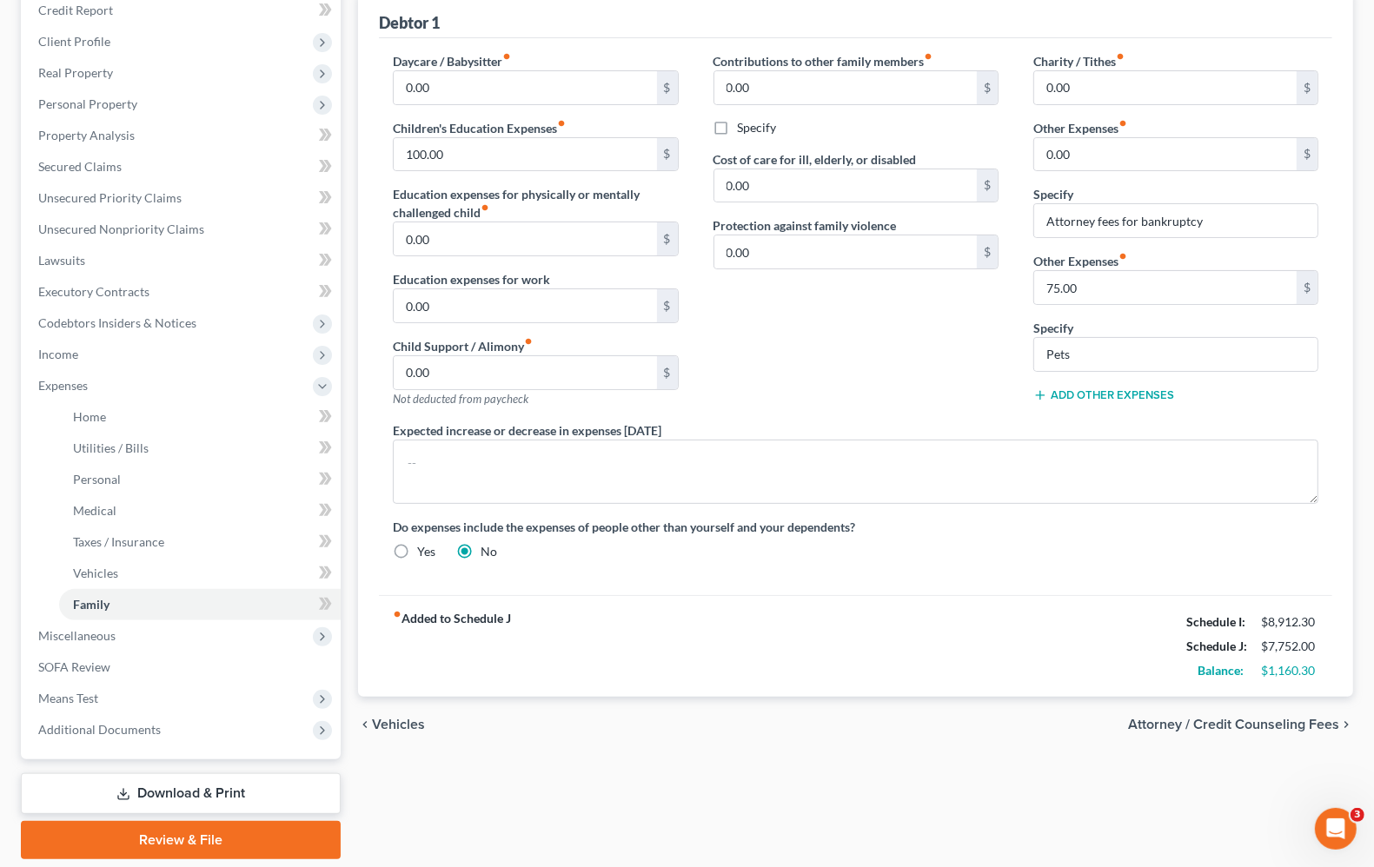
click at [435, 622] on strong "fiber_manual_record Added to Schedule J" at bounding box center [452, 646] width 118 height 73
click at [391, 723] on span "Vehicles" at bounding box center [398, 725] width 53 height 14
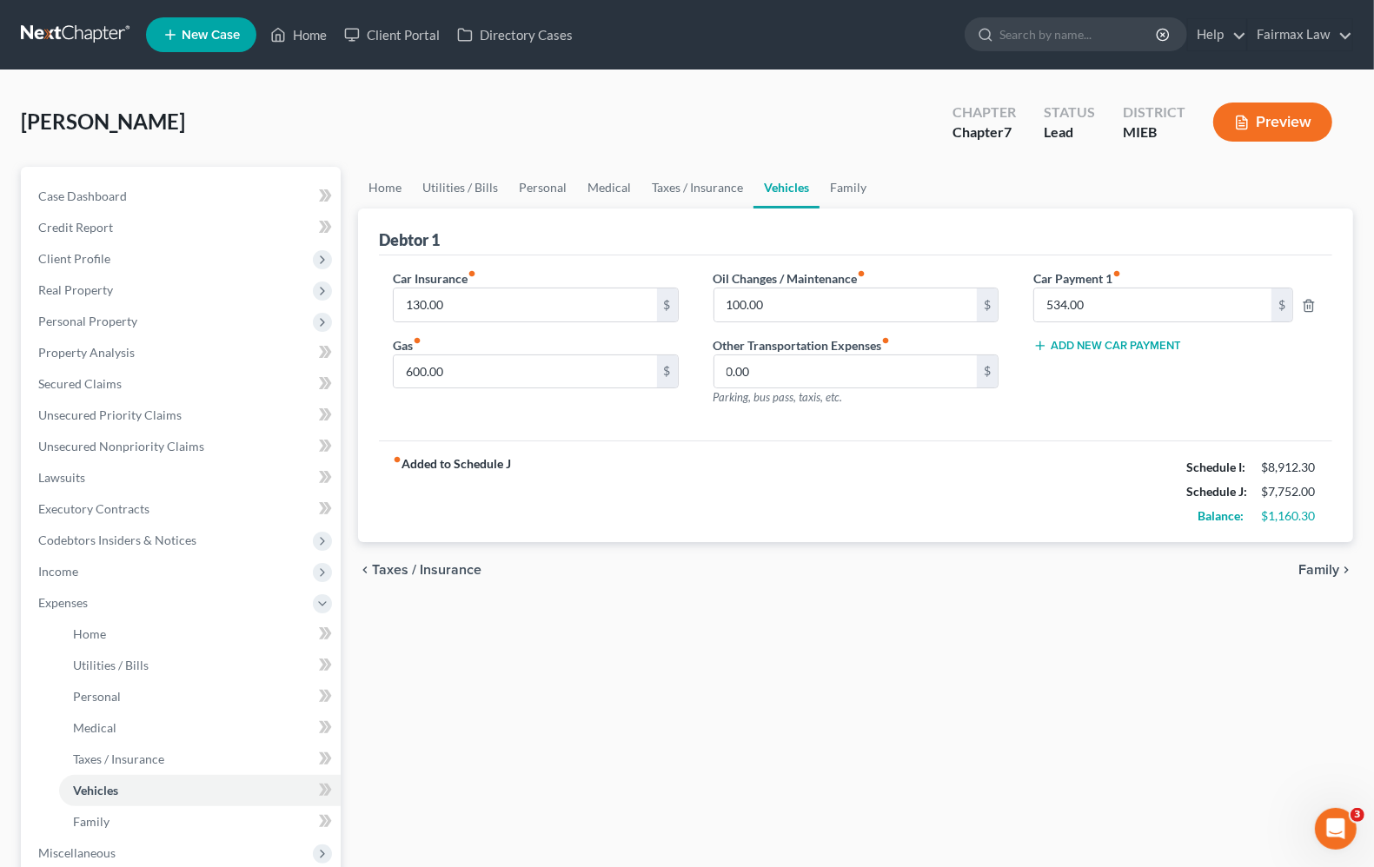
click at [1337, 567] on span "Family" at bounding box center [1318, 570] width 41 height 14
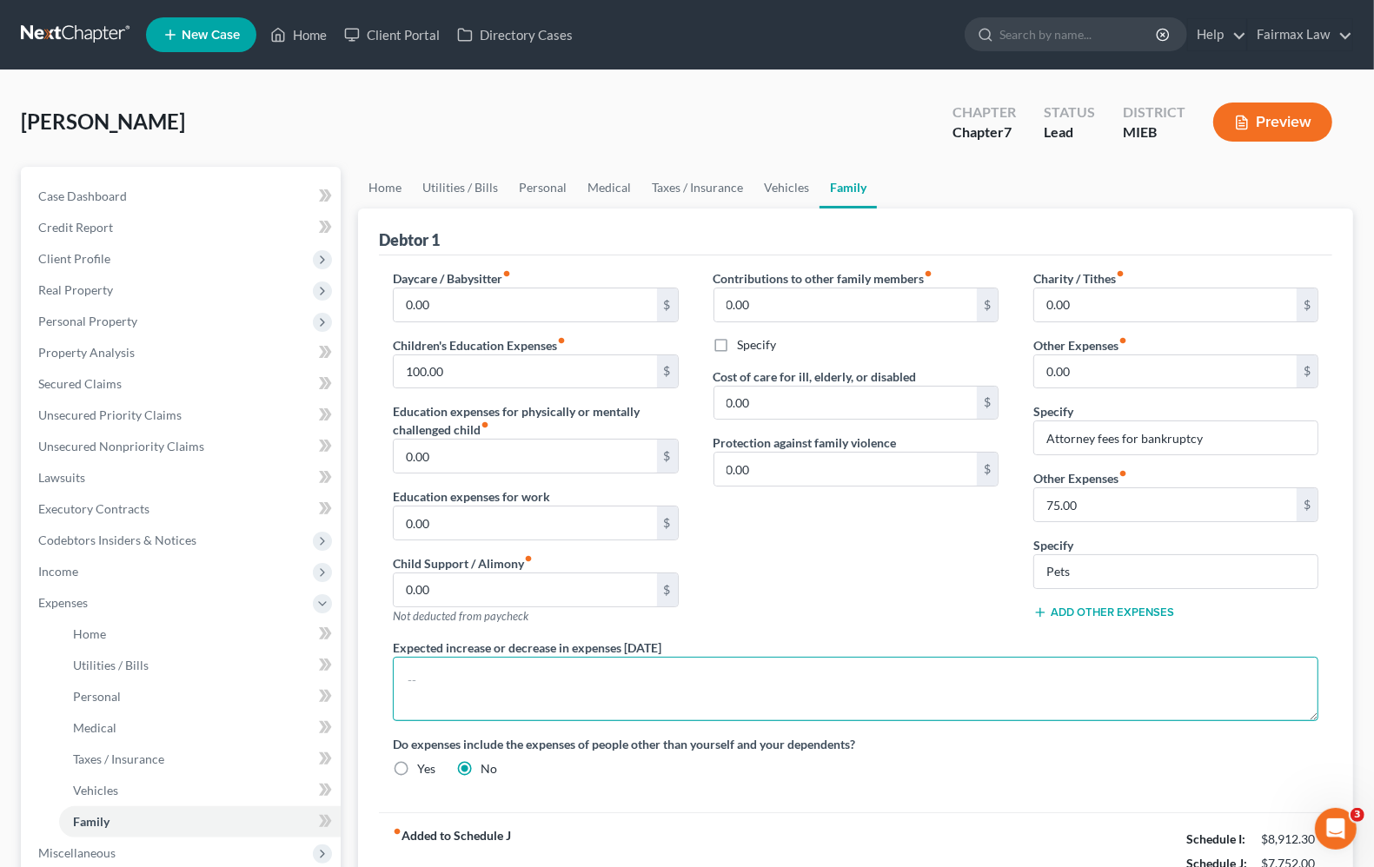
click at [621, 684] on textarea at bounding box center [855, 689] width 925 height 64
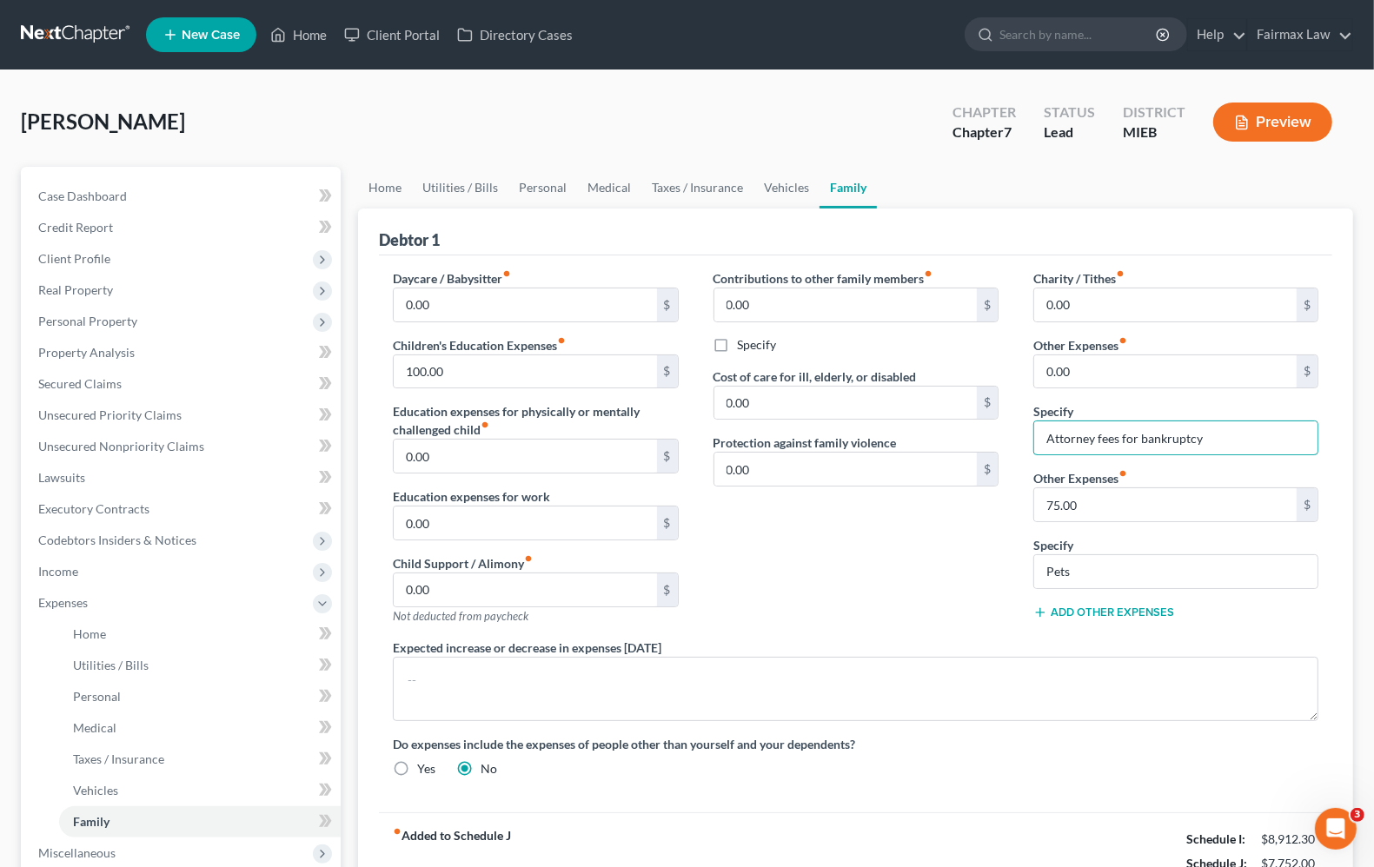
drag, startPoint x: 1250, startPoint y: 421, endPoint x: 900, endPoint y: 431, distance: 349.5
click at [900, 431] on div "Daycare / Babysitter fiber_manual_record 0.00 $ Children's Education Expenses f…" at bounding box center [855, 530] width 960 height 522
click at [1066, 491] on input "75.00" at bounding box center [1165, 504] width 262 height 33
click at [1105, 383] on input "0.00" at bounding box center [1165, 371] width 262 height 33
type input "75.00"
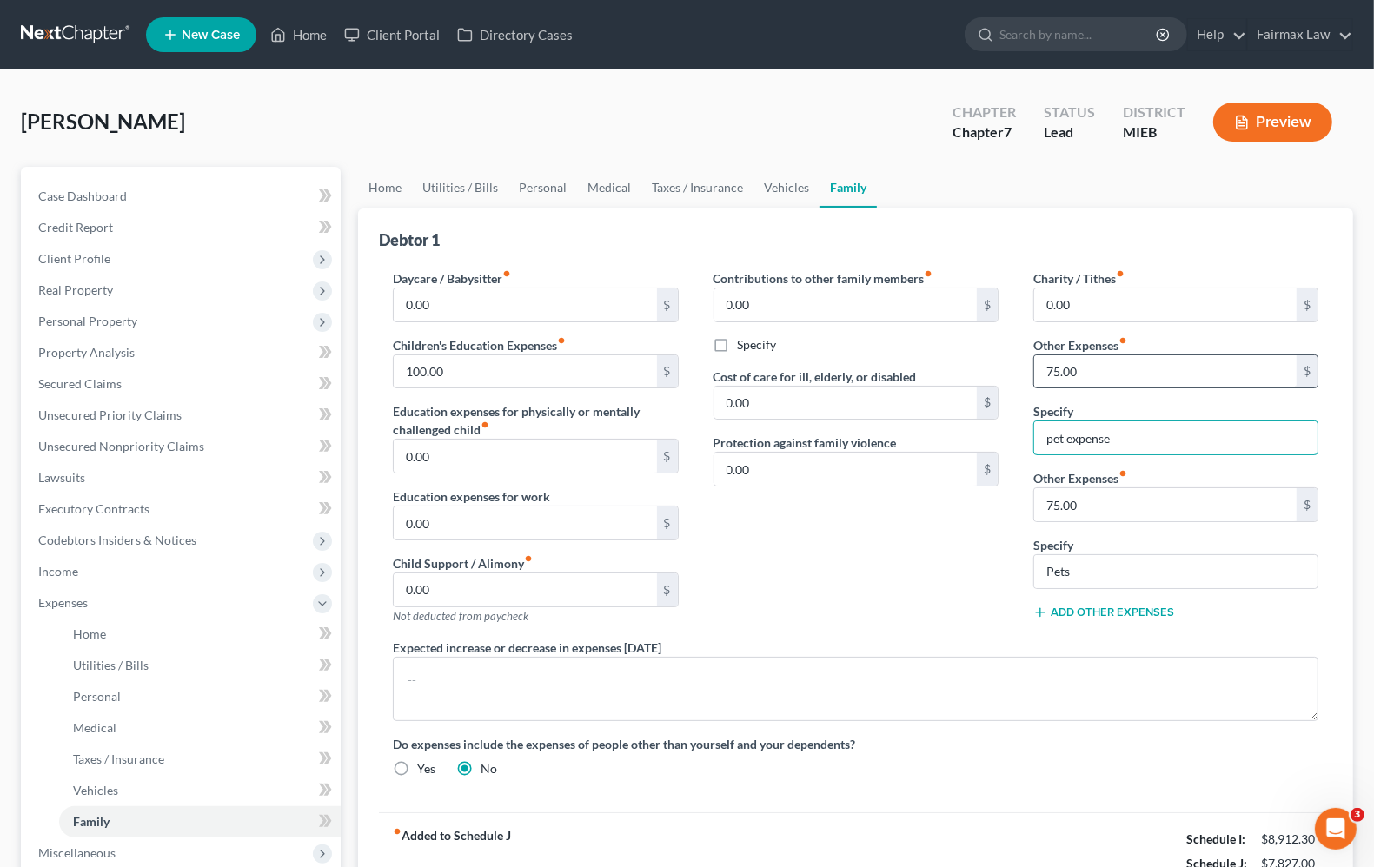
type input "pet expense"
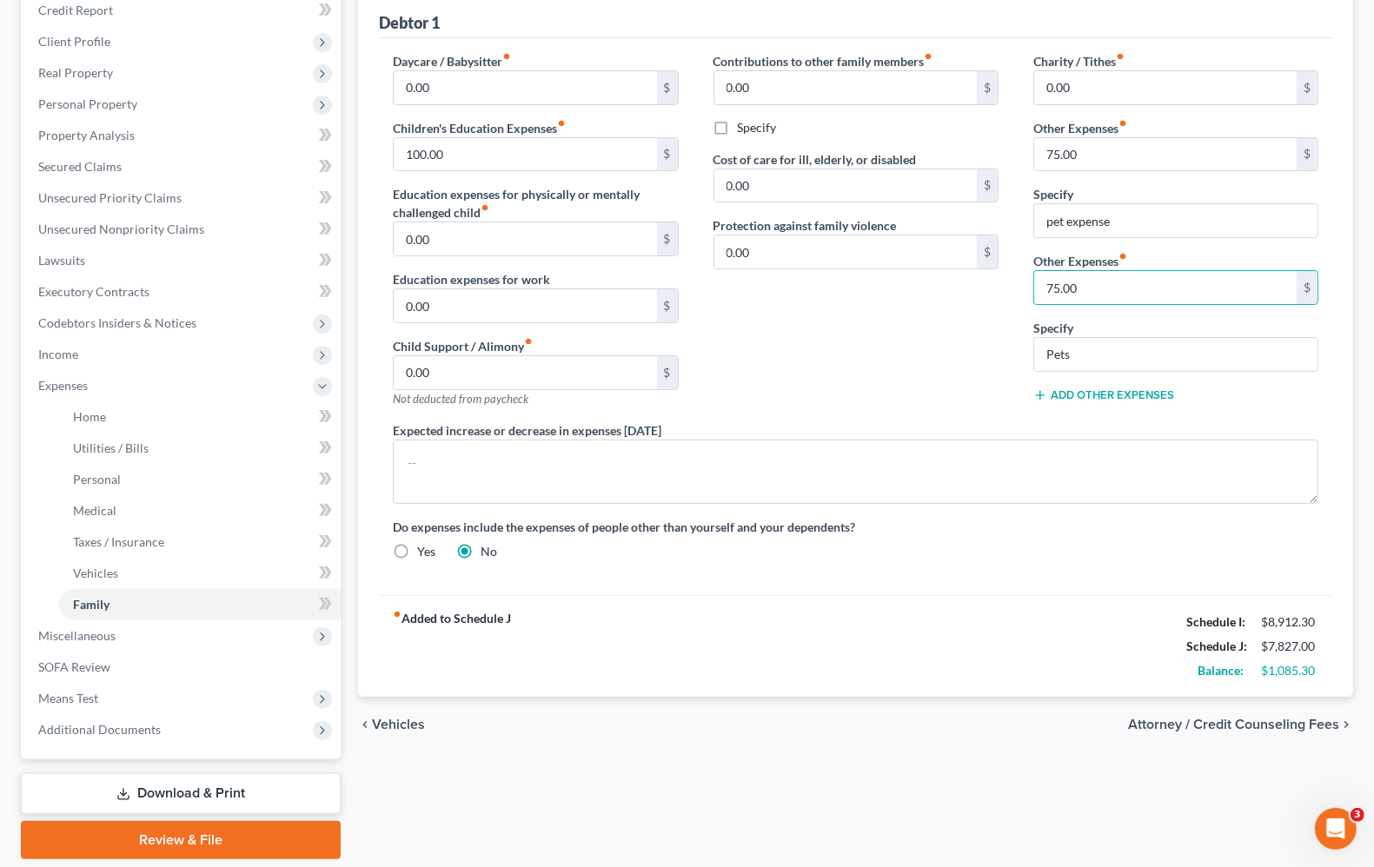
click at [401, 726] on span "Vehicles" at bounding box center [398, 725] width 53 height 14
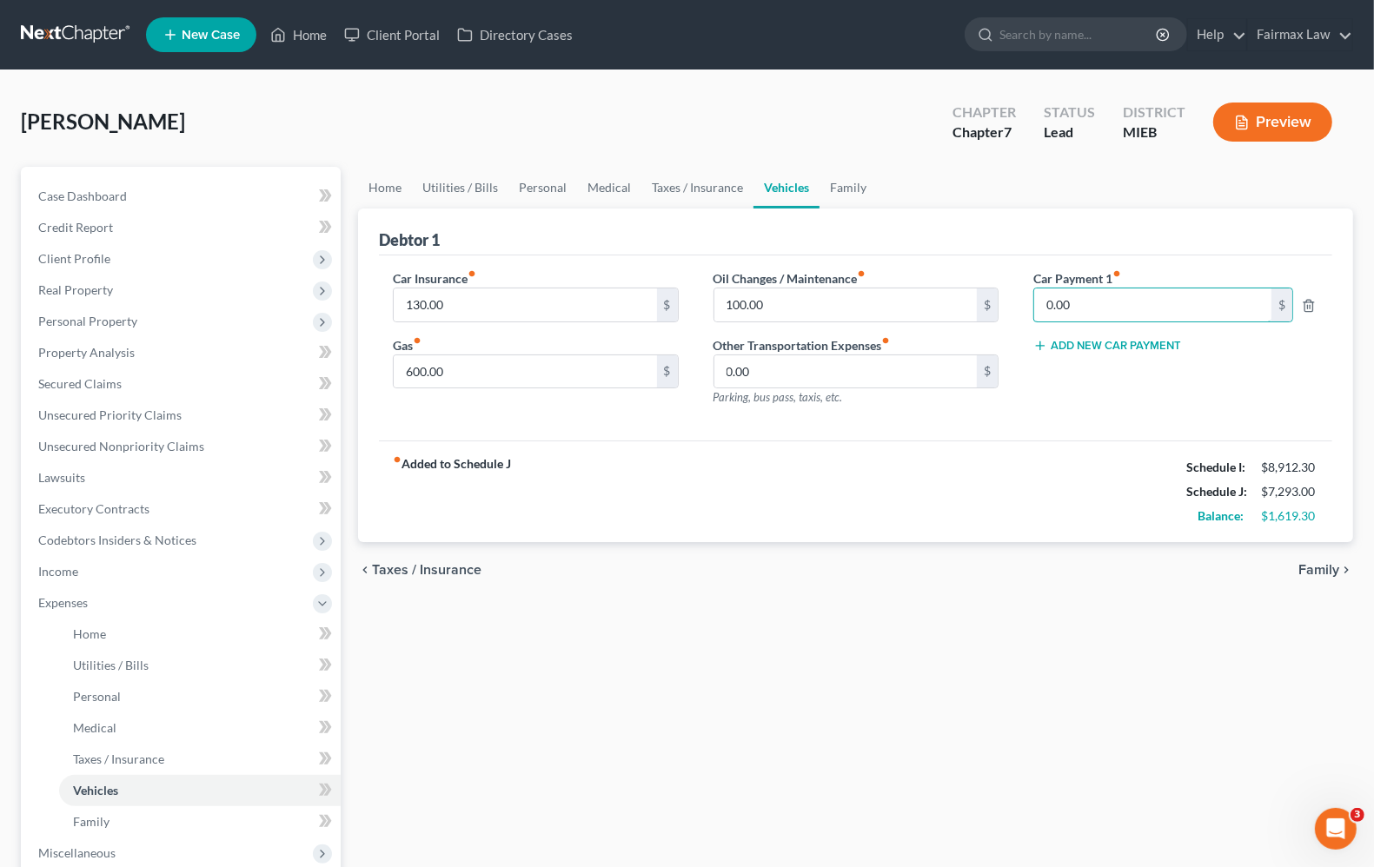
type input "0.00"
click at [1109, 471] on div "fiber_manual_record Added to Schedule J Schedule I: $8,912.30 Schedule J: $7,29…" at bounding box center [855, 492] width 953 height 102
click at [113, 793] on span "Vehicles" at bounding box center [95, 790] width 45 height 15
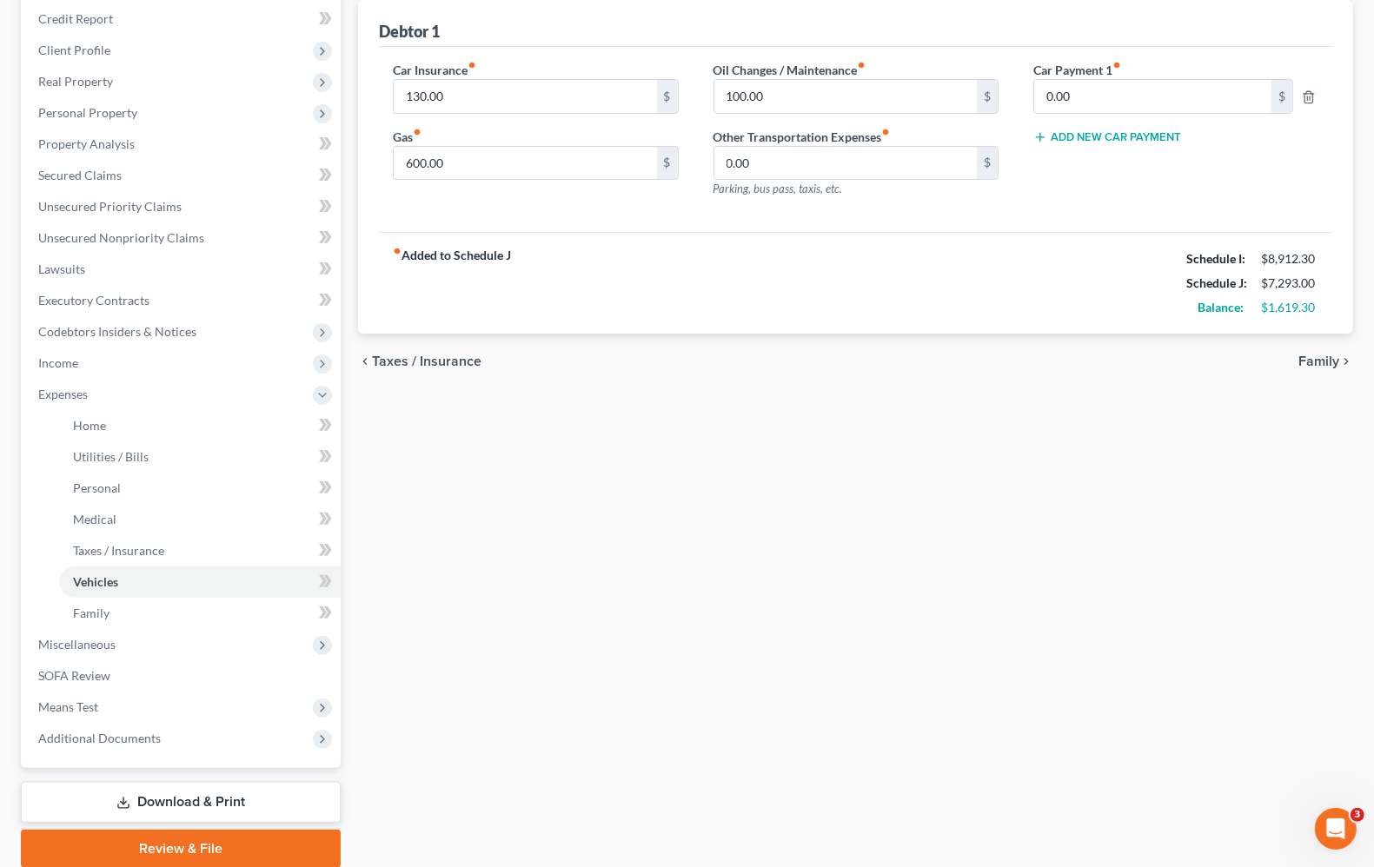
scroll to position [217, 0]
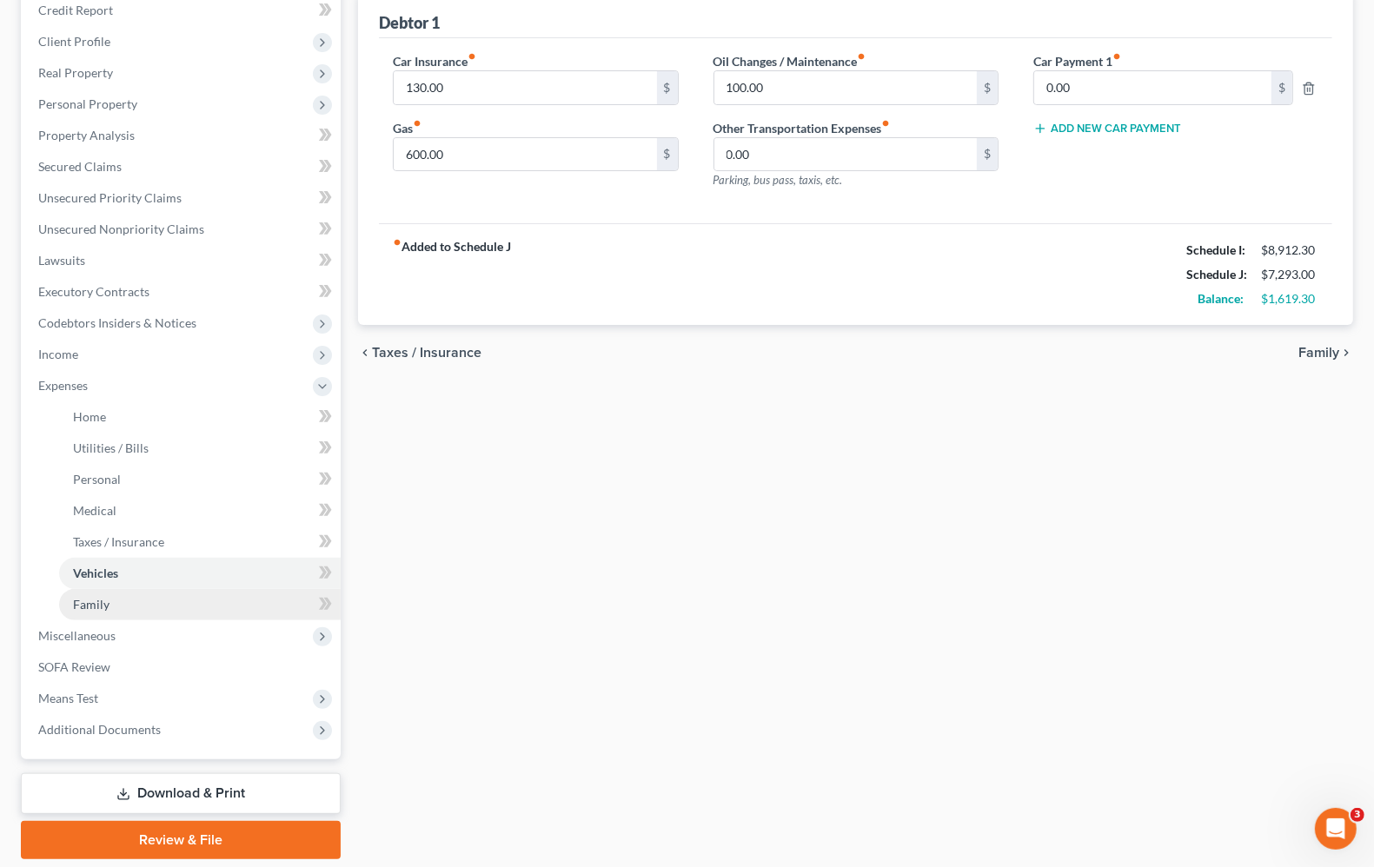
click at [92, 607] on span "Family" at bounding box center [91, 604] width 36 height 15
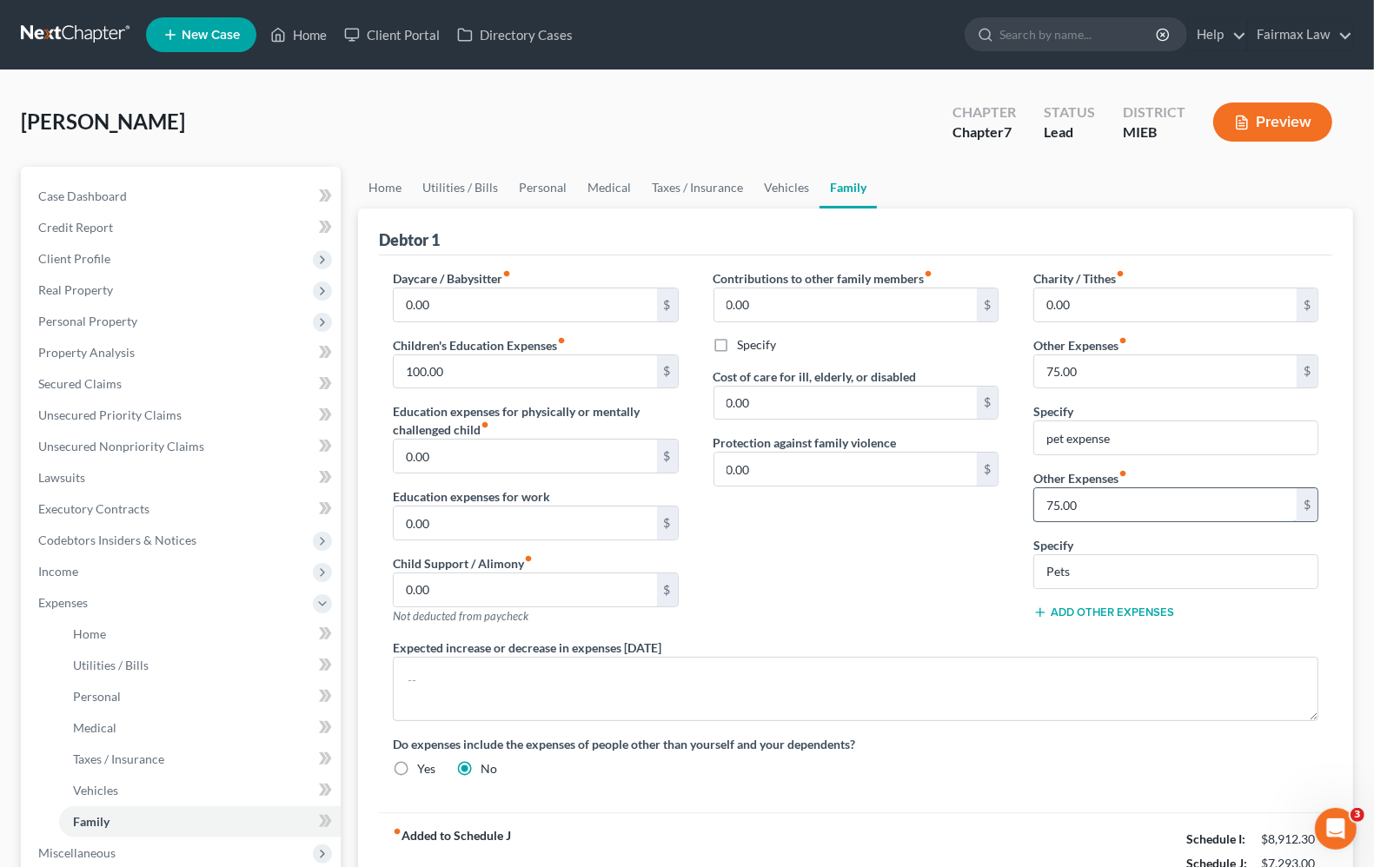
click at [1104, 496] on input "75.00" at bounding box center [1165, 504] width 262 height 33
type input "534.00"
click at [1257, 574] on input "Spouse's car payment paid by" at bounding box center [1175, 571] width 283 height 33
type input "Spouse's car payment paid by spouse"
click at [1228, 611] on div "Add Other Expenses" at bounding box center [1175, 611] width 285 height 17
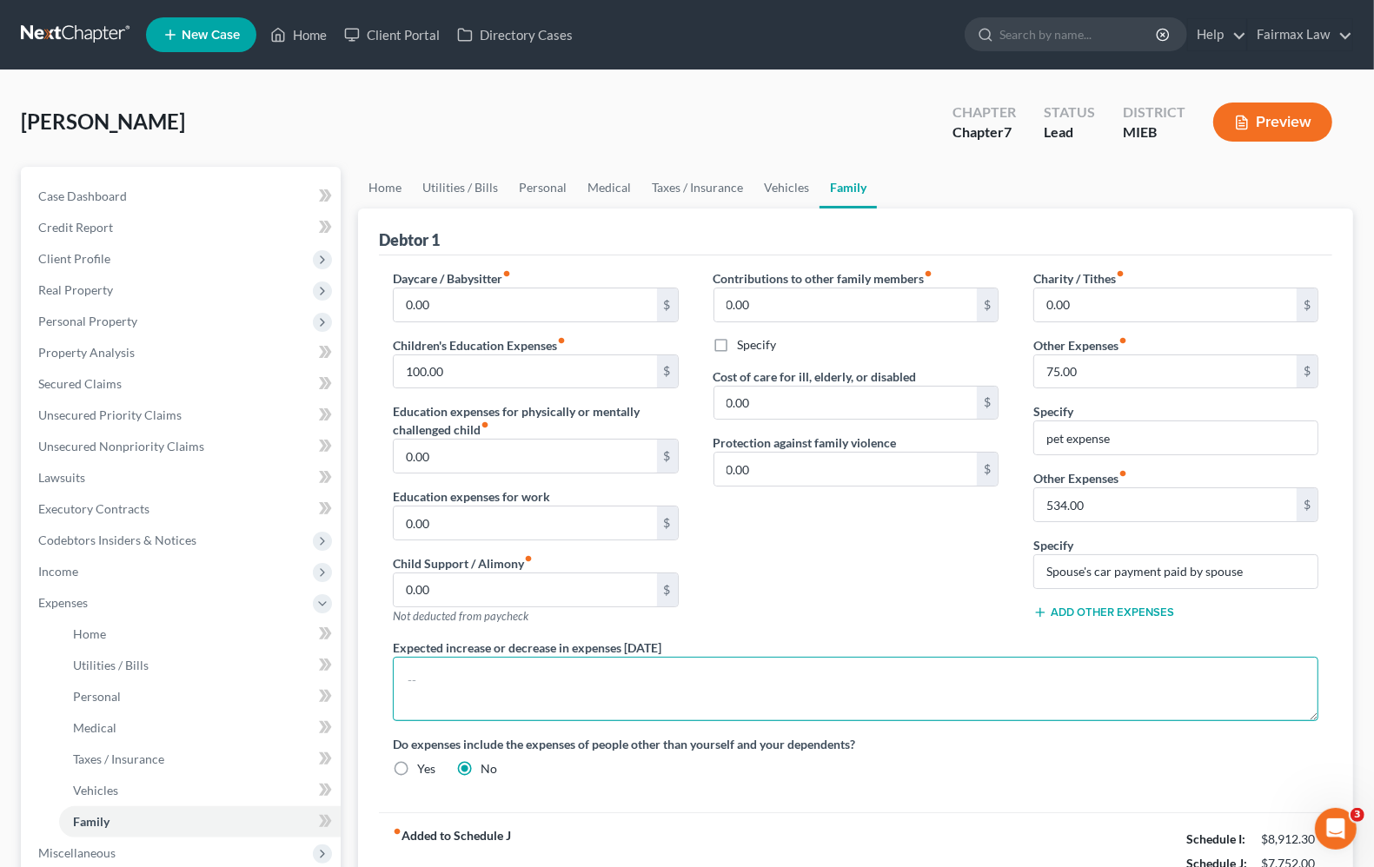
click at [530, 683] on textarea at bounding box center [855, 689] width 925 height 64
type textarea "D"
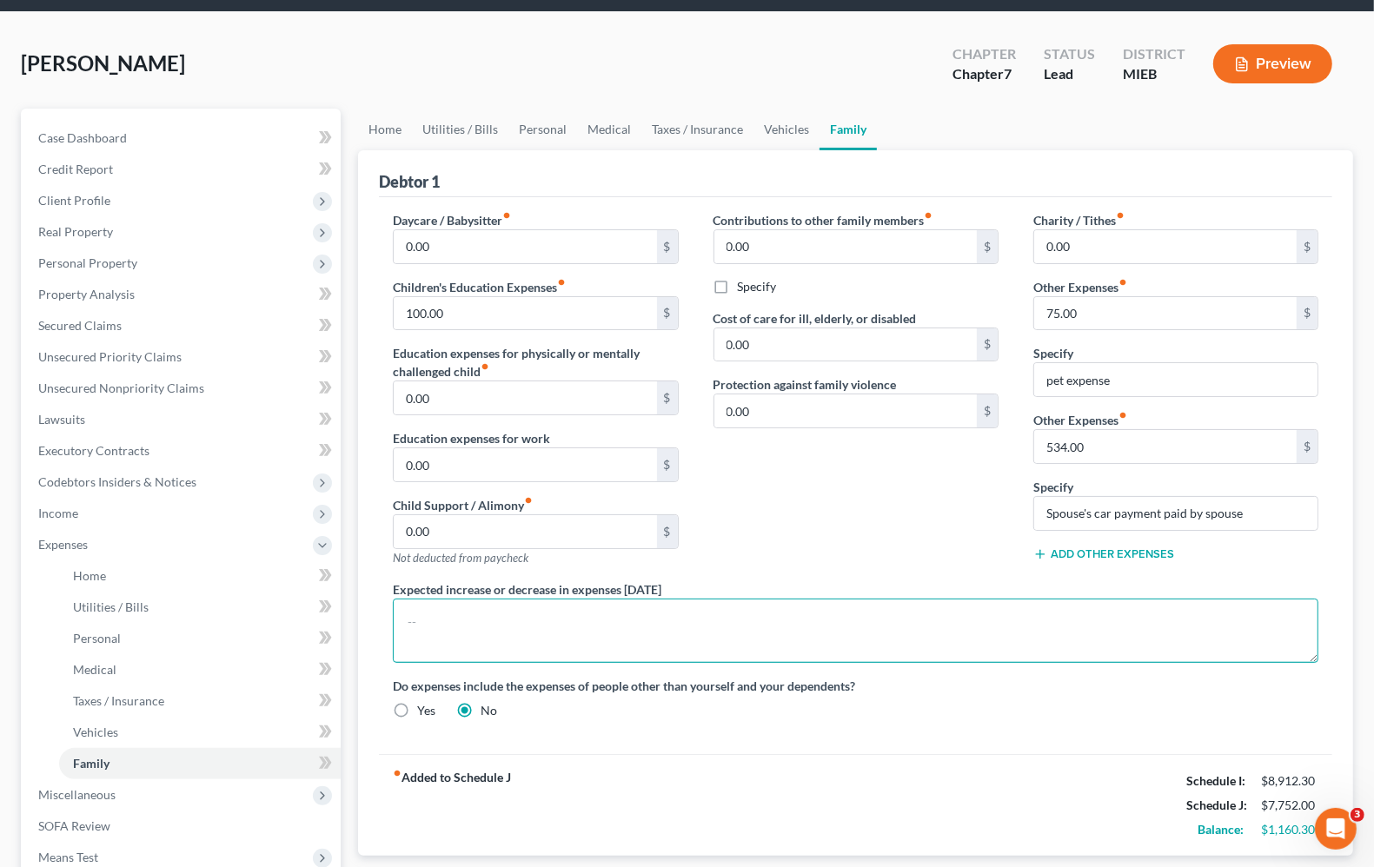
scroll to position [109, 0]
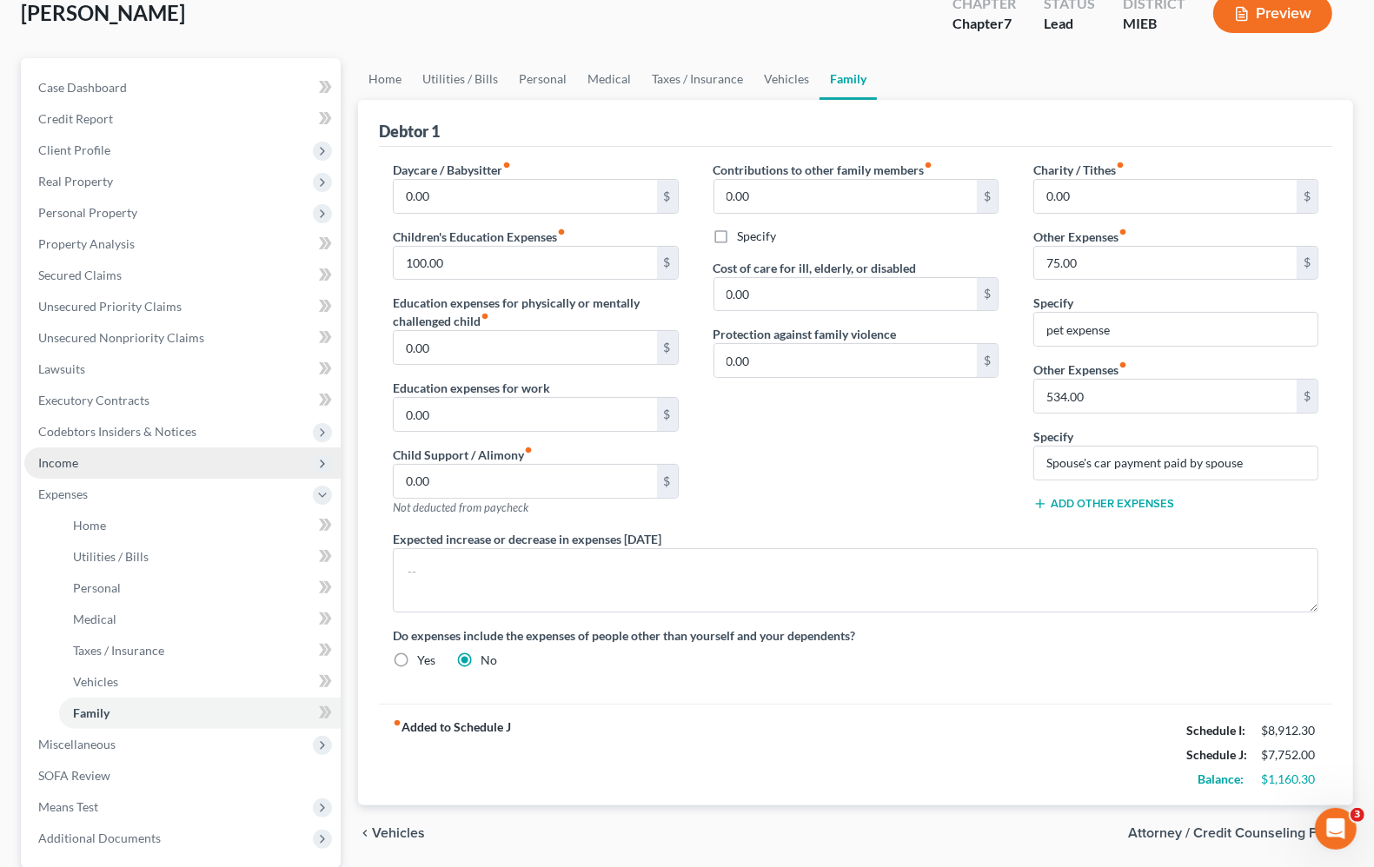
click at [55, 474] on span "Income" at bounding box center [182, 463] width 316 height 31
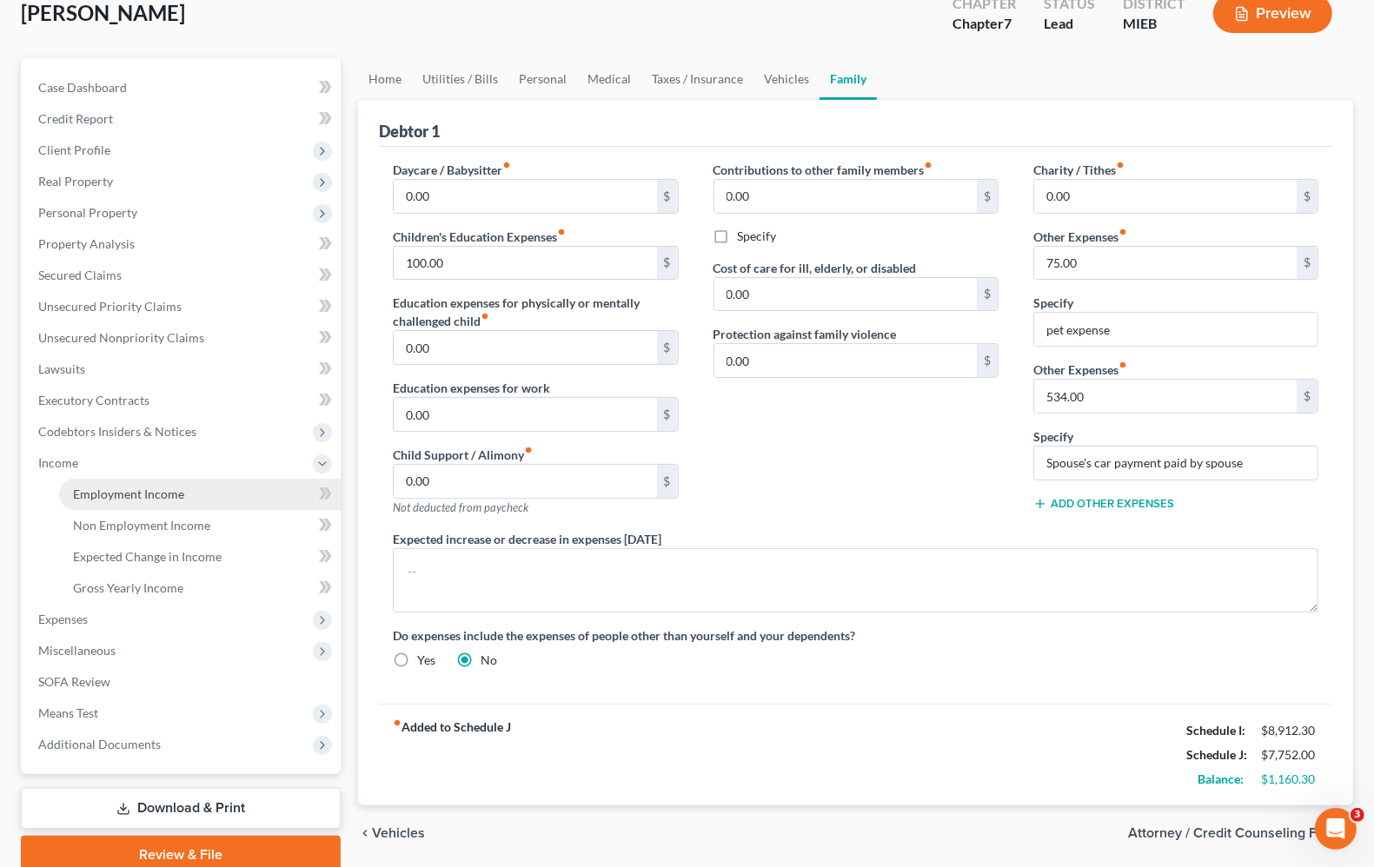
click at [94, 502] on link "Employment Income" at bounding box center [200, 494] width 282 height 31
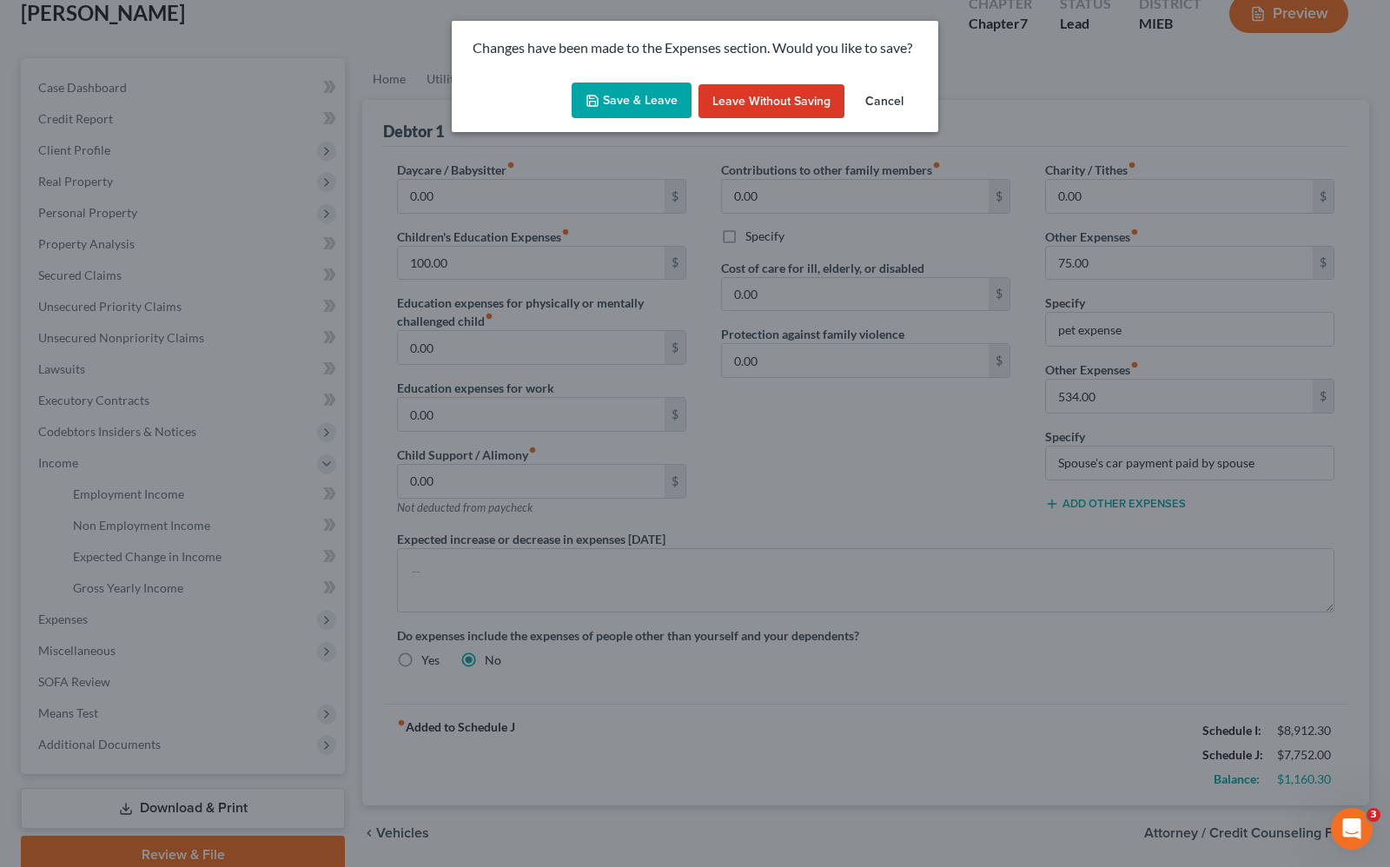
click at [628, 109] on button "Save & Leave" at bounding box center [632, 101] width 120 height 36
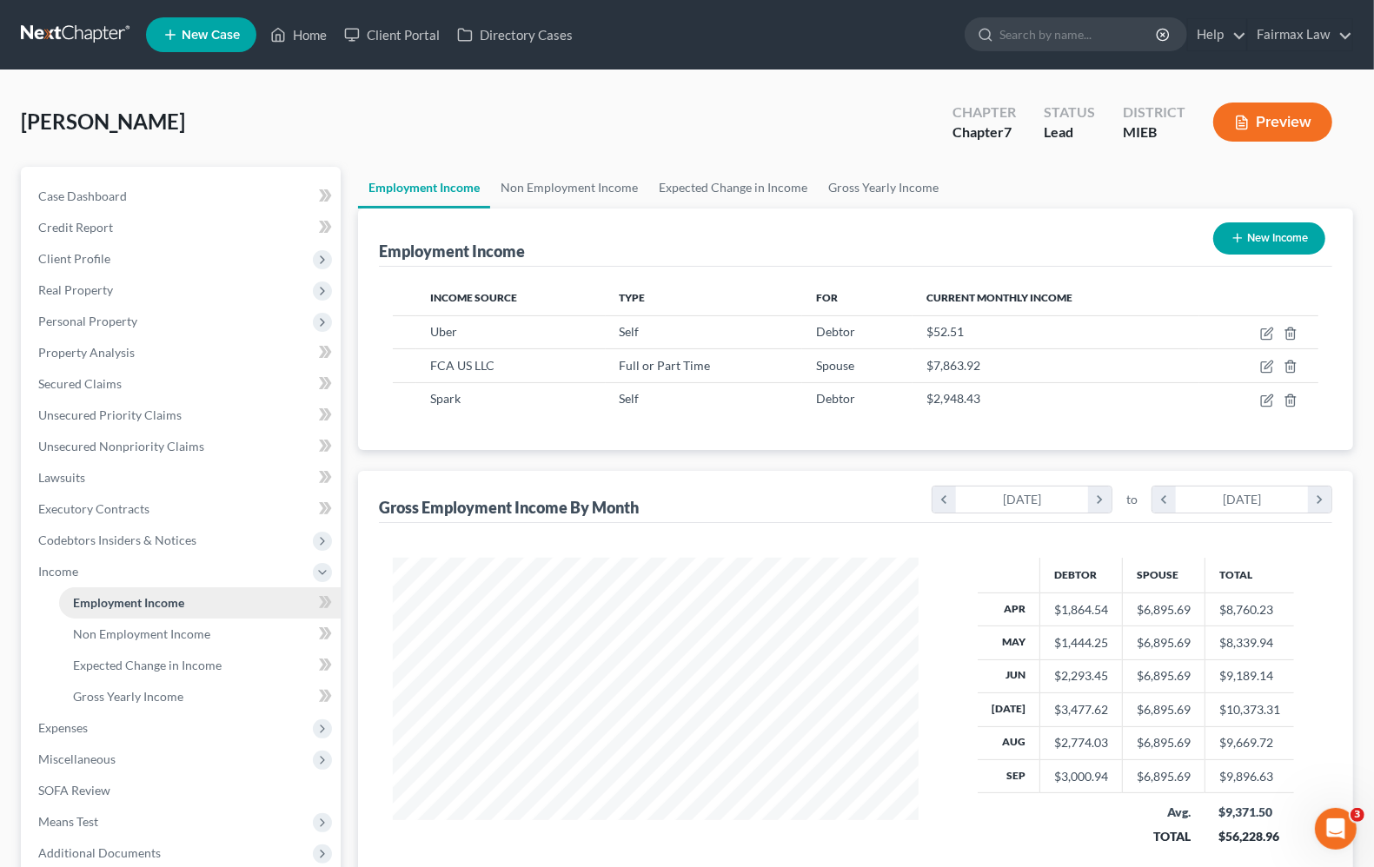
scroll to position [313, 559]
click at [176, 700] on span "Gross Yearly Income" at bounding box center [128, 696] width 110 height 15
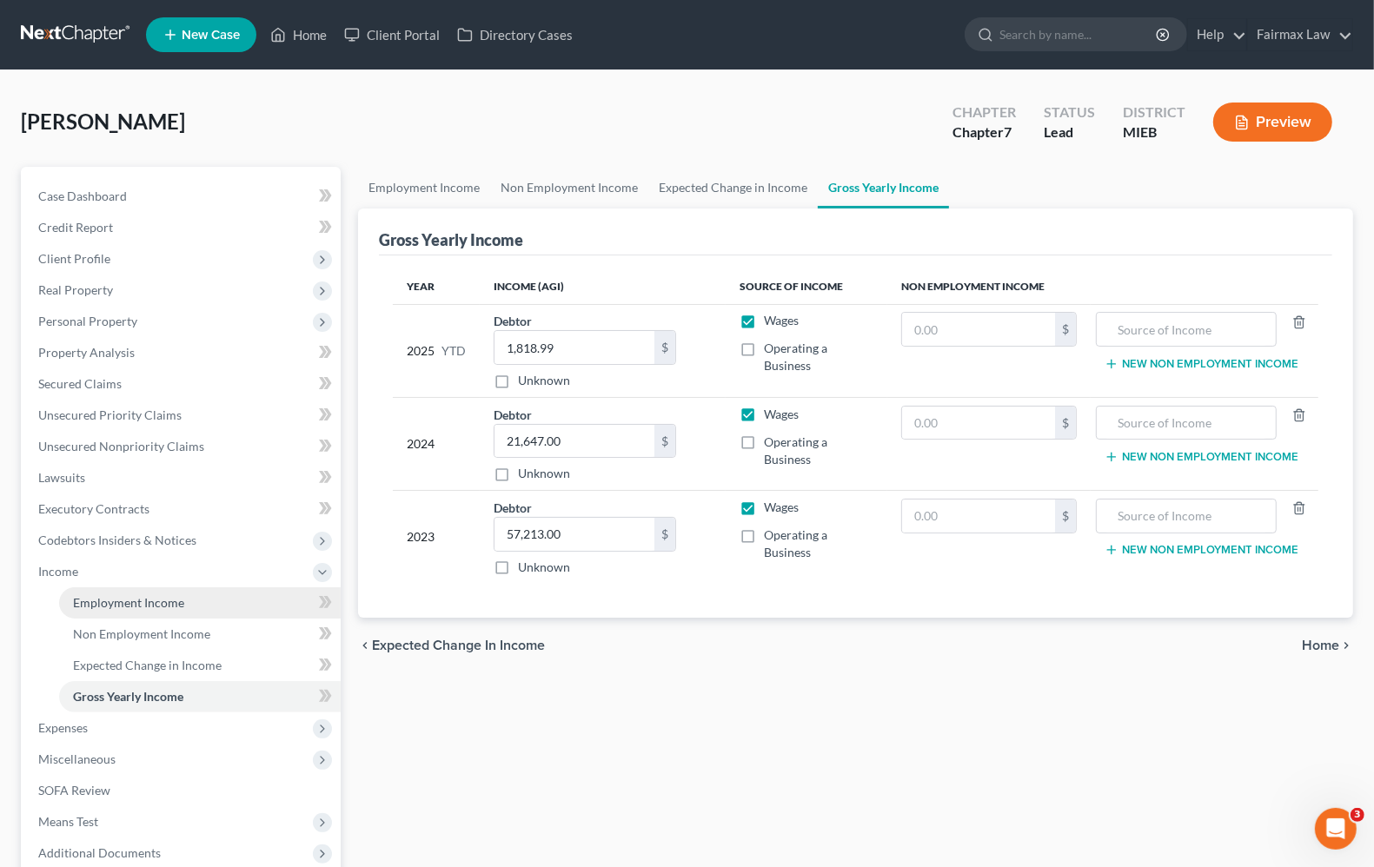
click at [120, 607] on span "Employment Income" at bounding box center [128, 602] width 111 height 15
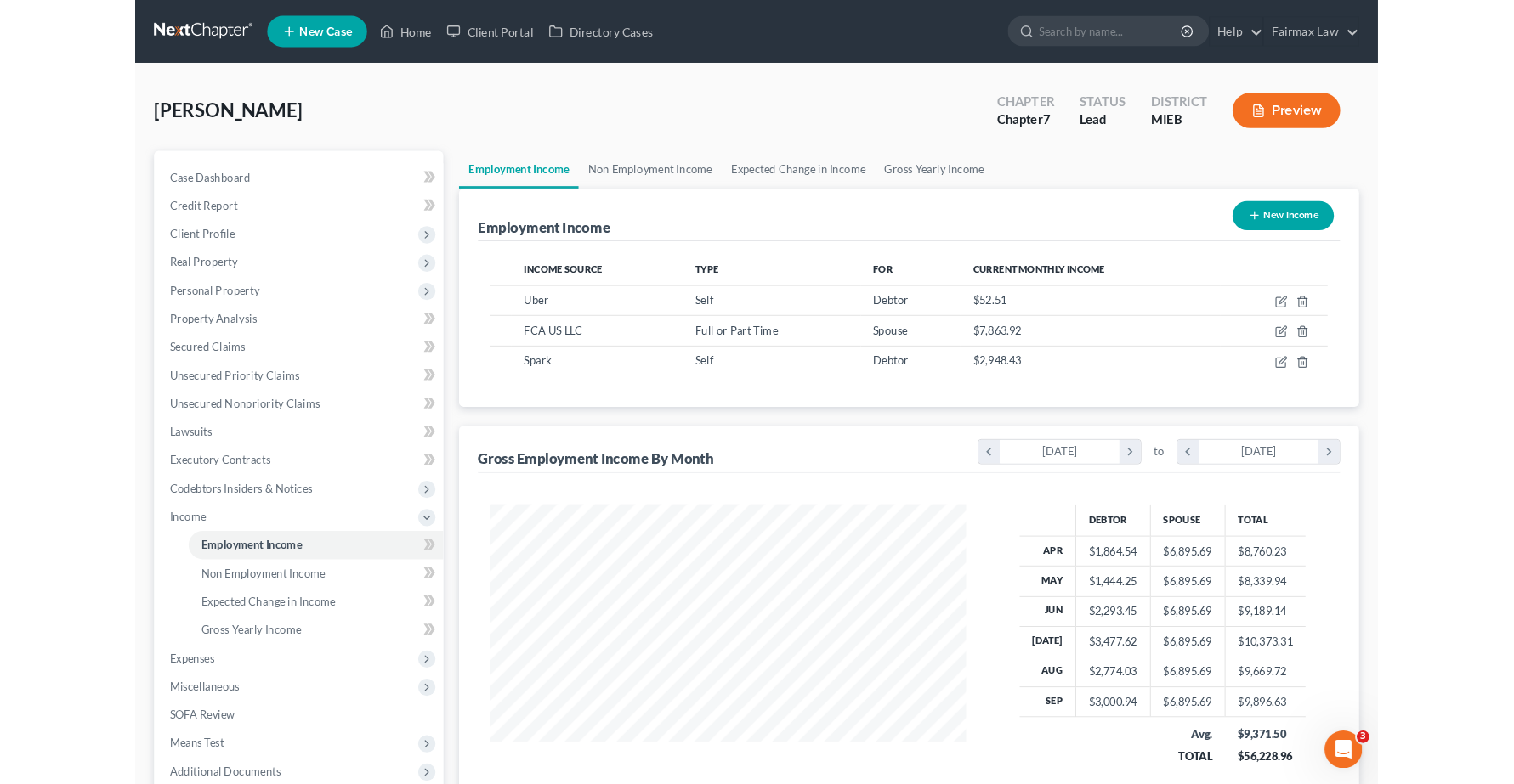
scroll to position [306, 547]
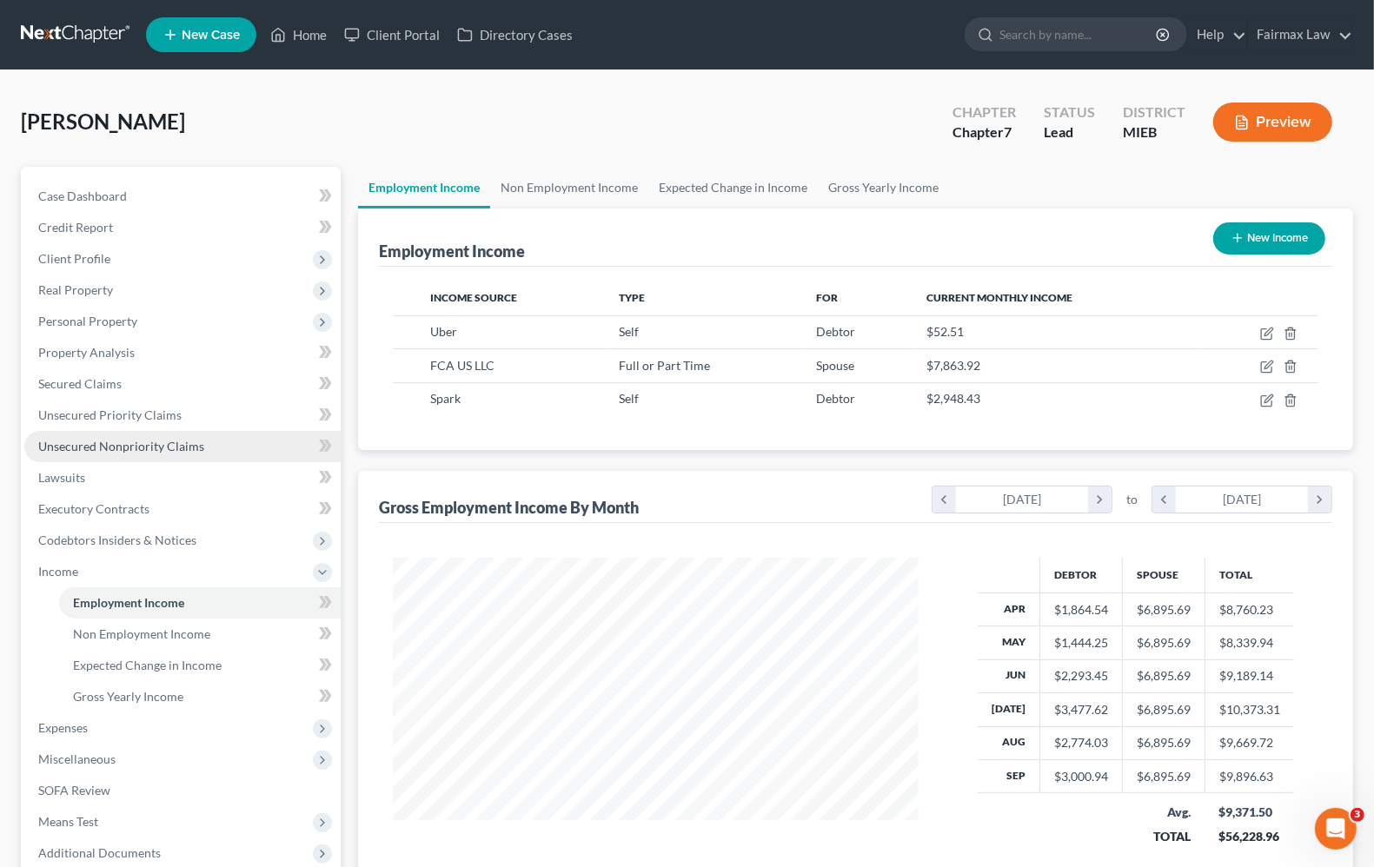
click at [123, 453] on link "Unsecured Nonpriority Claims" at bounding box center [182, 446] width 316 height 31
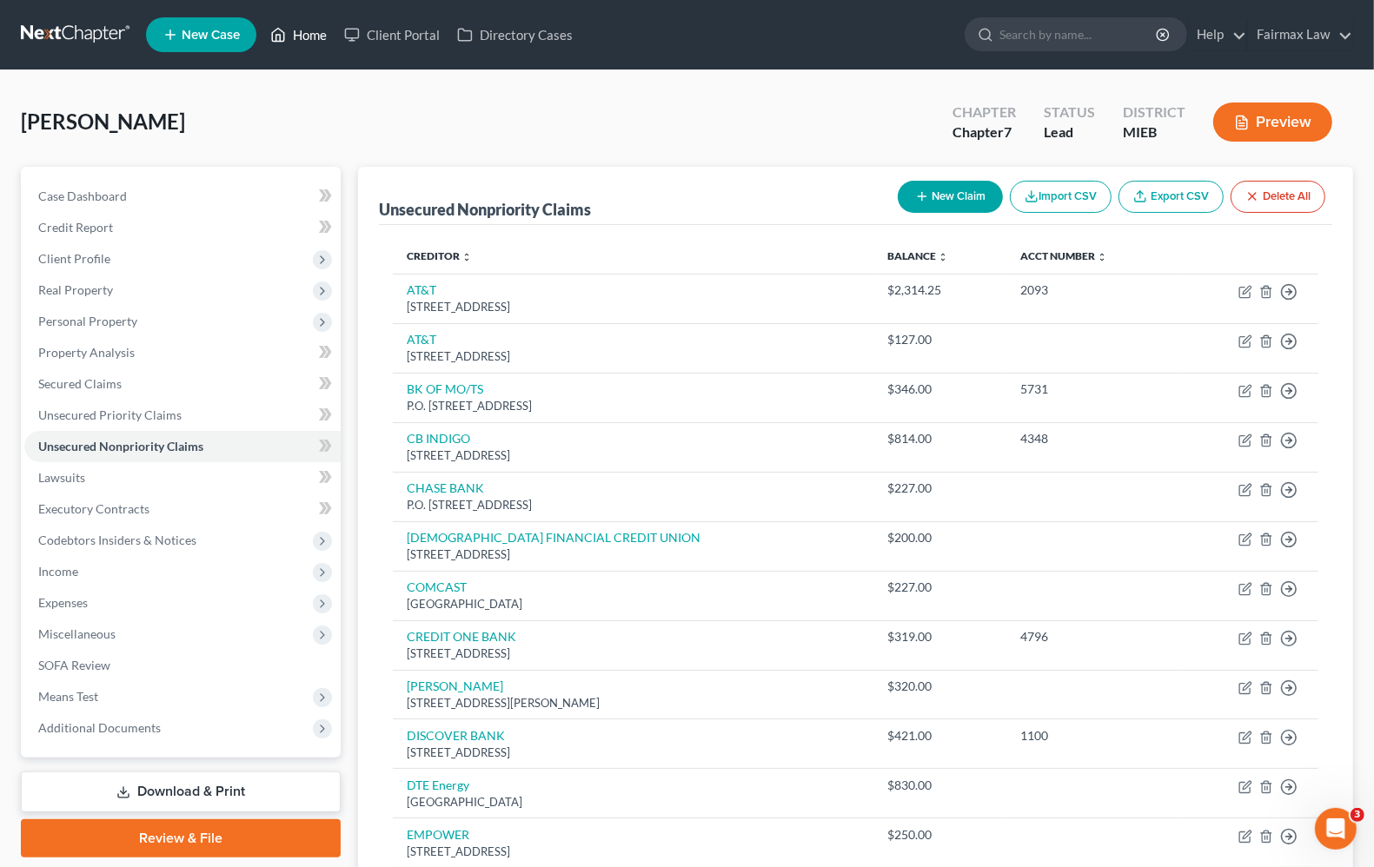
click at [328, 30] on link "Home" at bounding box center [299, 34] width 74 height 31
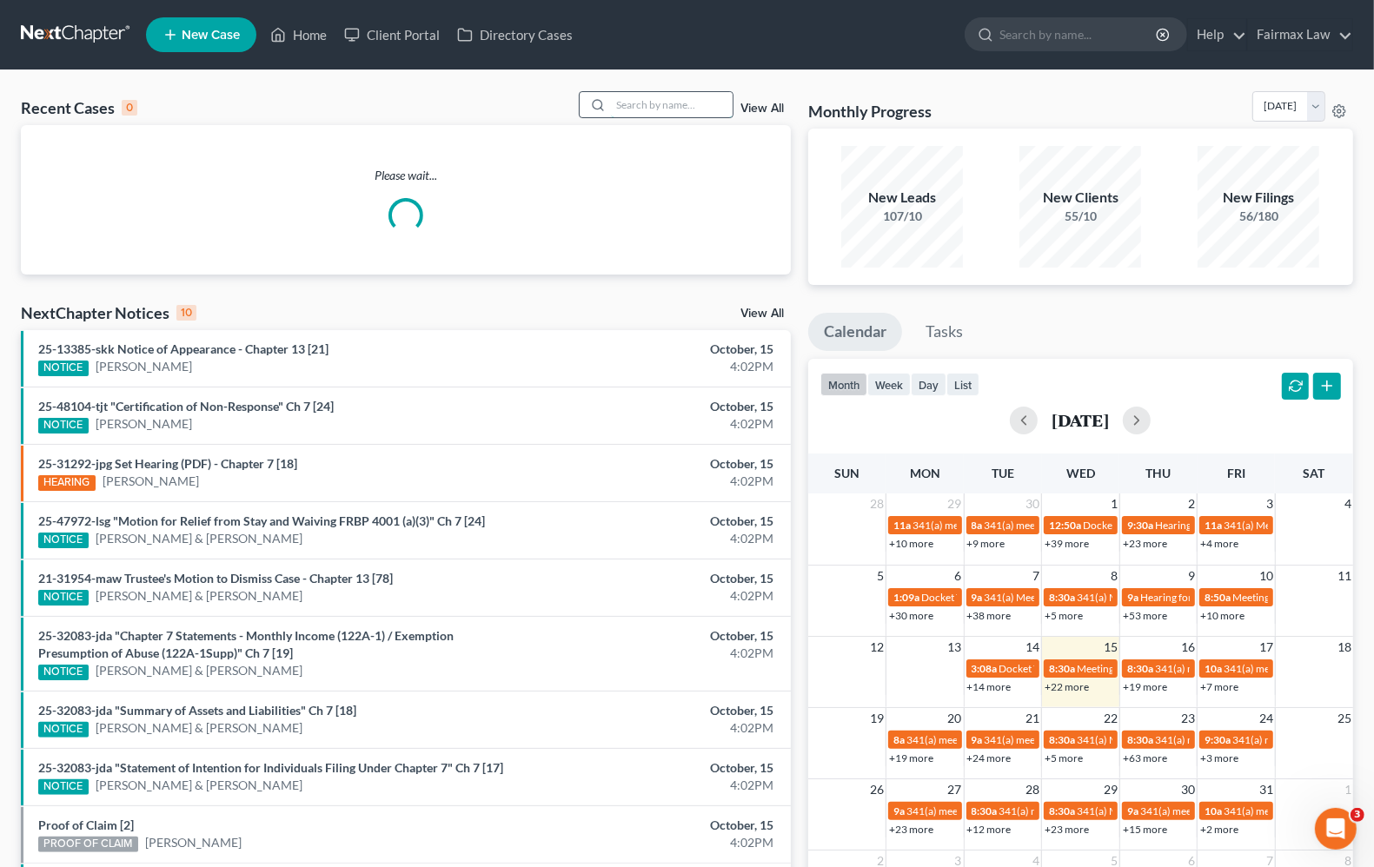
click at [680, 98] on input "search" at bounding box center [672, 104] width 122 height 25
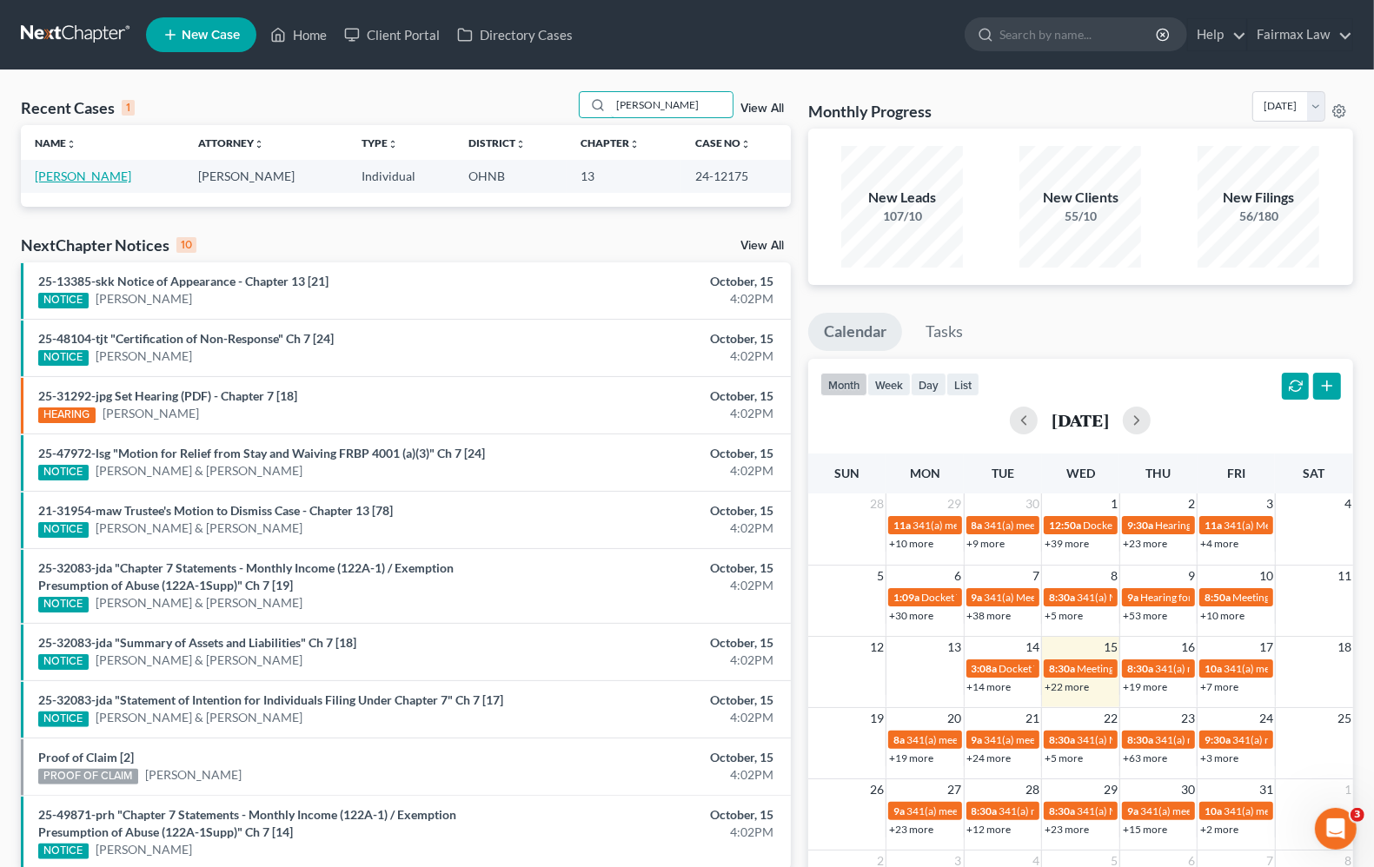
type input "[PERSON_NAME]"
click at [70, 180] on link "[PERSON_NAME]" at bounding box center [83, 176] width 96 height 15
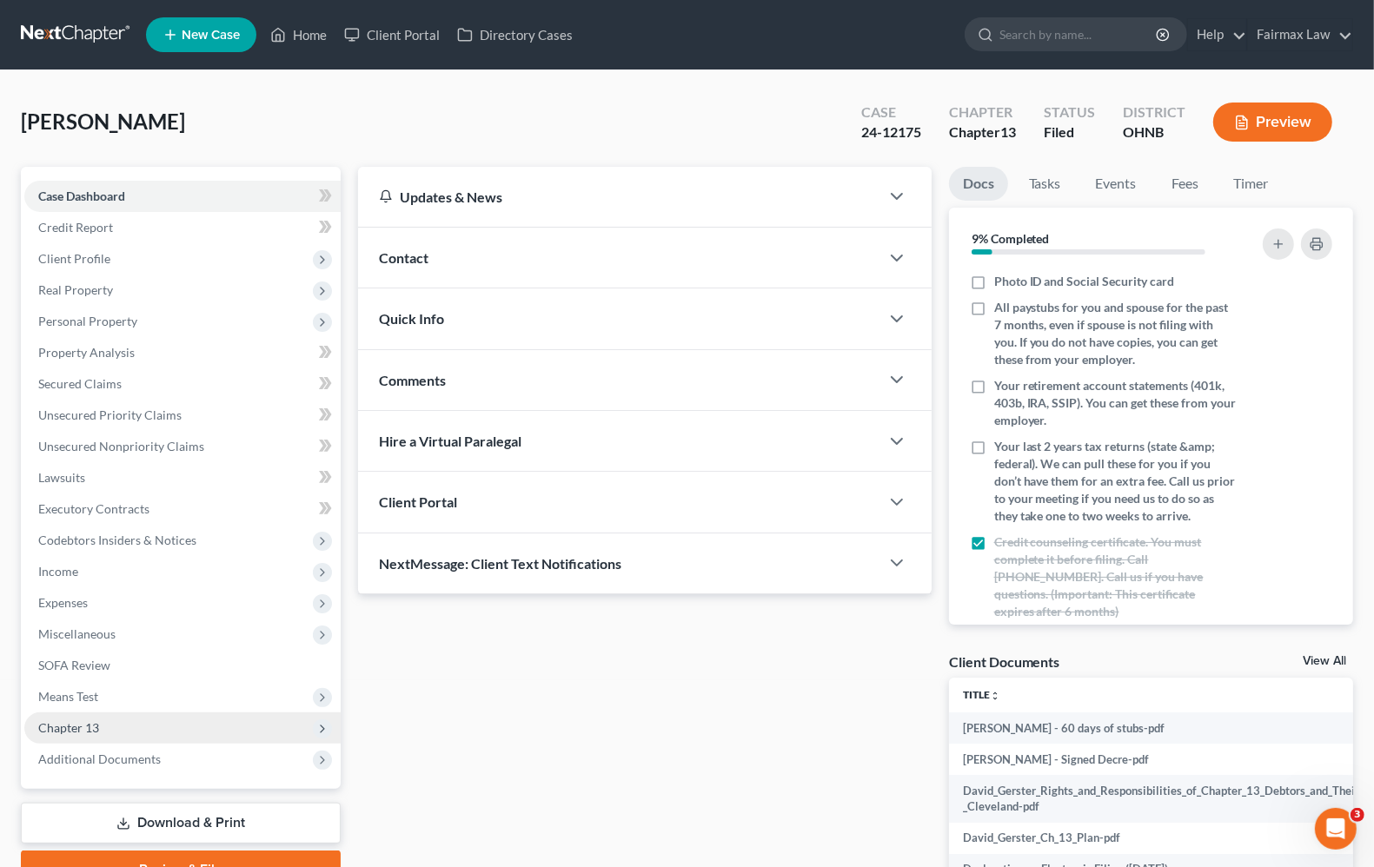
click at [75, 726] on span "Chapter 13" at bounding box center [68, 727] width 61 height 15
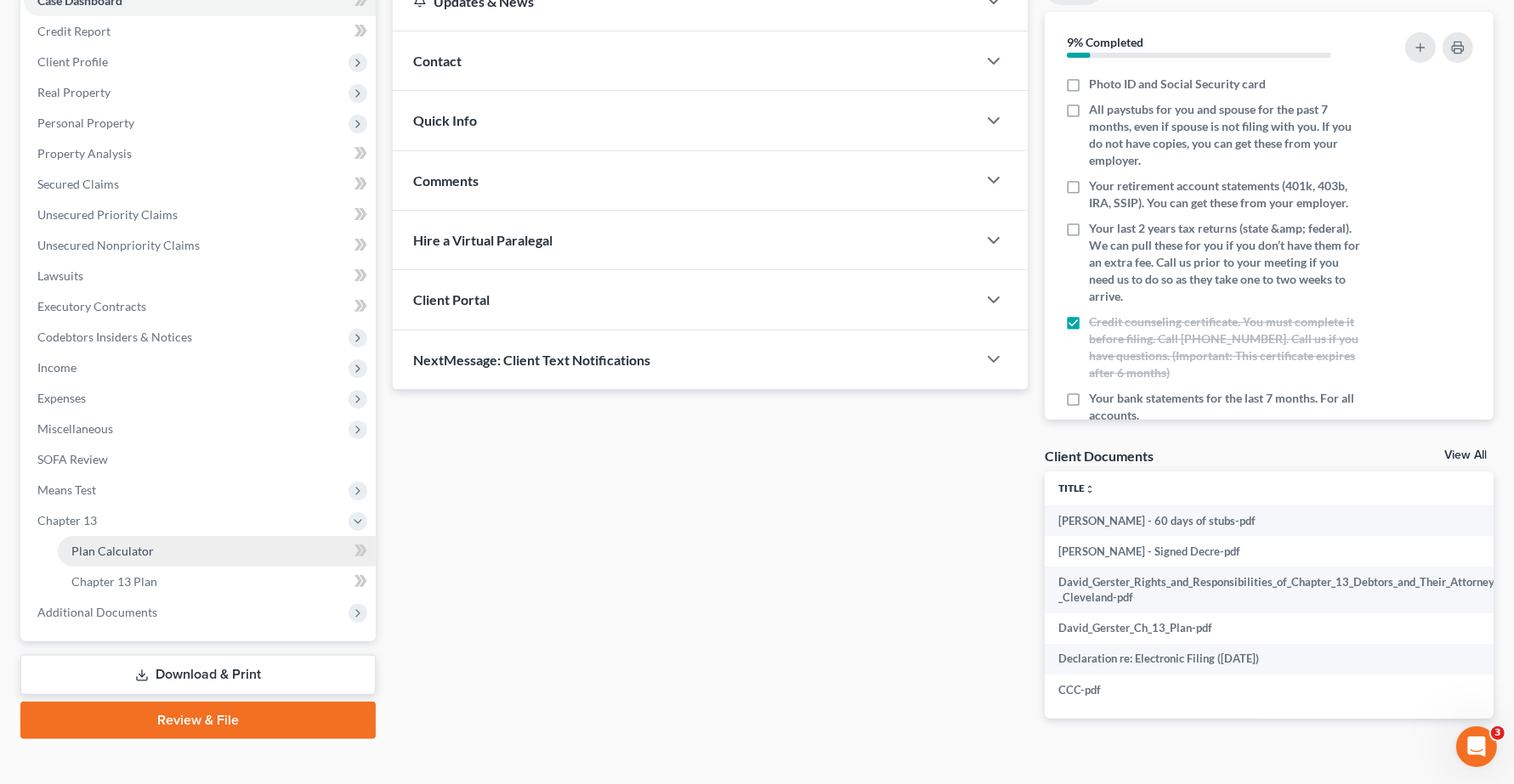
scroll to position [231, 0]
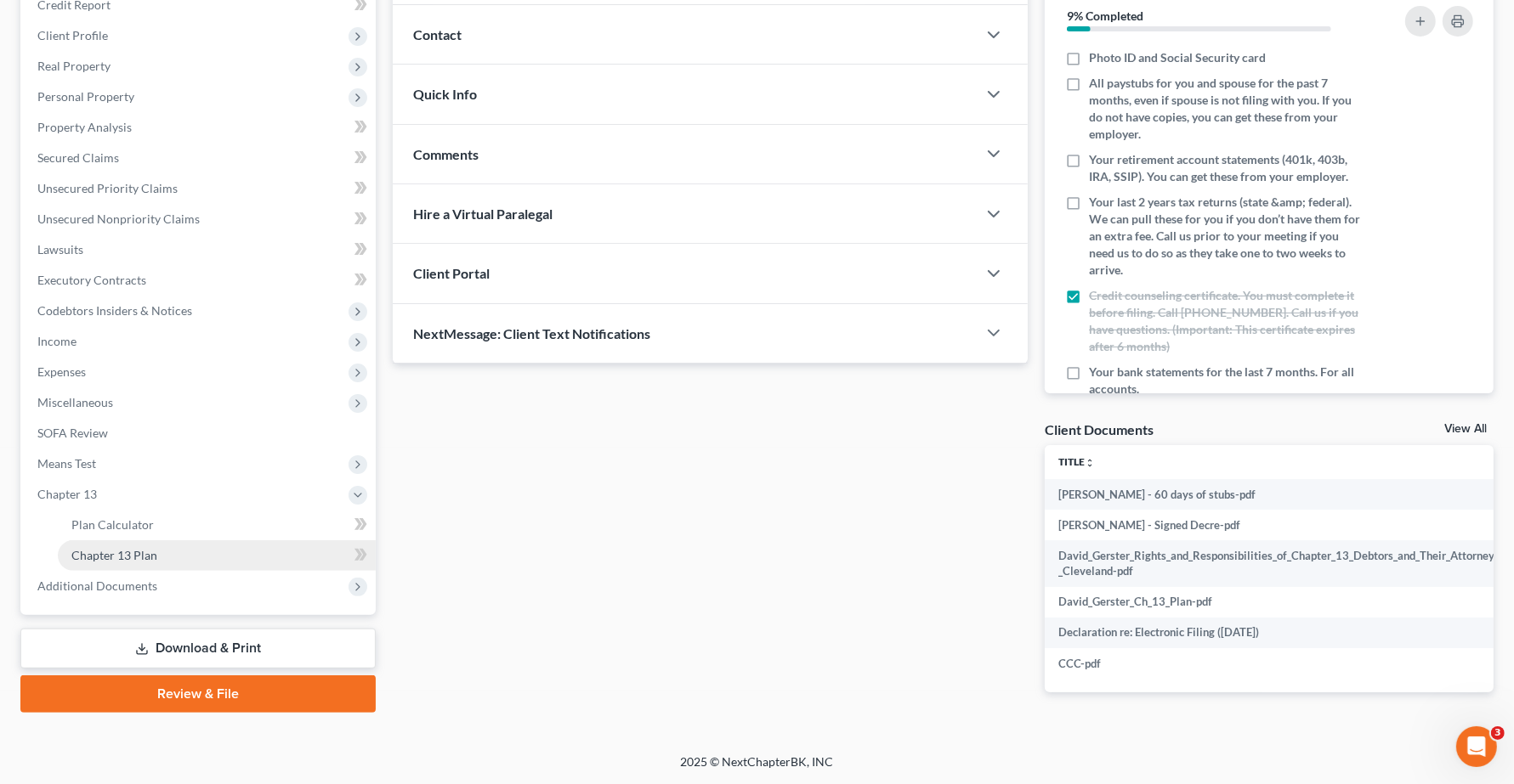
click at [120, 548] on span "Chapter 13 Plan" at bounding box center [114, 555] width 86 height 15
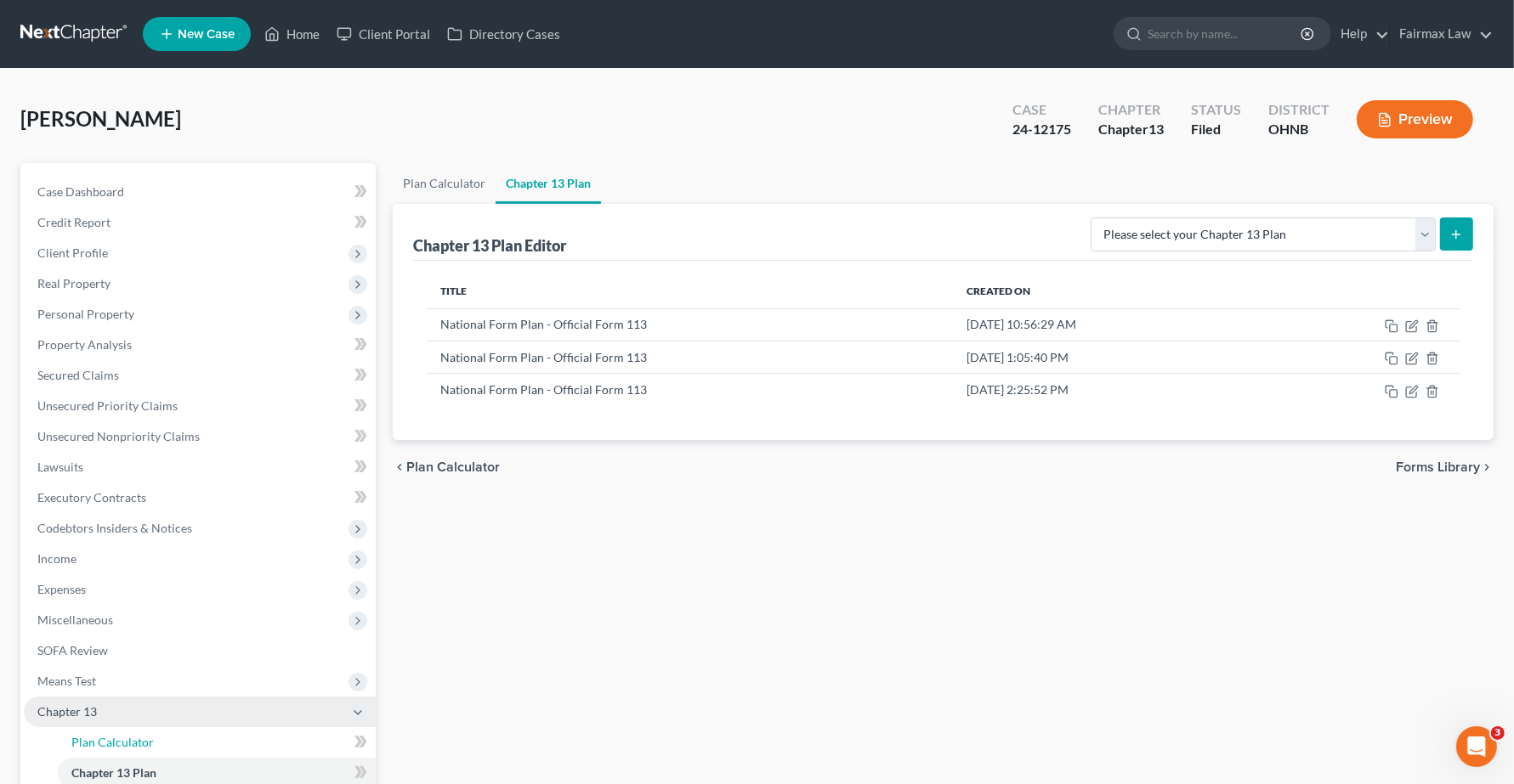
drag, startPoint x: 112, startPoint y: 736, endPoint x: 166, endPoint y: 715, distance: 57.9
click at [113, 736] on span "Plan Calculator" at bounding box center [112, 742] width 82 height 15
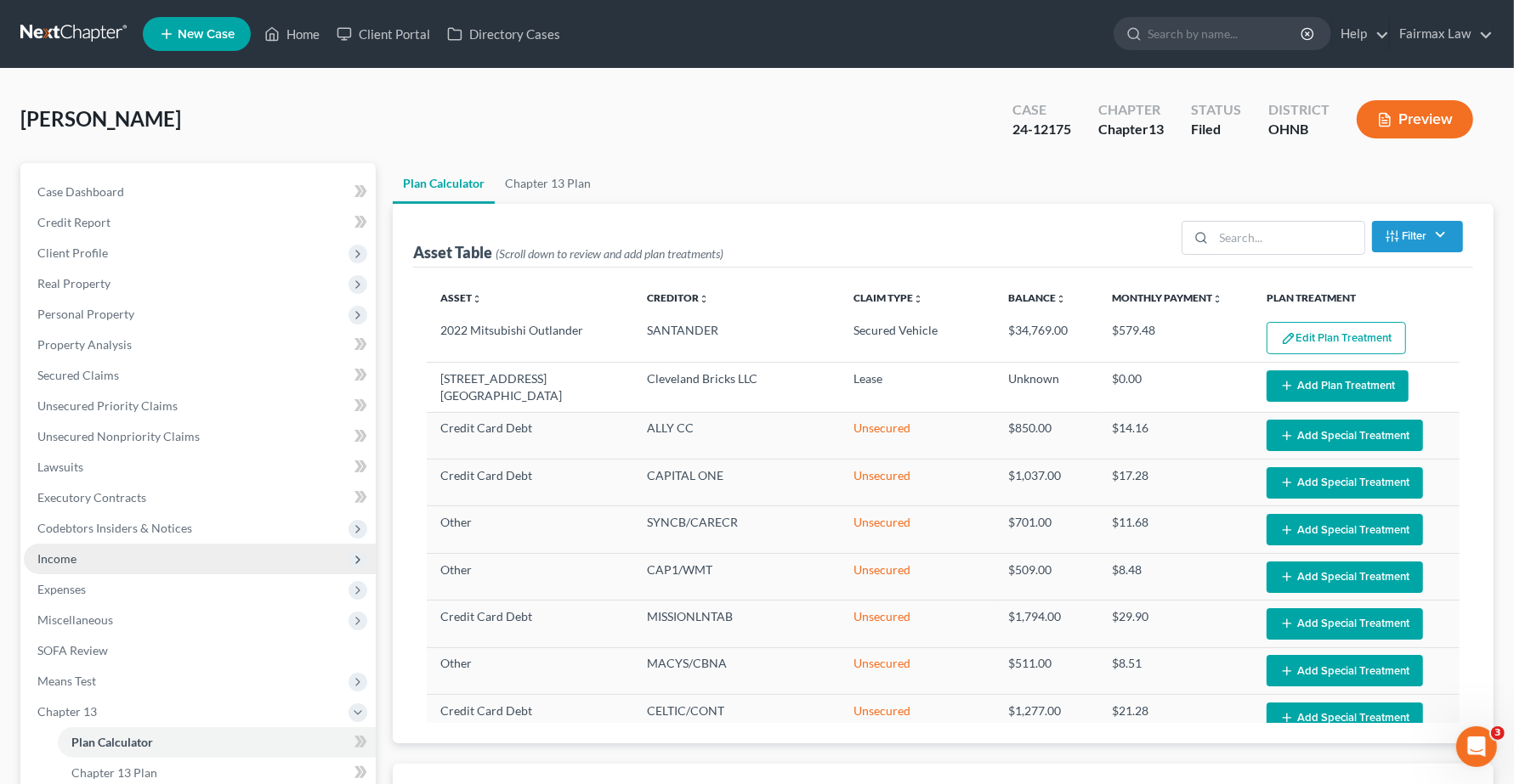
select select "59"
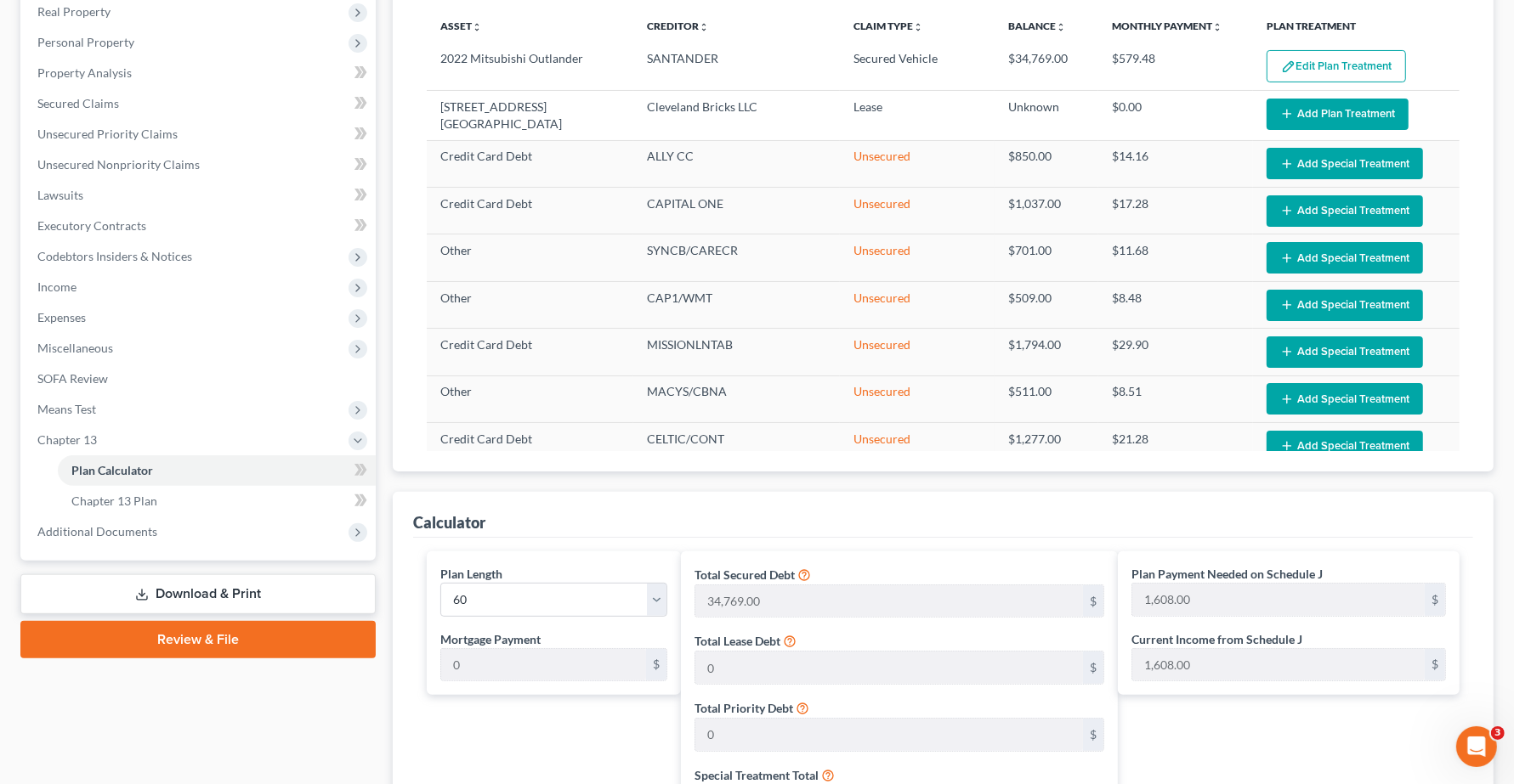
scroll to position [319, 0]
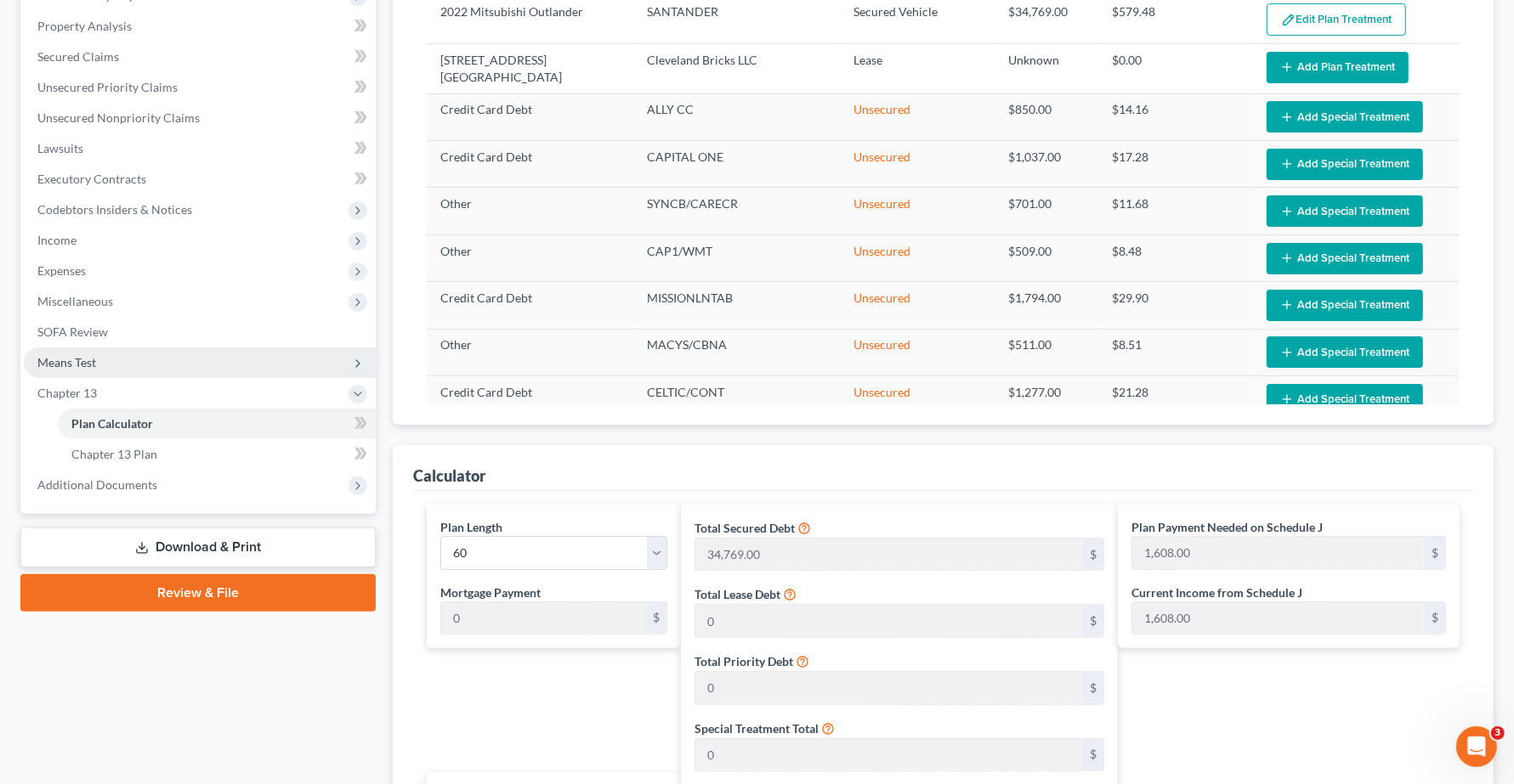
drag, startPoint x: 90, startPoint y: 350, endPoint x: 95, endPoint y: 366, distance: 16.8
click at [88, 350] on span "Means Test" at bounding box center [200, 362] width 352 height 30
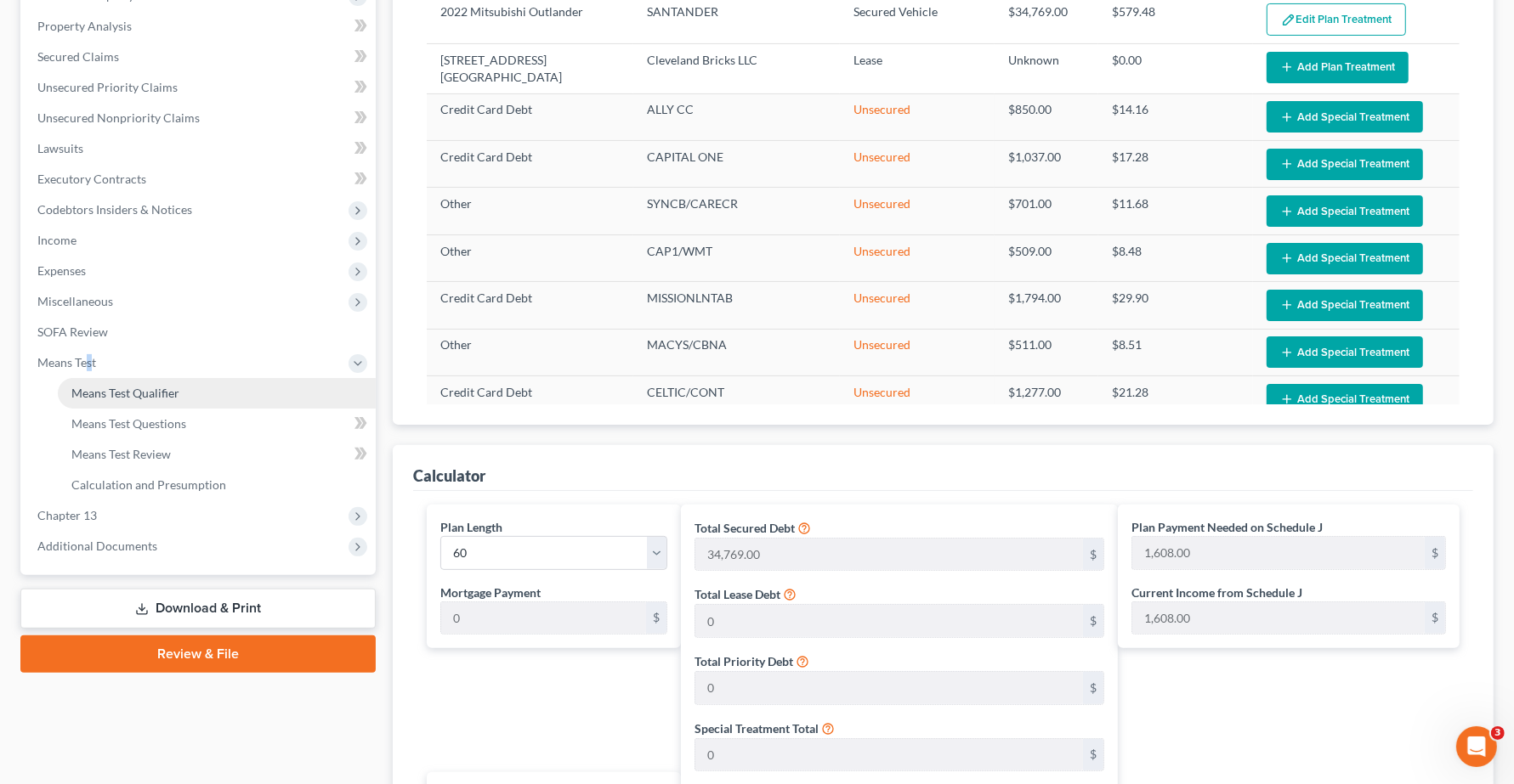
click at [101, 391] on span "Means Test Qualifier" at bounding box center [125, 393] width 108 height 15
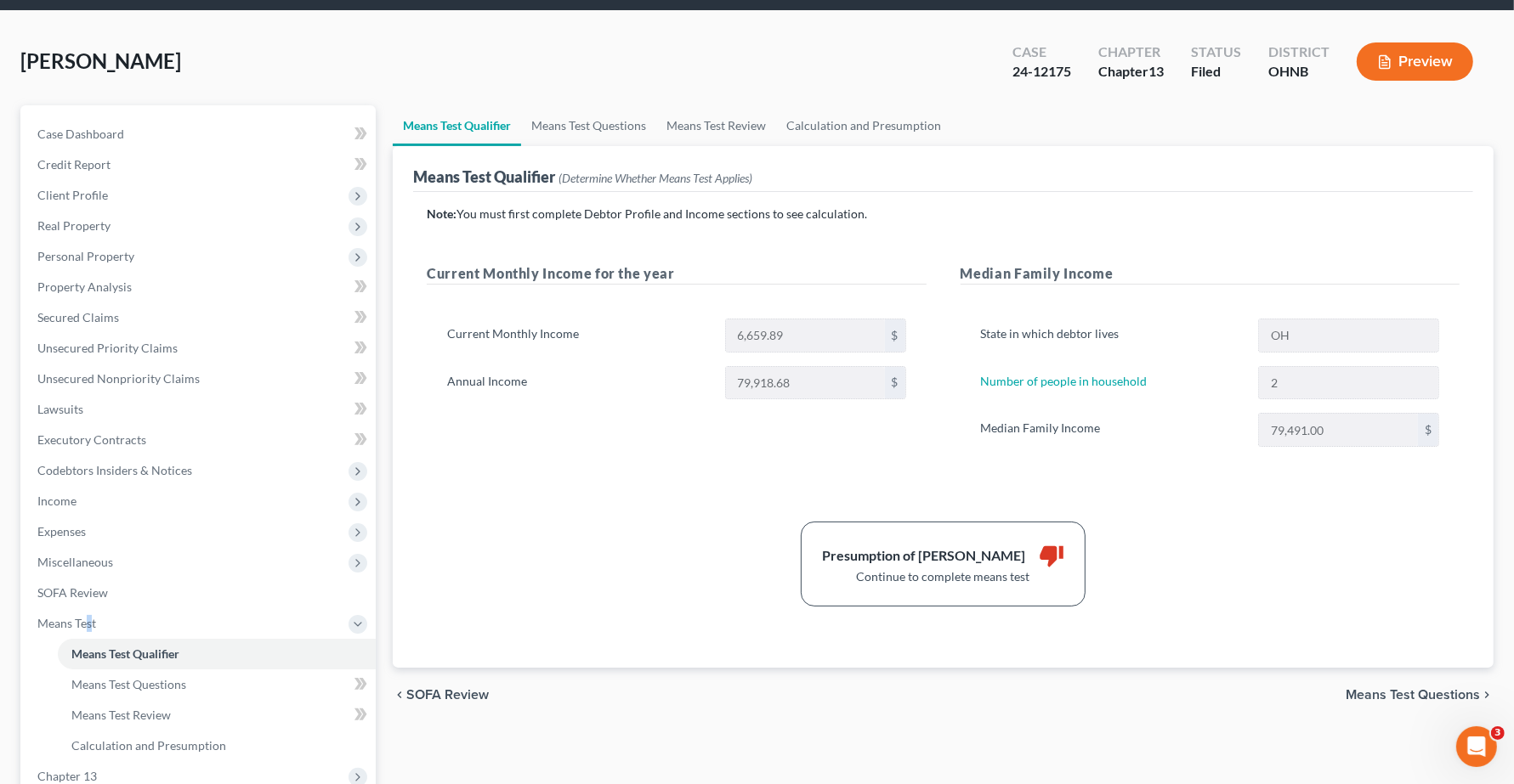
scroll to position [107, 0]
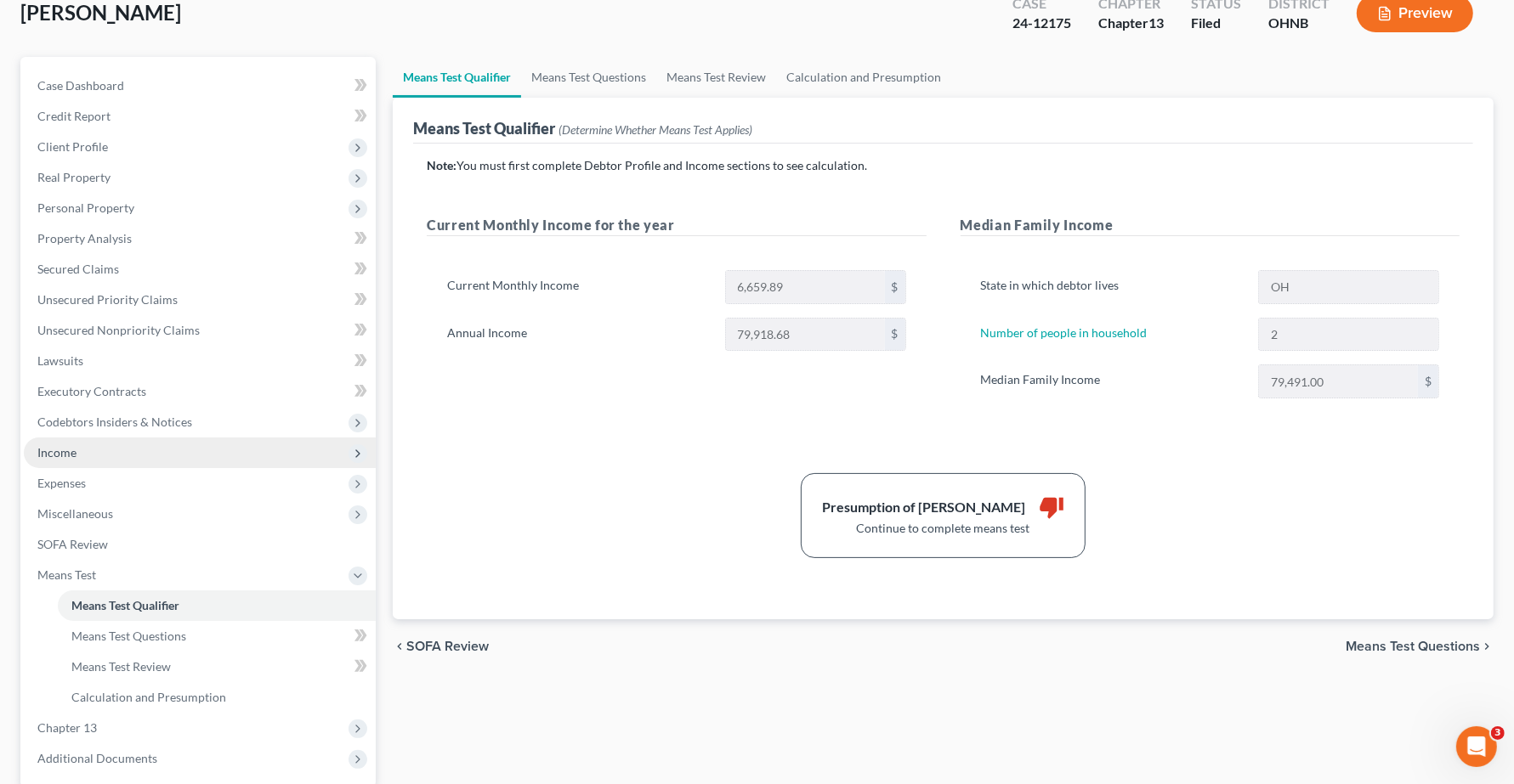
click at [72, 453] on span "Income" at bounding box center [57, 452] width 39 height 15
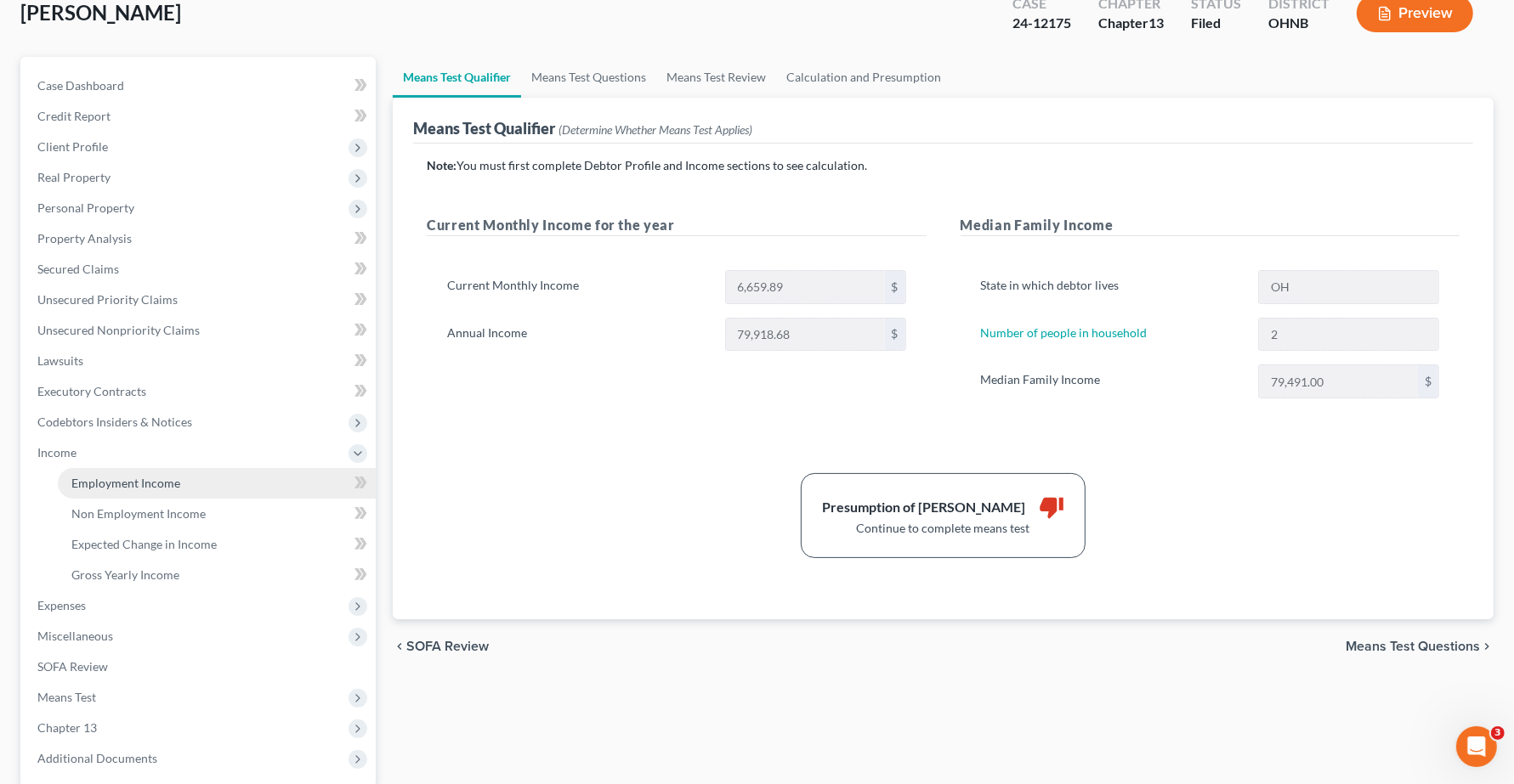
click at [91, 478] on span "Employment Income" at bounding box center [125, 483] width 109 height 15
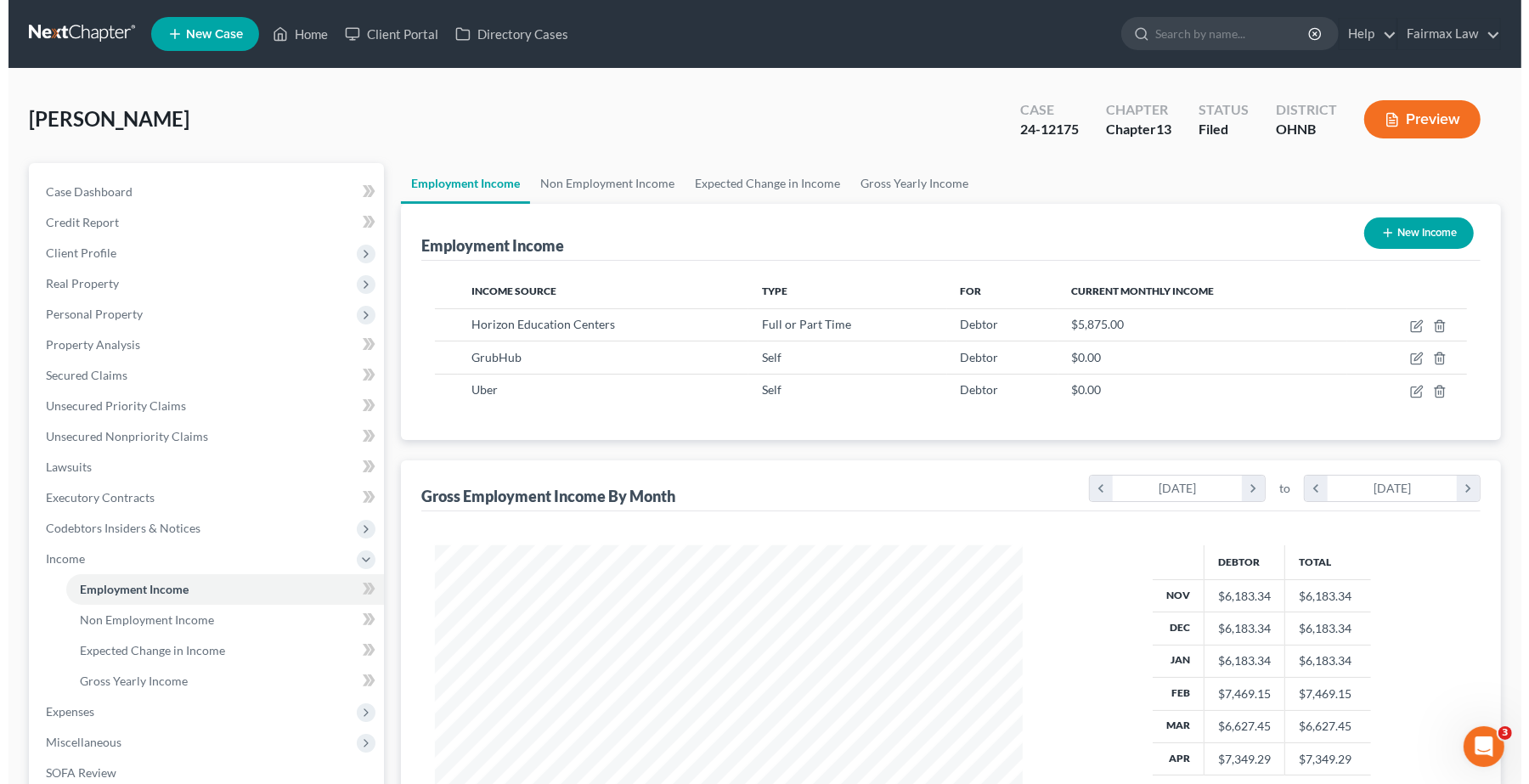
scroll to position [306, 621]
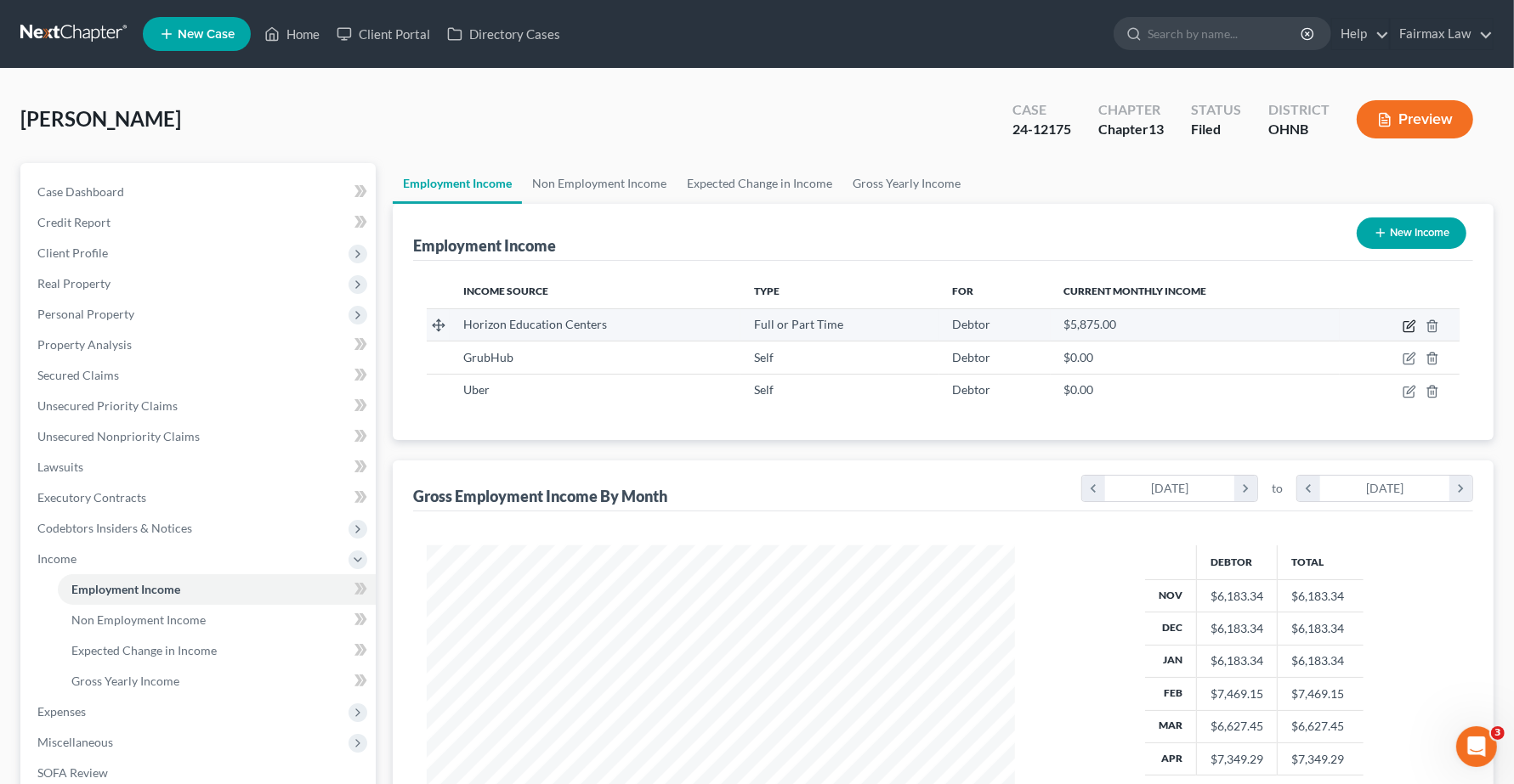
click at [1343, 327] on icon "button" at bounding box center [1409, 327] width 14 height 14
select select "0"
select select "36"
select select "2"
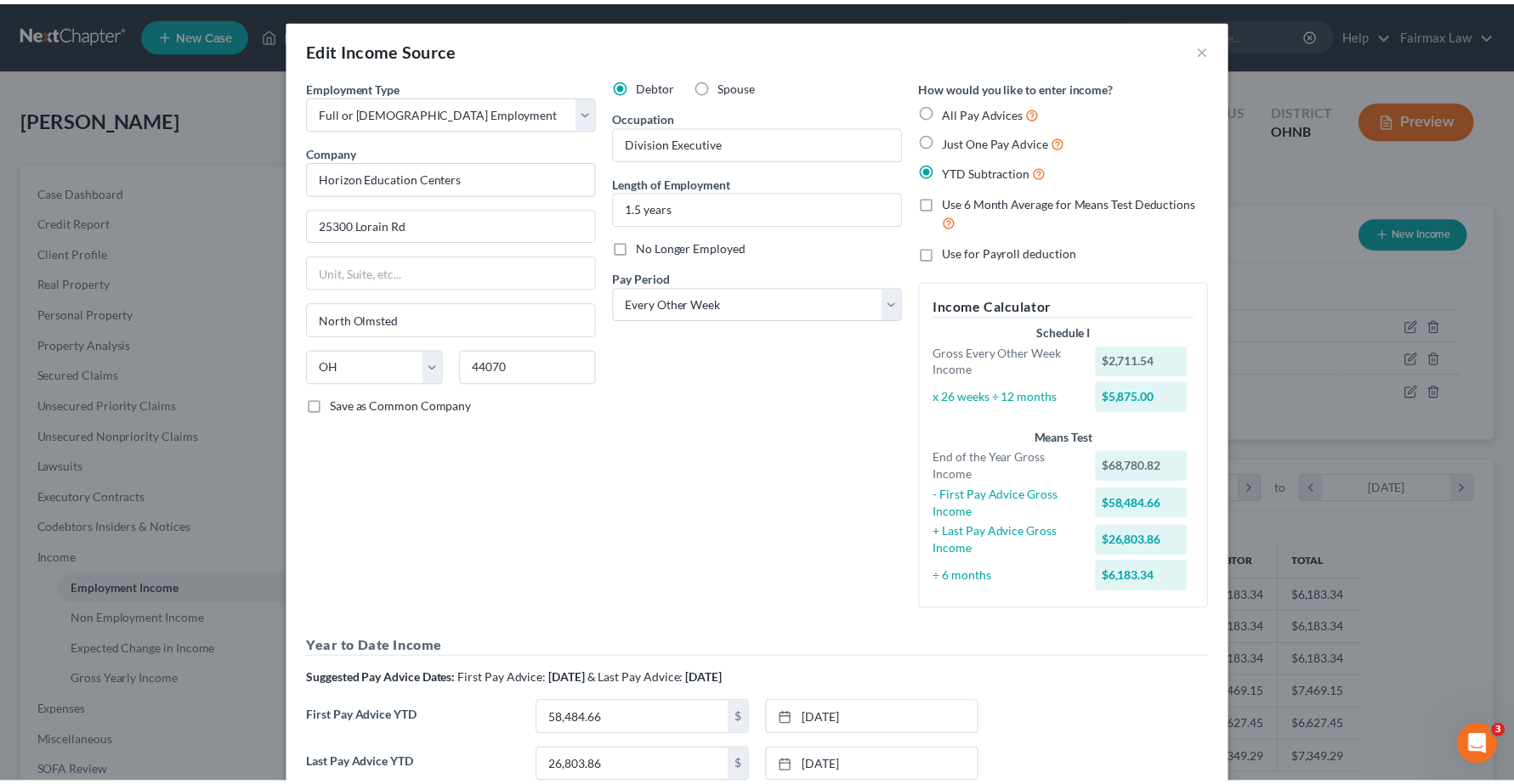
scroll to position [0, 0]
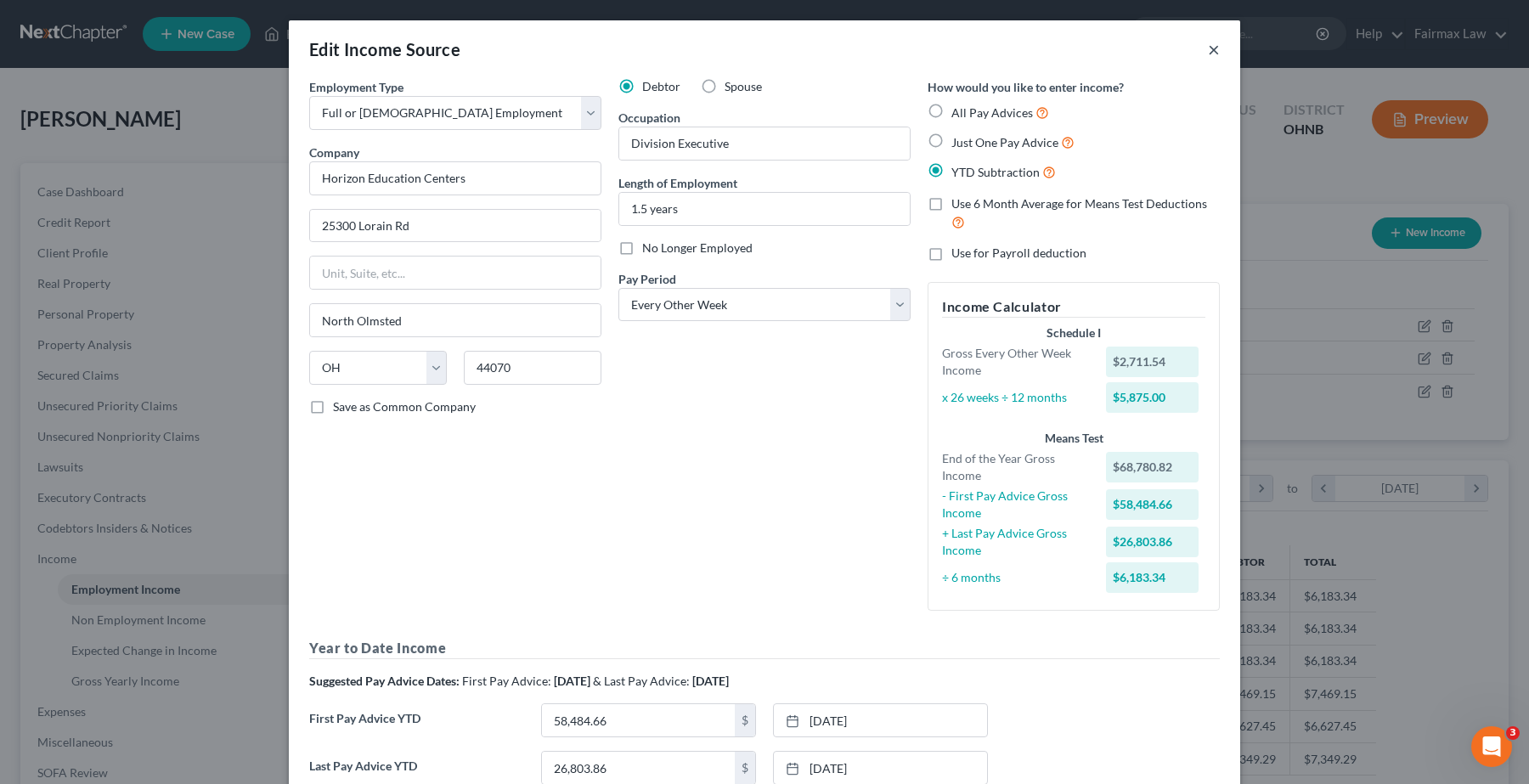
click at [1208, 49] on button "×" at bounding box center [1214, 49] width 12 height 21
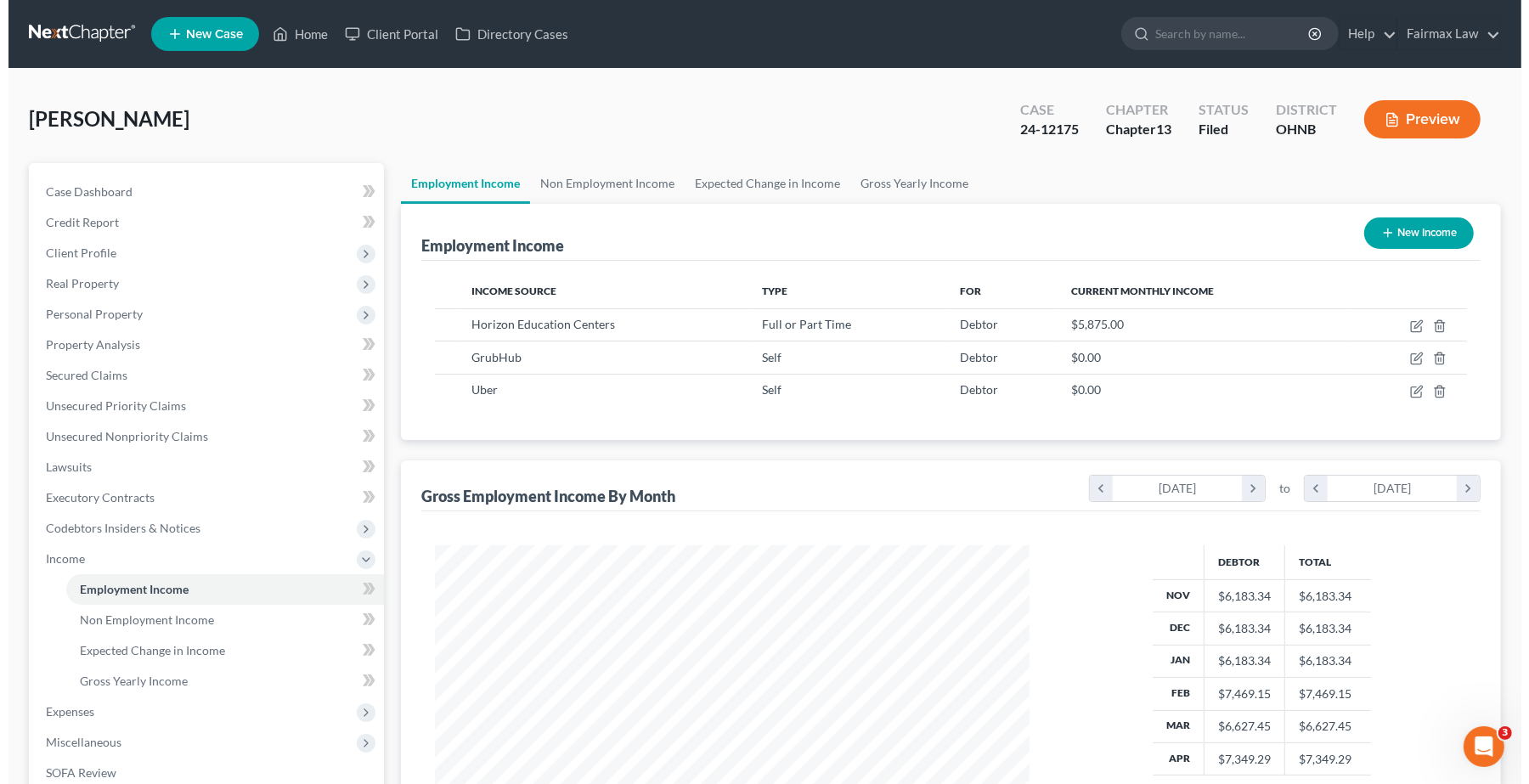
scroll to position [849187, 848927]
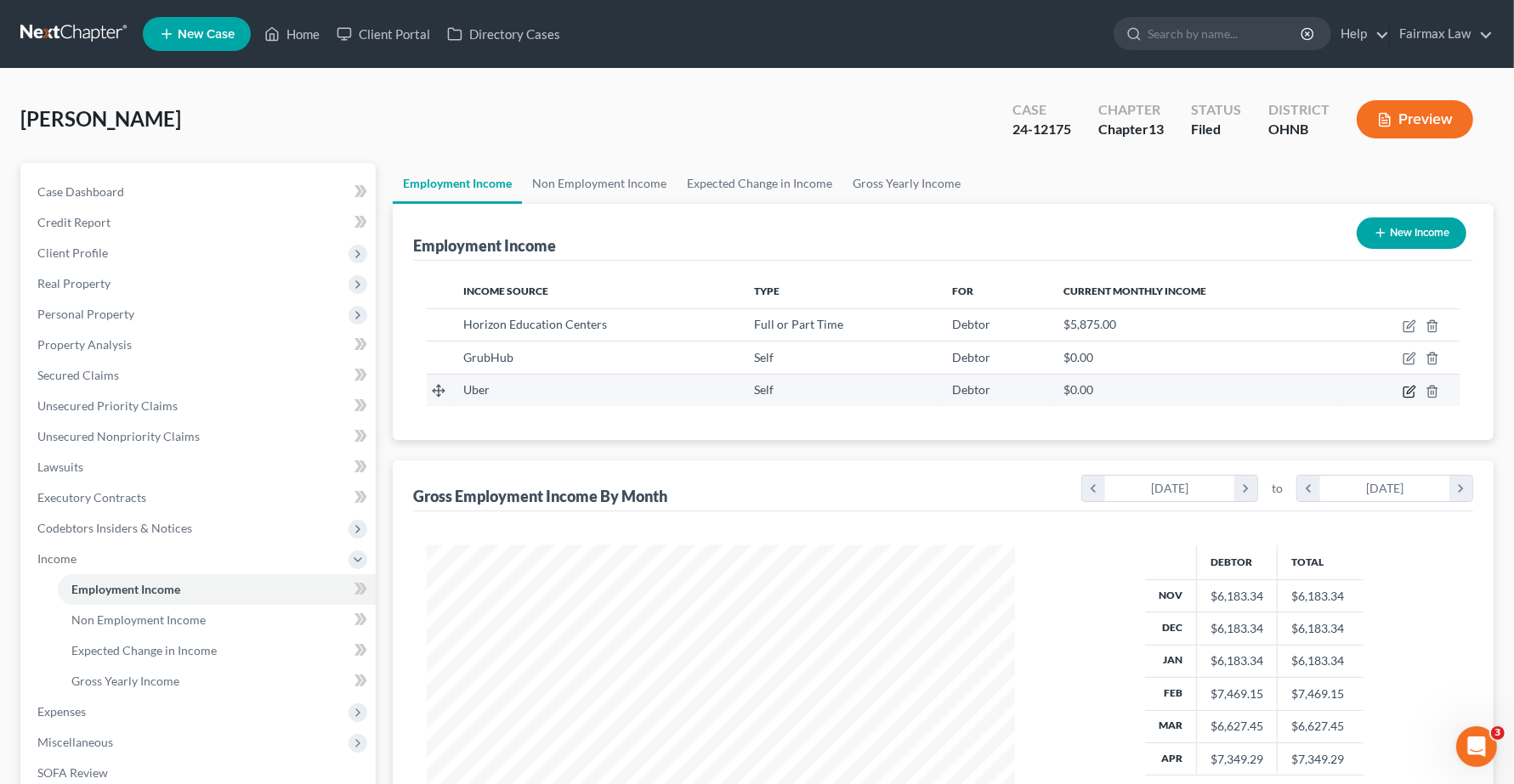
click at [1343, 392] on icon "button" at bounding box center [1409, 392] width 14 height 14
select select "1"
select select "4"
select select "3"
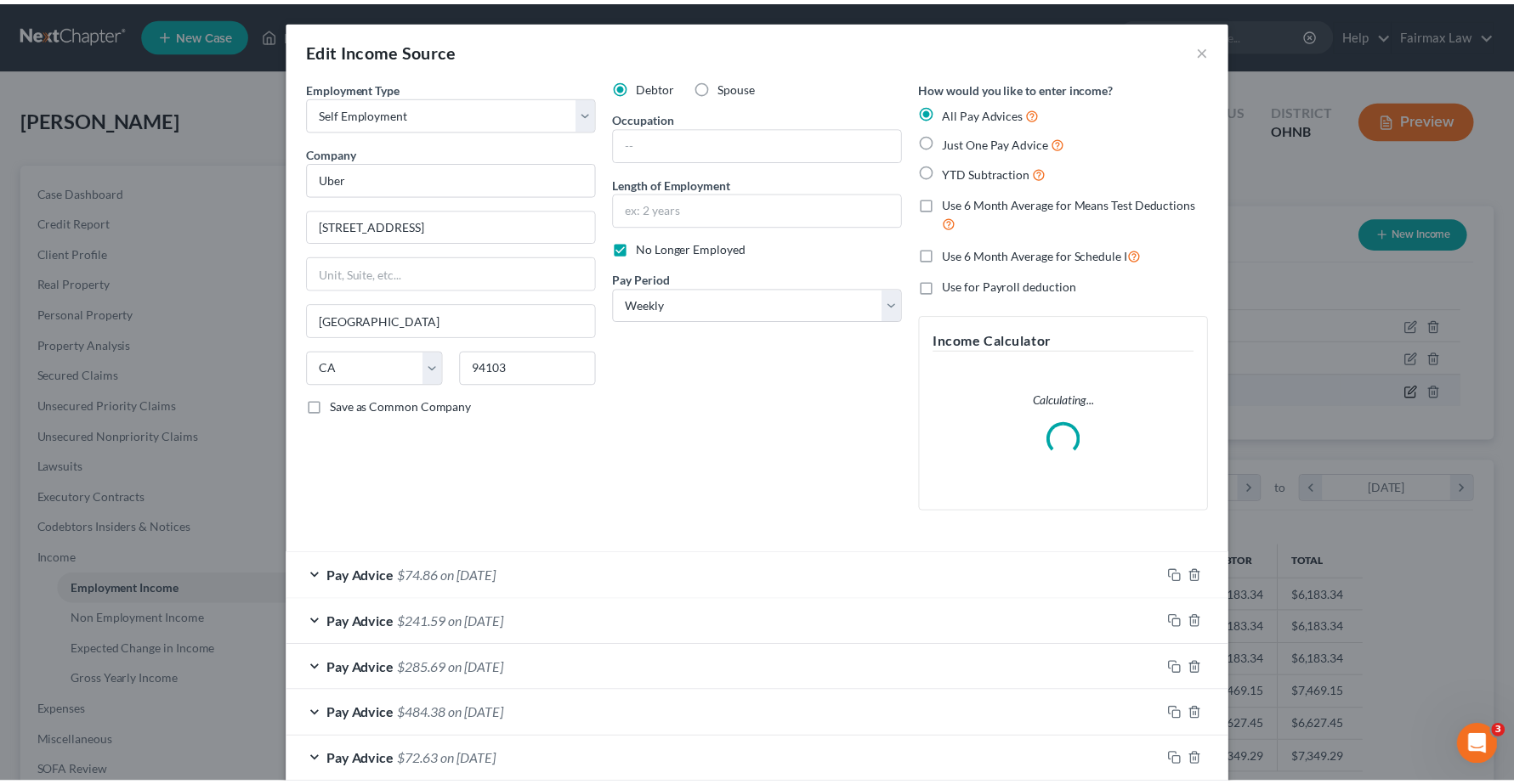
scroll to position [306, 629]
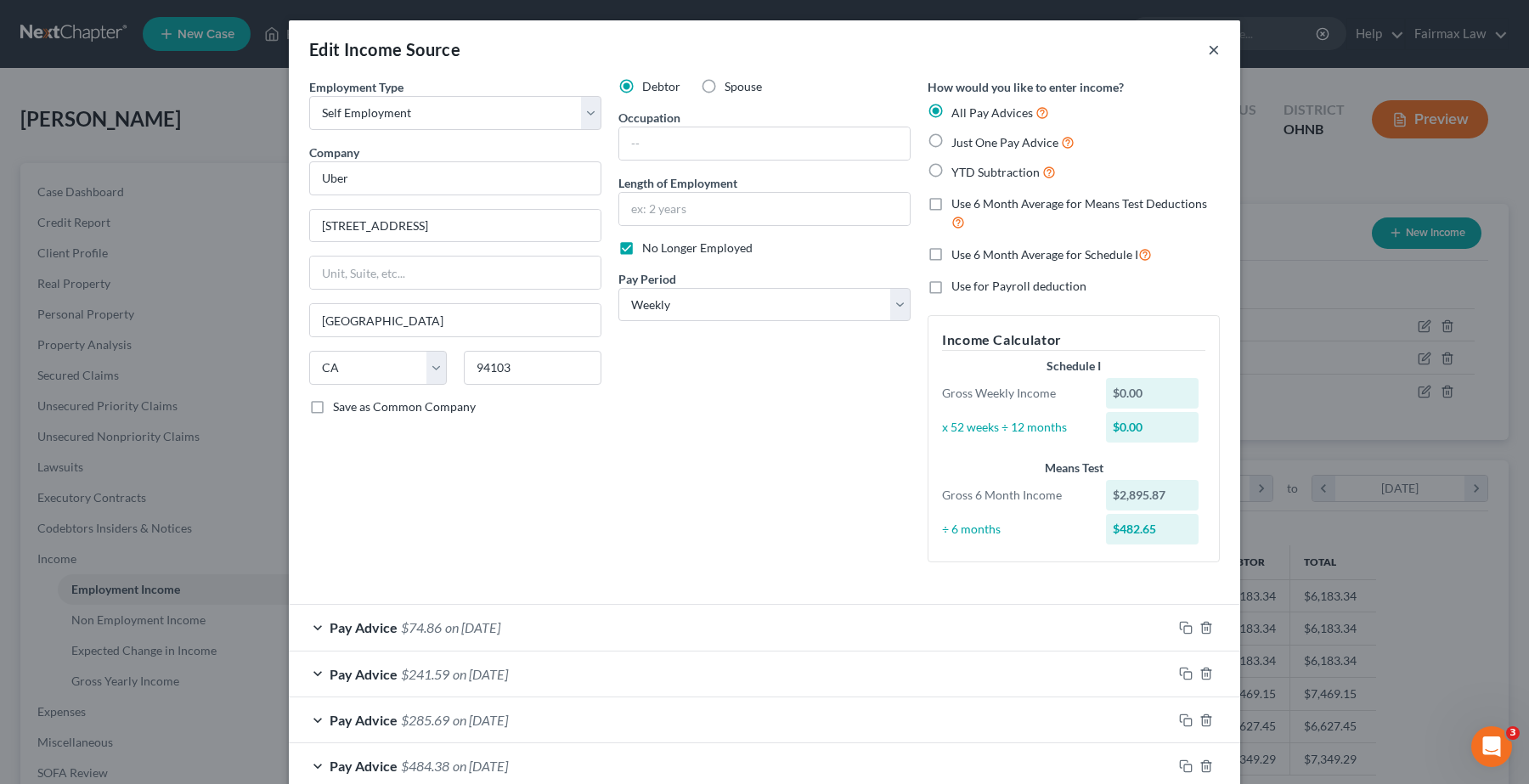
click at [1208, 49] on button "×" at bounding box center [1214, 49] width 12 height 21
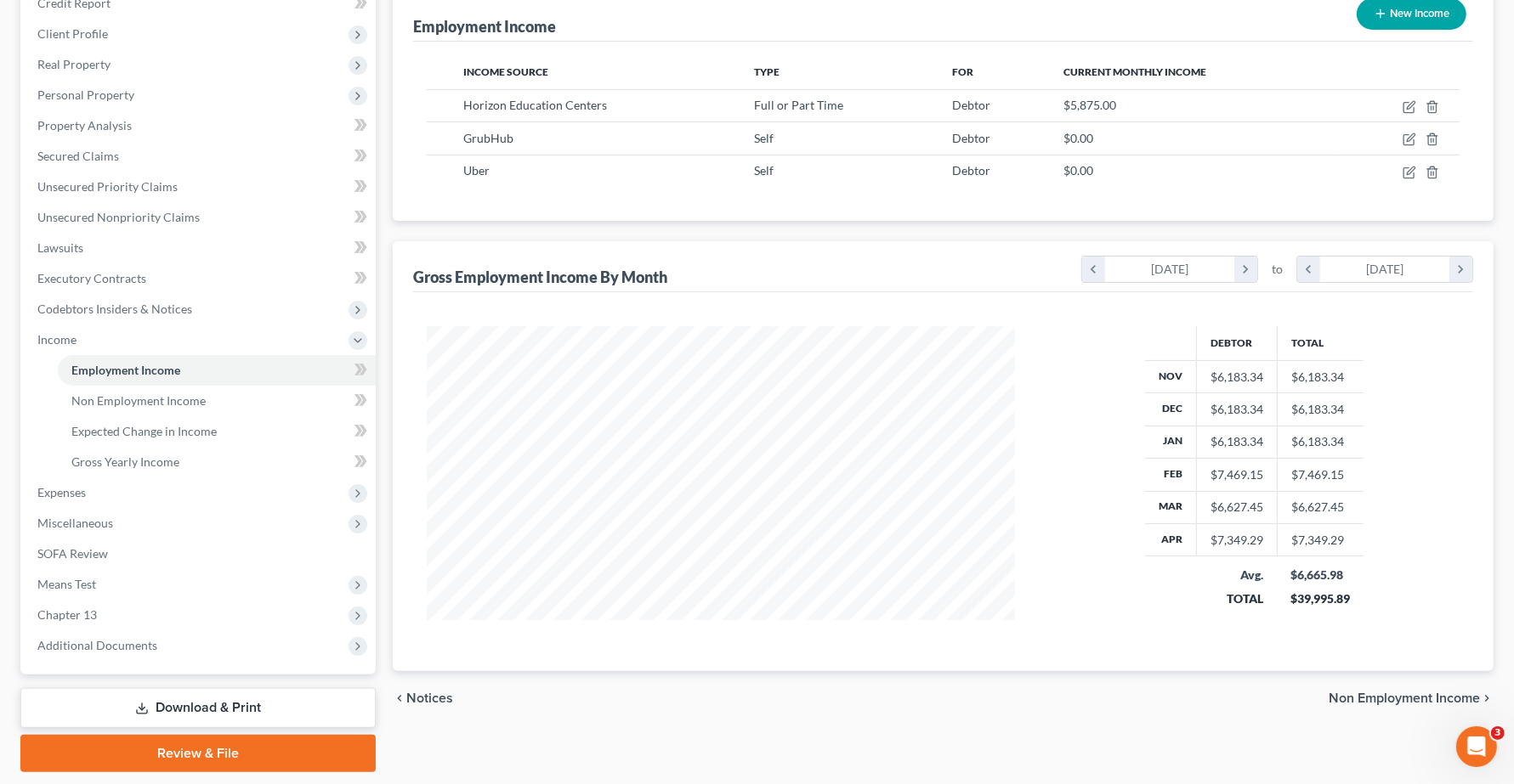
scroll to position [269, 0]
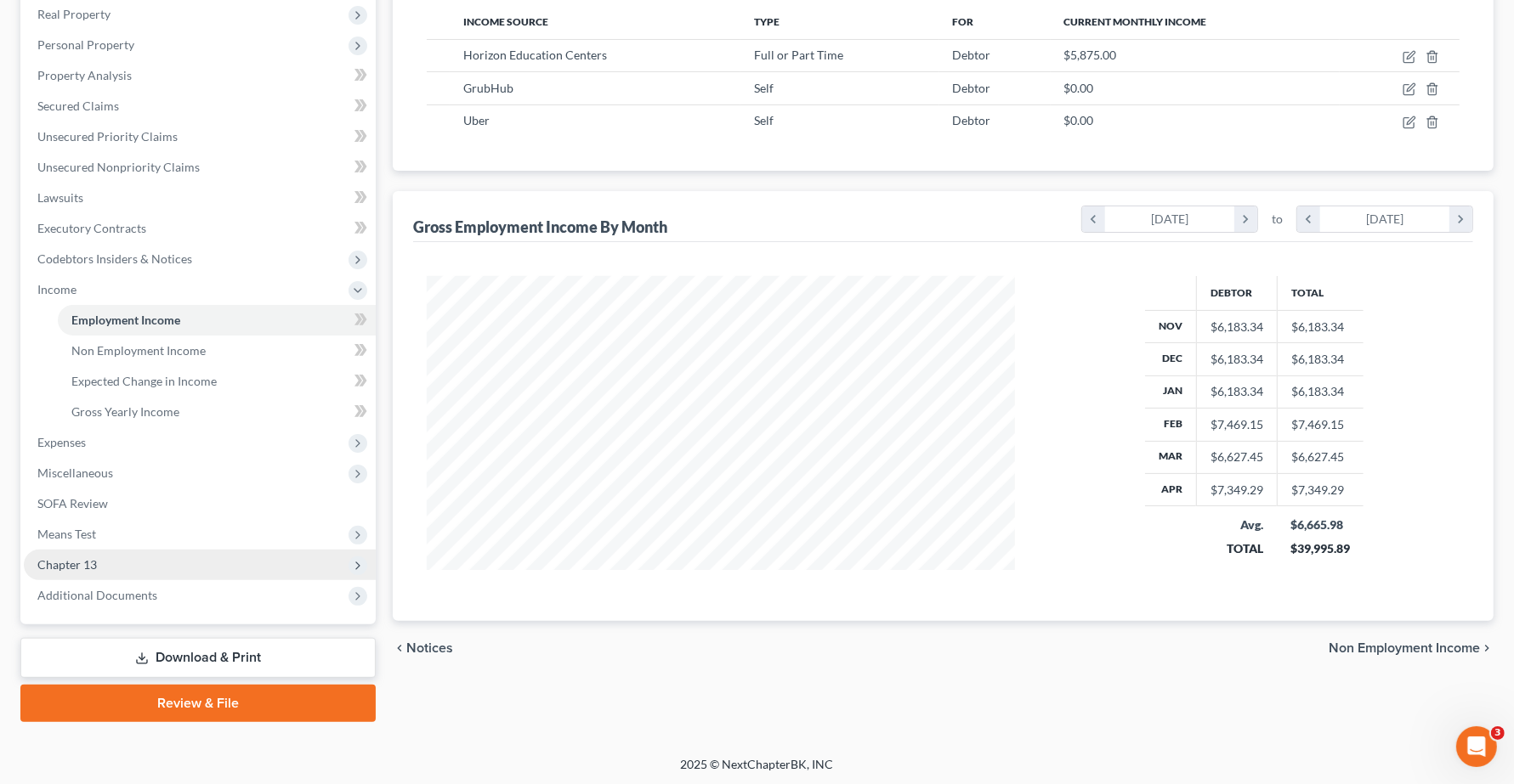
click at [69, 562] on span "Chapter 13" at bounding box center [67, 564] width 60 height 15
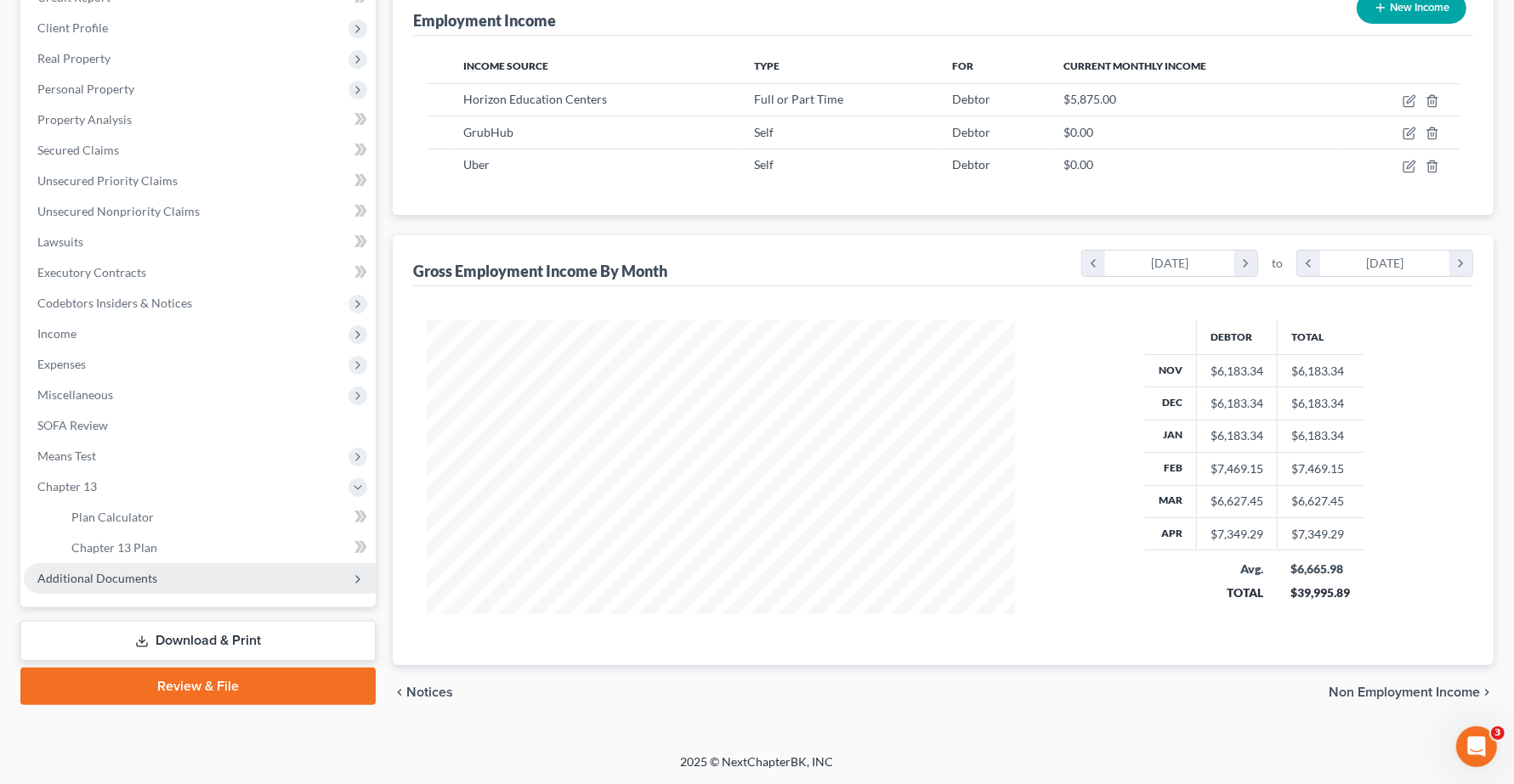
scroll to position [226, 0]
drag, startPoint x: 108, startPoint y: 518, endPoint x: 311, endPoint y: 561, distance: 207.5
click at [109, 518] on span "Plan Calculator" at bounding box center [112, 516] width 82 height 15
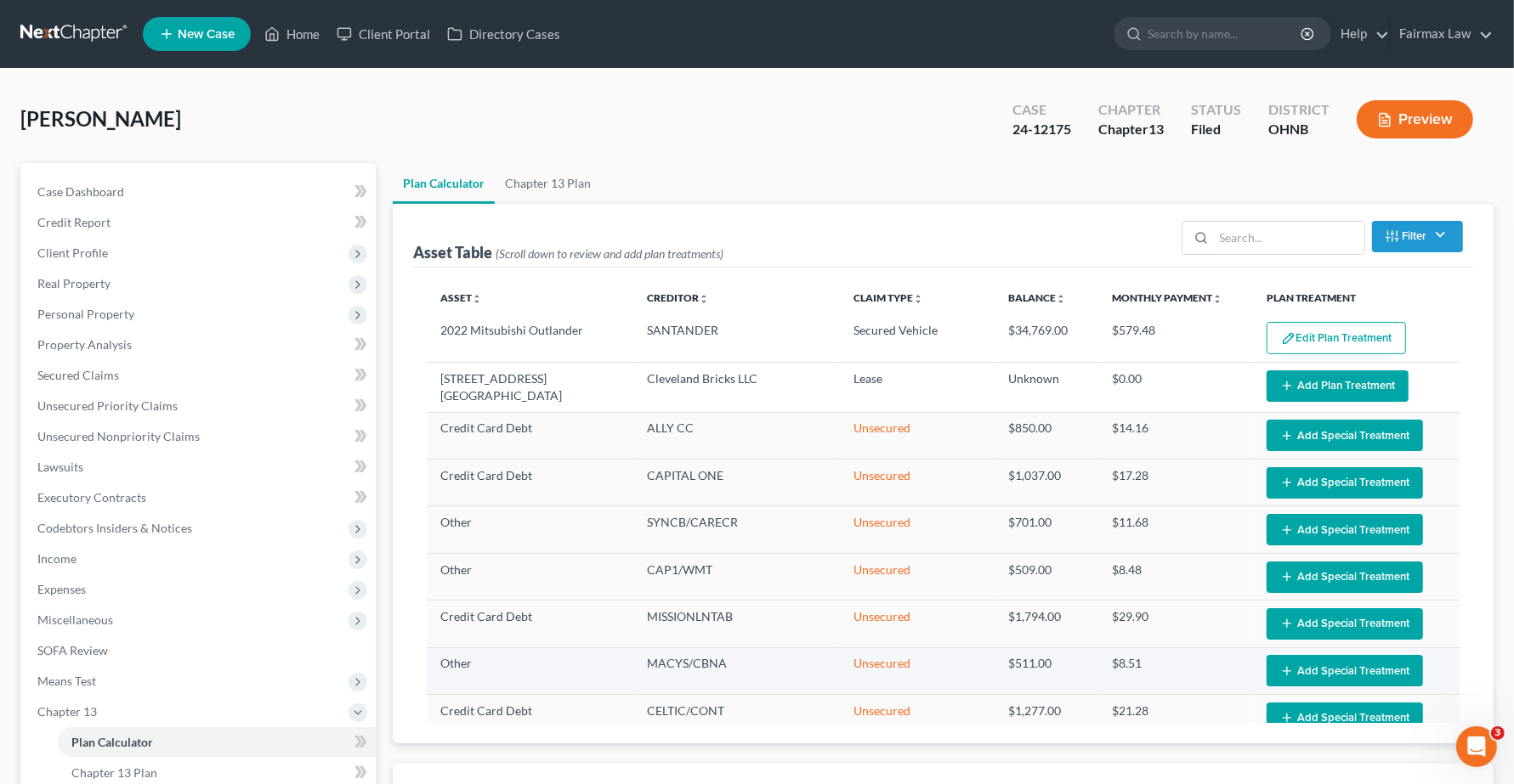
select select "59"
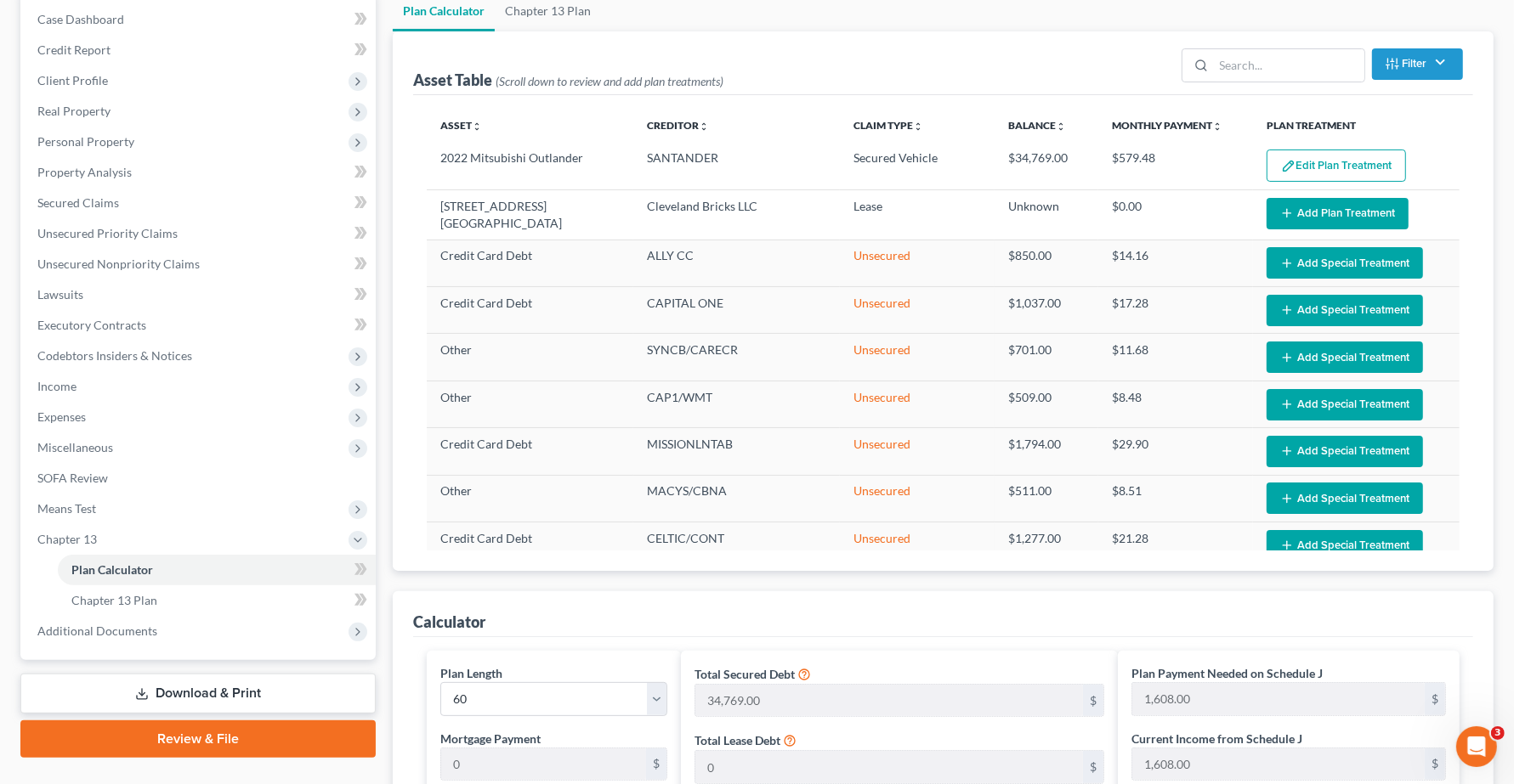
scroll to position [424, 0]
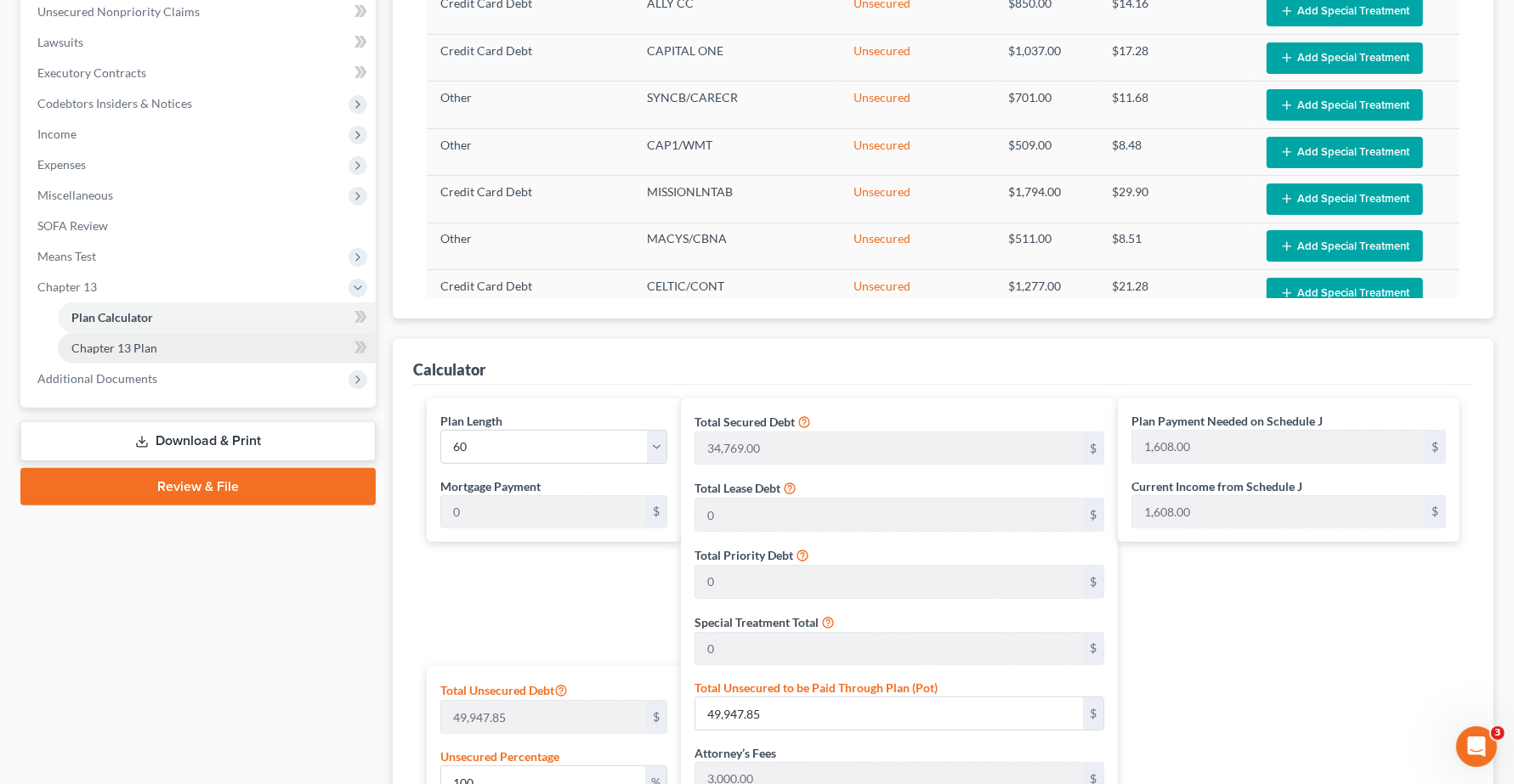
click at [100, 340] on span "Chapter 13 Plan" at bounding box center [114, 347] width 86 height 15
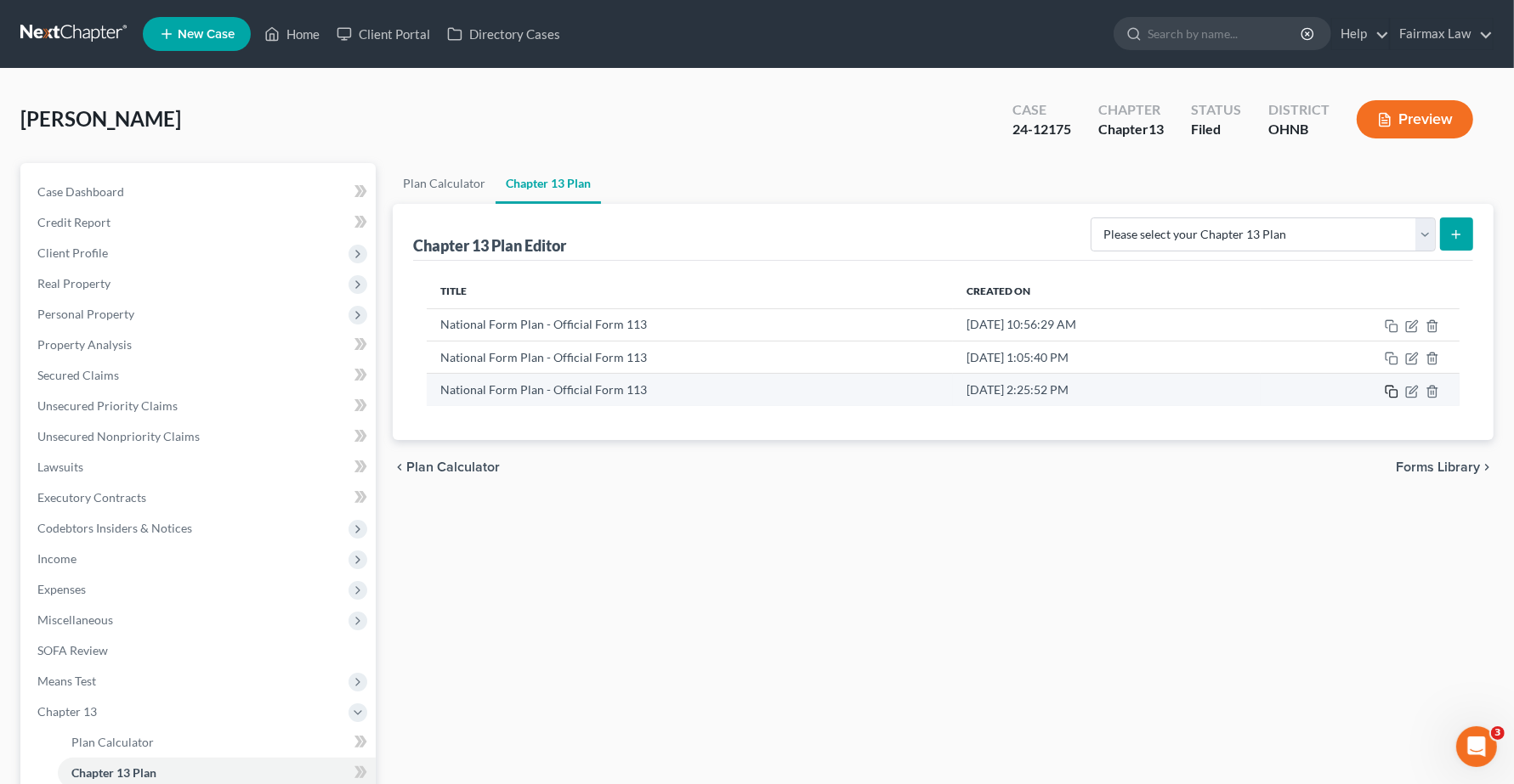
click at [1343, 392] on icon "button" at bounding box center [1392, 392] width 14 height 14
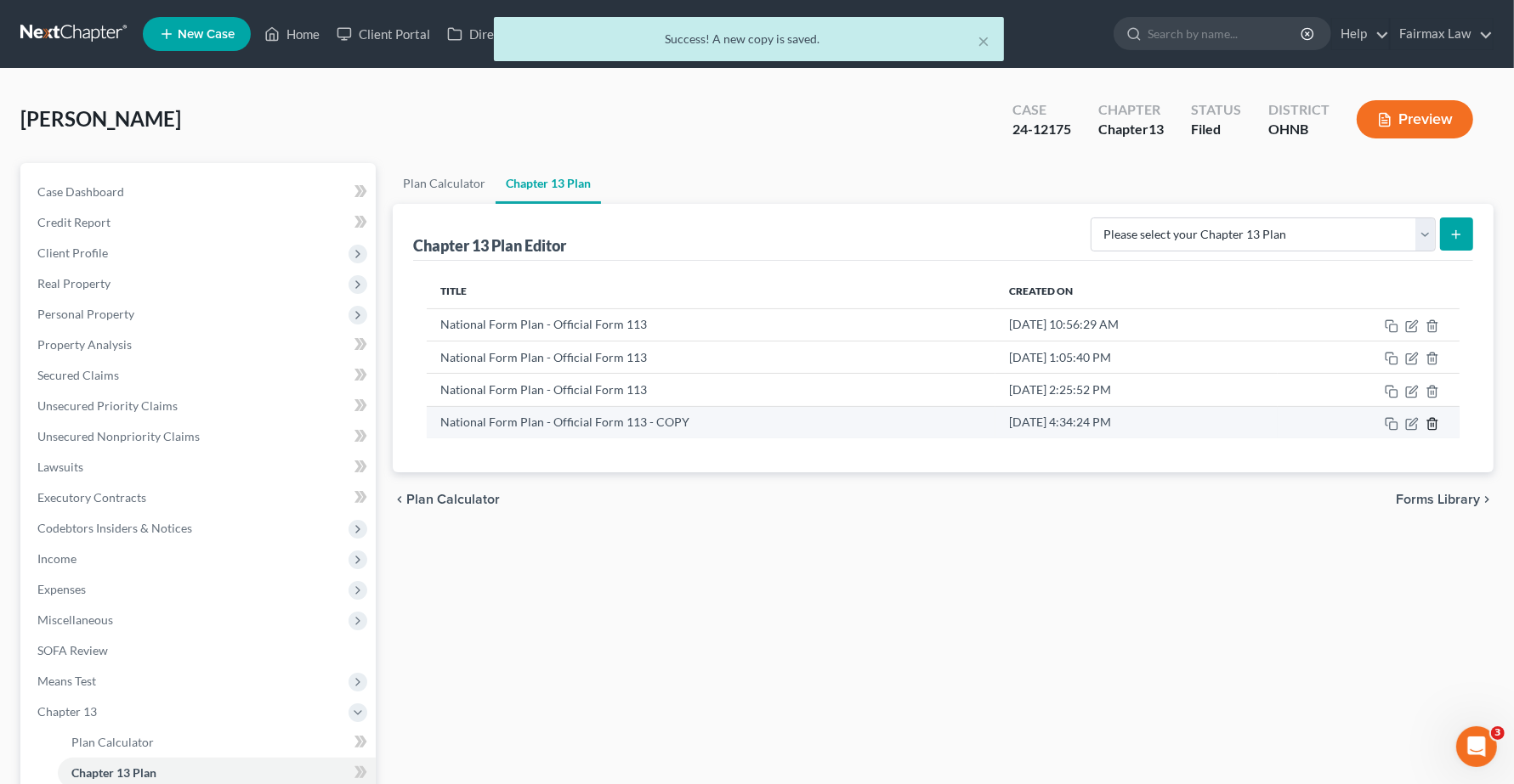
click at [1343, 427] on icon "button" at bounding box center [1432, 424] width 14 height 14
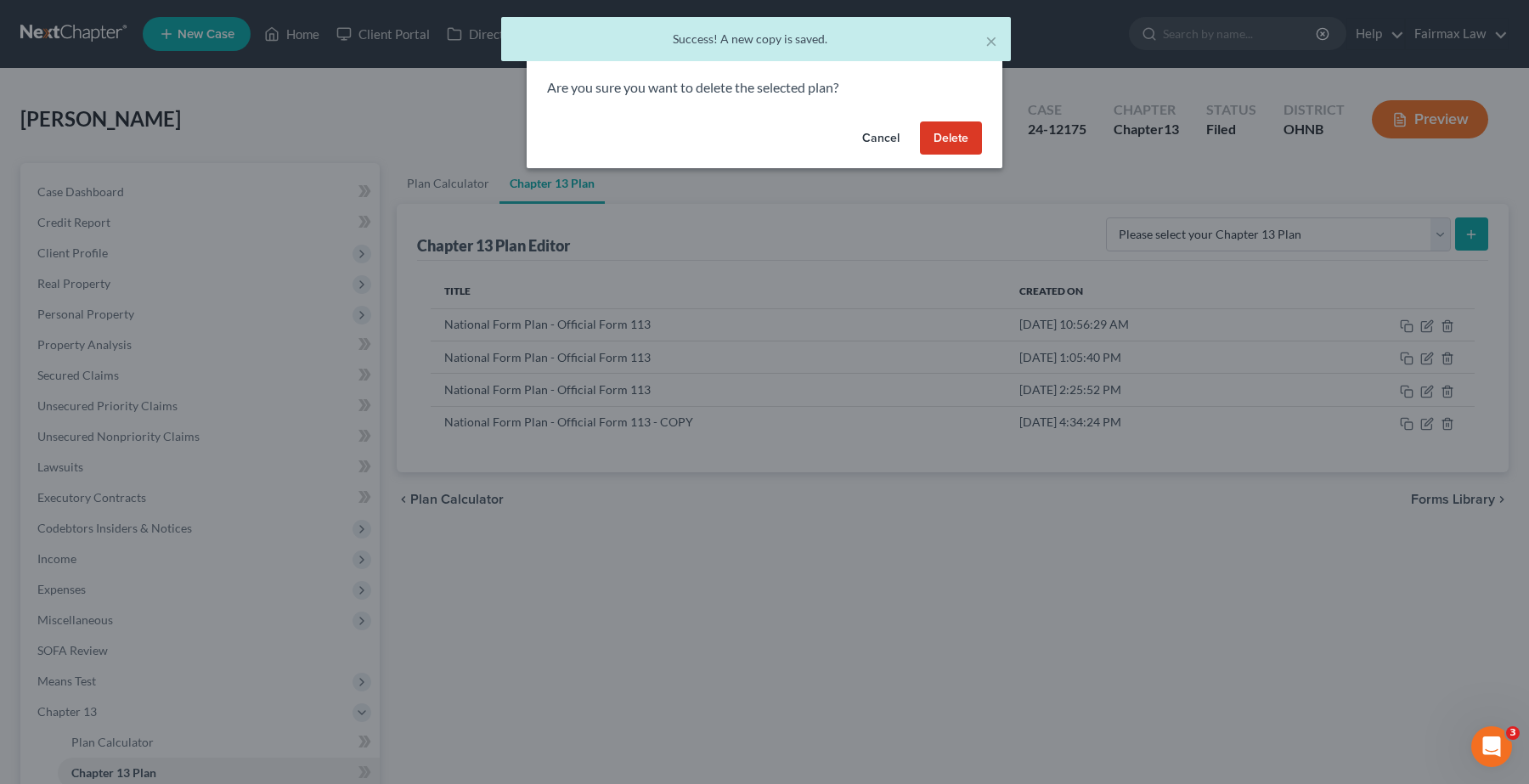
click at [976, 141] on button "Delete" at bounding box center [950, 138] width 62 height 34
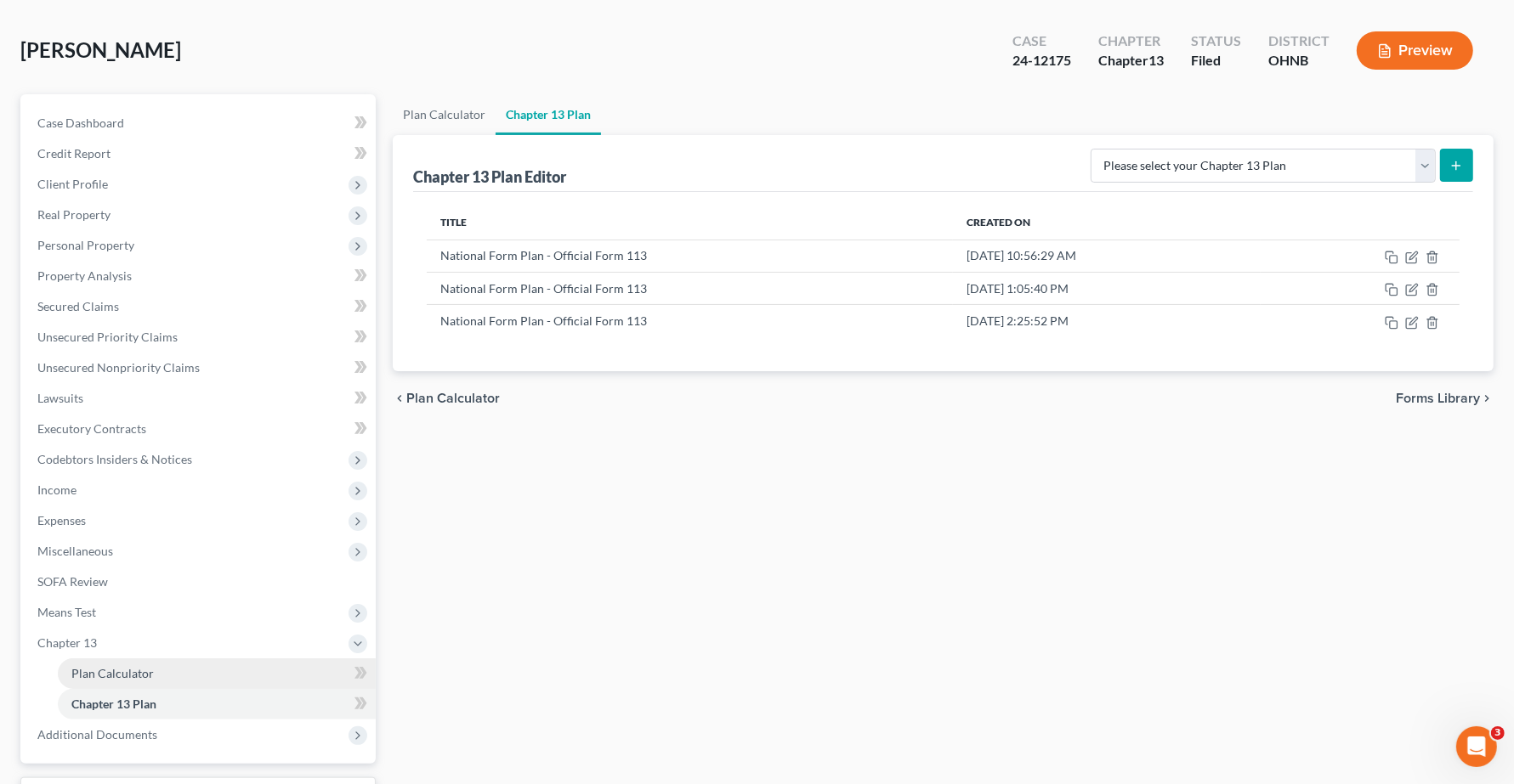
scroll to position [107, 0]
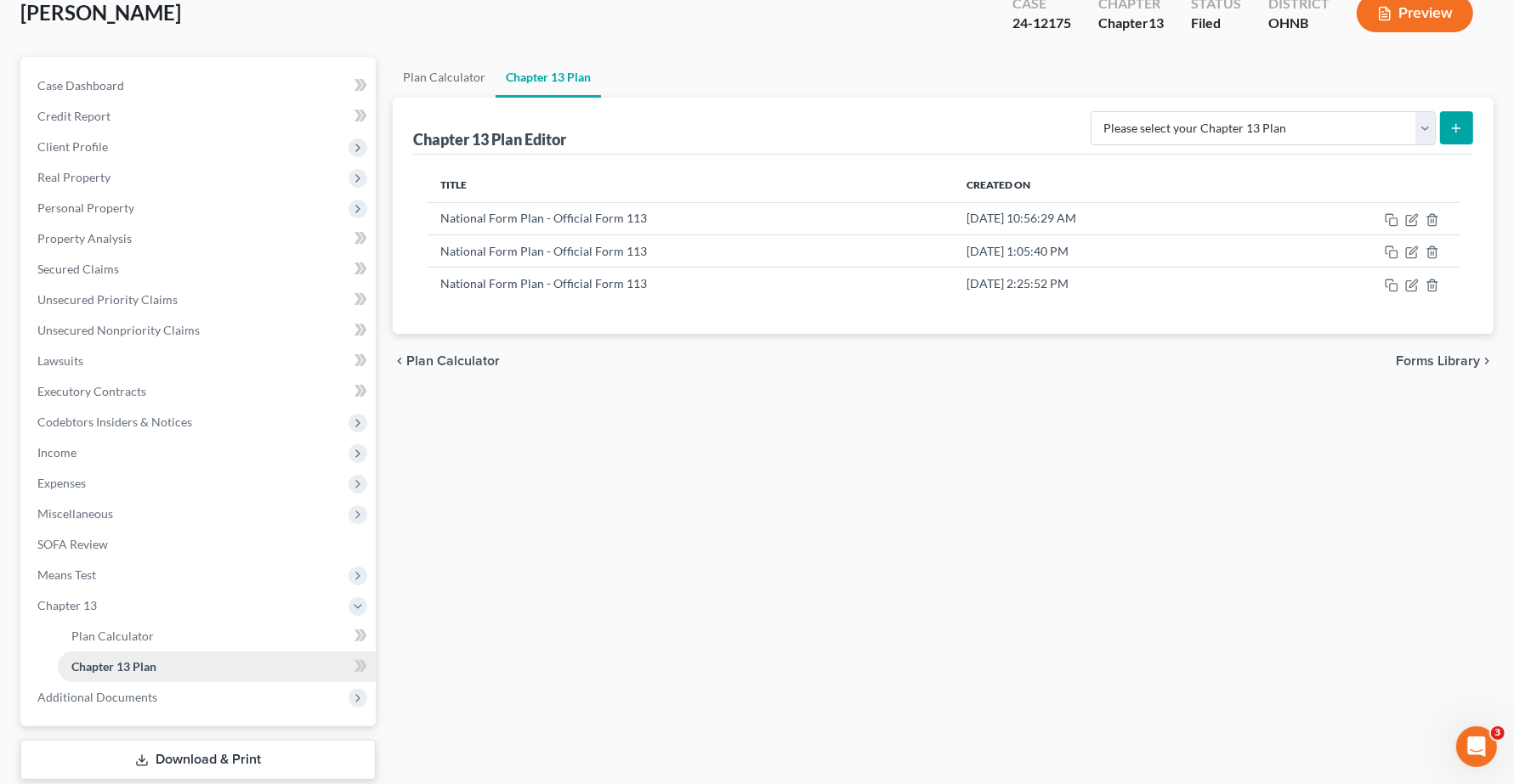
click at [127, 659] on span "Chapter 13 Plan" at bounding box center [113, 666] width 85 height 15
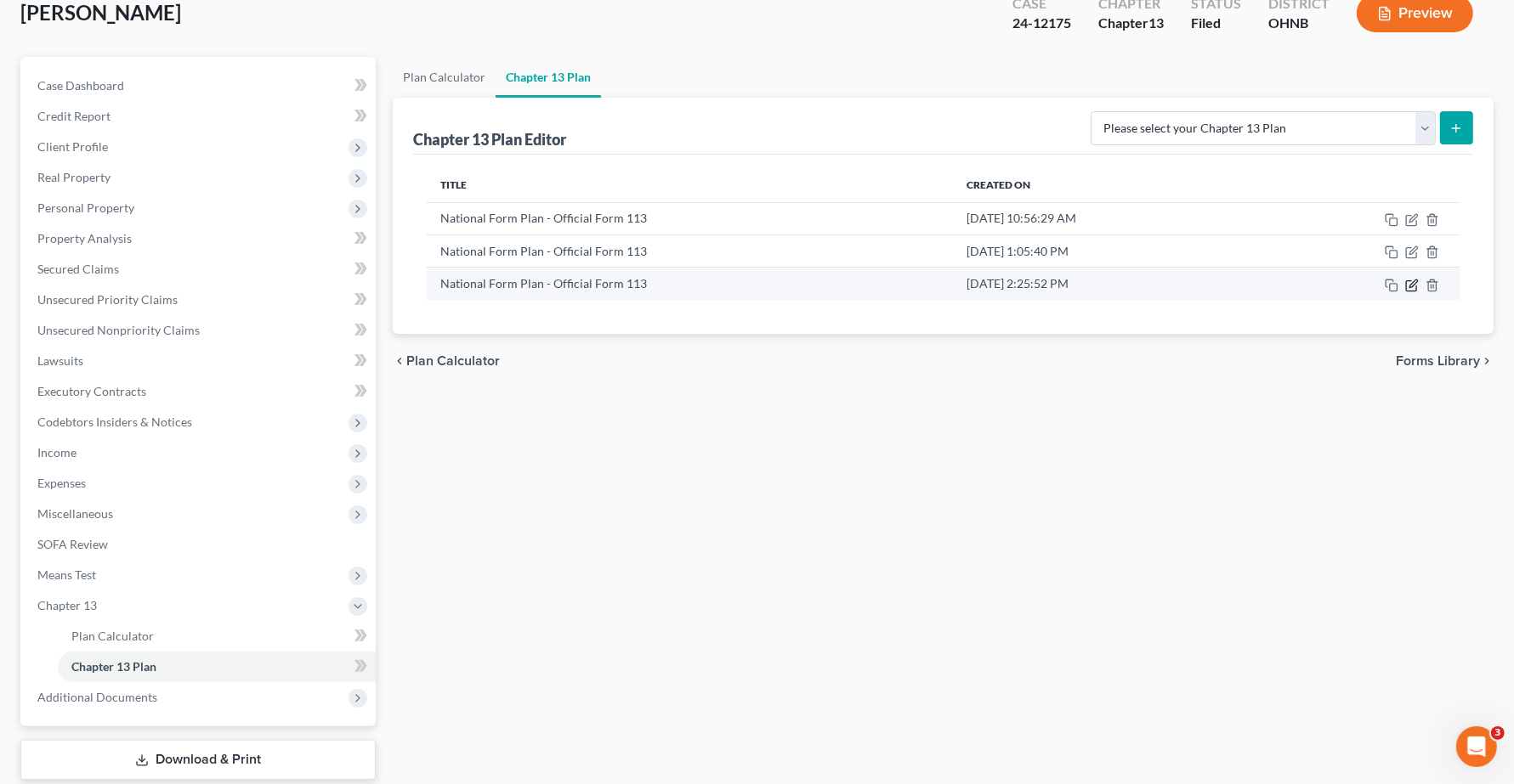
click at [1343, 288] on icon "button" at bounding box center [1411, 285] width 14 height 14
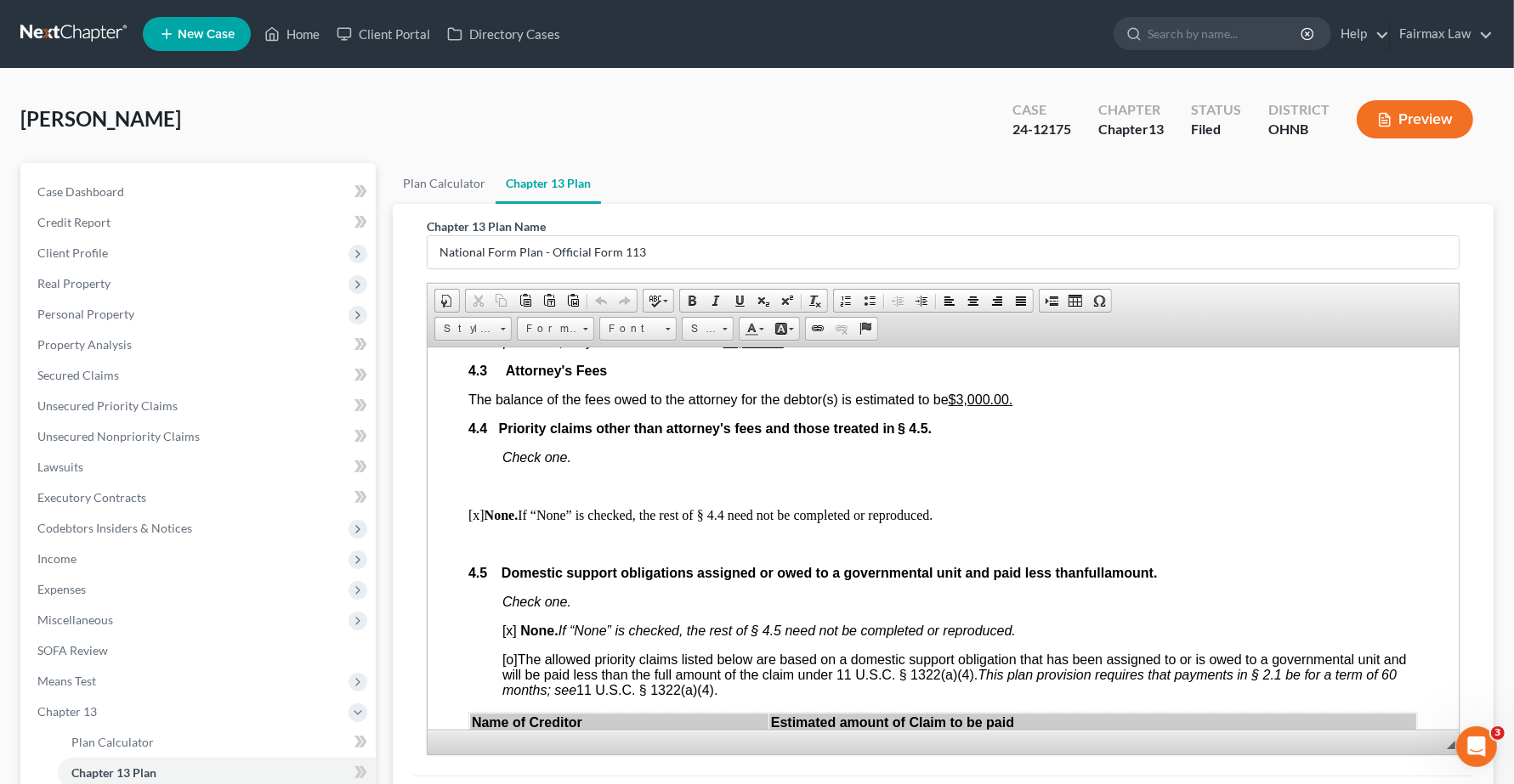
scroll to position [3291, 0]
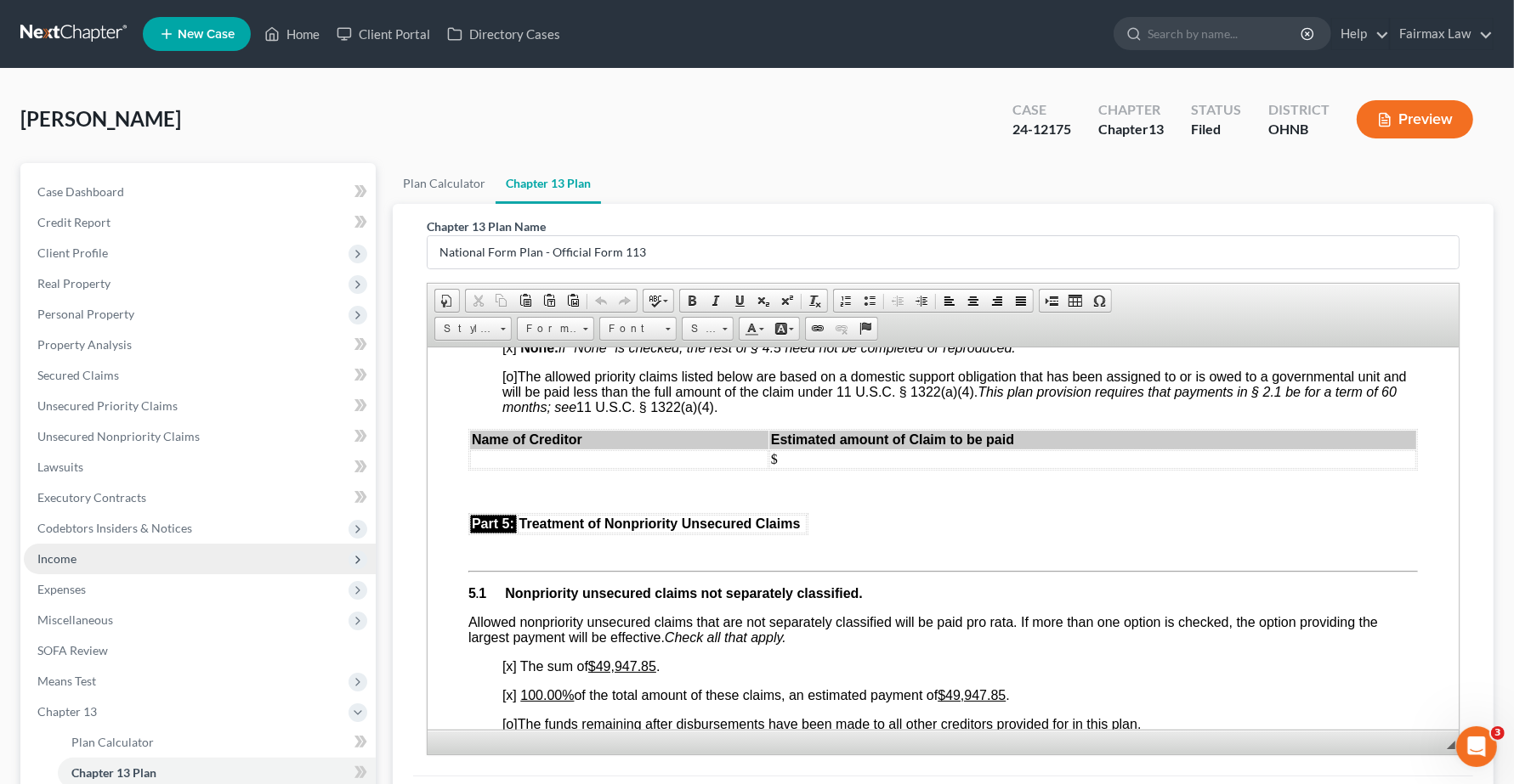
click at [41, 561] on span "Income" at bounding box center [57, 558] width 39 height 15
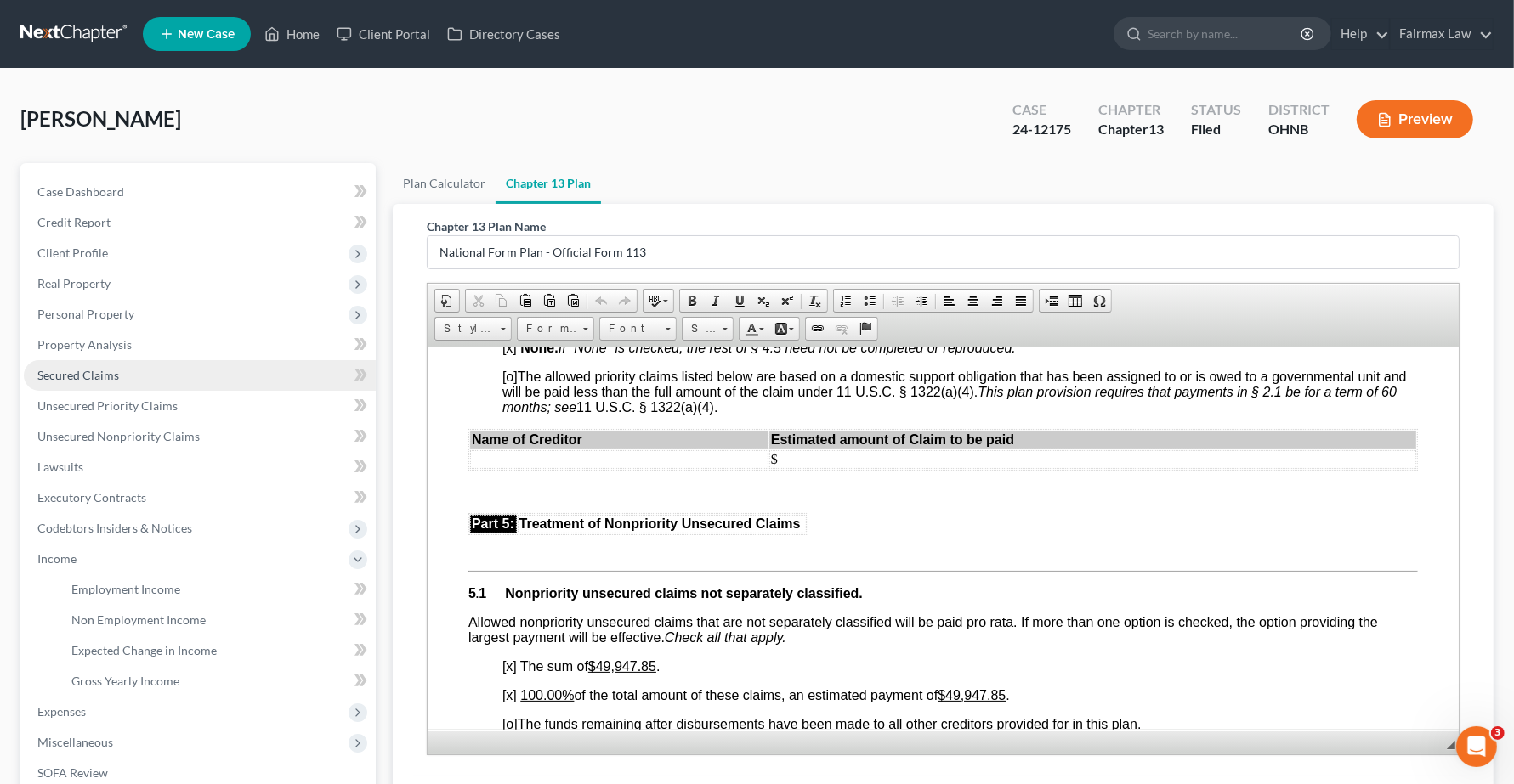
click at [77, 379] on span "Secured Claims" at bounding box center [77, 374] width 81 height 15
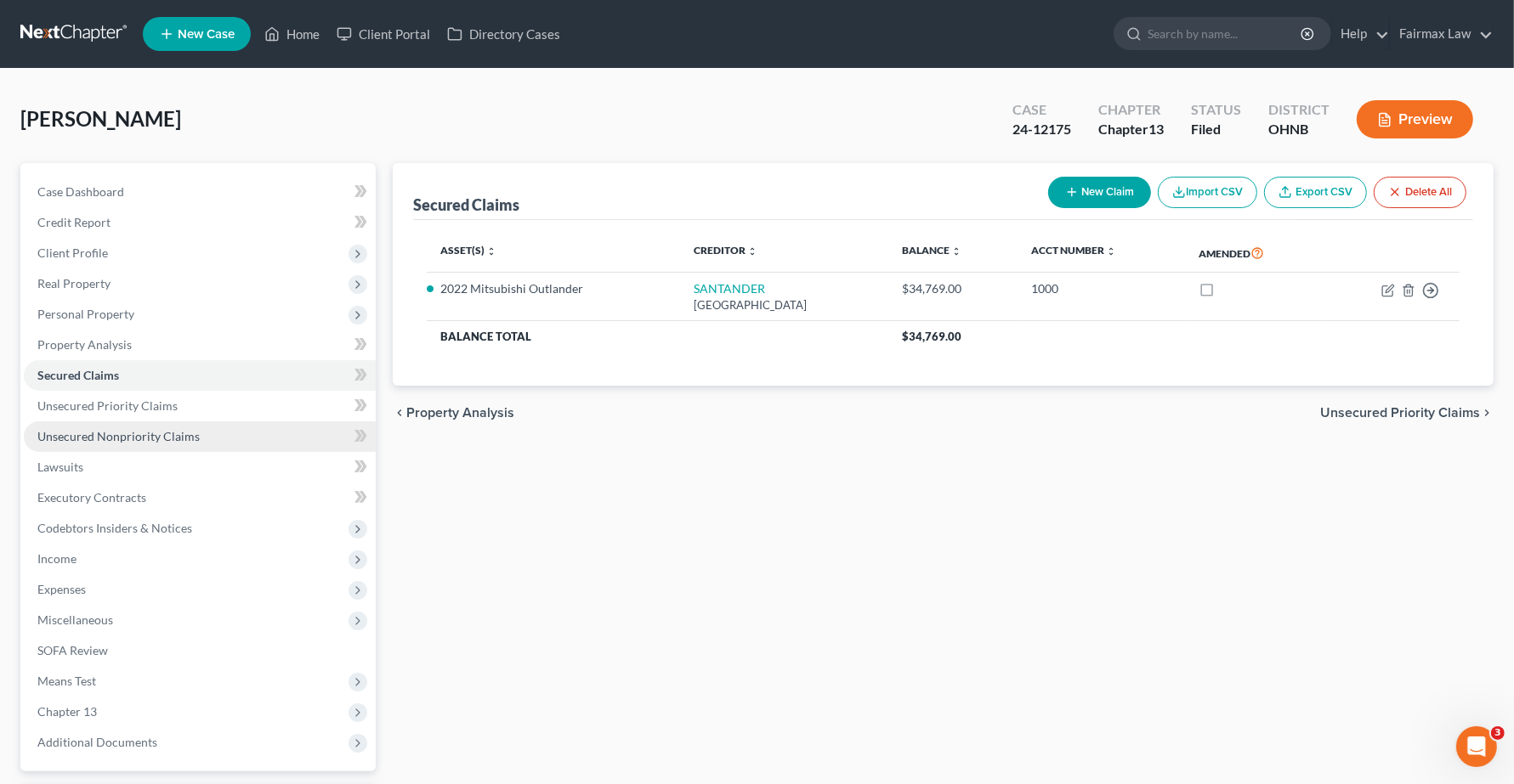
click at [62, 444] on link "Unsecured Nonpriority Claims" at bounding box center [200, 436] width 352 height 30
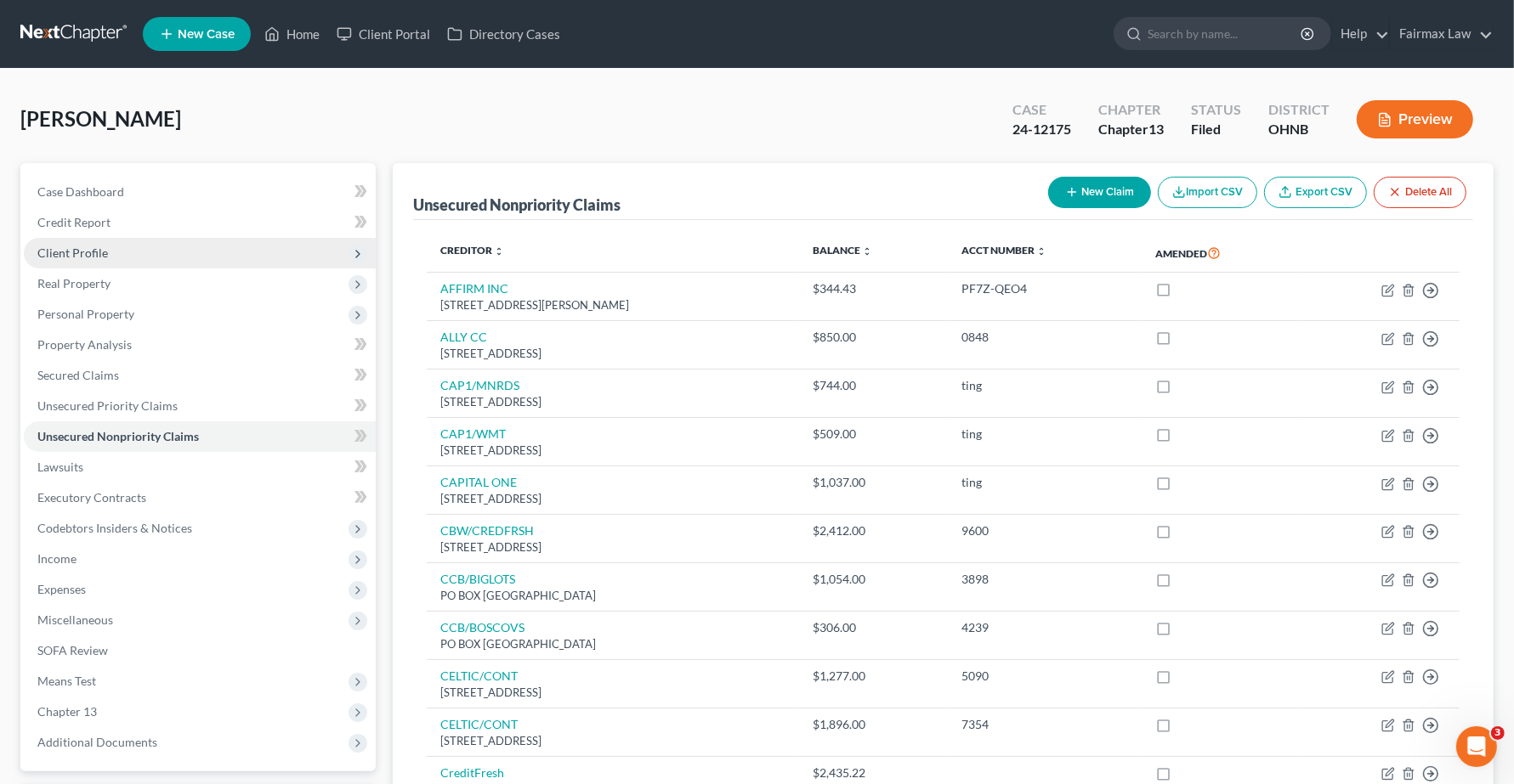
click at [70, 252] on span "Client Profile" at bounding box center [72, 252] width 70 height 15
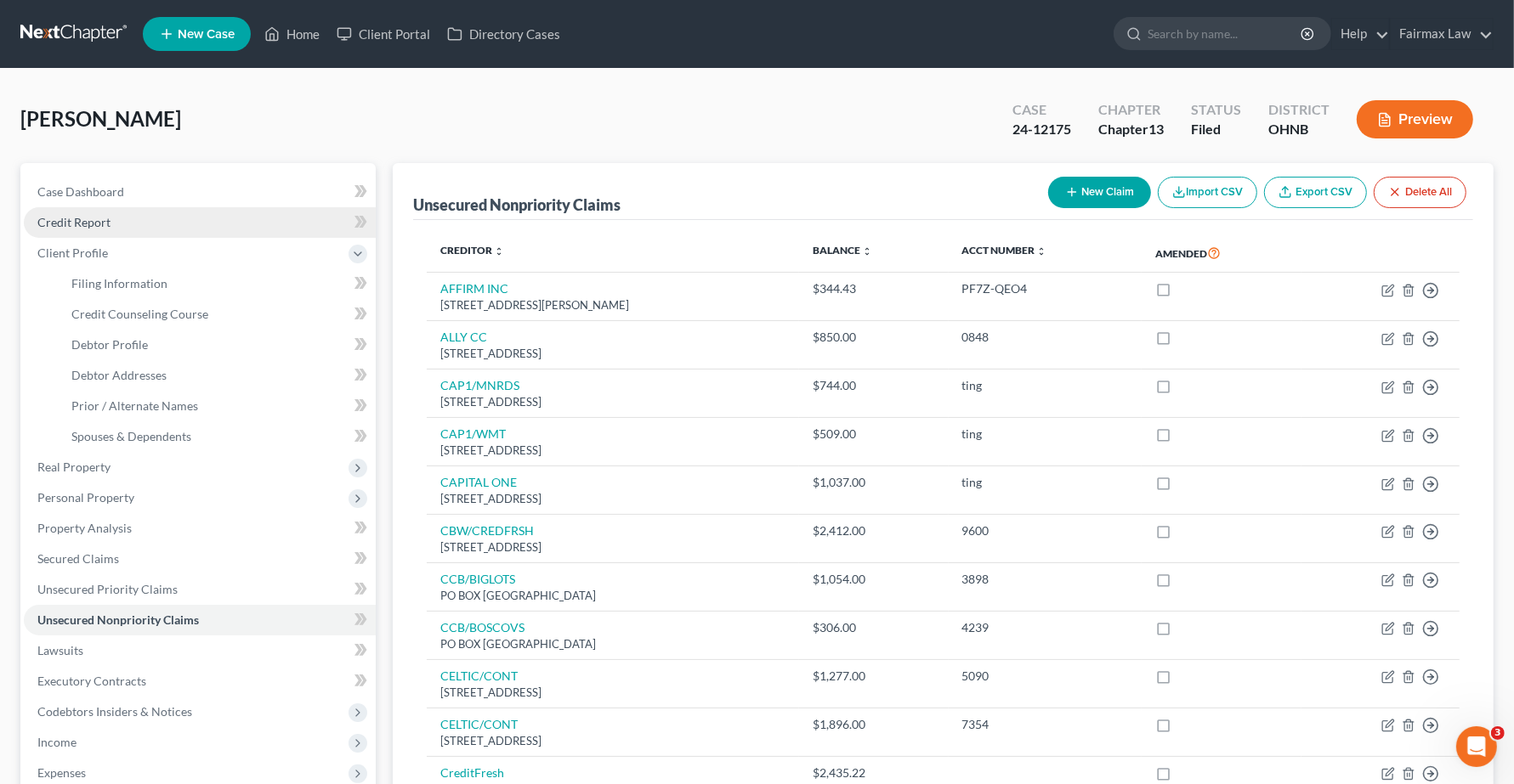
click at [90, 228] on link "Credit Report" at bounding box center [200, 222] width 352 height 30
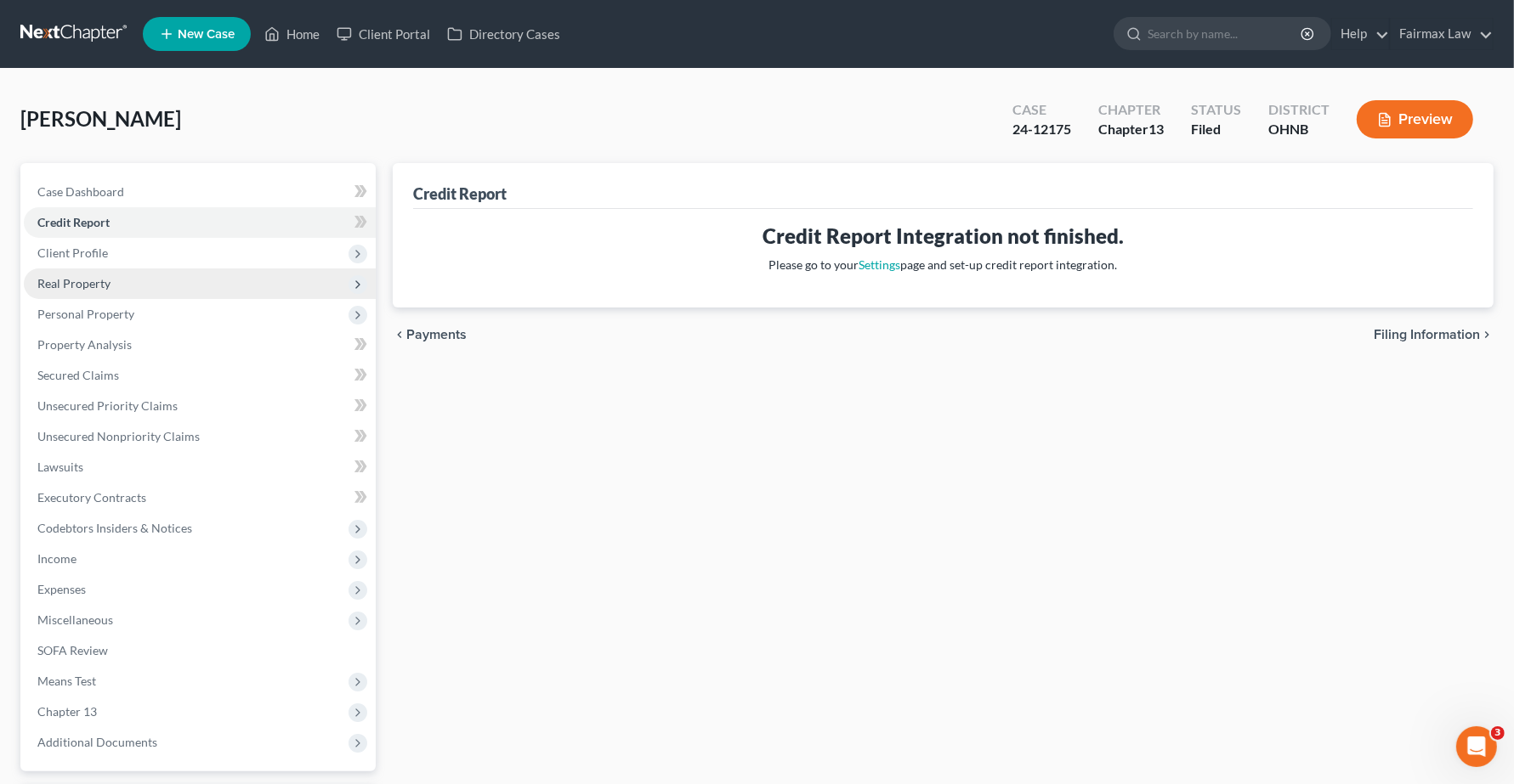
click at [30, 286] on span "Real Property" at bounding box center [200, 283] width 352 height 30
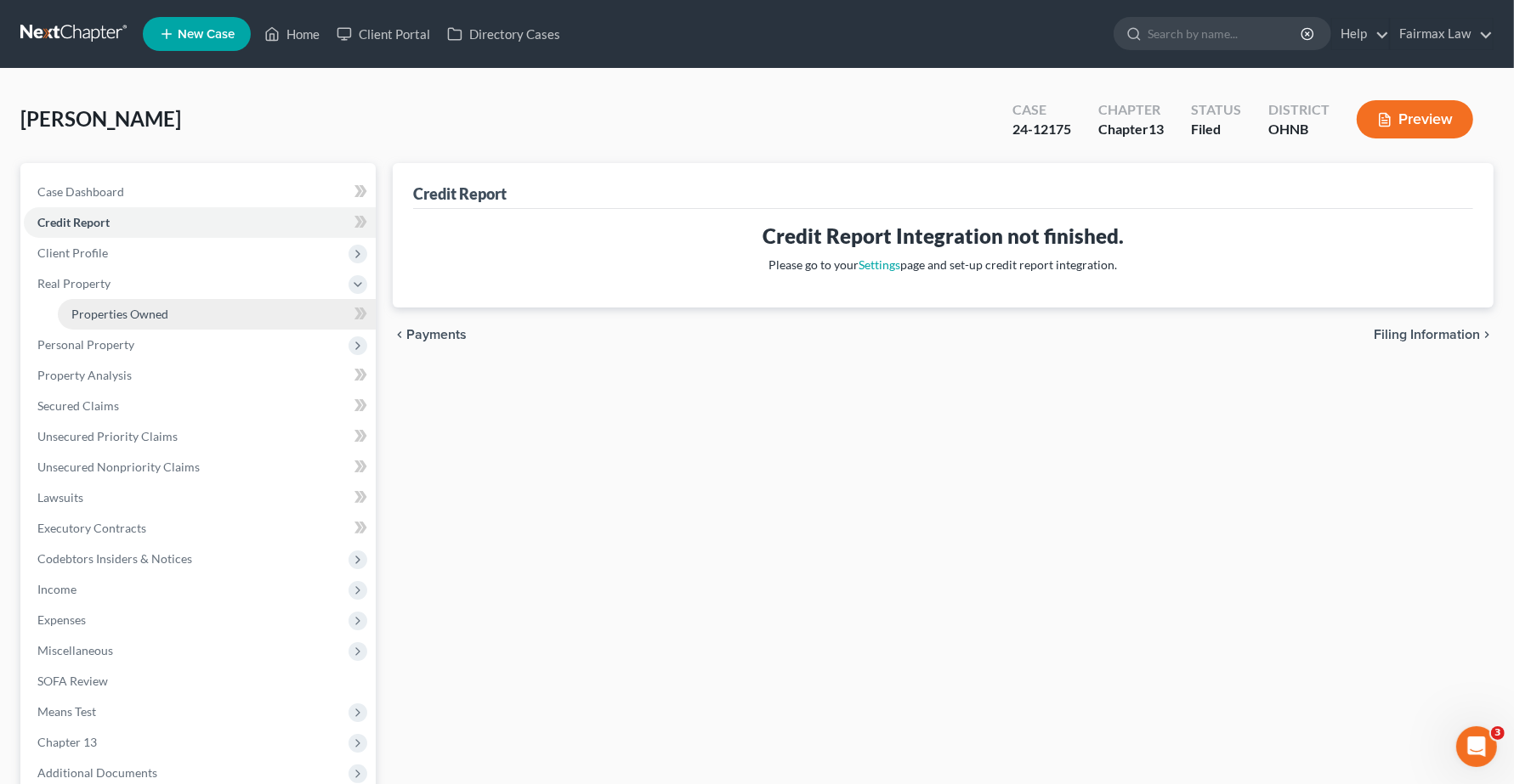
click at [107, 317] on span "Properties Owned" at bounding box center [119, 314] width 97 height 15
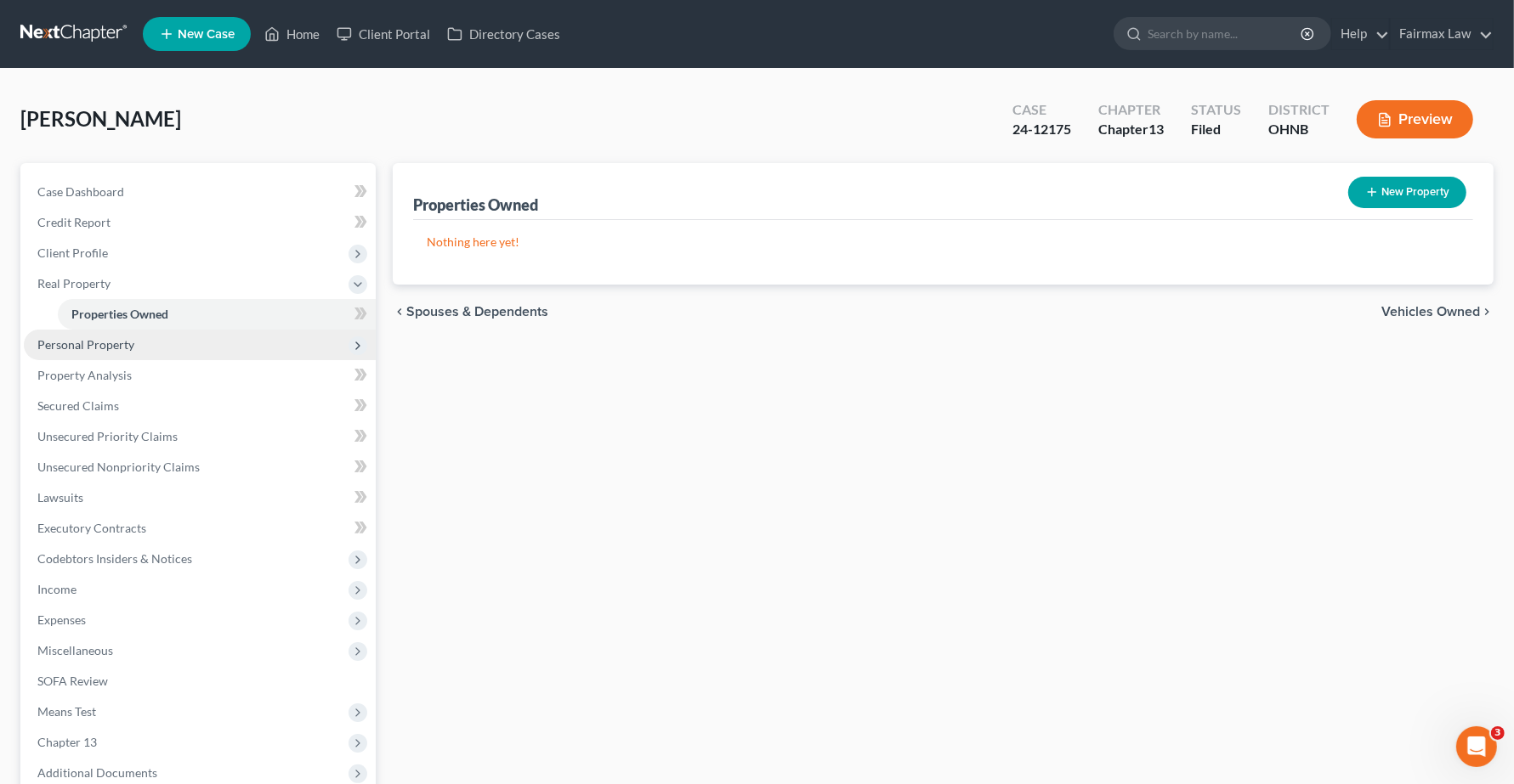
click at [104, 354] on span "Personal Property" at bounding box center [200, 344] width 352 height 30
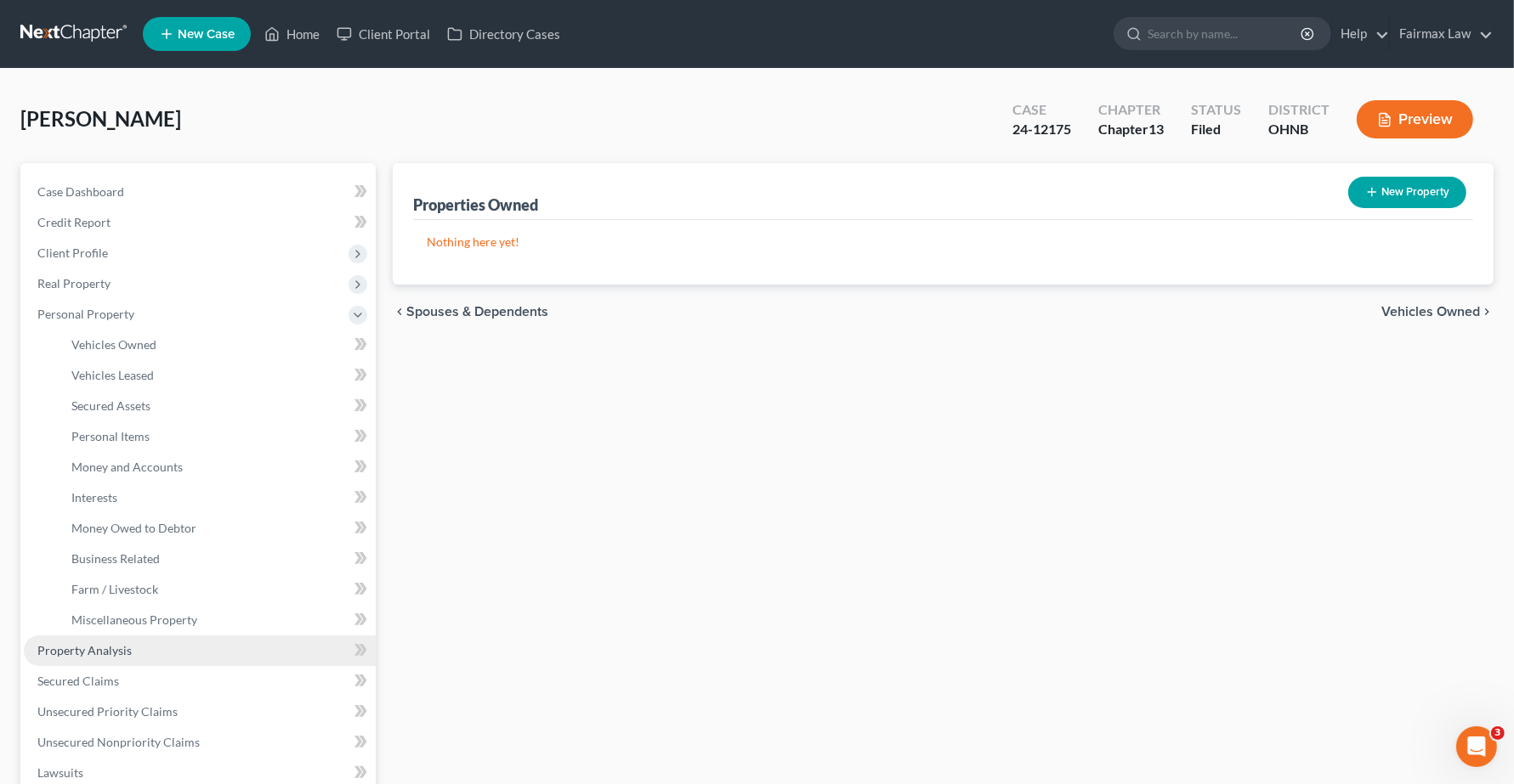
click at [101, 638] on link "Property Analysis" at bounding box center [200, 650] width 352 height 30
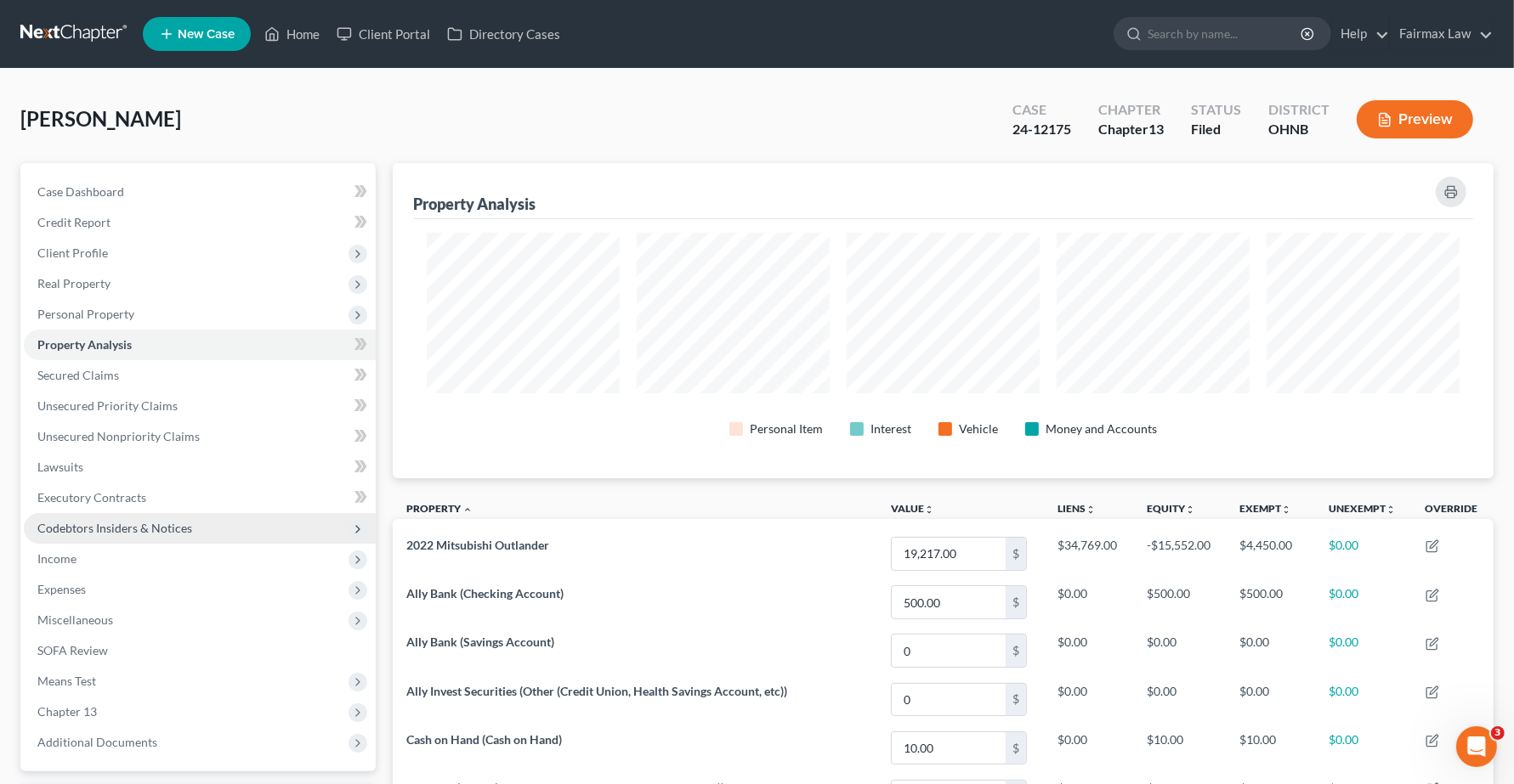
scroll to position [315, 1100]
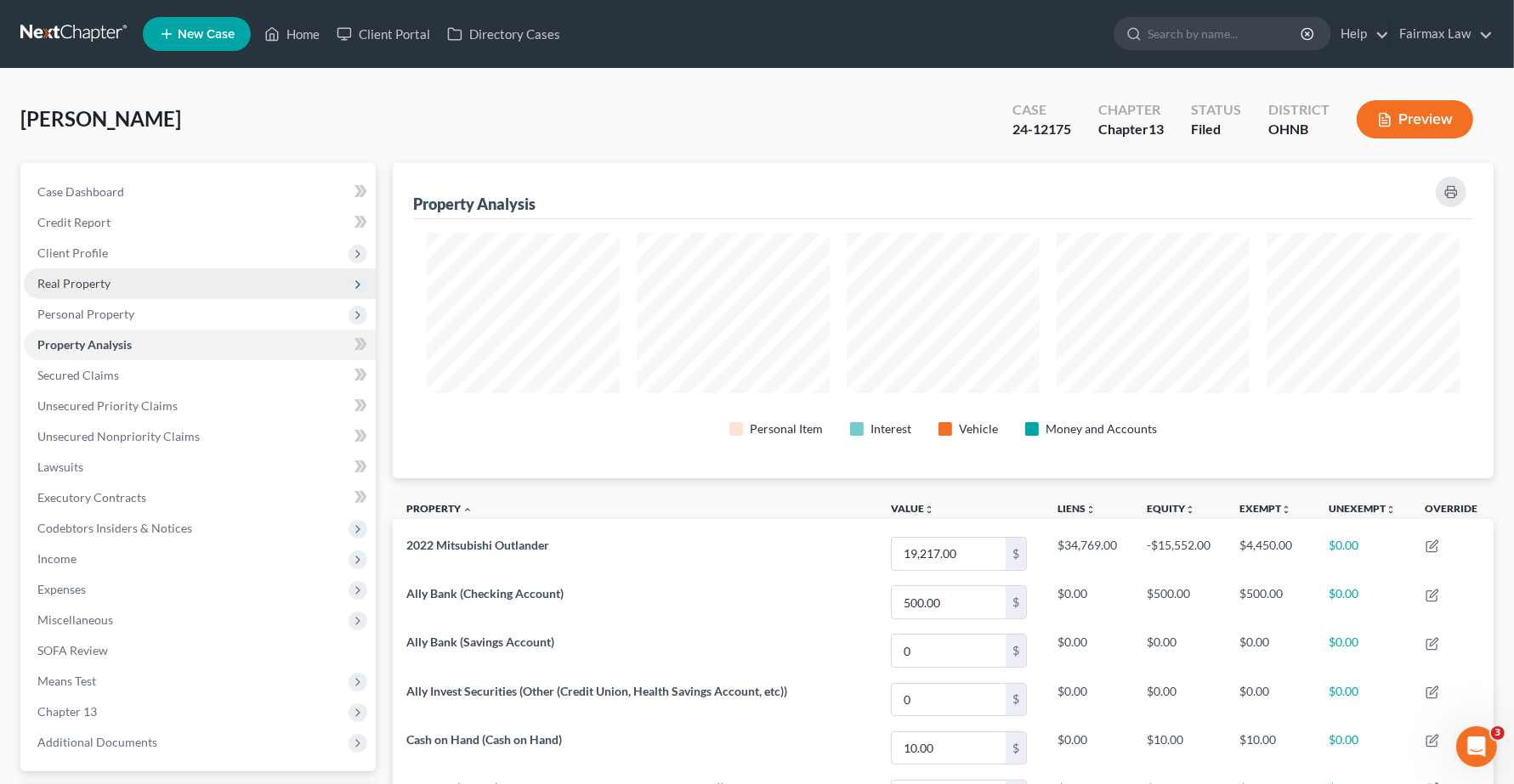
click at [45, 290] on span "Real Property" at bounding box center [200, 283] width 352 height 30
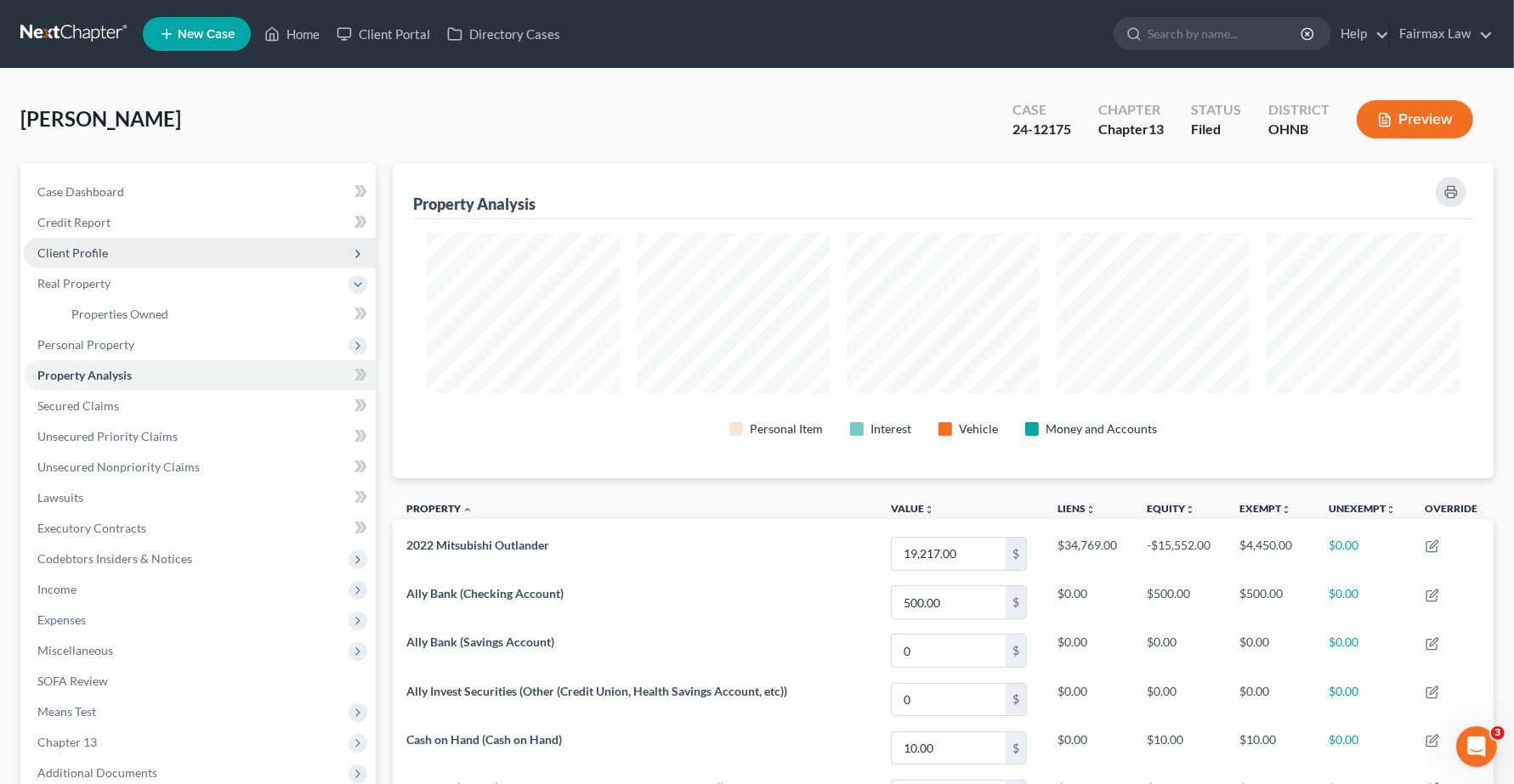
click at [49, 261] on span "Client Profile" at bounding box center [200, 252] width 352 height 30
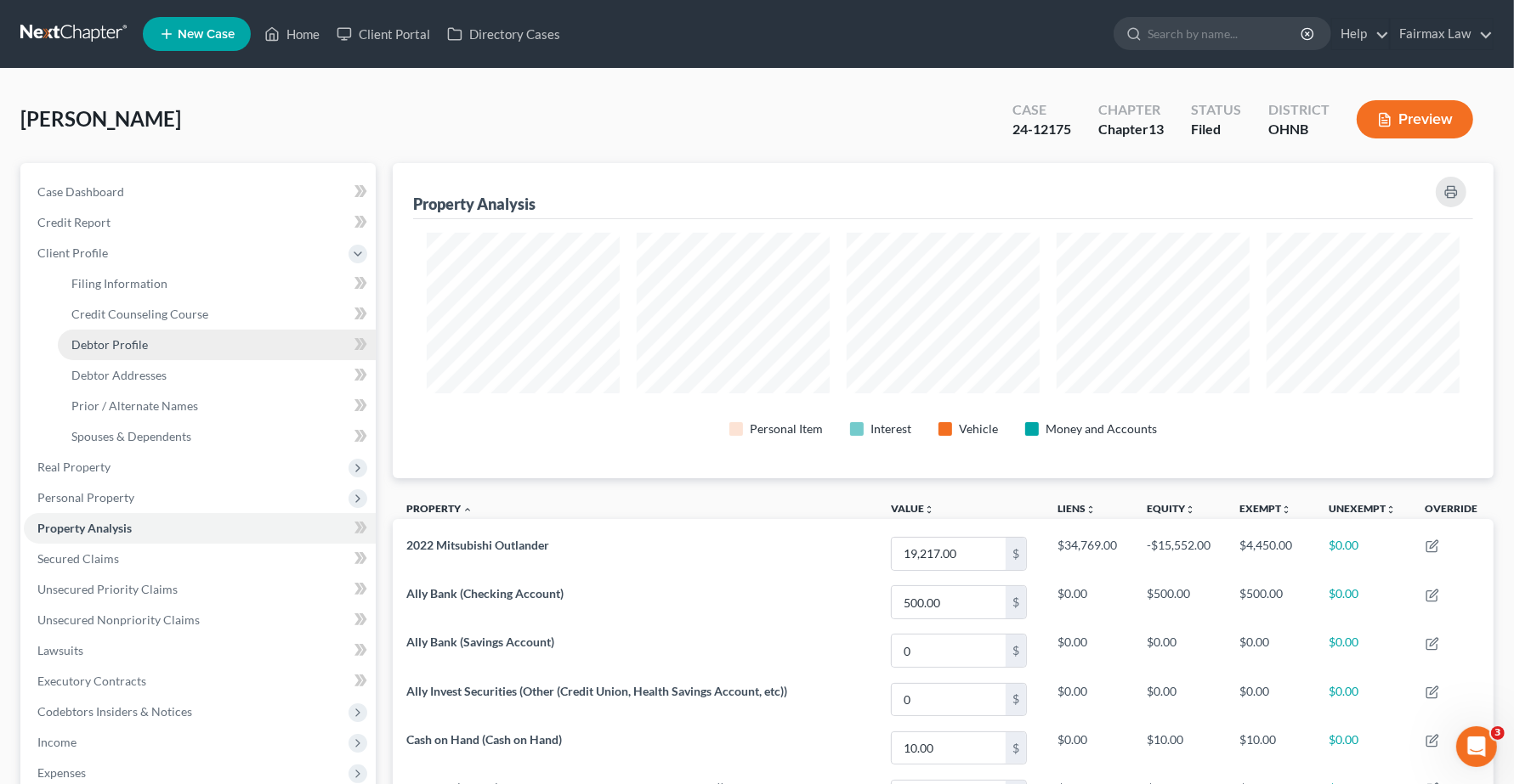
click at [113, 348] on span "Debtor Profile" at bounding box center [110, 344] width 76 height 15
select select "0"
select select "1"
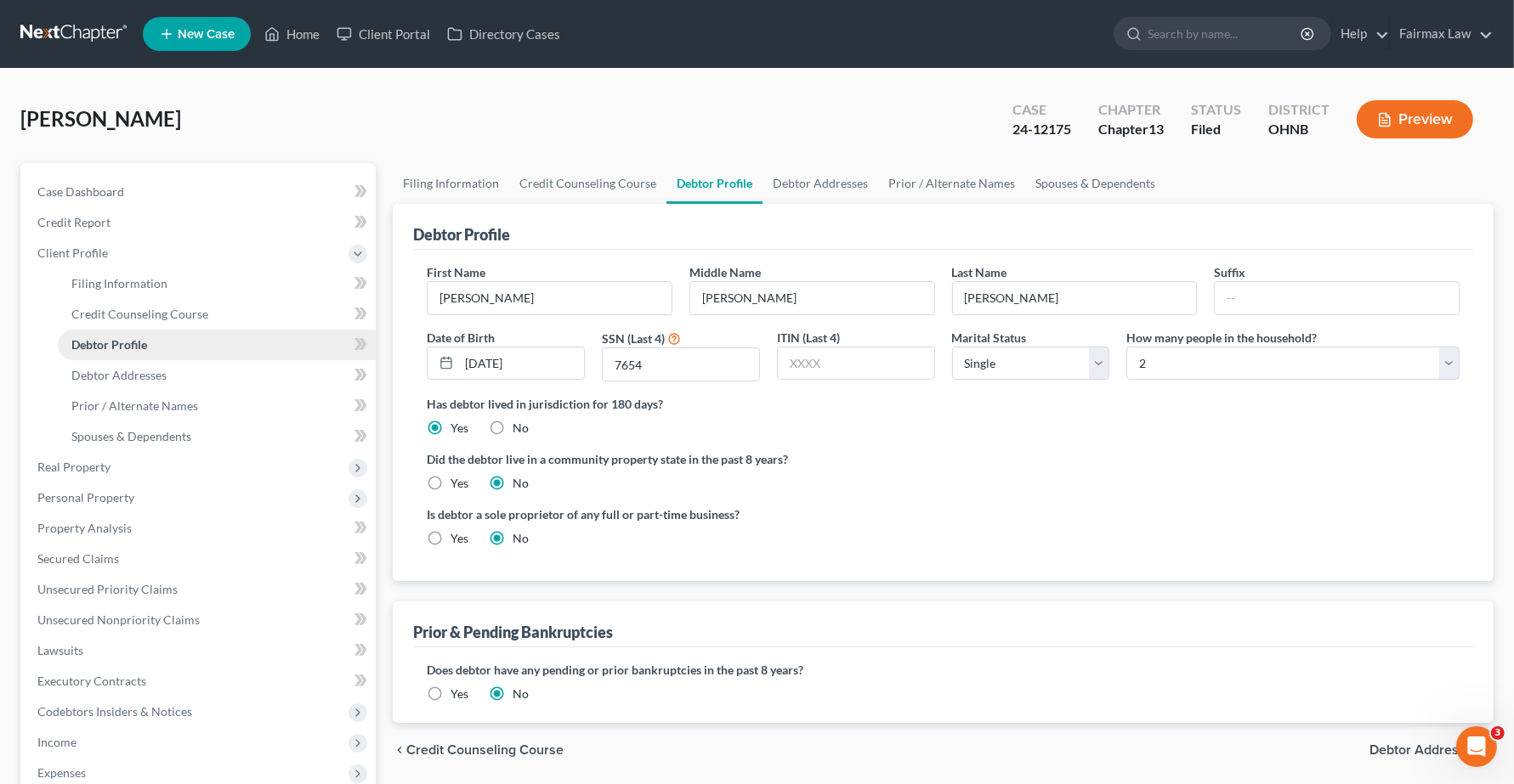
radio input "true"
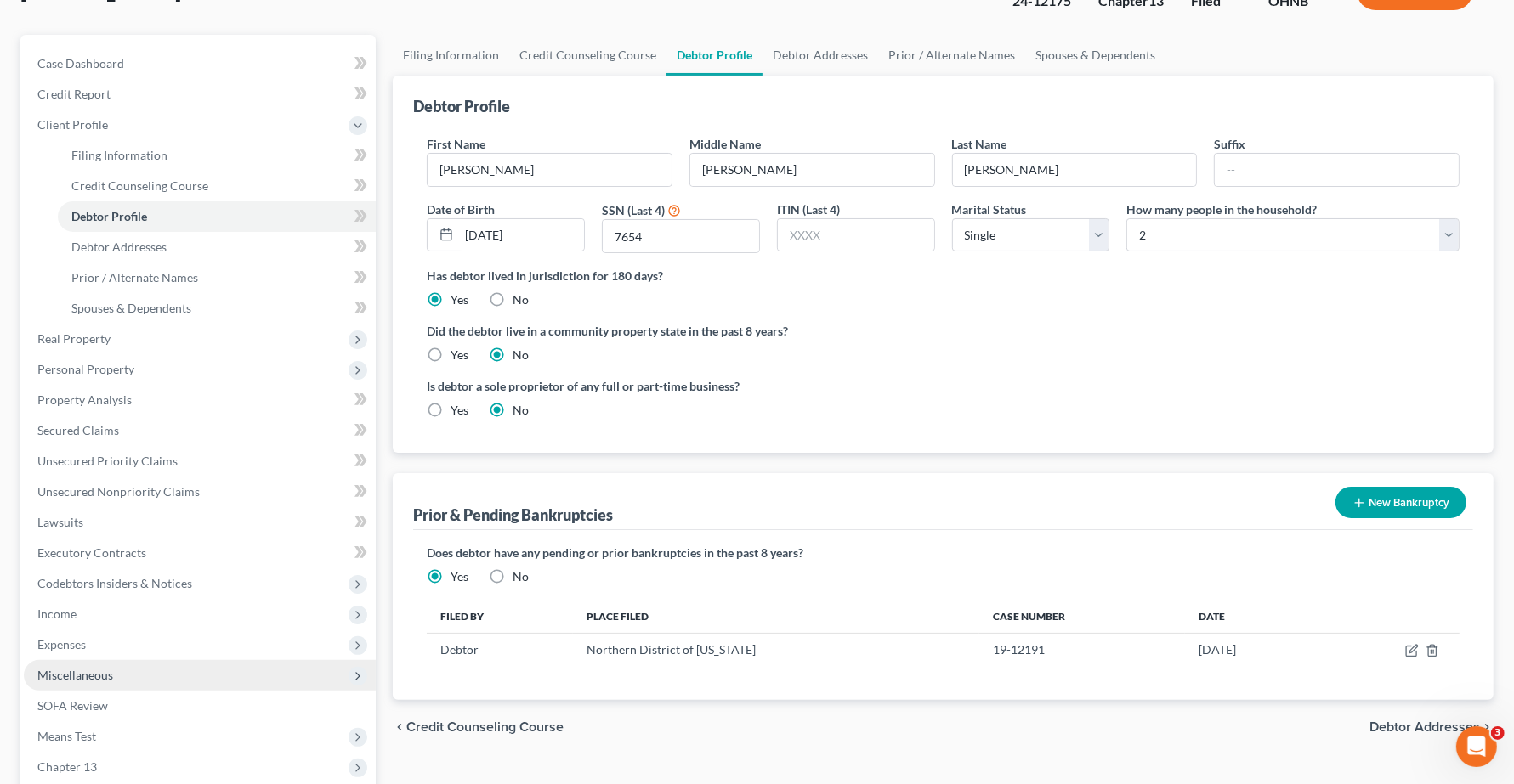
scroll to position [331, 0]
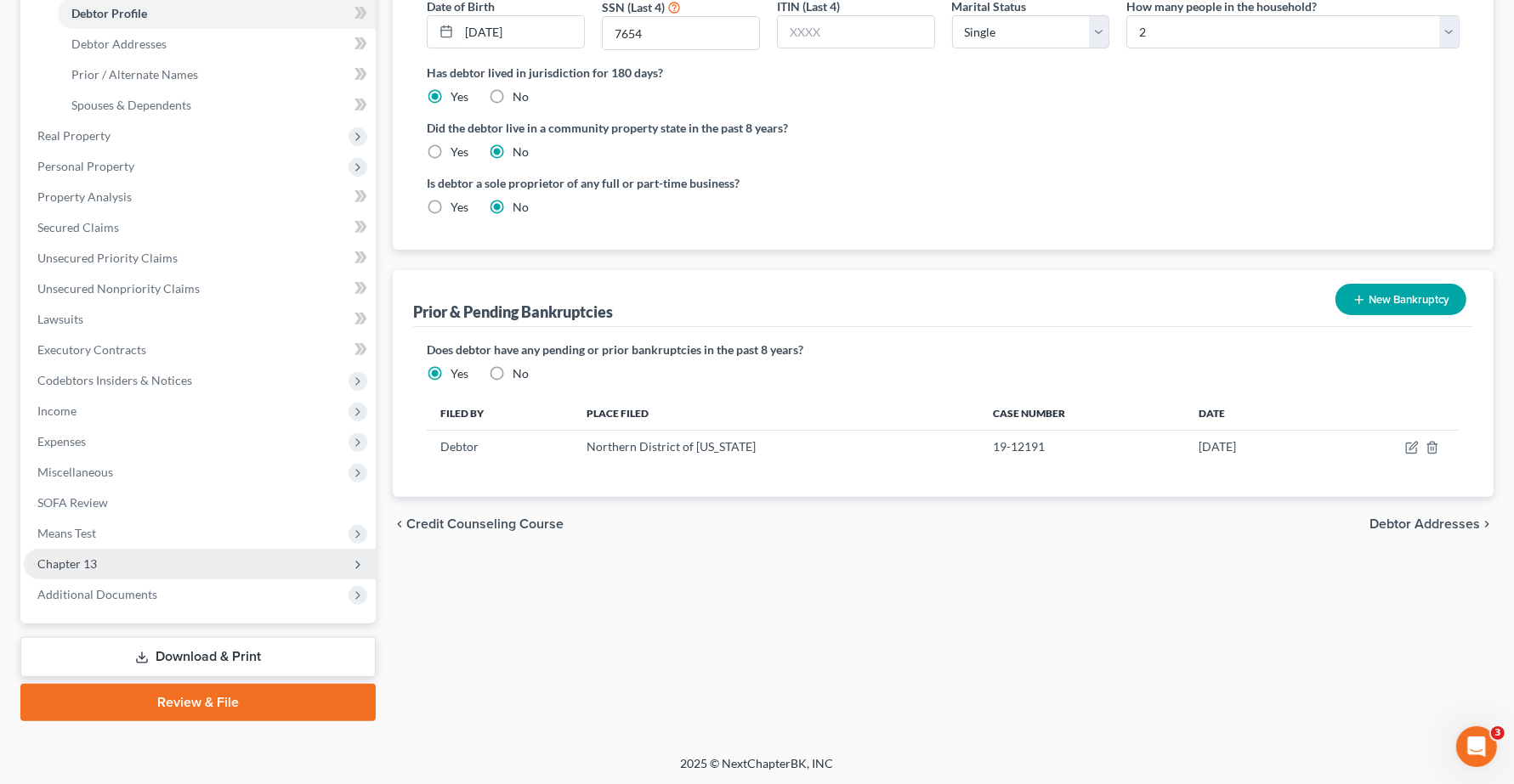
click at [124, 548] on span "Chapter 13" at bounding box center [200, 563] width 352 height 30
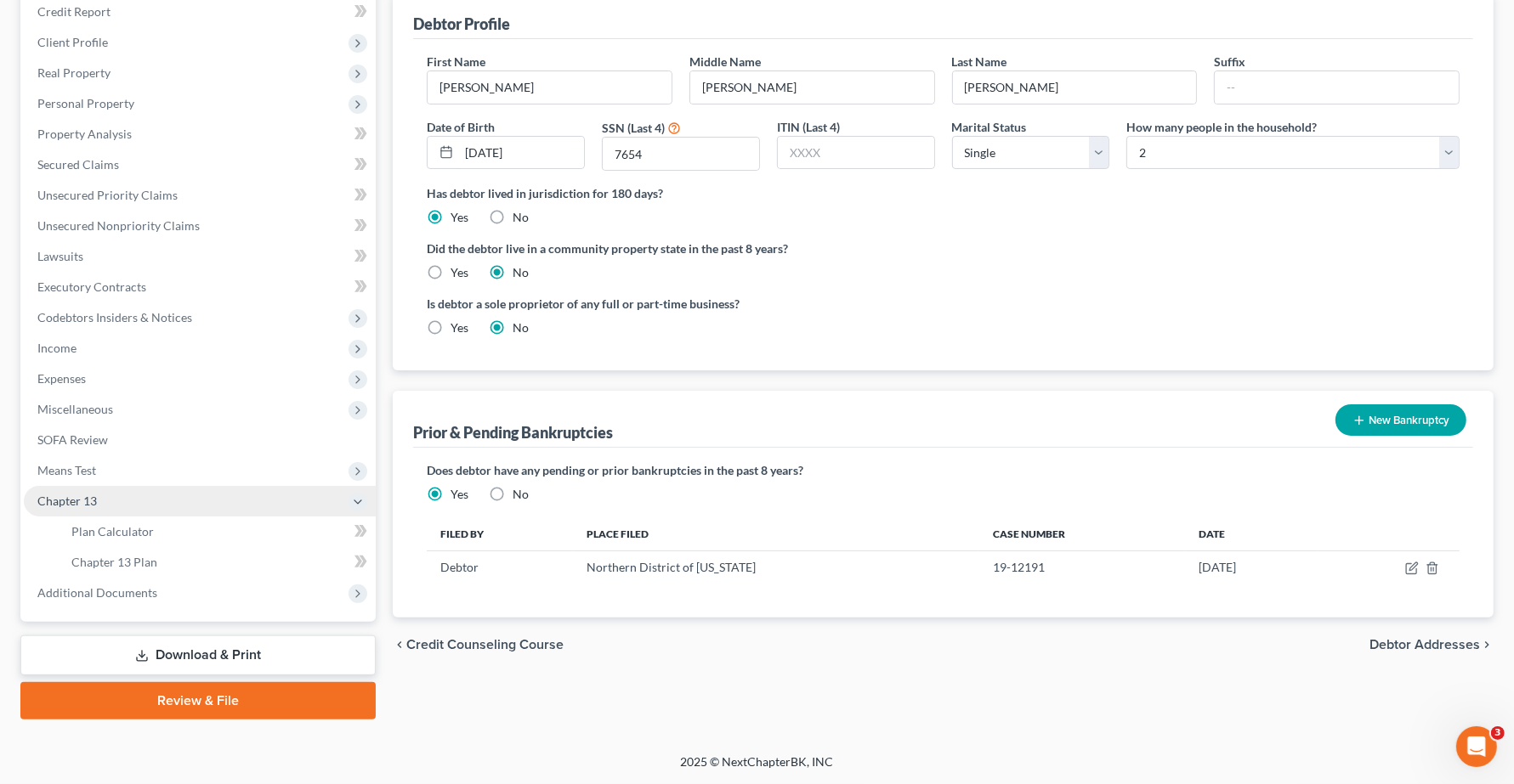
scroll to position [209, 0]
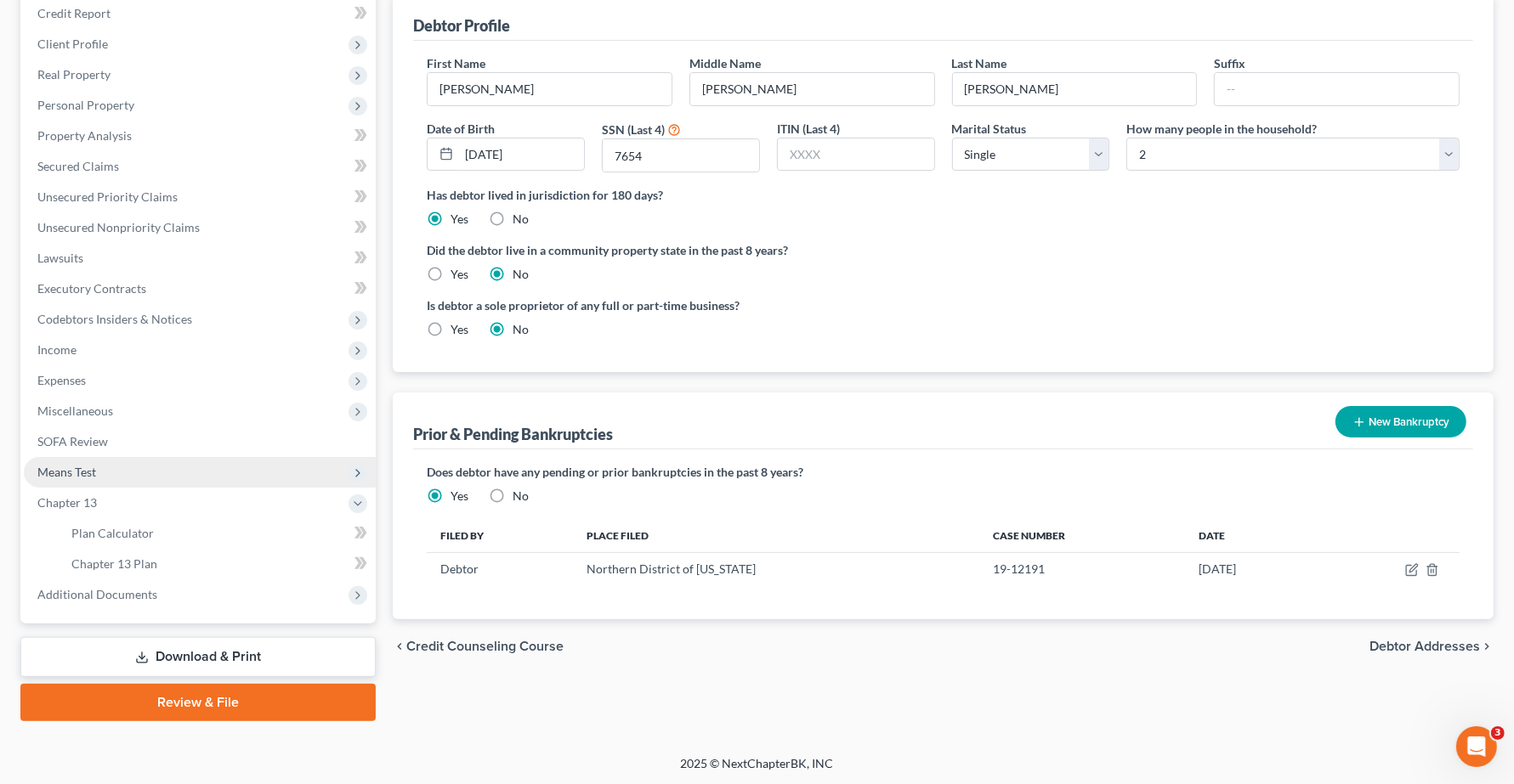
click at [91, 473] on span "Means Test" at bounding box center [67, 471] width 59 height 15
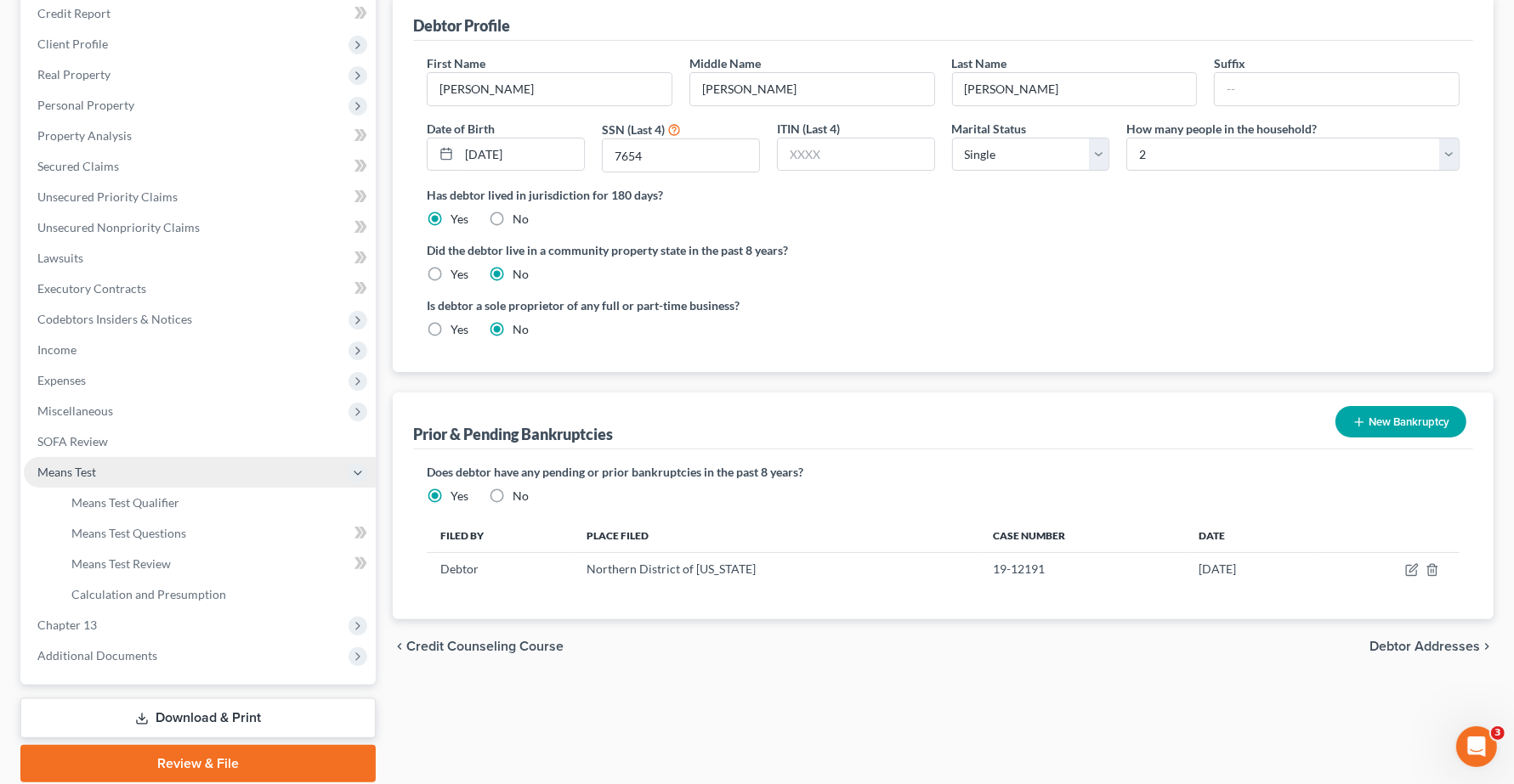
scroll to position [243, 0]
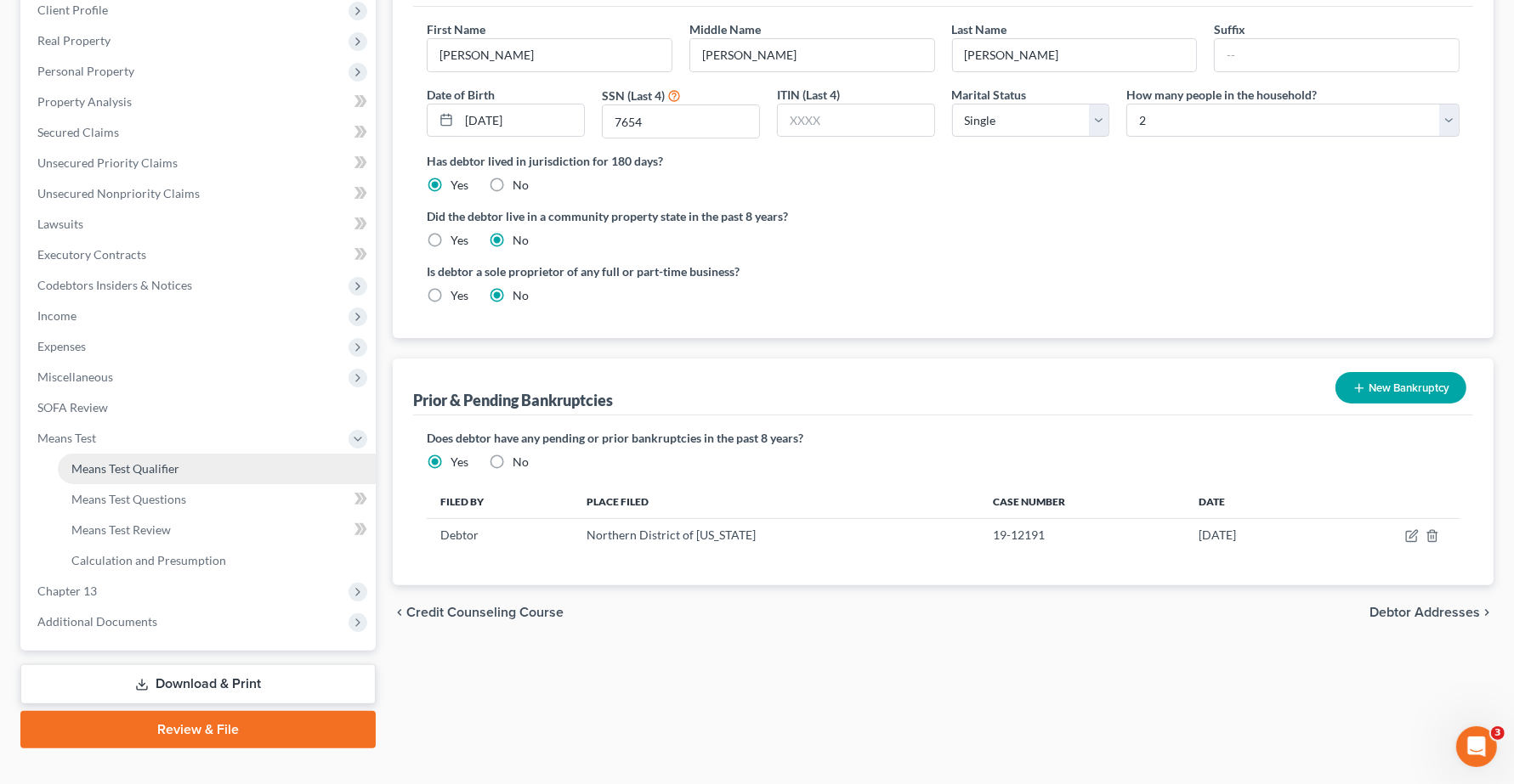
click at [119, 473] on span "Means Test Qualifier" at bounding box center [125, 468] width 108 height 15
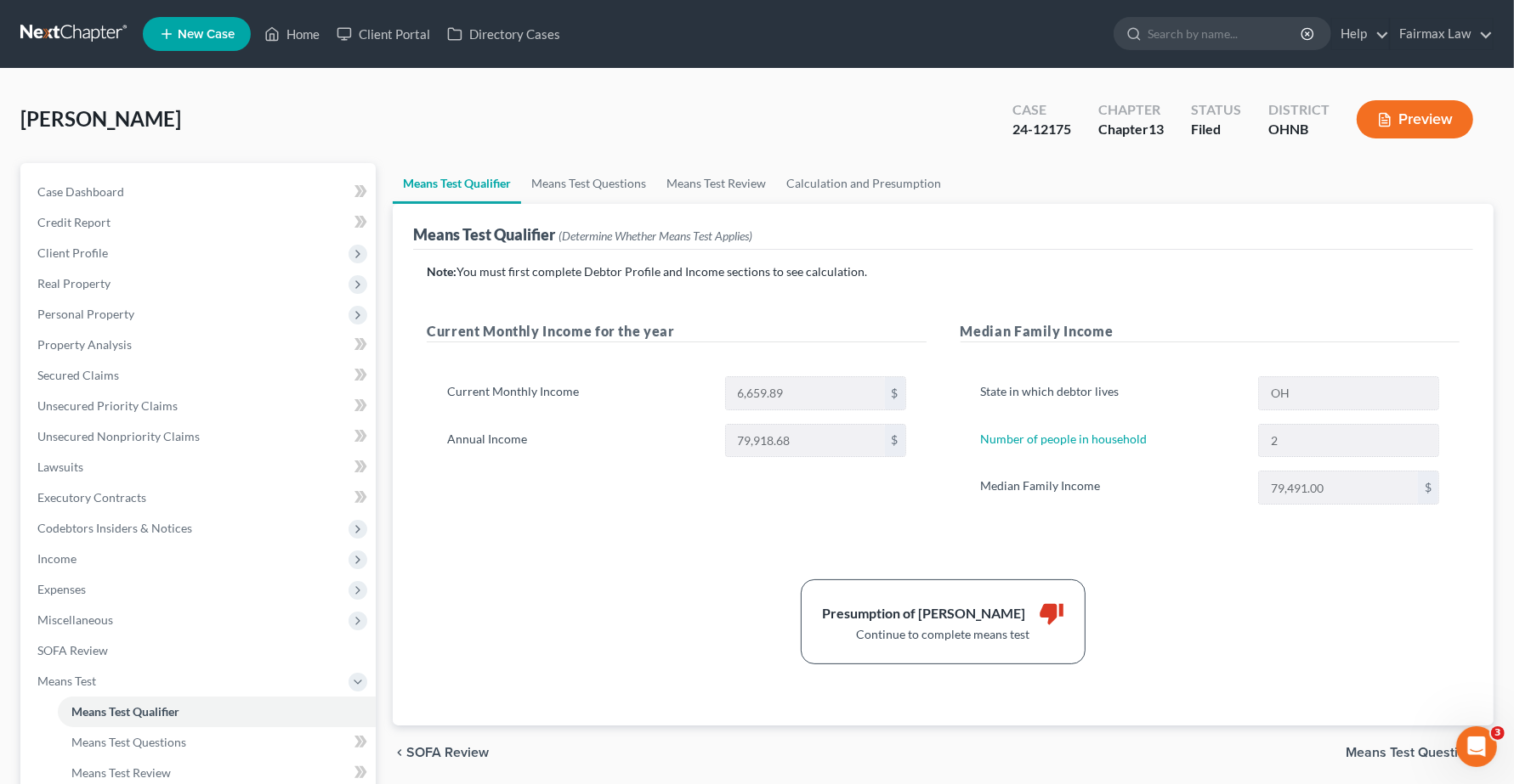
click at [1196, 593] on div "Presumption of Abuse Arises thumb_down Continue to complete means test" at bounding box center [943, 622] width 1049 height 85
click at [1343, 752] on span "Means Test Questions" at bounding box center [1412, 753] width 134 height 14
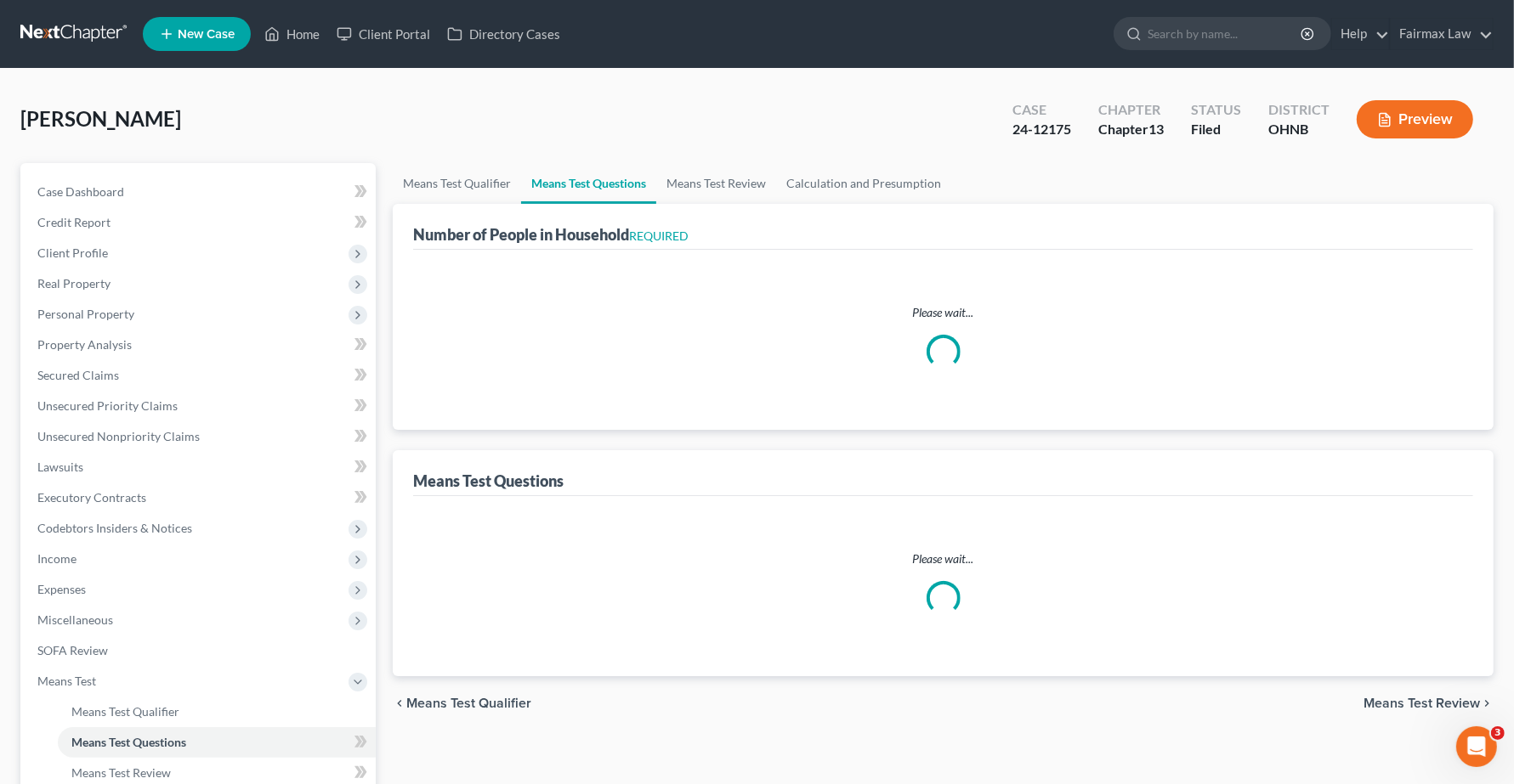
select select "1"
select select "60"
select select "2"
select select "1"
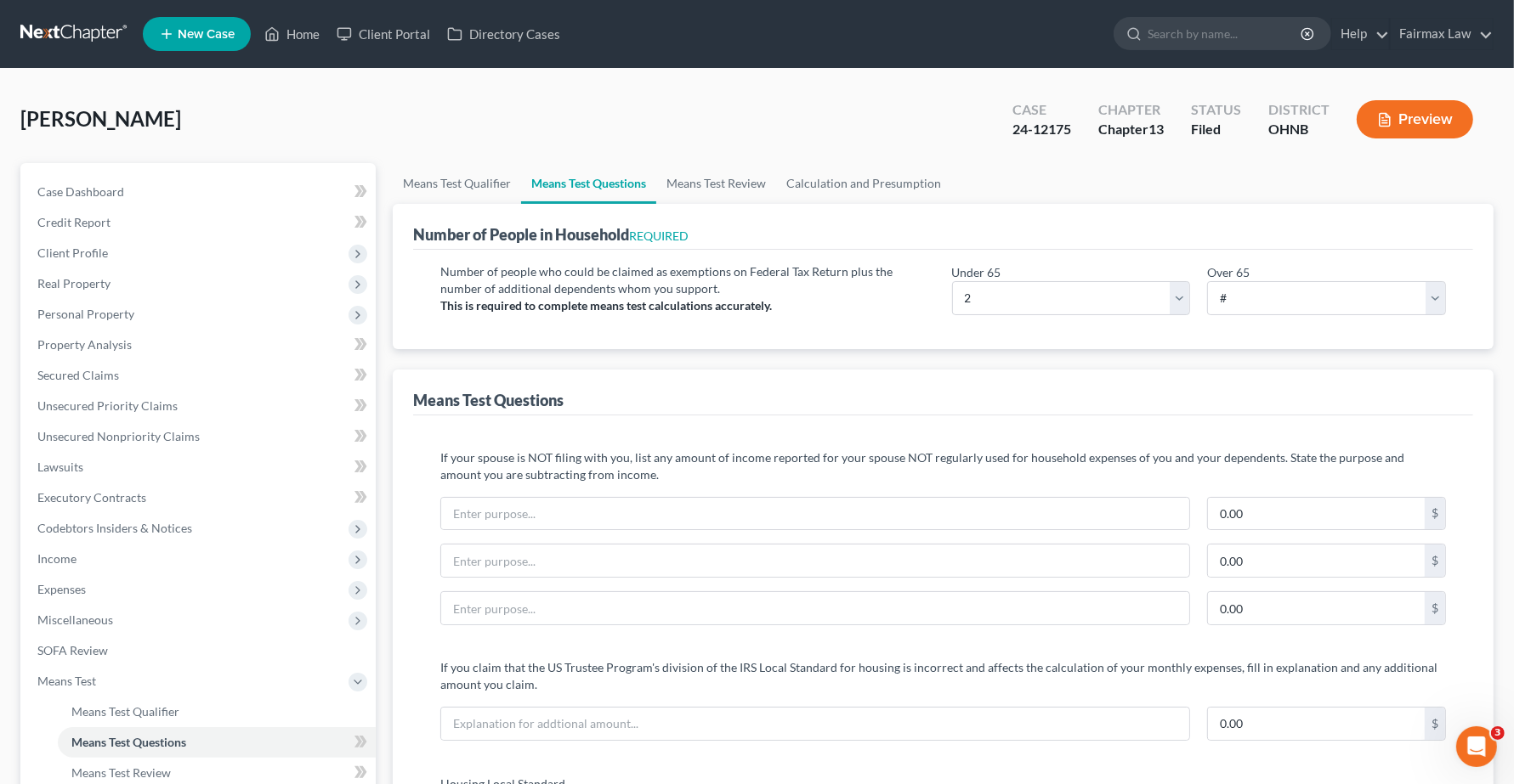
click at [889, 399] on div "Means Test Questions" at bounding box center [943, 392] width 1060 height 46
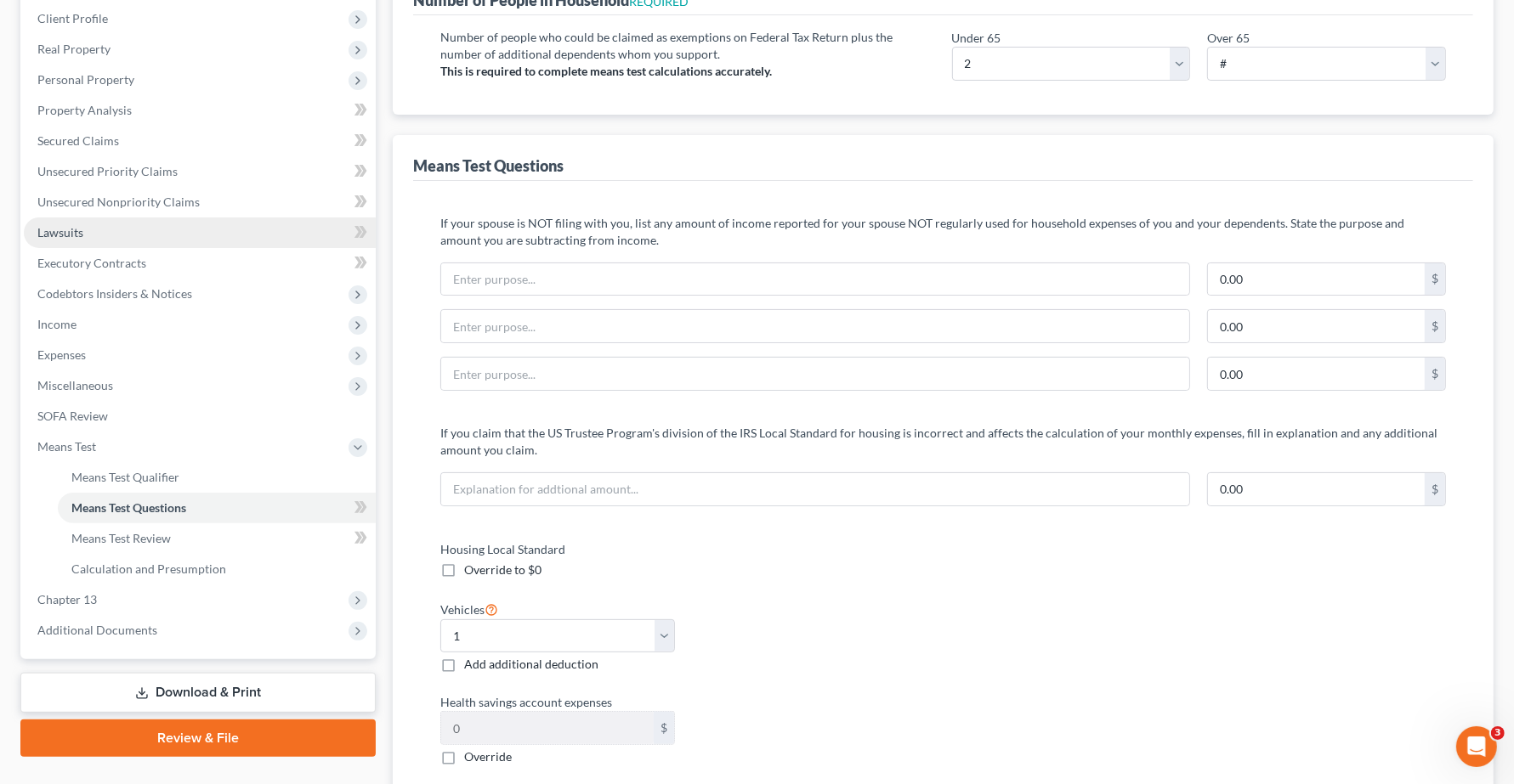
scroll to position [212, 0]
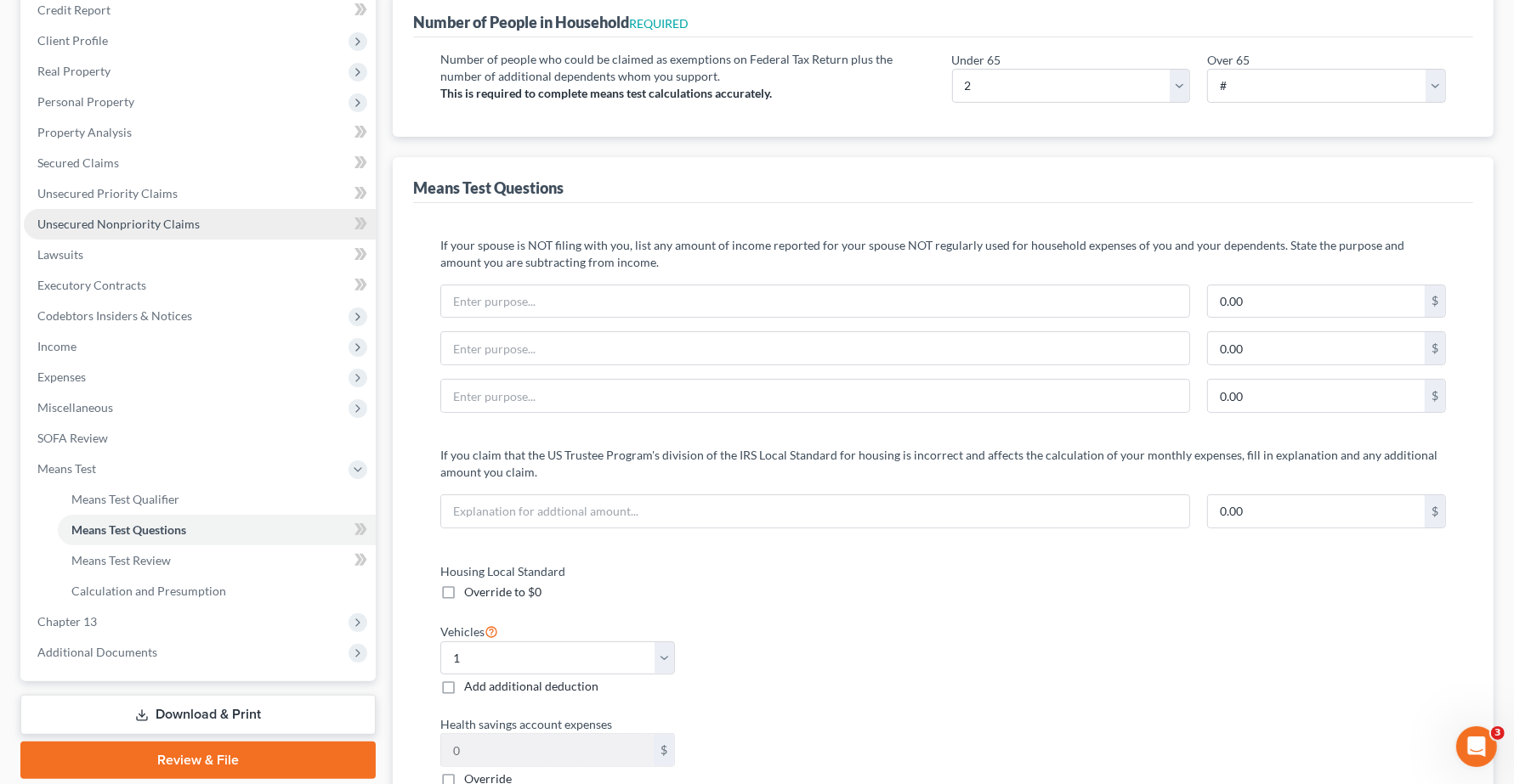
click at [82, 217] on span "Unsecured Nonpriority Claims" at bounding box center [118, 224] width 162 height 15
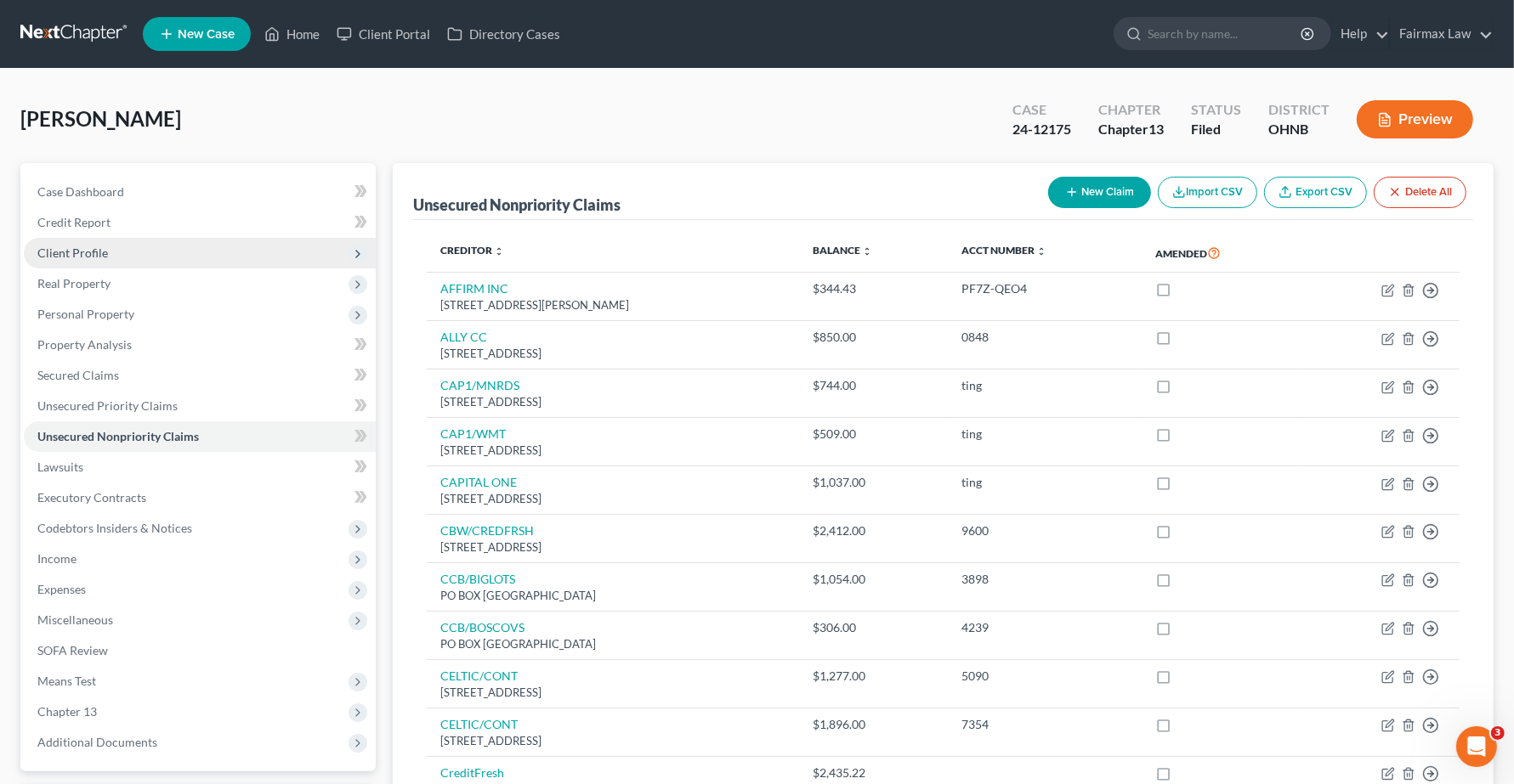
click at [87, 250] on span "Client Profile" at bounding box center [72, 252] width 70 height 15
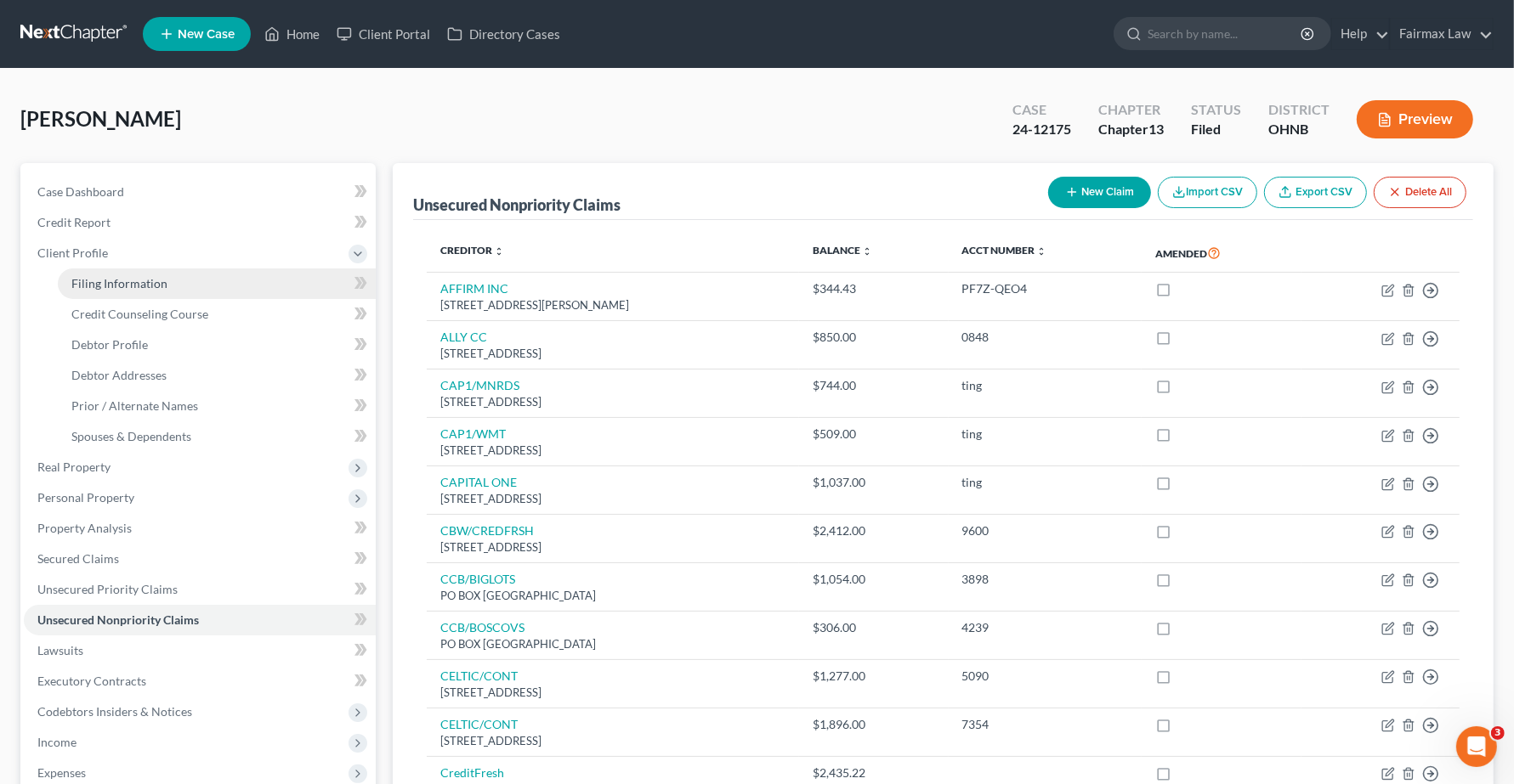
click at [98, 289] on link "Filing Information" at bounding box center [216, 283] width 318 height 30
select select "1"
select select "0"
select select "3"
select select "0"
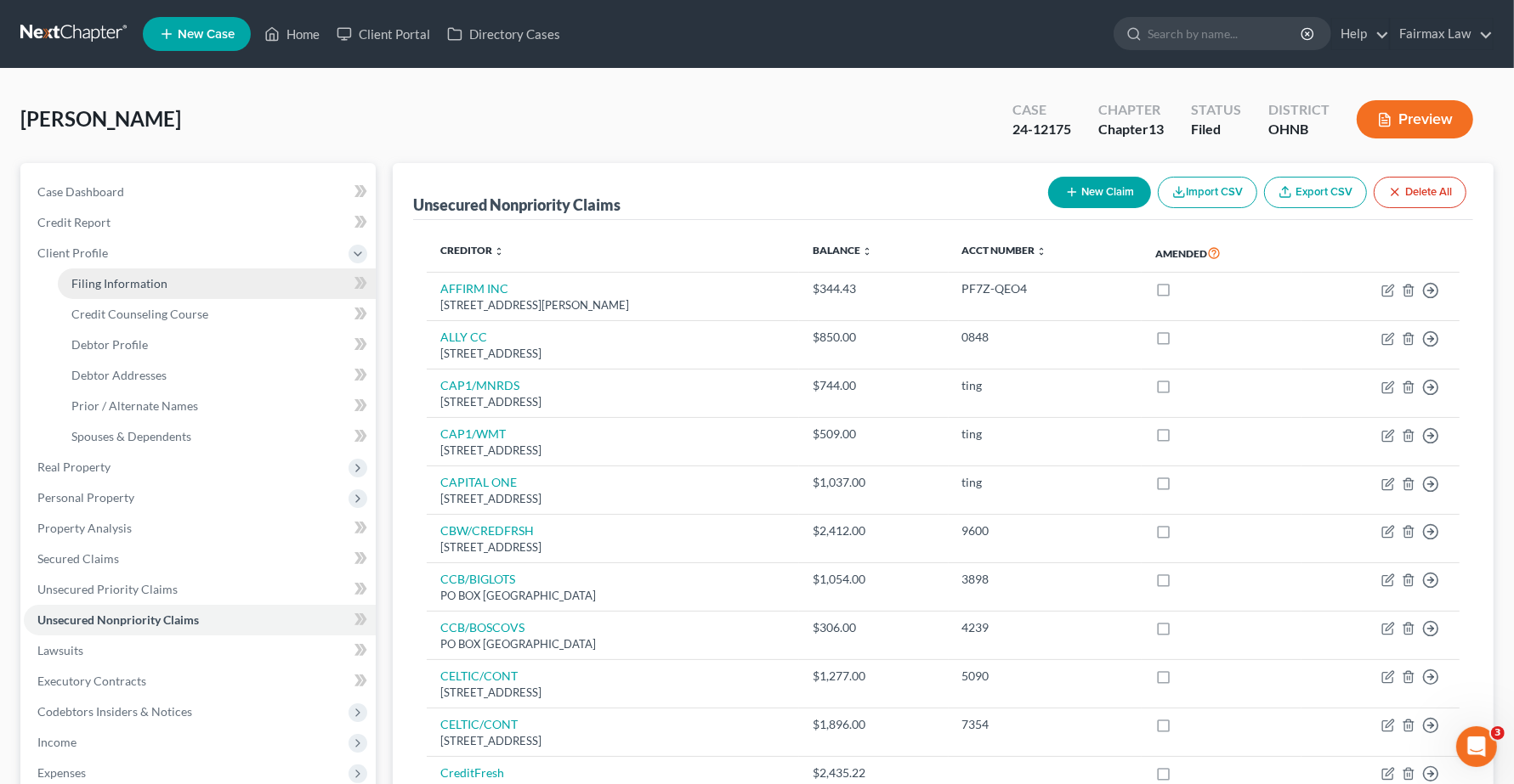
select select "36"
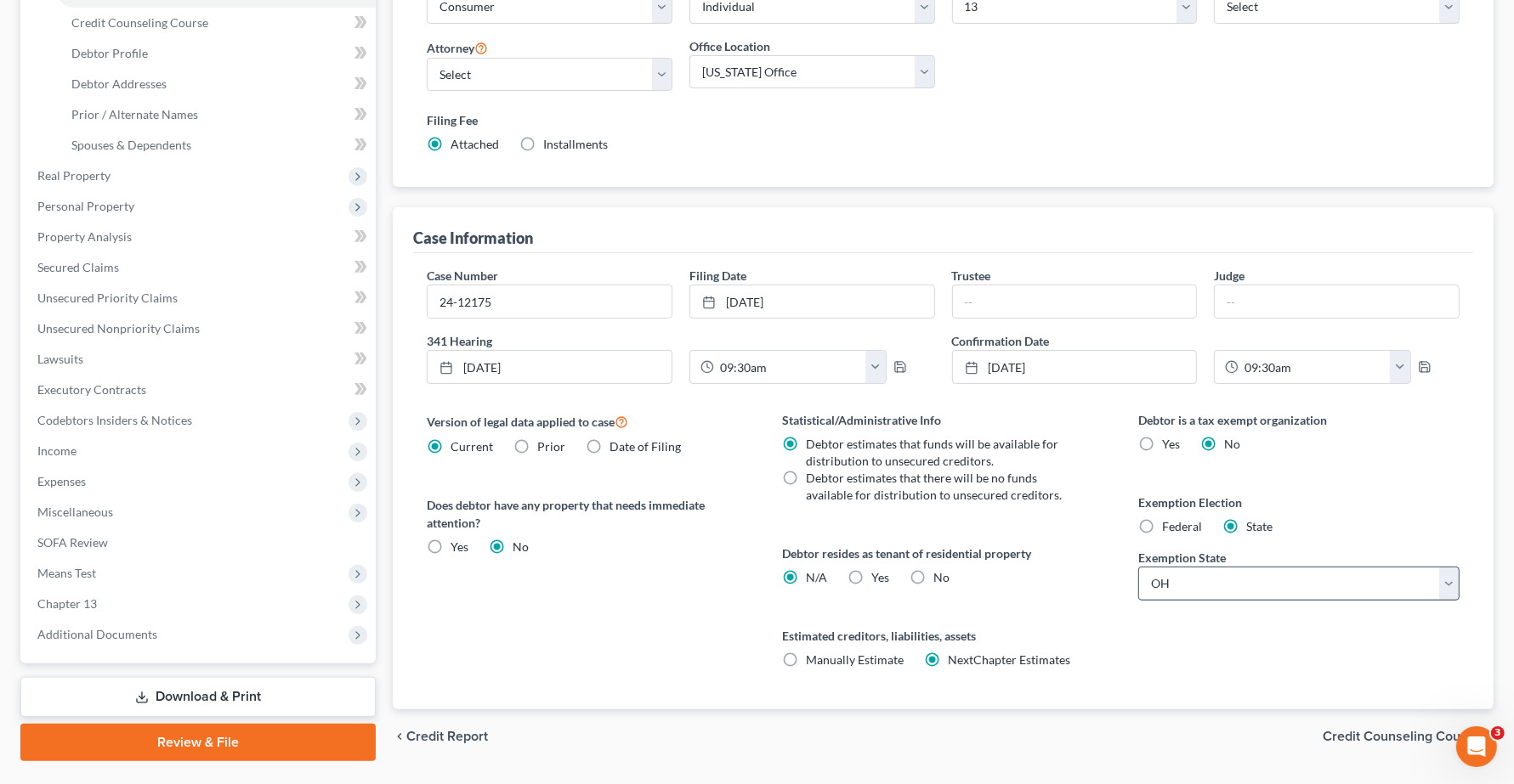
scroll to position [335, 0]
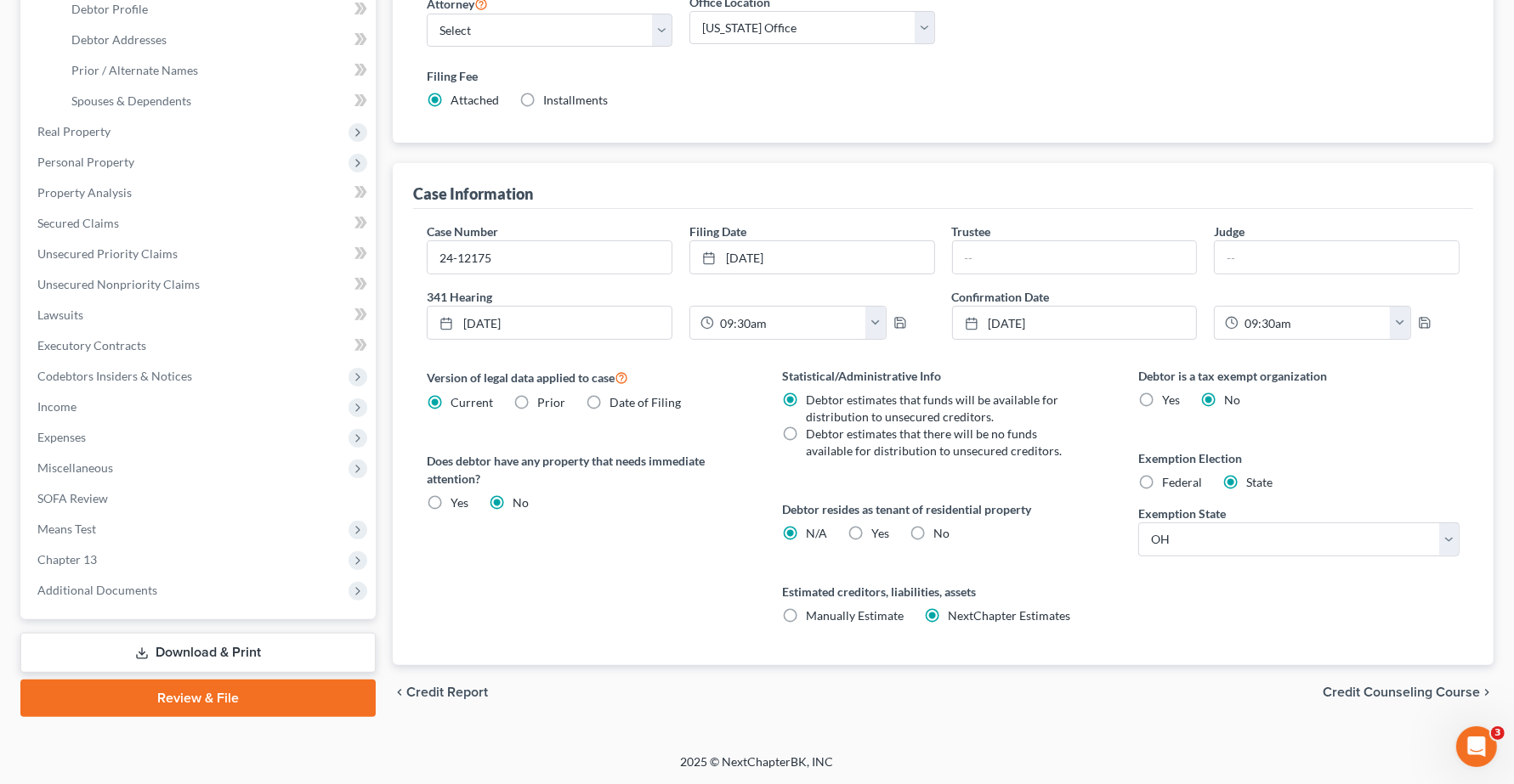
click at [1343, 699] on span "Credit Counseling Course" at bounding box center [1401, 692] width 157 height 14
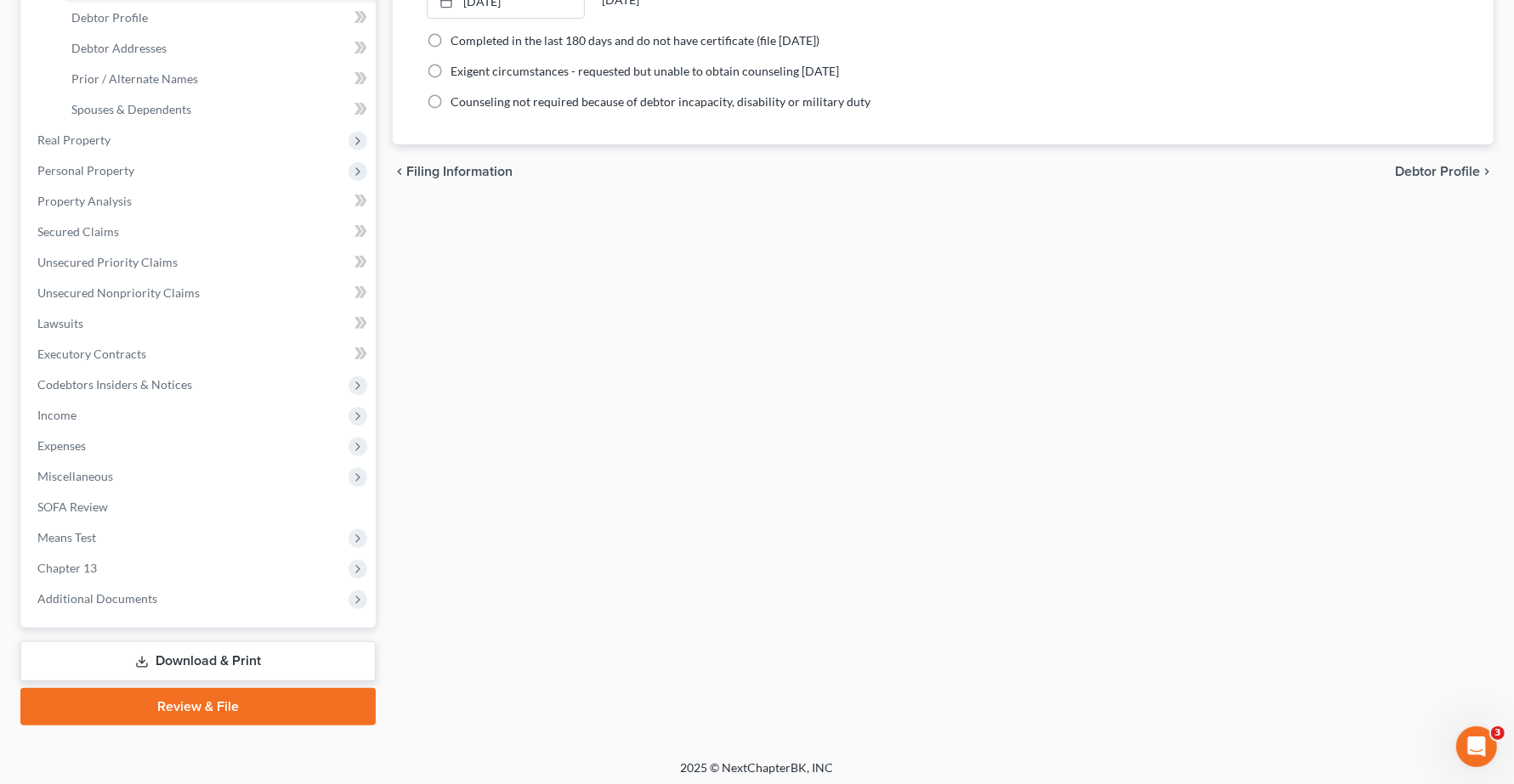
scroll to position [331, 0]
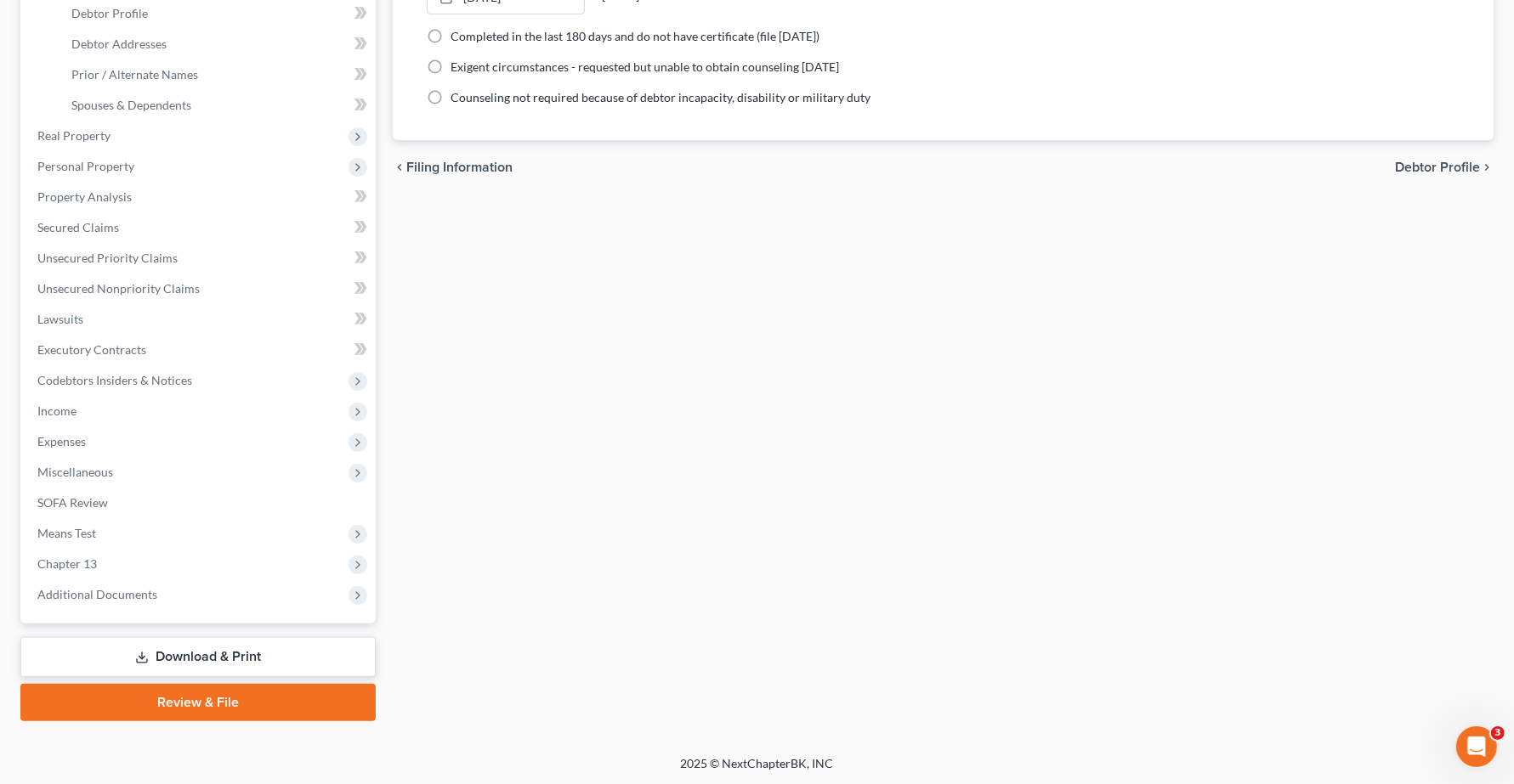
click at [1343, 171] on span "Debtor Profile" at bounding box center [1437, 167] width 85 height 14
select select "0"
select select "1"
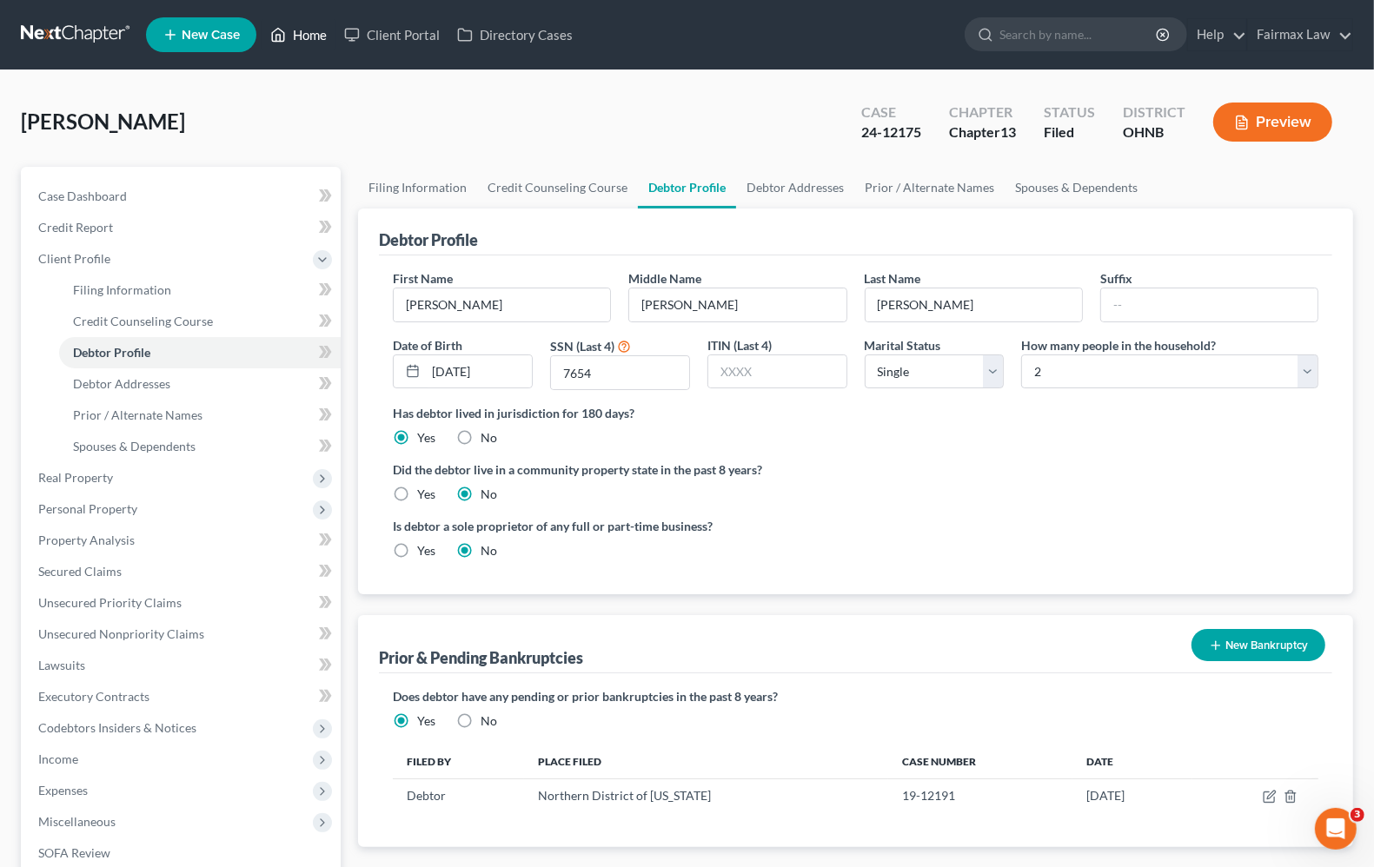
click at [292, 30] on link "Home" at bounding box center [299, 34] width 74 height 31
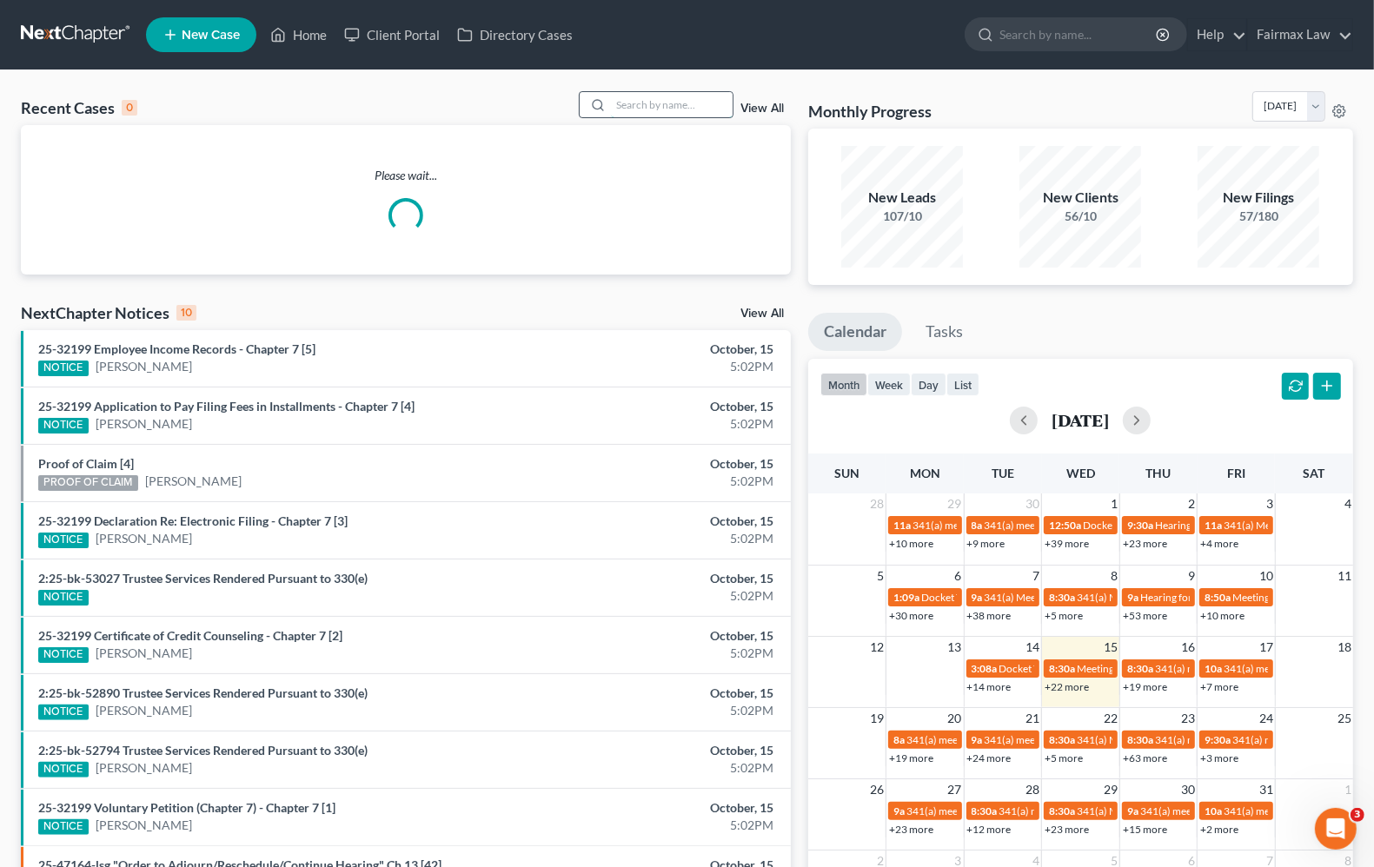
click at [639, 96] on input "search" at bounding box center [672, 104] width 122 height 25
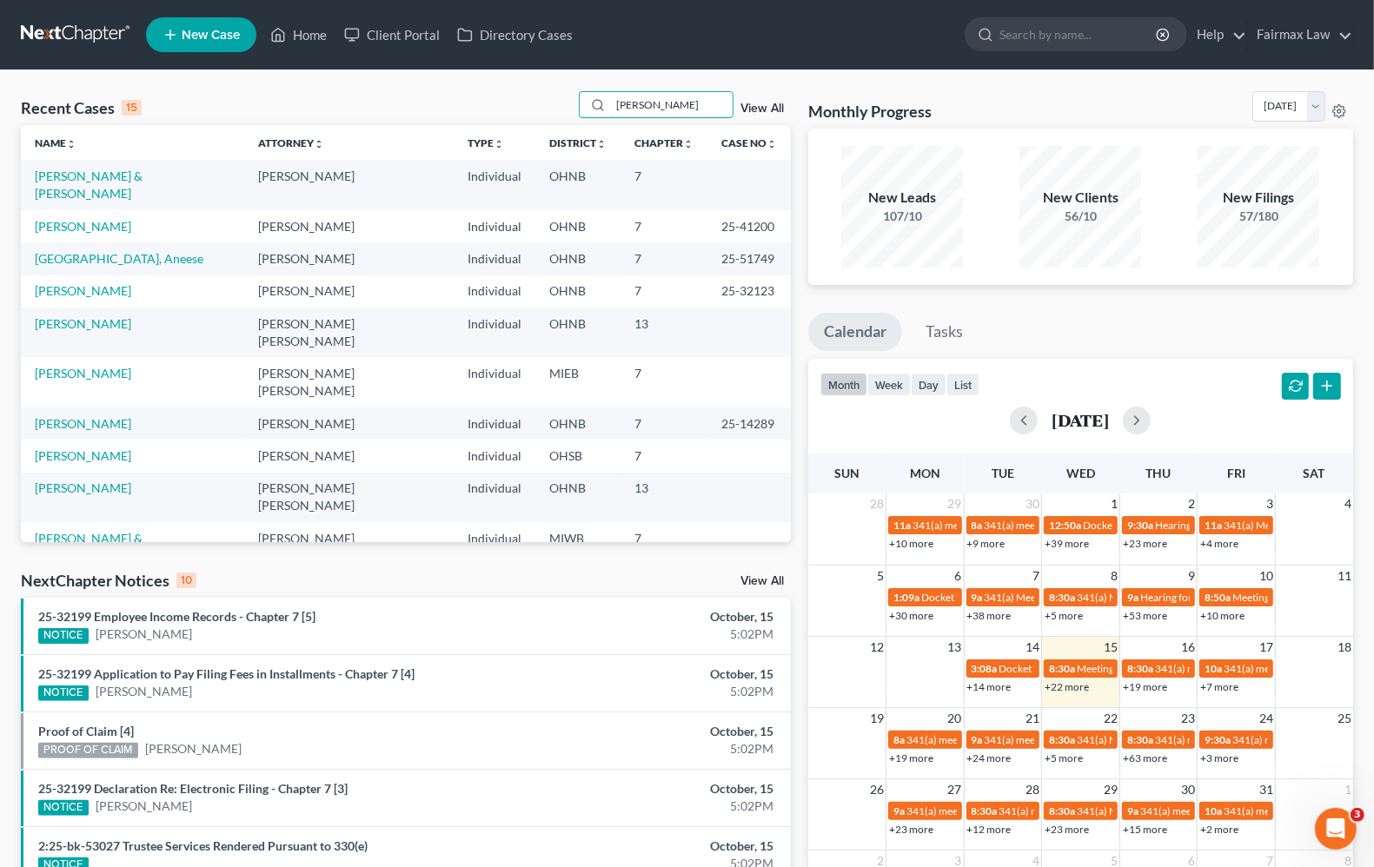
drag, startPoint x: 706, startPoint y: 109, endPoint x: 324, endPoint y: 83, distance: 383.2
click at [324, 83] on div "Recent Cases 15 [PERSON_NAME] View All Name unfold_more expand_more expand_less…" at bounding box center [687, 644] width 1374 height 1149
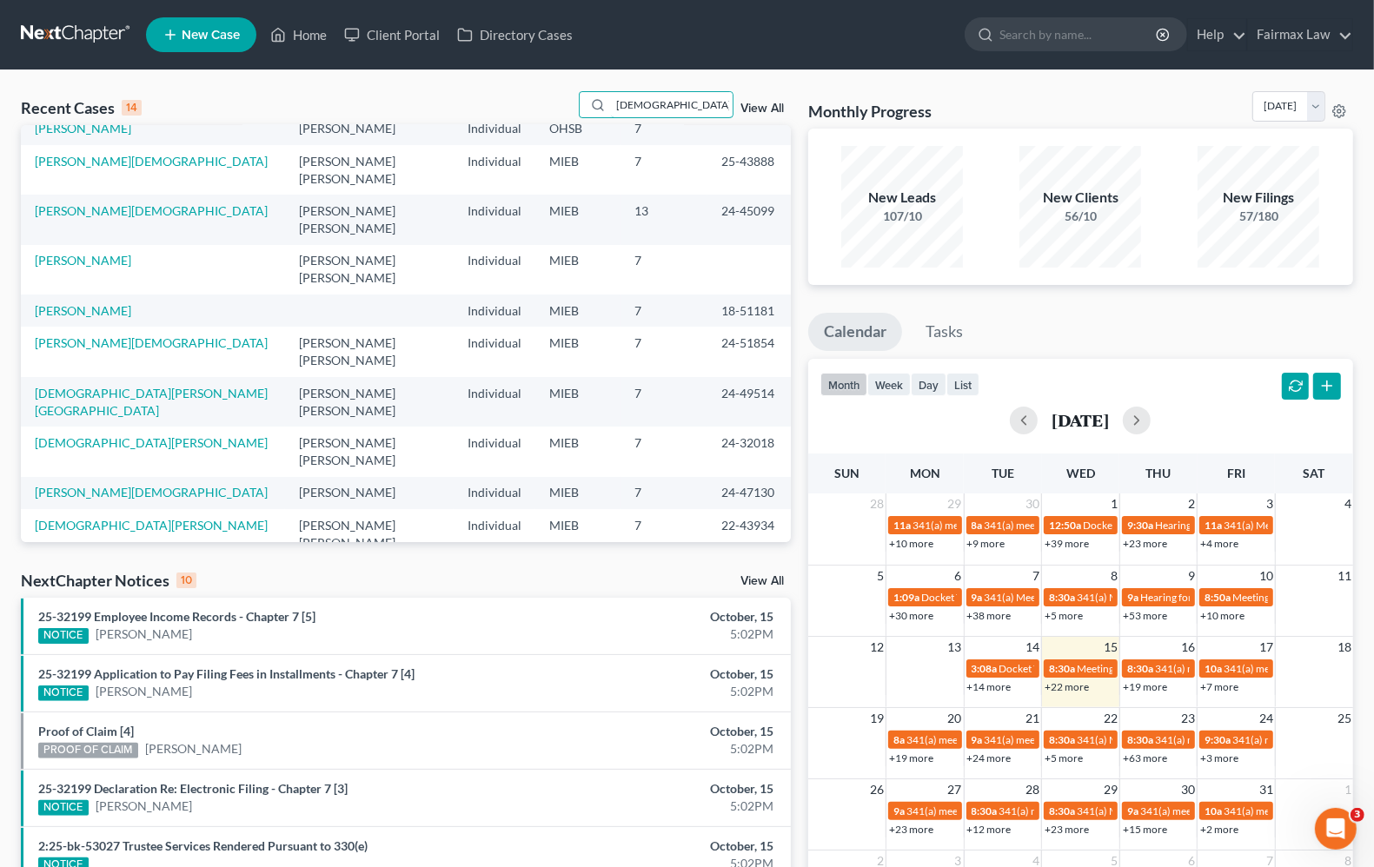
scroll to position [87, 0]
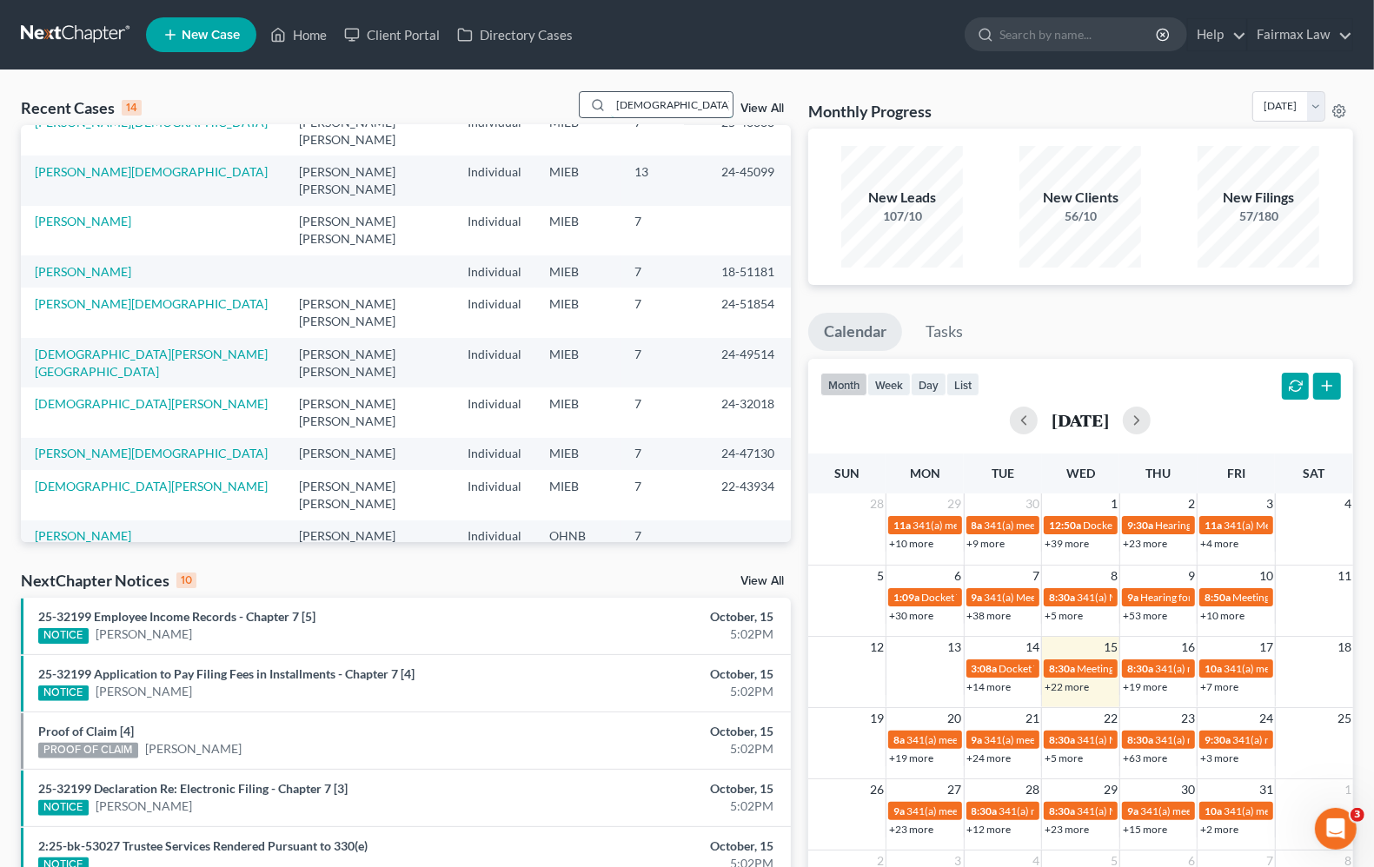
click at [697, 105] on input "[DEMOGRAPHIC_DATA]" at bounding box center [672, 104] width 122 height 25
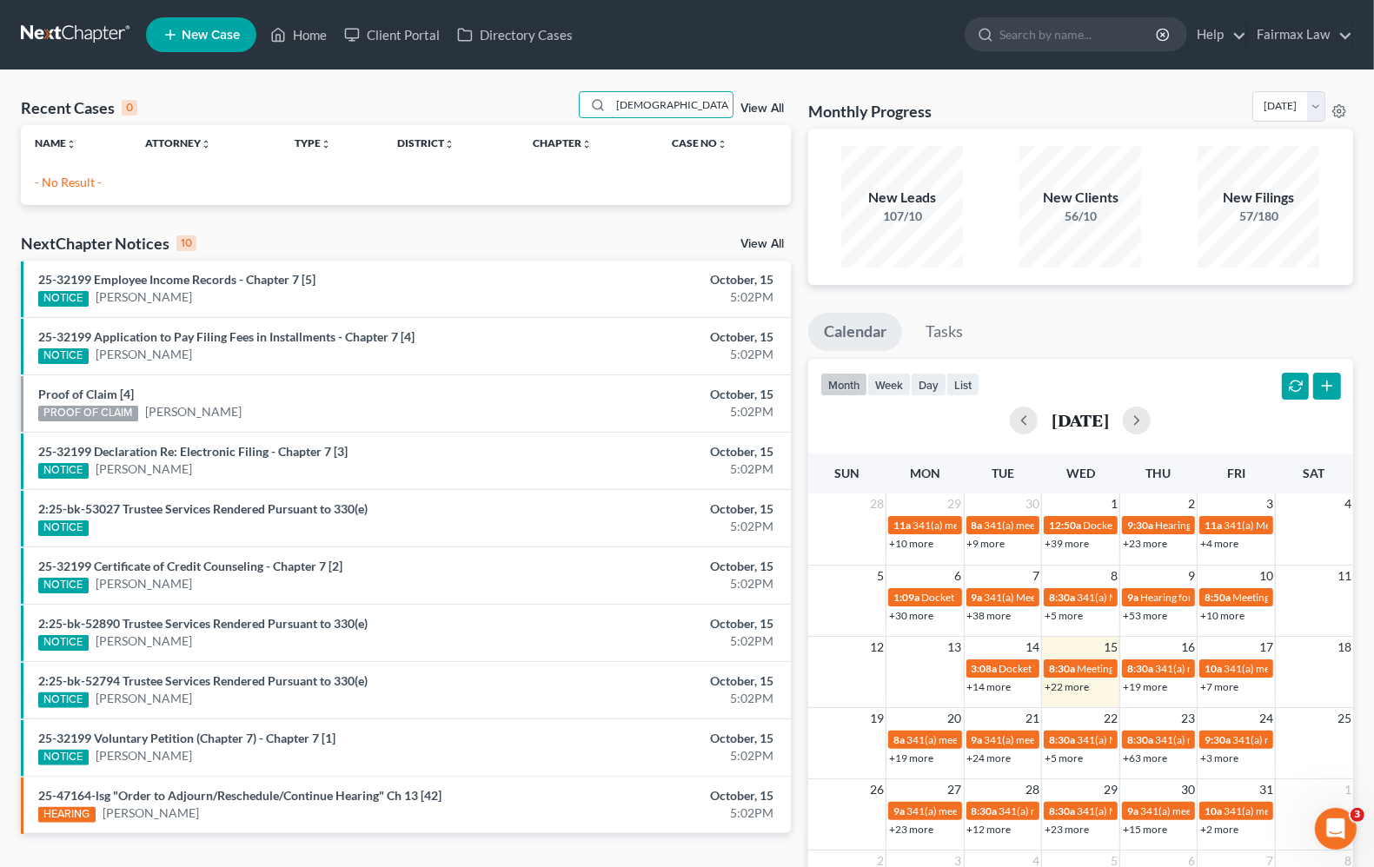
type input "[DEMOGRAPHIC_DATA][PERSON_NAME]"
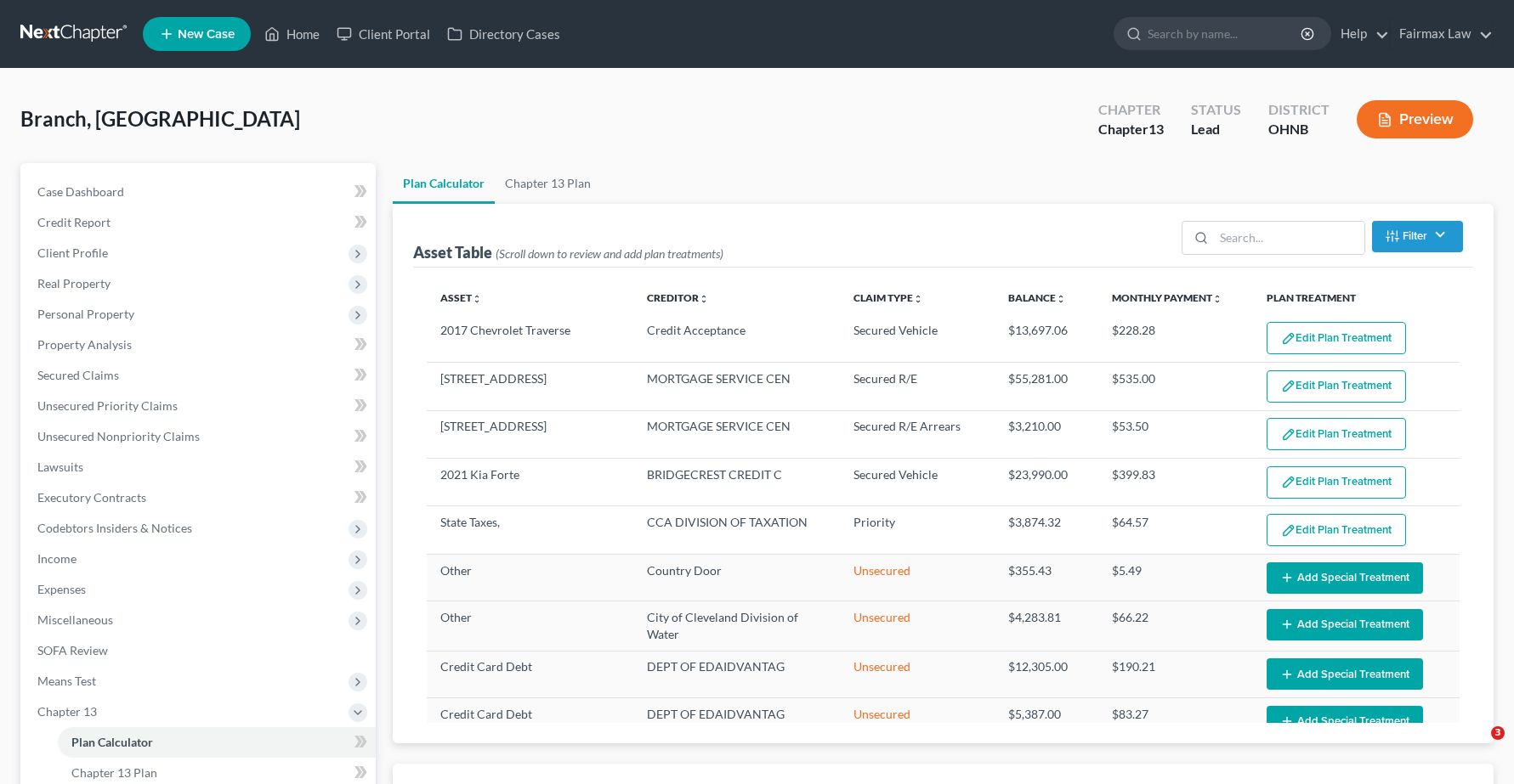
select select "59"
click at [315, 29] on link "Home" at bounding box center [292, 33] width 72 height 30
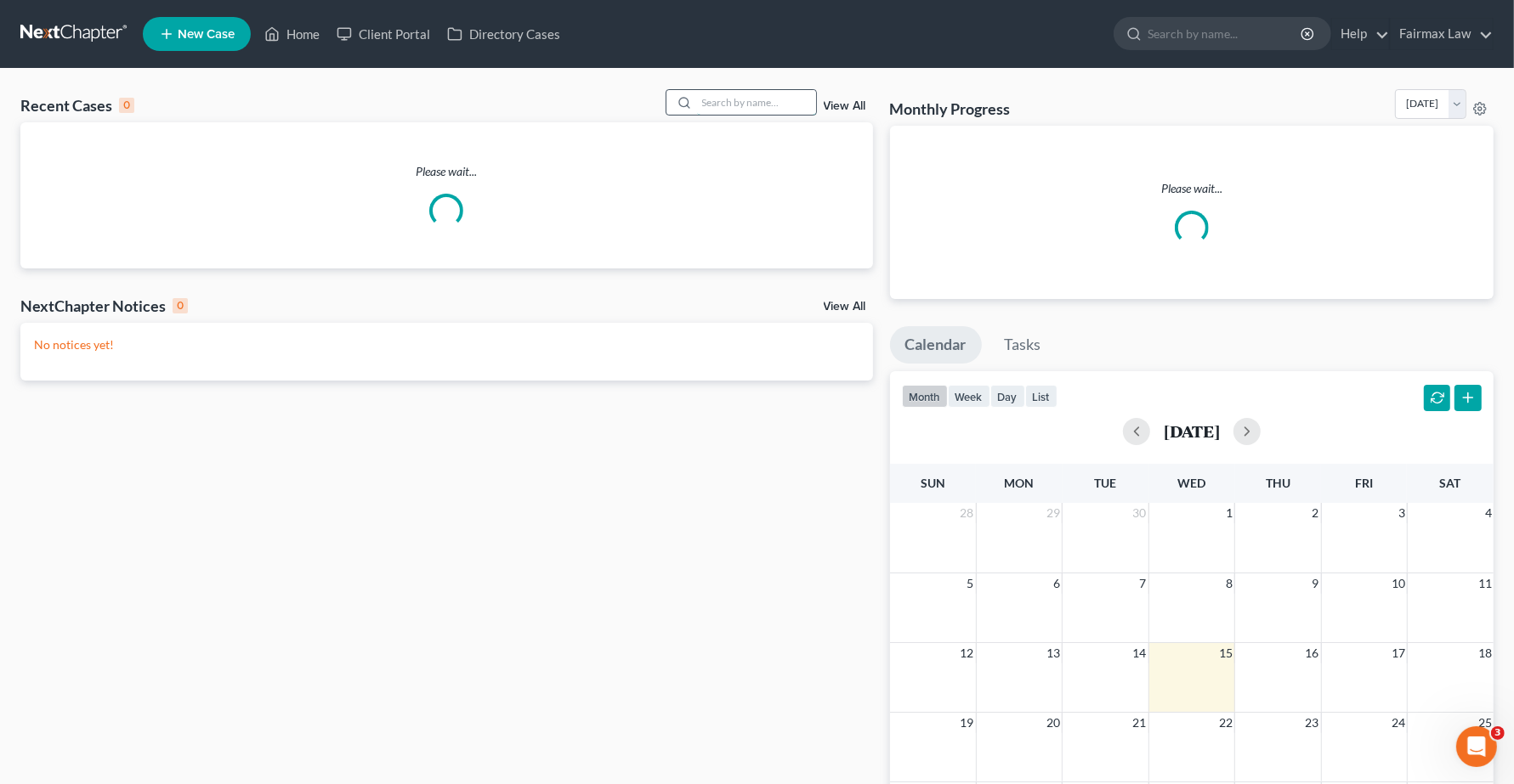
click at [736, 110] on input "search" at bounding box center [757, 102] width 119 height 24
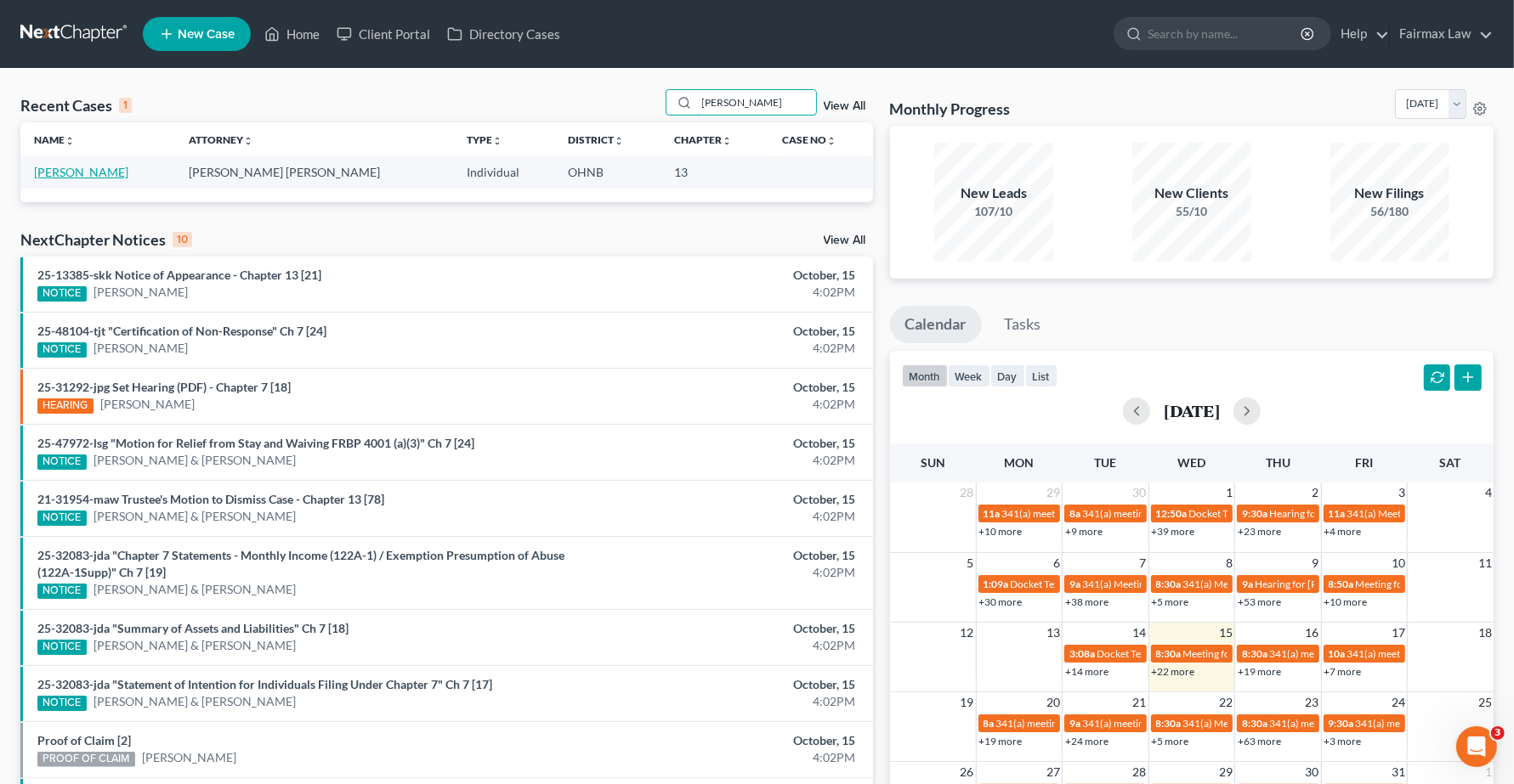
type input "julie le"
click at [86, 172] on link "[PERSON_NAME]" at bounding box center [81, 172] width 94 height 15
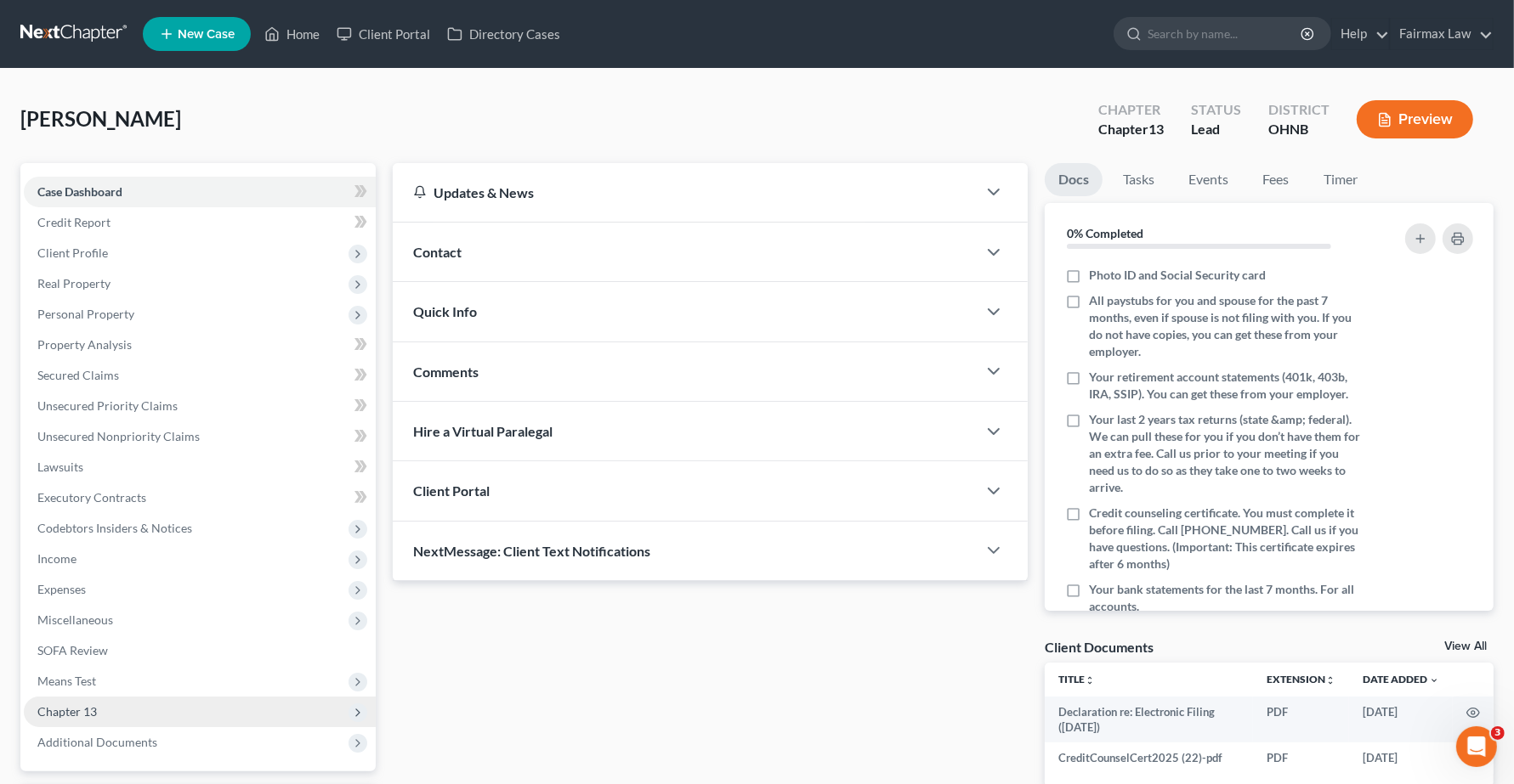
click at [86, 717] on span "Chapter 13" at bounding box center [67, 711] width 60 height 15
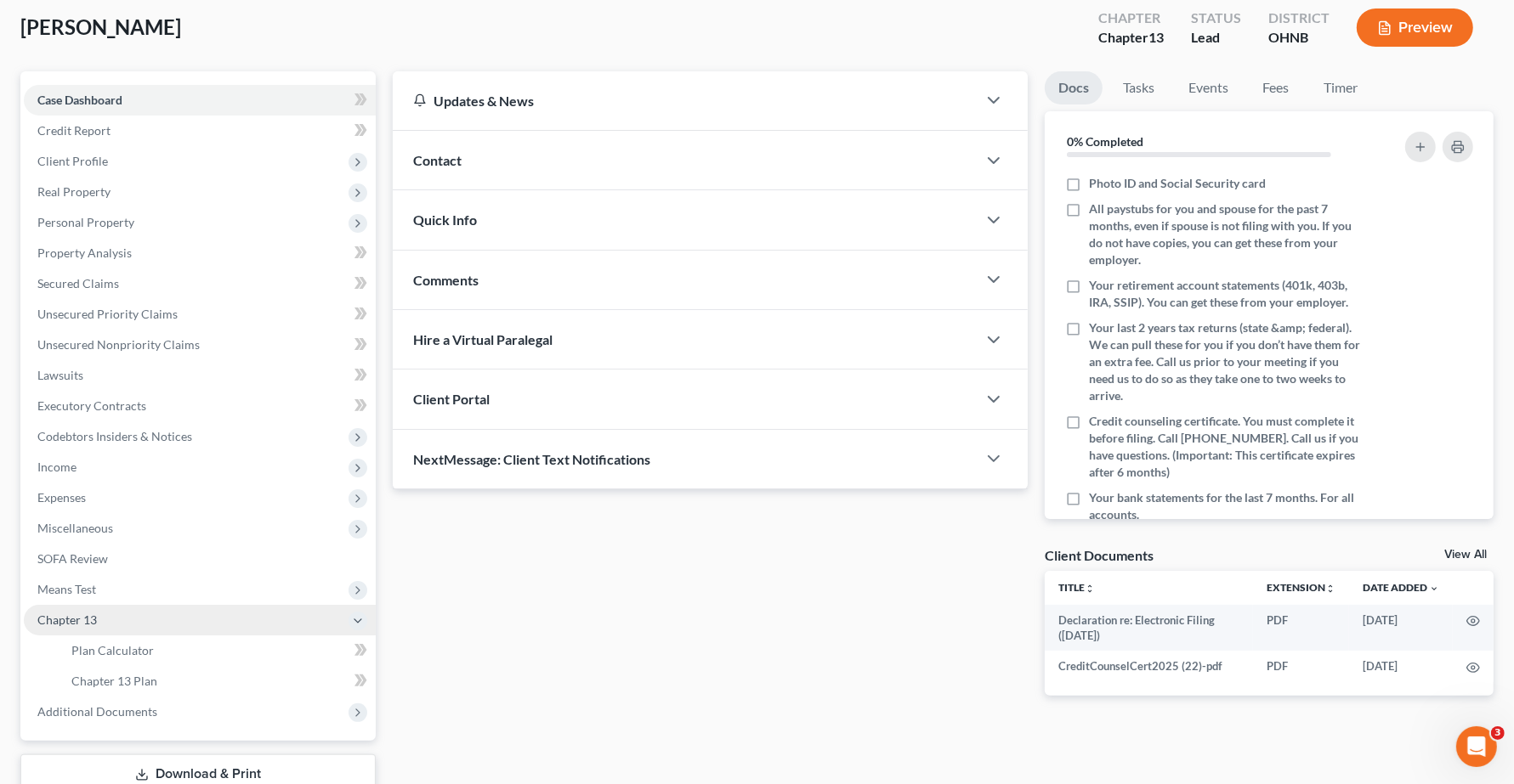
scroll to position [103, 0]
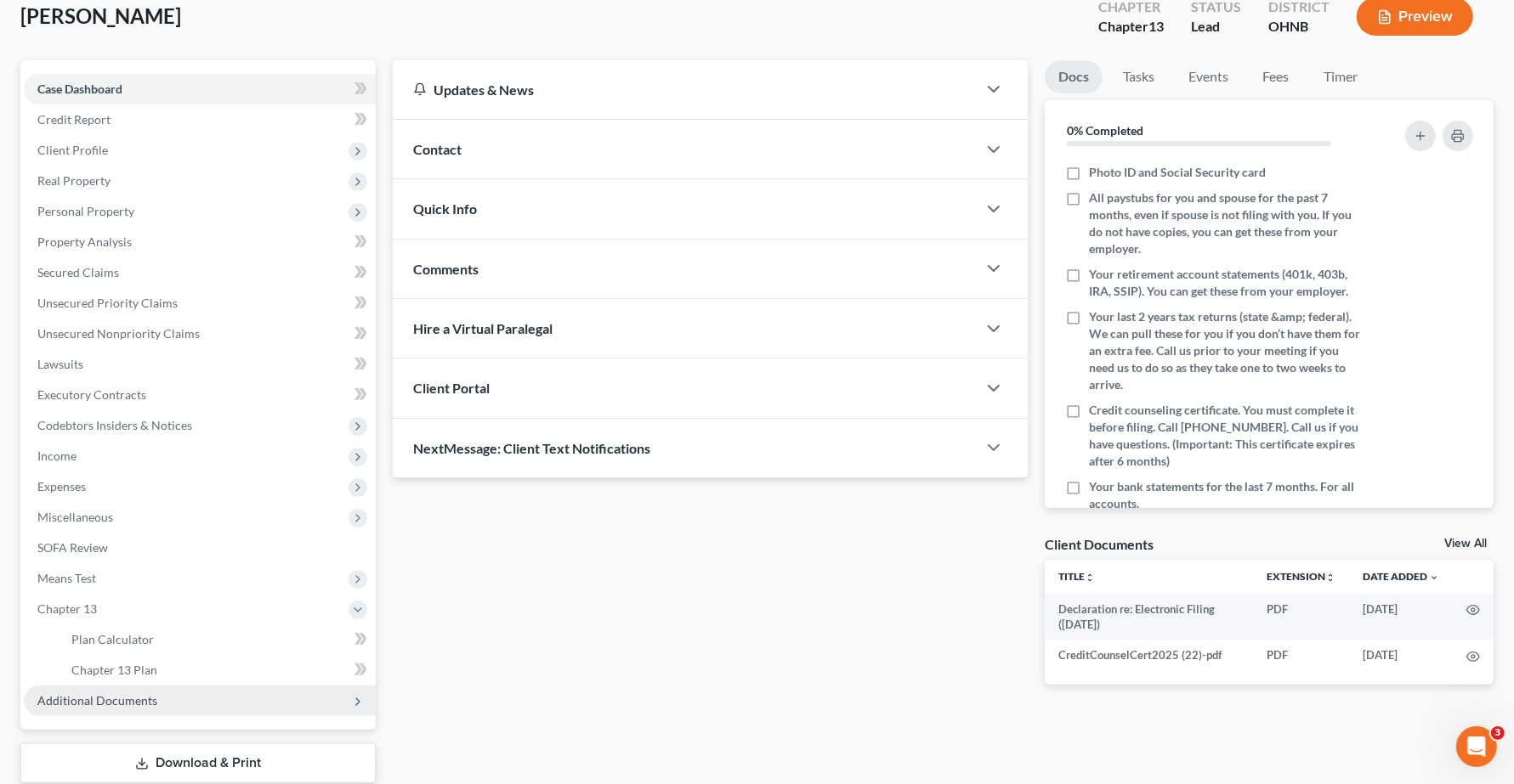
drag, startPoint x: 45, startPoint y: 685, endPoint x: 42, endPoint y: 698, distance: 13.3
click at [45, 685] on span "Additional Documents" at bounding box center [200, 700] width 352 height 30
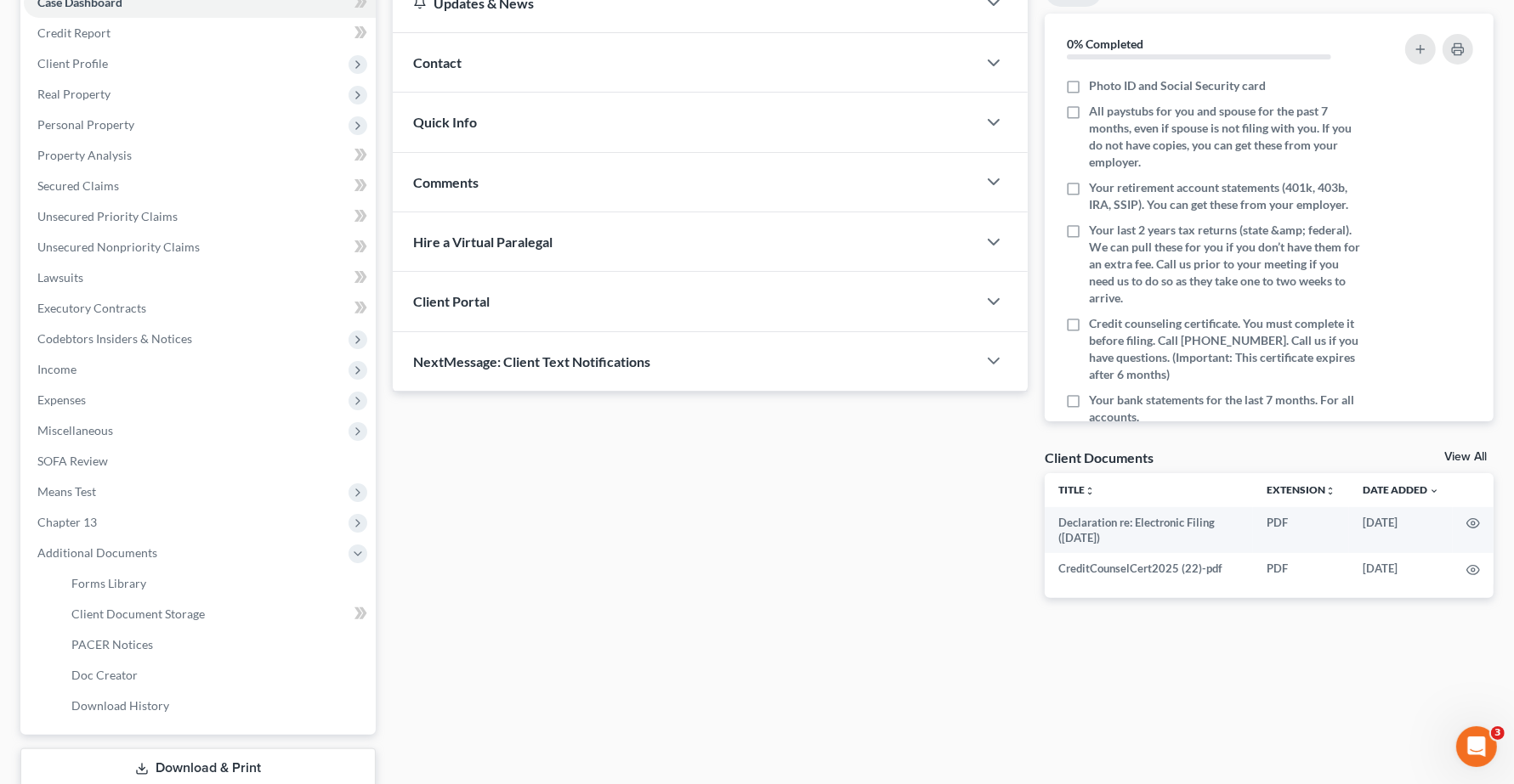
scroll to position [300, 0]
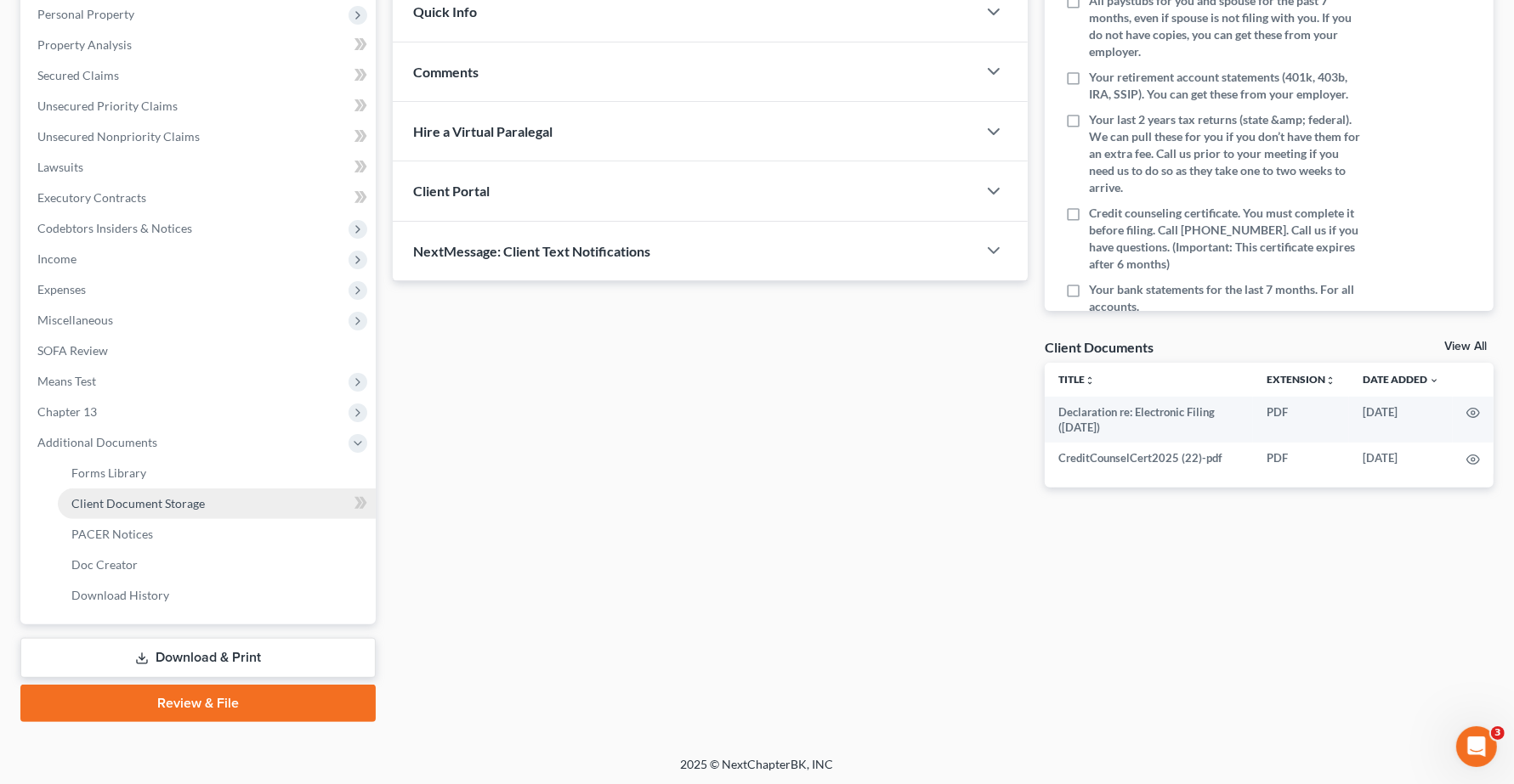
click at [125, 510] on link "Client Document Storage" at bounding box center [216, 503] width 318 height 30
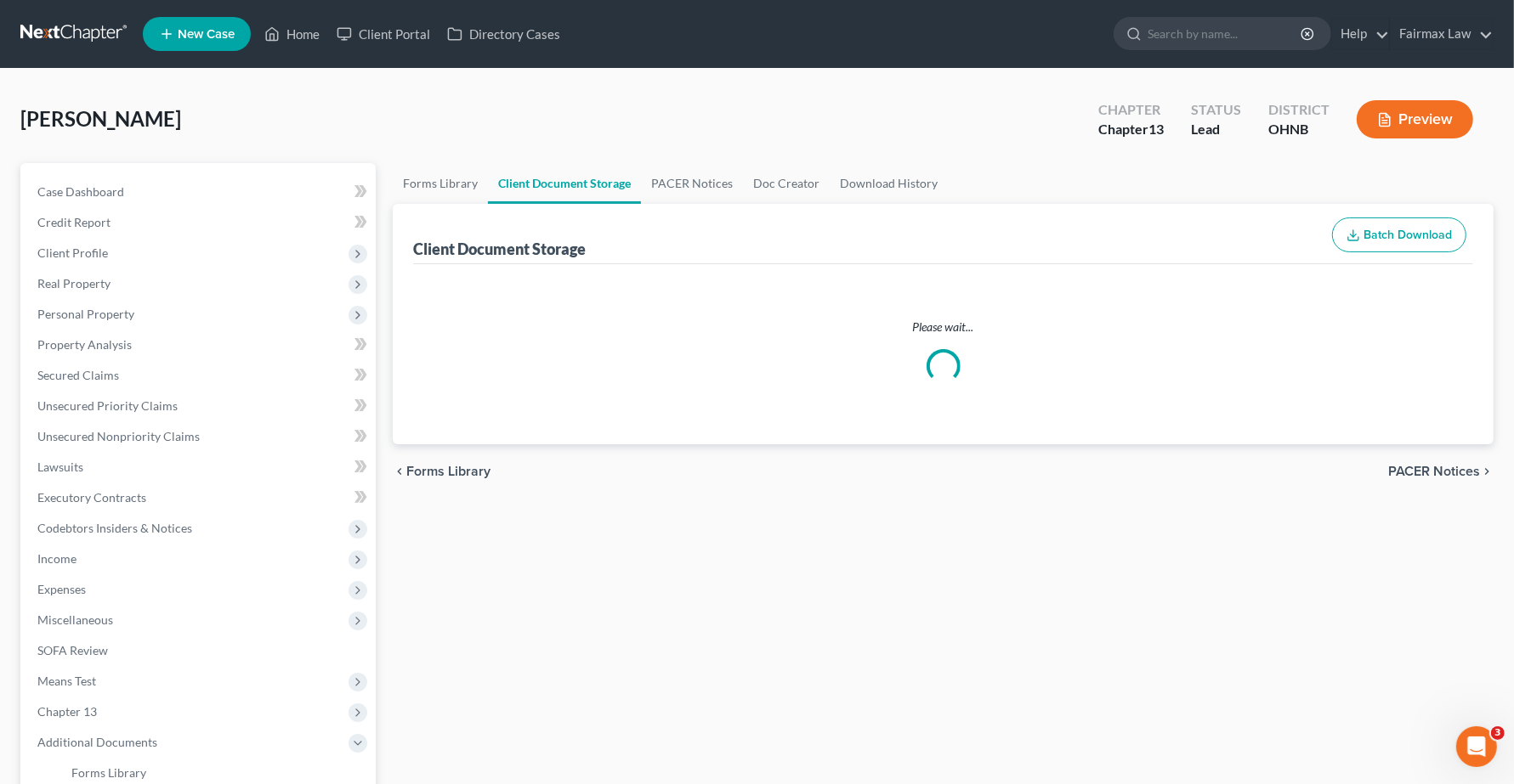
select select "5"
select select "16"
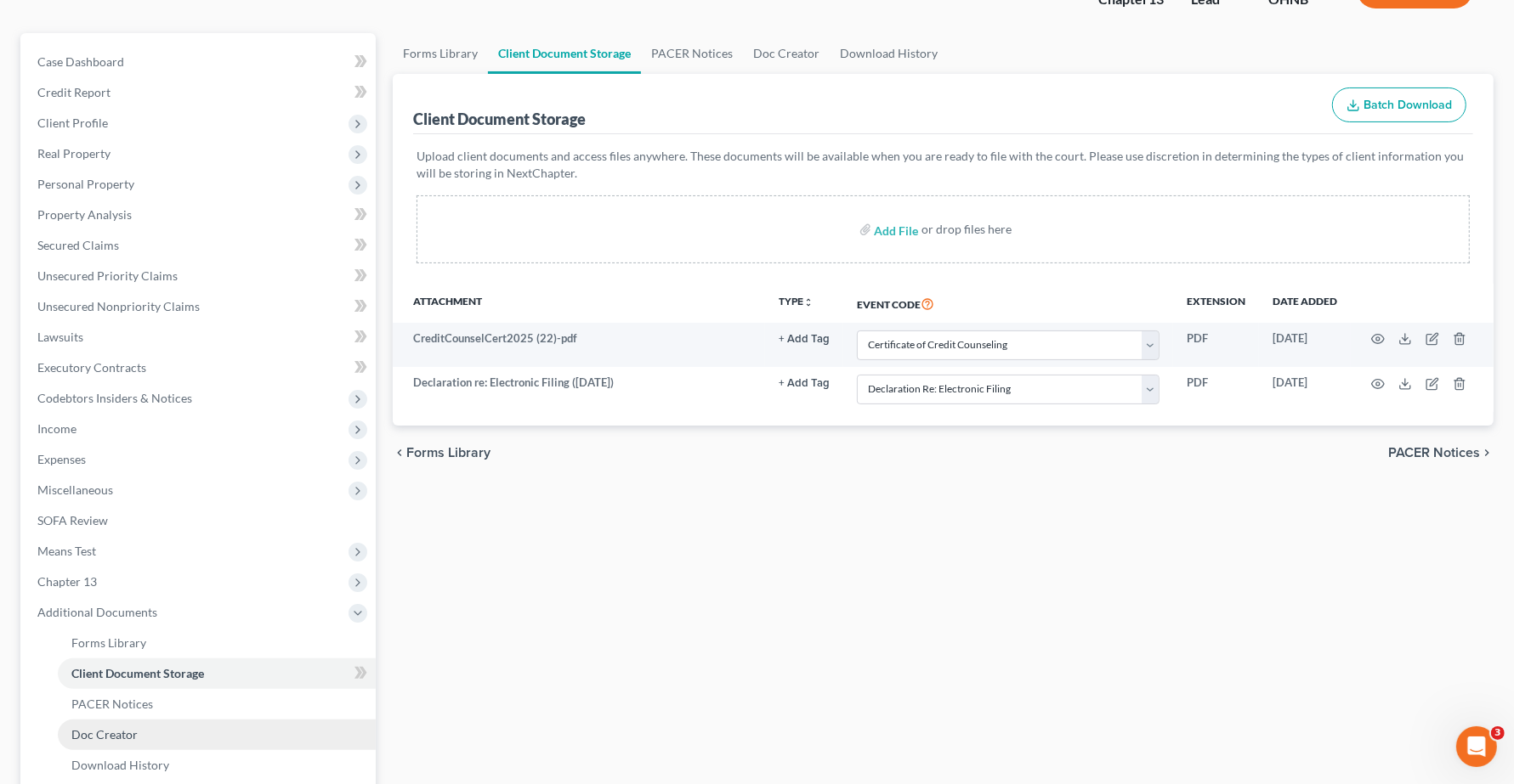
scroll to position [300, 0]
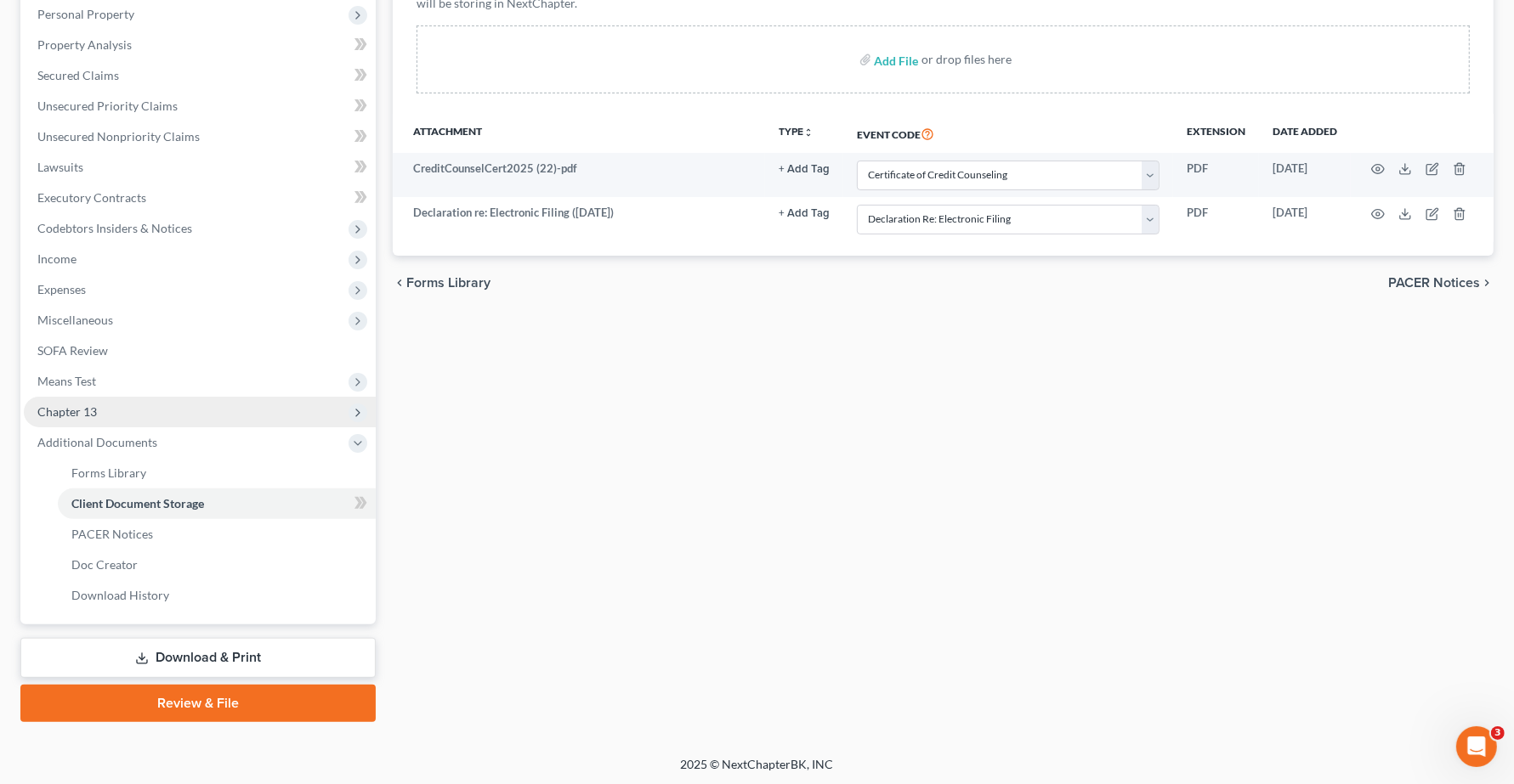
click at [78, 417] on span "Chapter 13" at bounding box center [200, 412] width 352 height 30
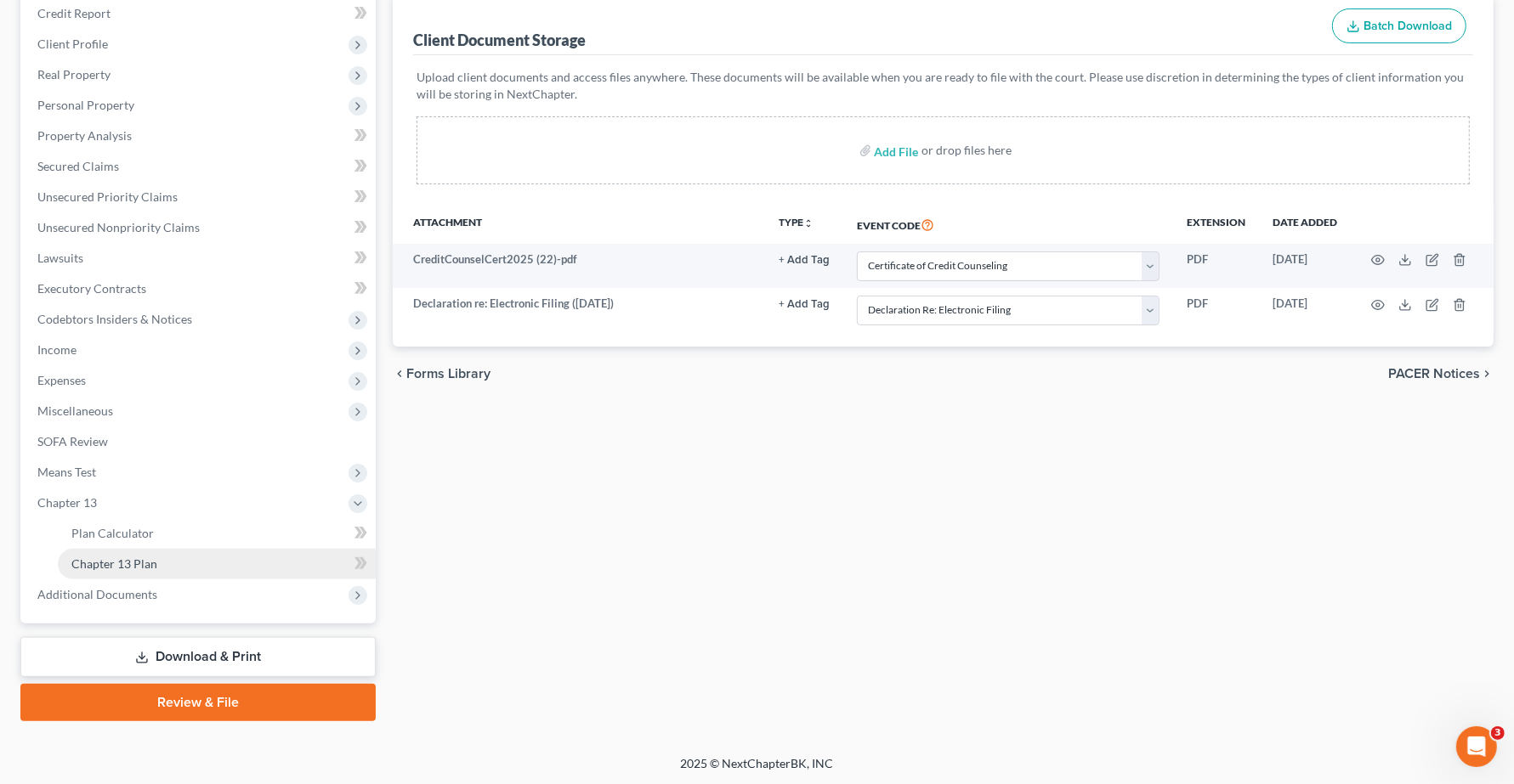
click at [116, 567] on span "Chapter 13 Plan" at bounding box center [114, 563] width 86 height 15
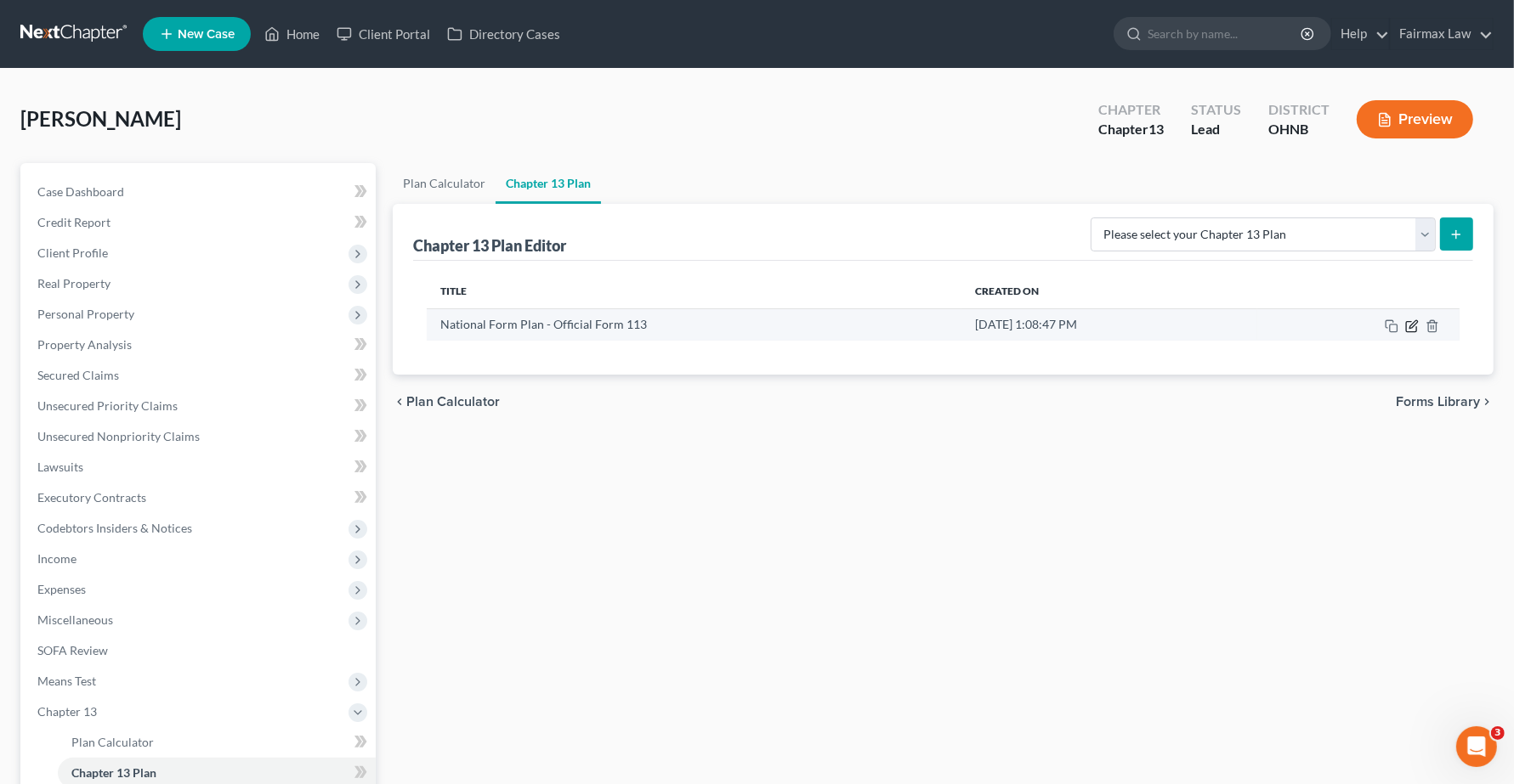
click at [1413, 323] on icon "button" at bounding box center [1413, 325] width 8 height 8
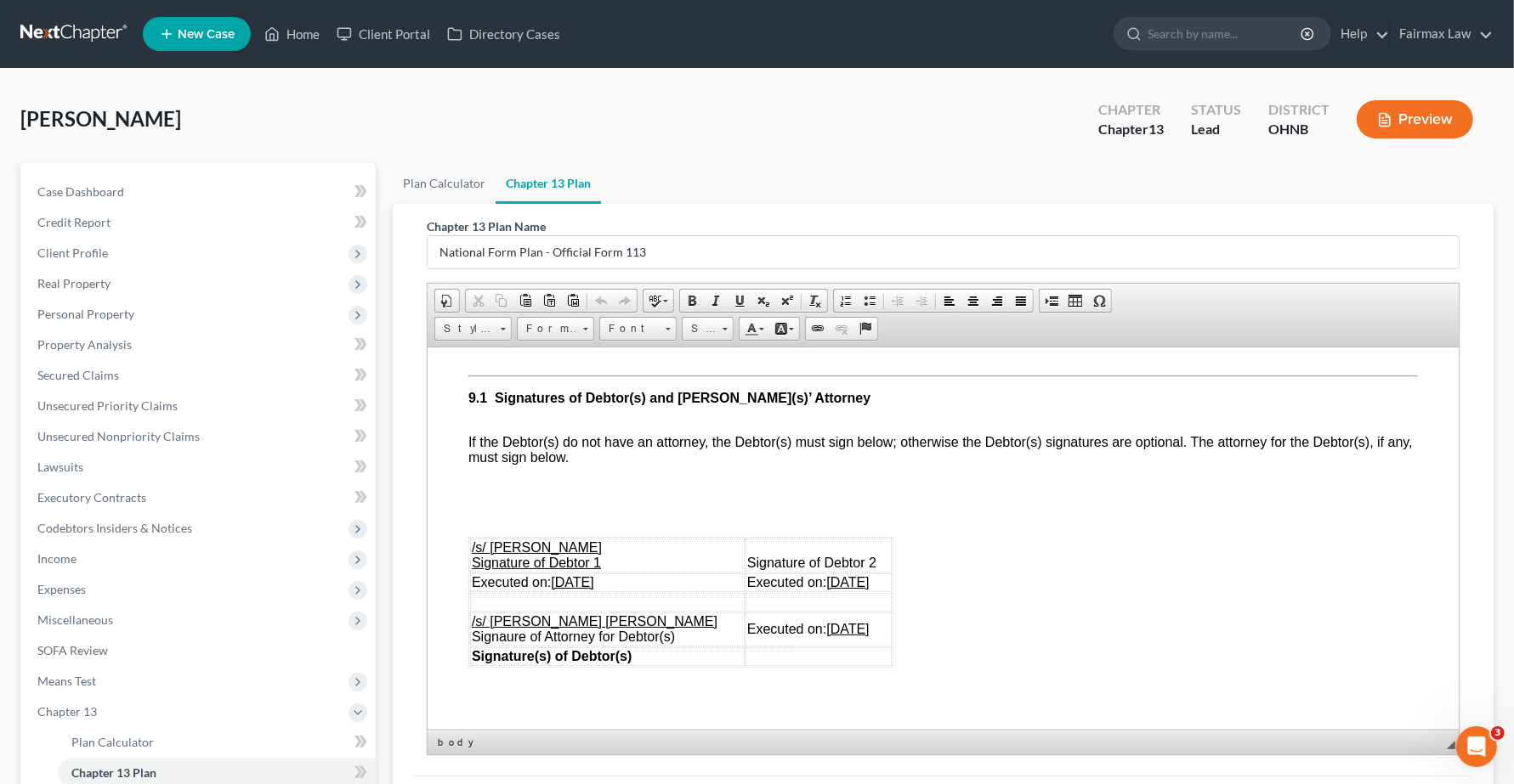
scroll to position [5180, 0]
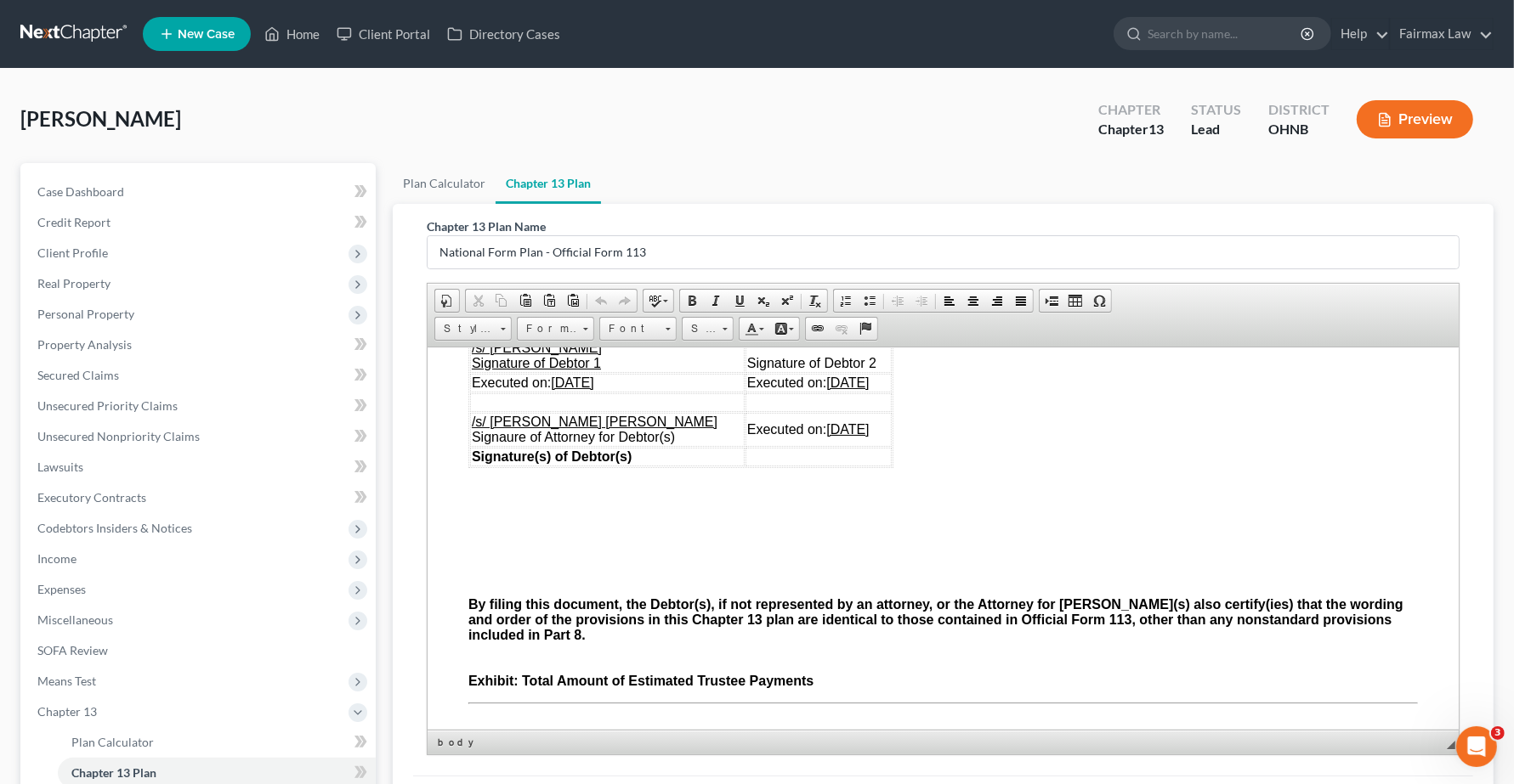
drag, startPoint x: 1451, startPoint y: 372, endPoint x: 1895, endPoint y: 996, distance: 765.8
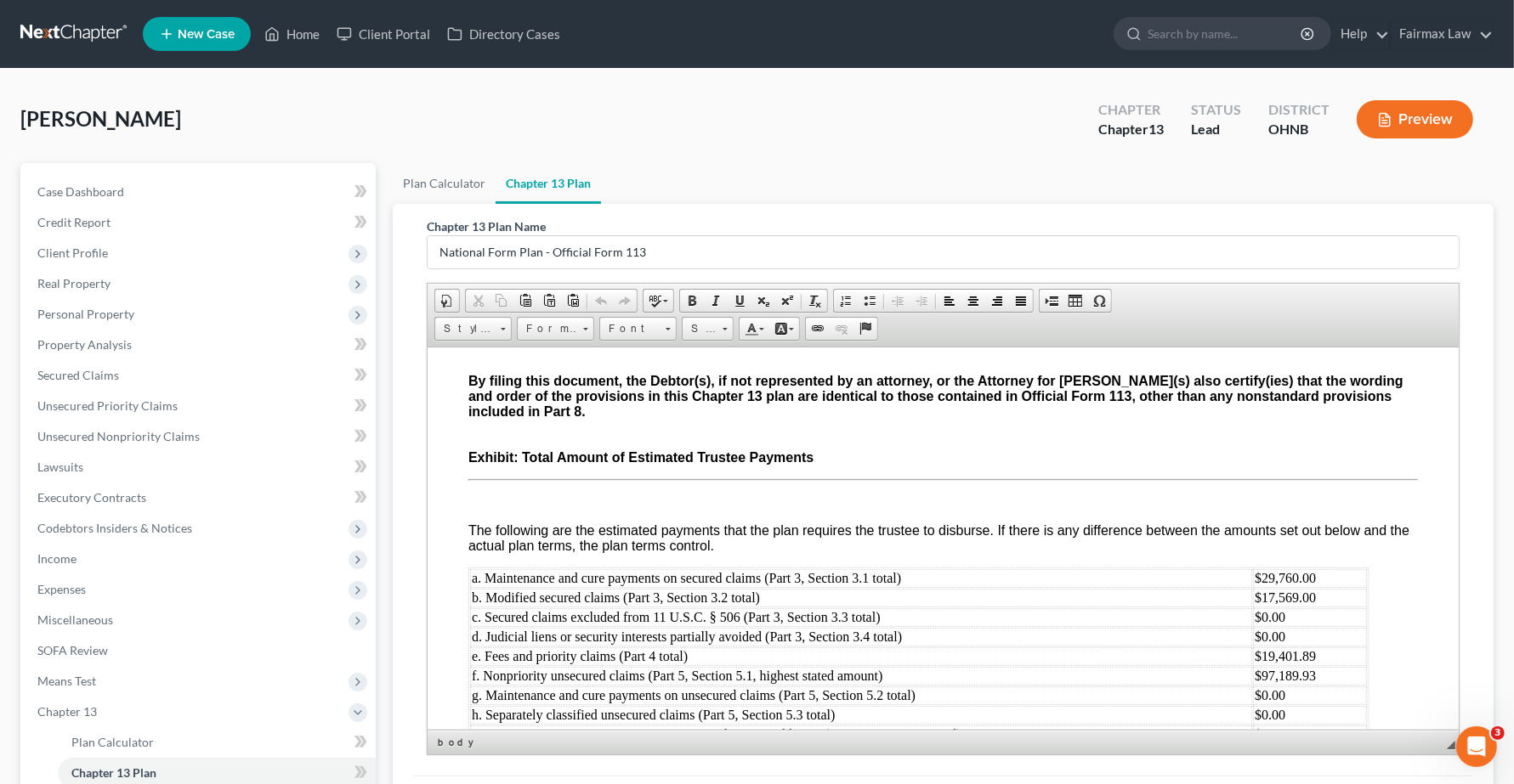
scroll to position [5464, 0]
